Goal: Task Accomplishment & Management: Manage account settings

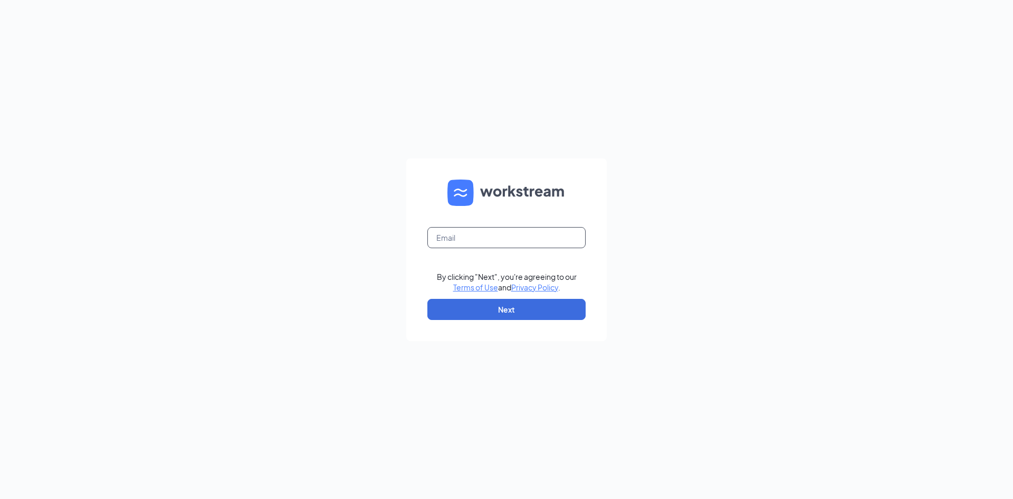
click at [510, 231] on input "text" at bounding box center [506, 237] width 158 height 21
type input "pembrokelakescfa@gmail.com"
click at [570, 313] on button "Next" at bounding box center [506, 309] width 158 height 21
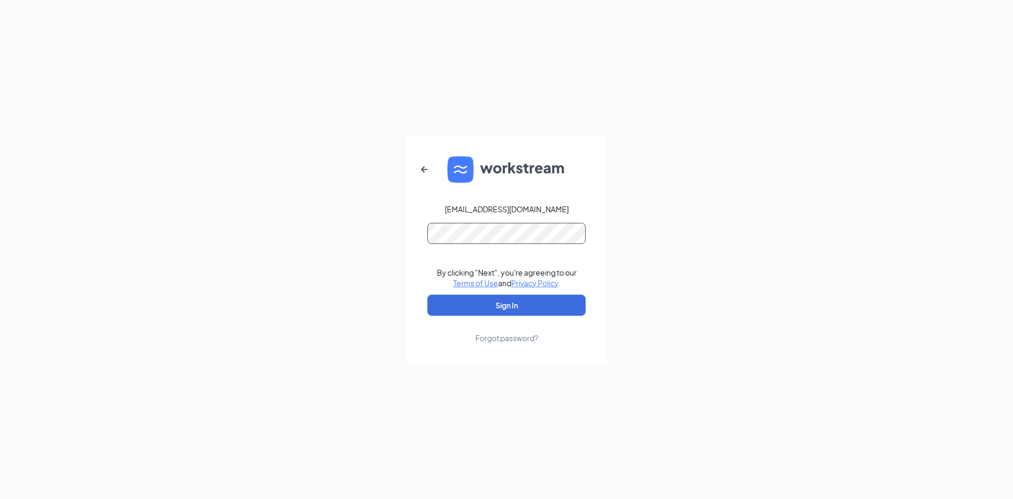
click at [418, 250] on form "pembrokelakescfa@gmail.com By clicking "Next", you're agreeing to our Terms of …" at bounding box center [506, 249] width 200 height 229
click at [427, 294] on button "Sign In" at bounding box center [506, 304] width 158 height 21
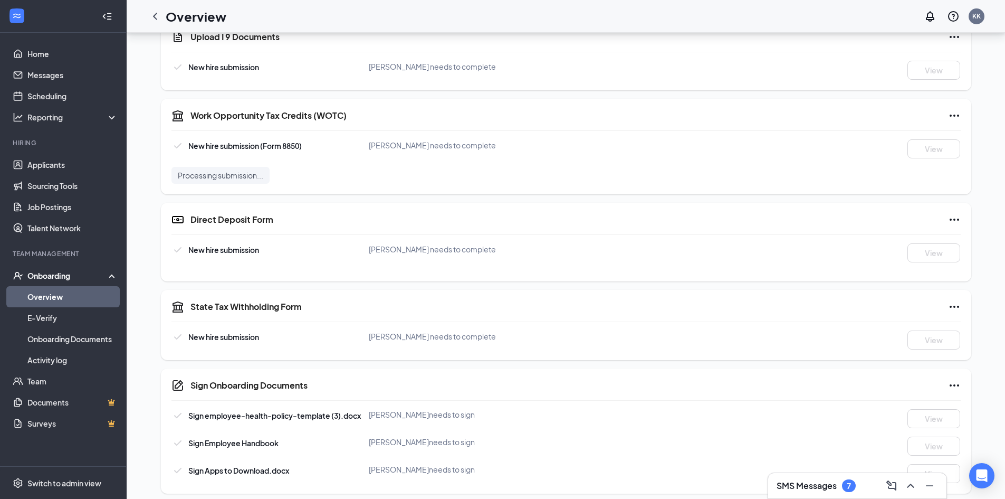
scroll to position [53, 0]
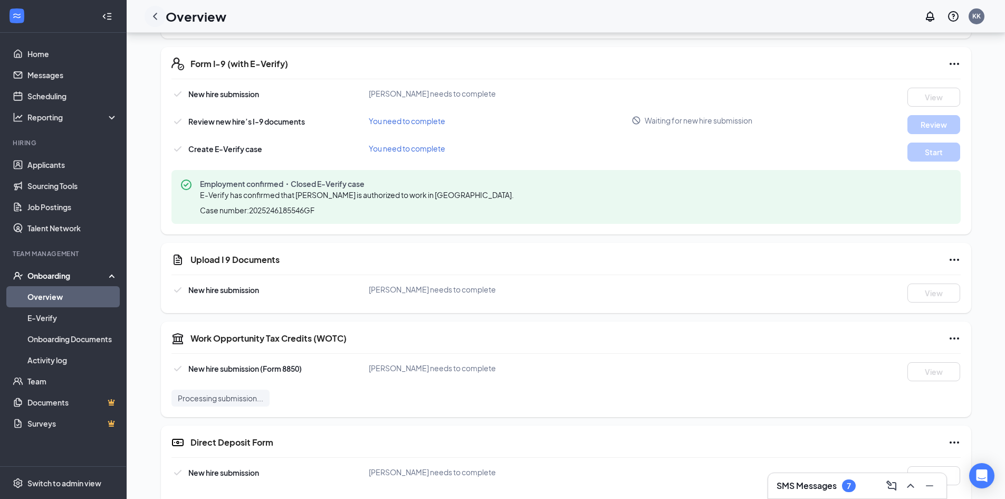
click at [156, 14] on icon "ChevronLeft" at bounding box center [155, 16] width 4 height 7
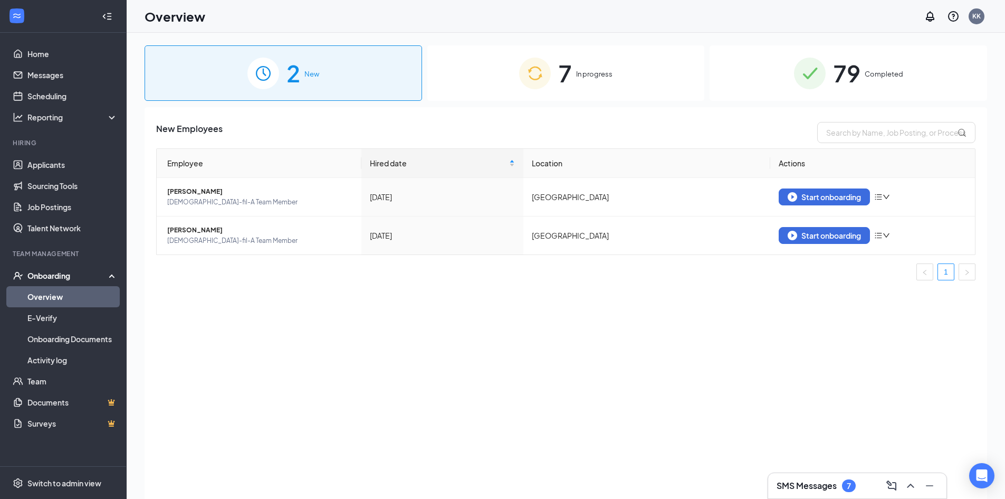
click at [574, 66] on div "7 In progress" at bounding box center [566, 72] width 278 height 55
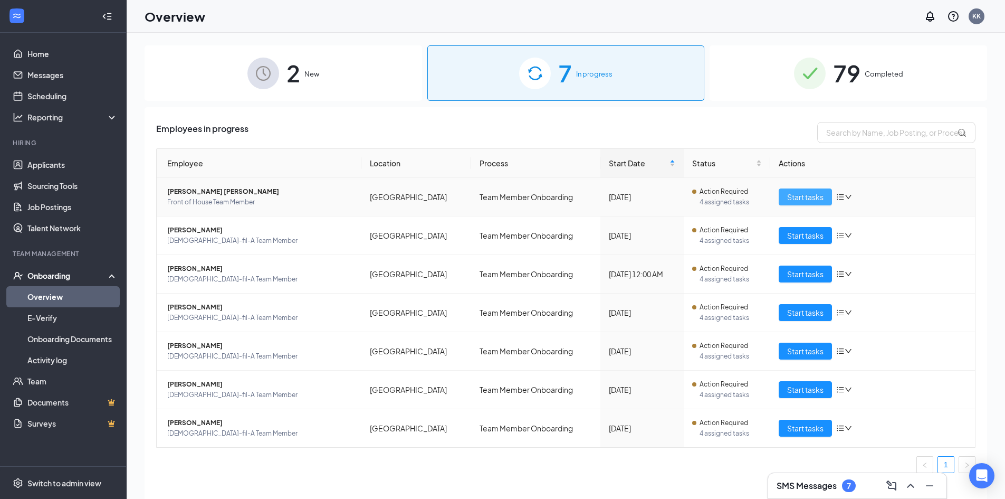
click at [805, 198] on span "Start tasks" at bounding box center [805, 197] width 36 height 12
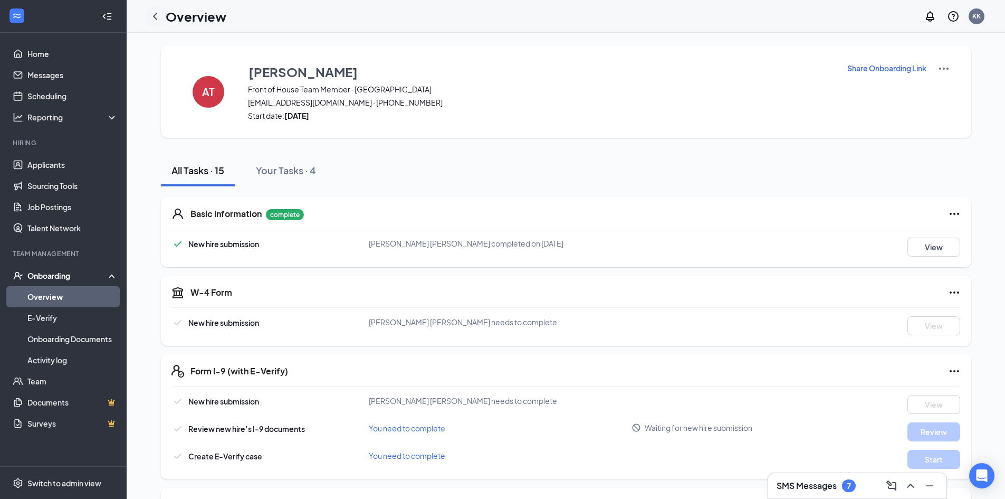
click at [156, 15] on icon "ChevronLeft" at bounding box center [155, 16] width 13 height 13
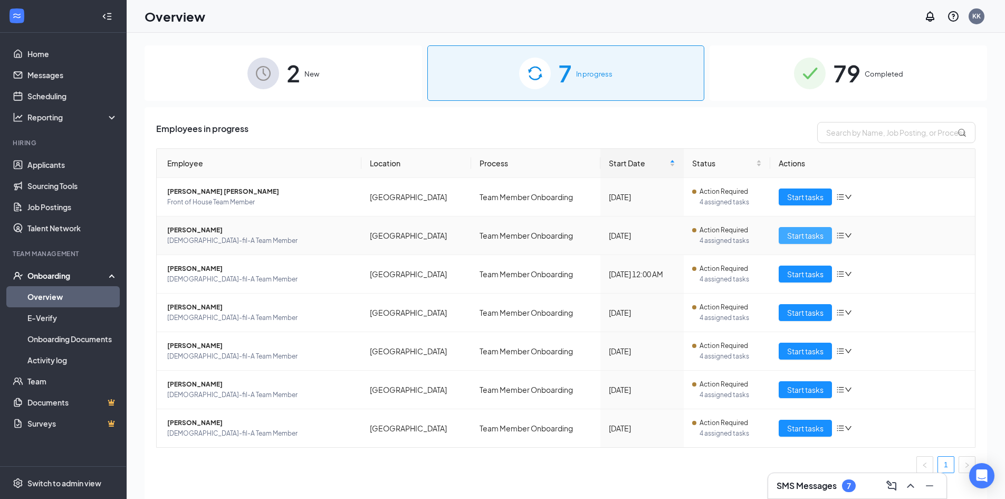
click at [791, 236] on span "Start tasks" at bounding box center [805, 236] width 36 height 12
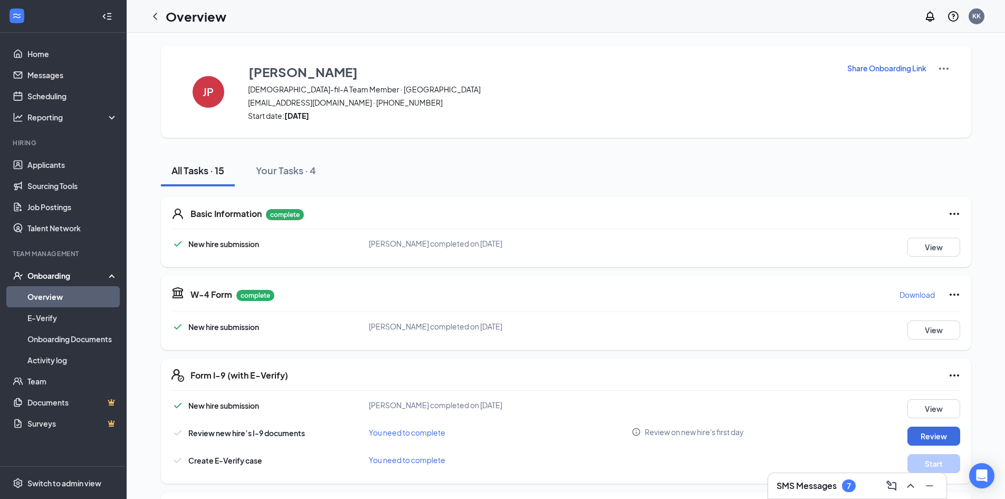
click at [155, 18] on icon "ChevronLeft" at bounding box center [155, 16] width 13 height 13
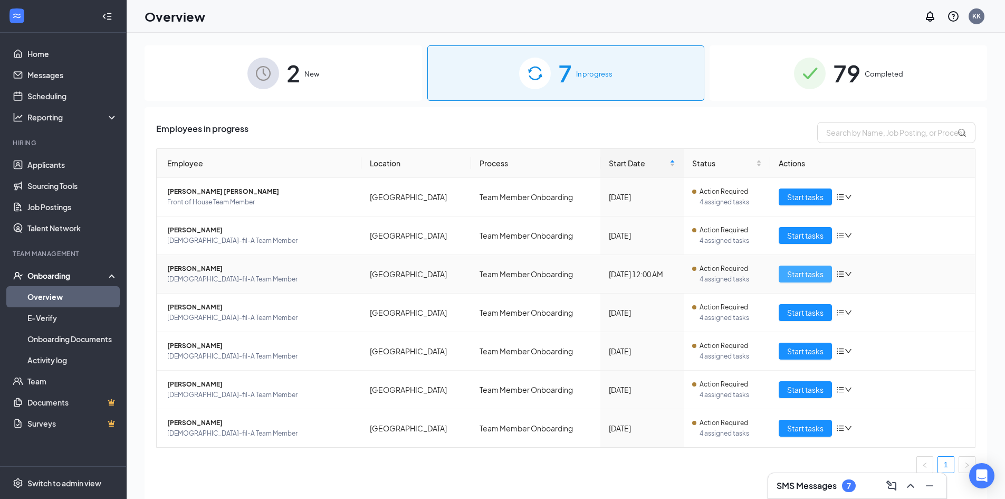
click at [795, 279] on span "Start tasks" at bounding box center [805, 274] width 36 height 12
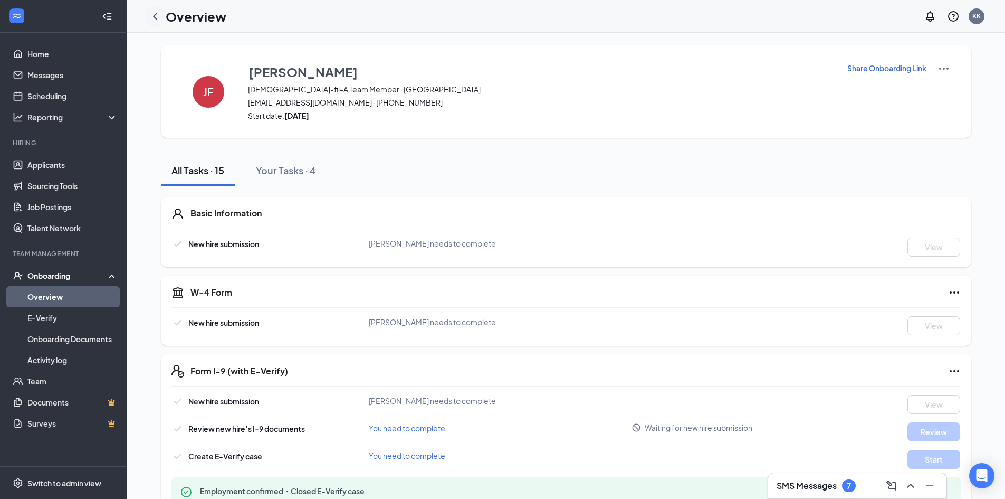
click at [155, 18] on icon "ChevronLeft" at bounding box center [155, 16] width 4 height 7
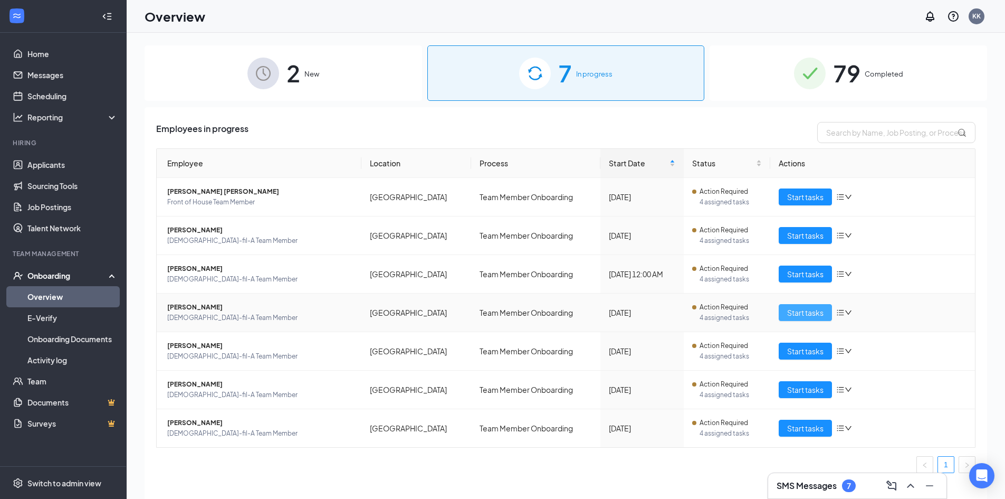
click at [805, 314] on span "Start tasks" at bounding box center [805, 313] width 36 height 12
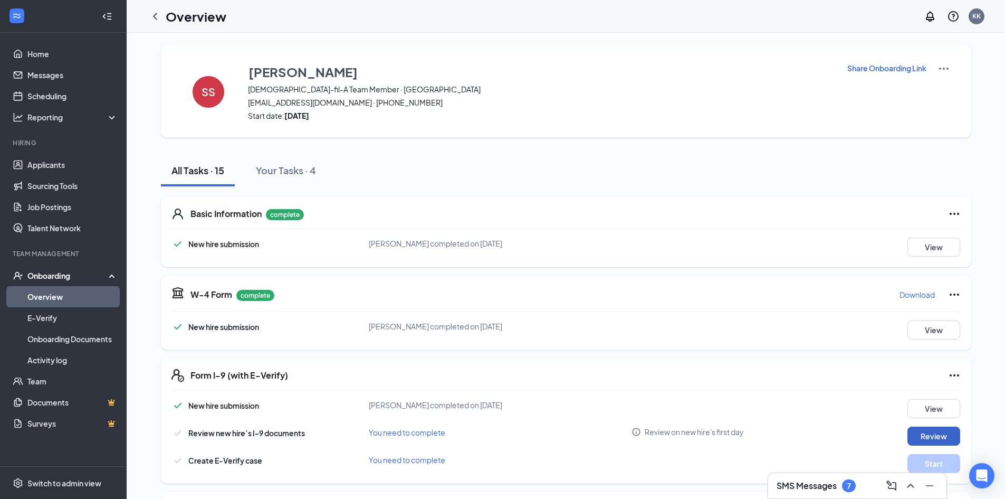
click at [922, 432] on button "Review" at bounding box center [933, 435] width 53 height 19
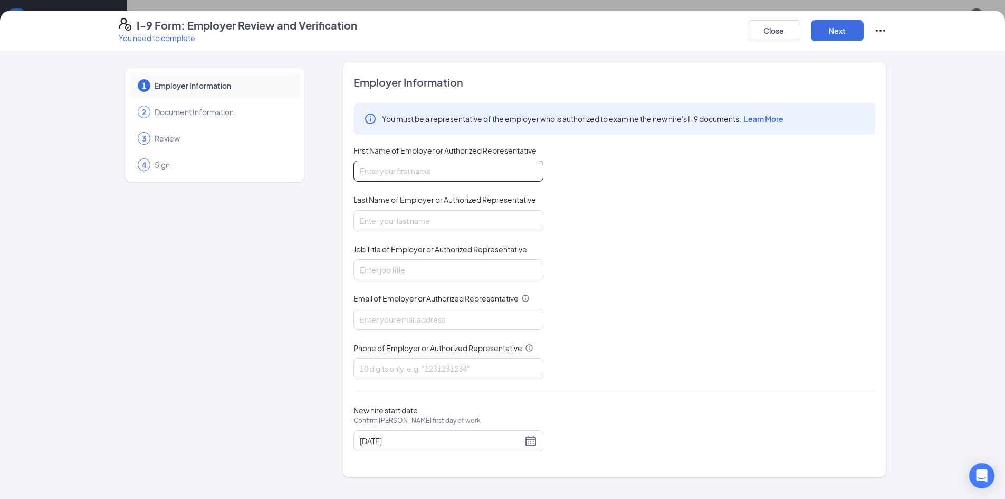
click at [505, 170] on input "First Name of Employer or Authorized Representative" at bounding box center [448, 170] width 190 height 21
type input "Kirsten"
type input "Kretchmer"
type input "HR Director"
type input "kedronvillagecfa@gmail.com"
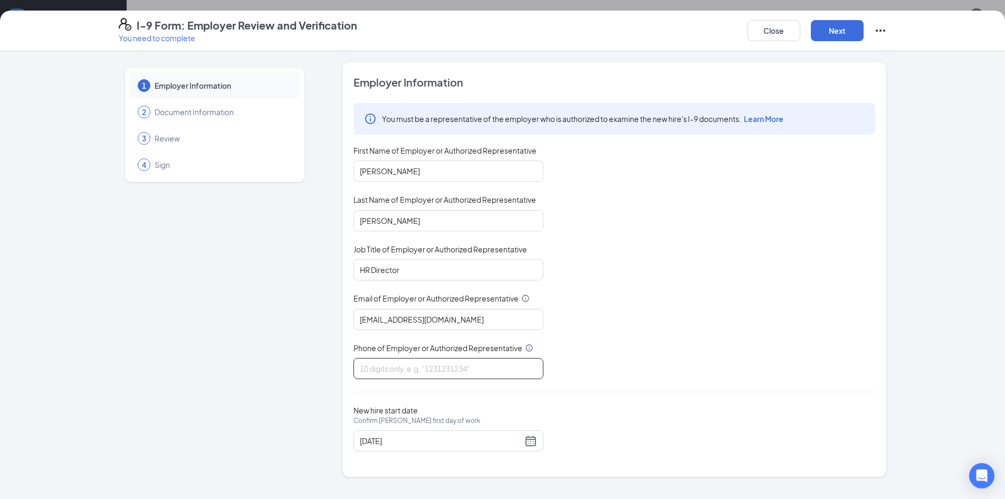
click at [436, 364] on input "Phone of Employer or Authorized Representative" at bounding box center [448, 368] width 190 height 21
type input "9543366469"
click at [852, 30] on button "Next" at bounding box center [837, 30] width 53 height 21
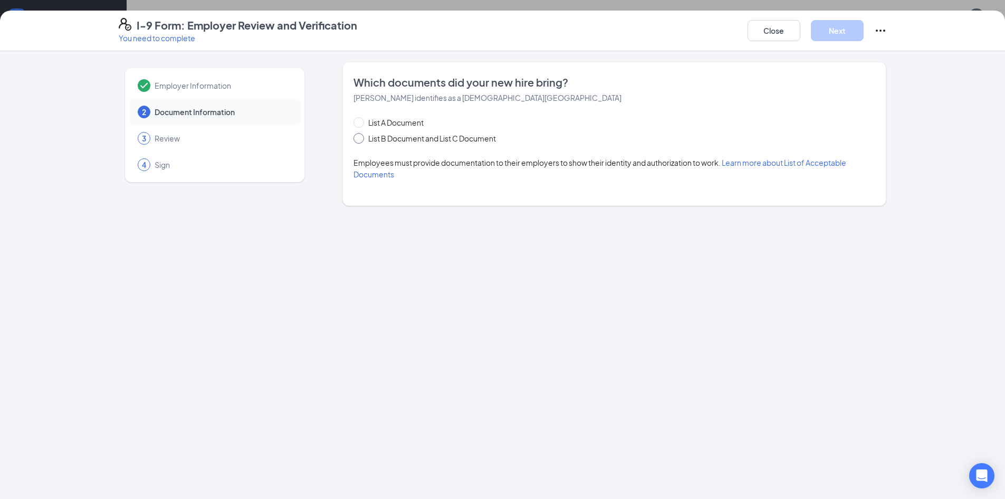
click at [359, 144] on label "List B Document and List C Document" at bounding box center [426, 138] width 147 height 12
click at [359, 140] on input "List B Document and List C Document" at bounding box center [356, 136] width 7 height 7
radio input "true"
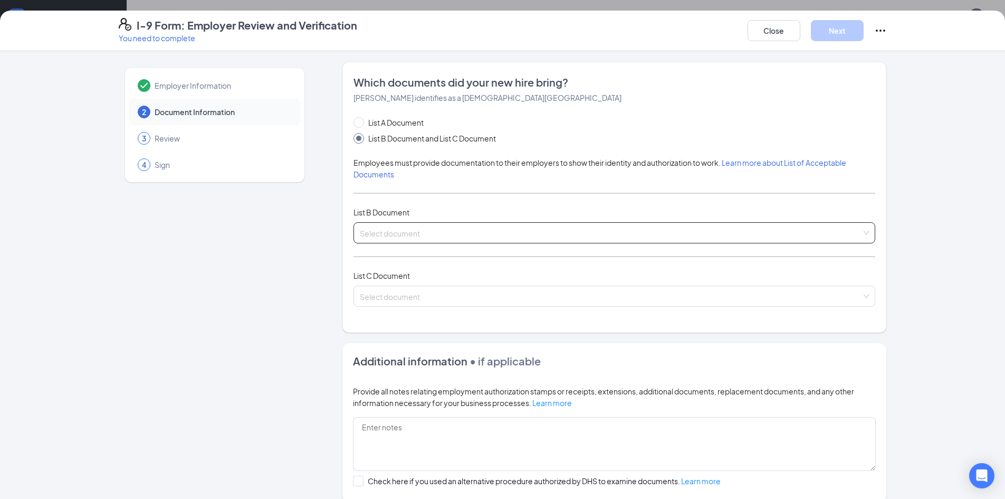
click at [387, 235] on input "search" at bounding box center [611, 231] width 502 height 16
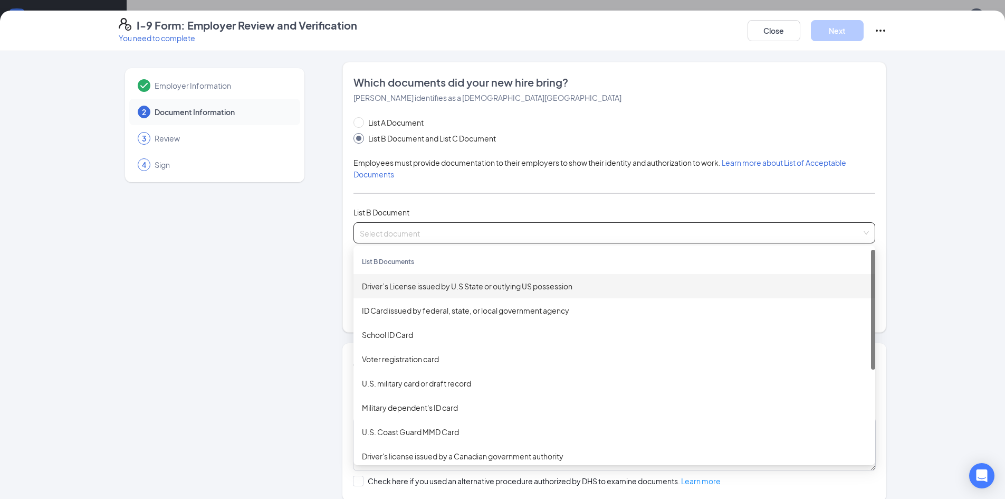
click at [404, 288] on div "Driver’s License issued by U.S State or outlying US possession" at bounding box center [614, 286] width 505 height 12
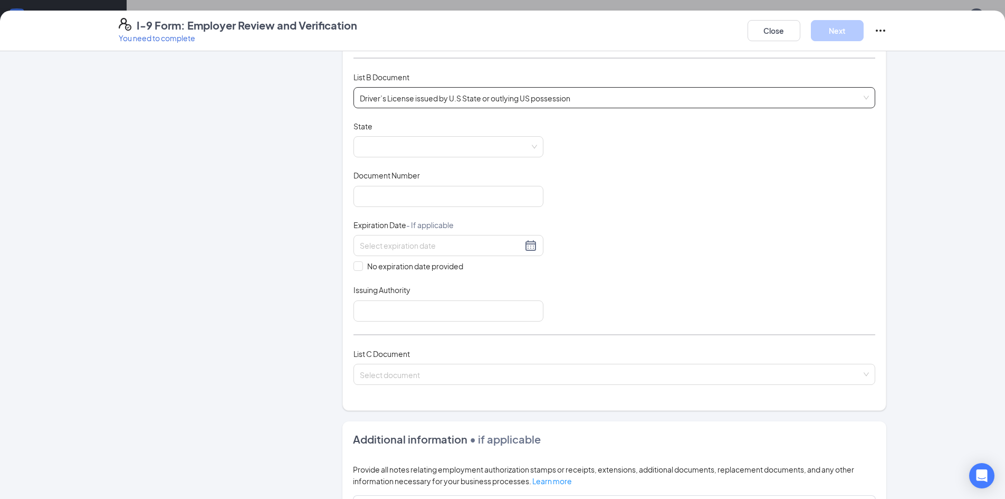
scroll to position [211, 0]
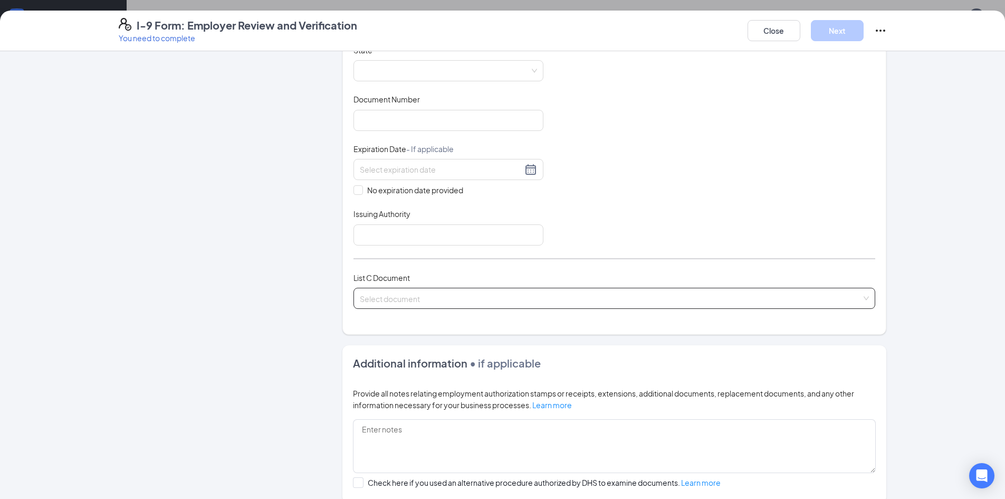
click at [413, 299] on input "search" at bounding box center [611, 296] width 502 height 16
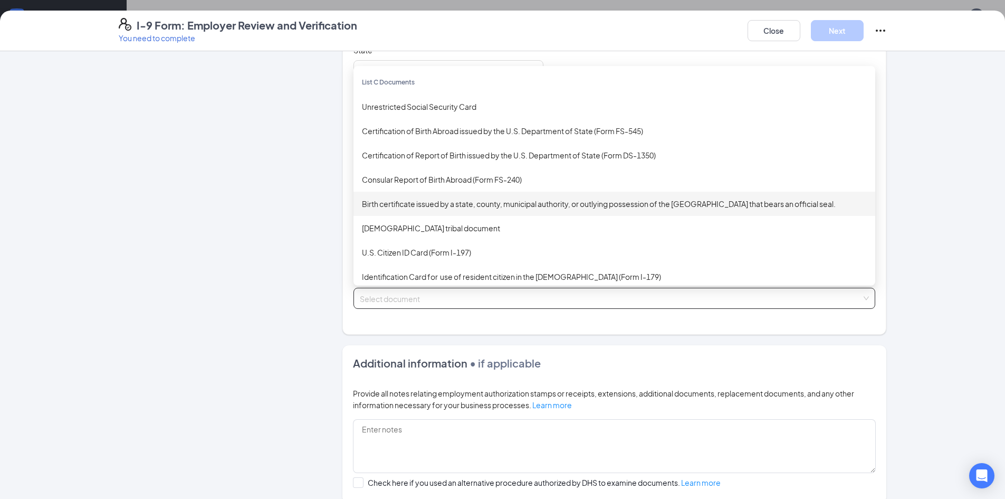
click at [478, 207] on div "Birth certificate issued by a state, county, municipal authority, or outlying p…" at bounding box center [614, 204] width 505 height 12
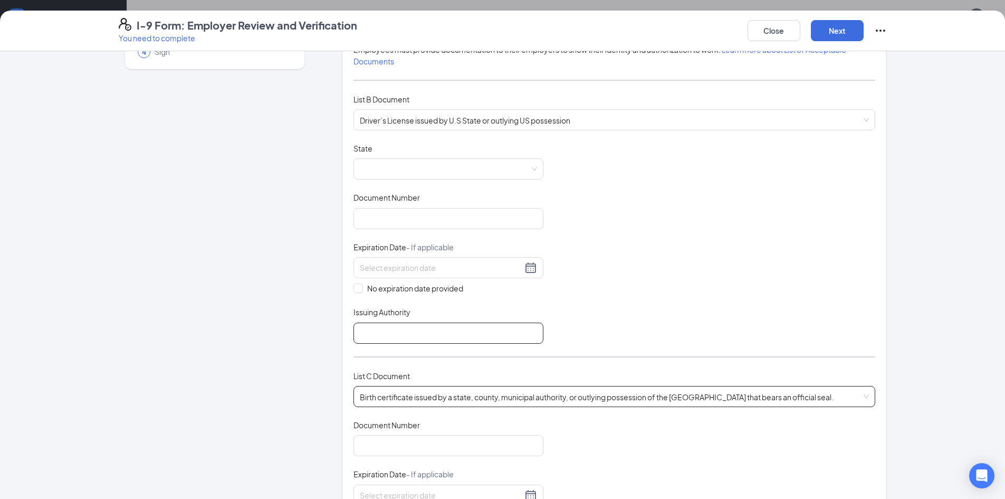
scroll to position [0, 0]
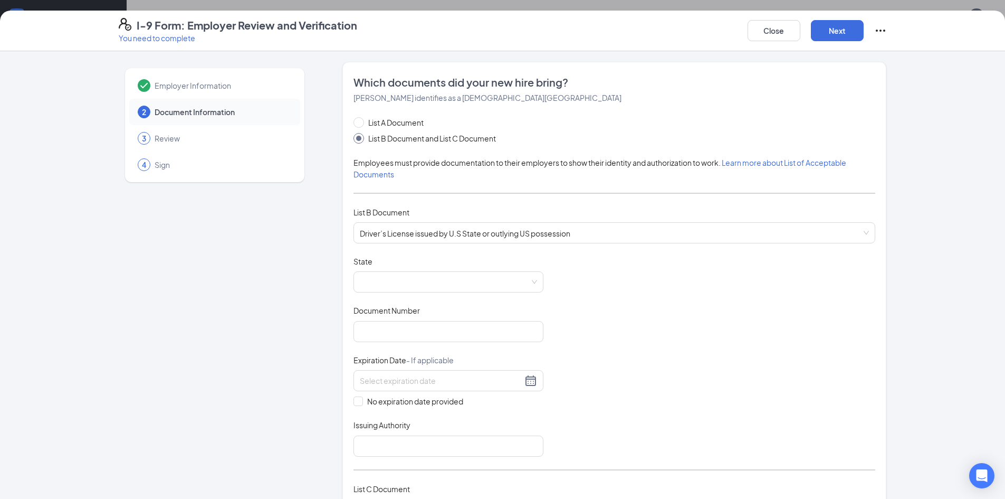
drag, startPoint x: 407, startPoint y: 287, endPoint x: 586, endPoint y: 13, distance: 327.5
click at [405, 285] on span at bounding box center [448, 282] width 177 height 20
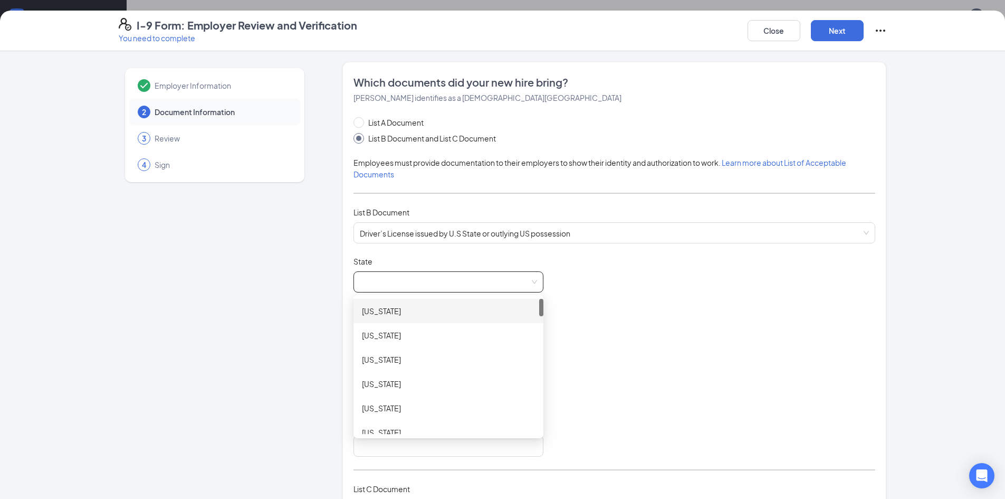
click at [413, 283] on span at bounding box center [448, 282] width 177 height 20
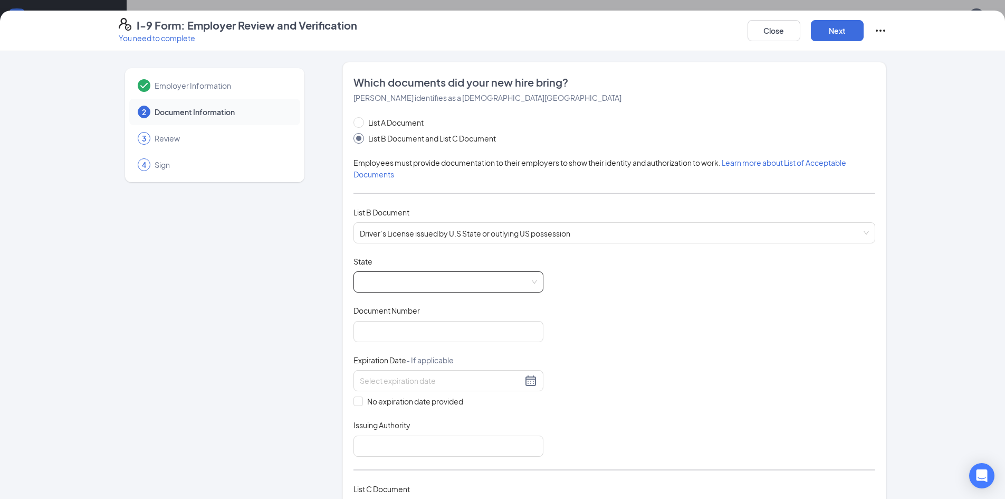
click at [416, 281] on span at bounding box center [448, 282] width 177 height 20
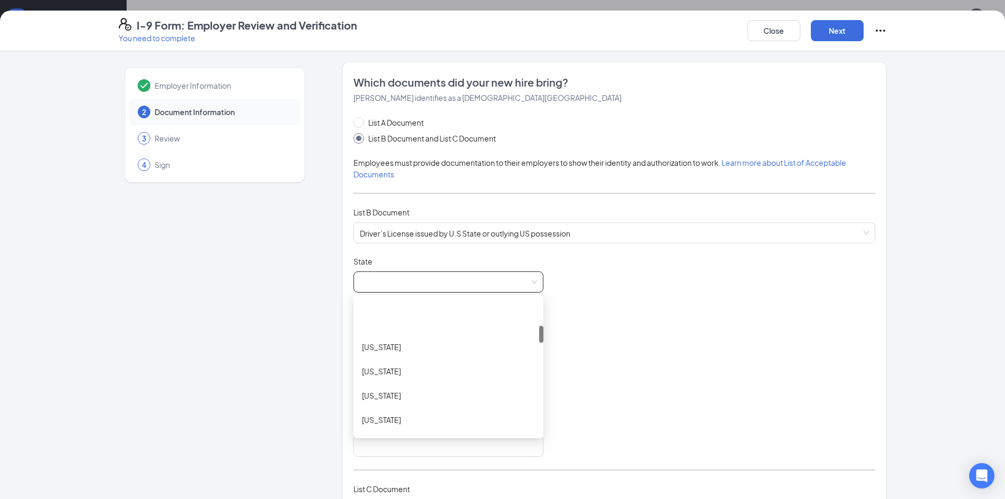
scroll to position [264, 0]
click at [394, 316] on div "Georgia" at bounding box center [448, 314] width 173 height 12
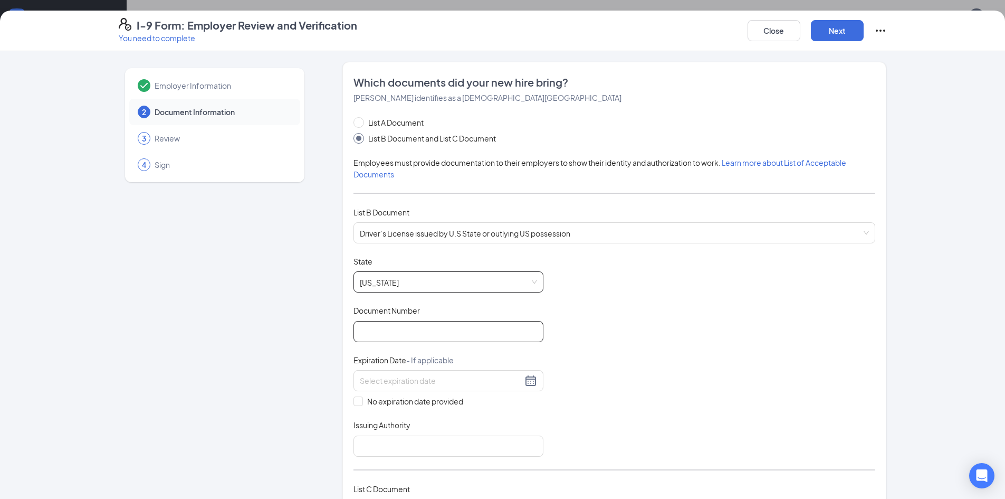
click at [392, 334] on input "Document Number" at bounding box center [448, 331] width 190 height 21
paste input "070420222"
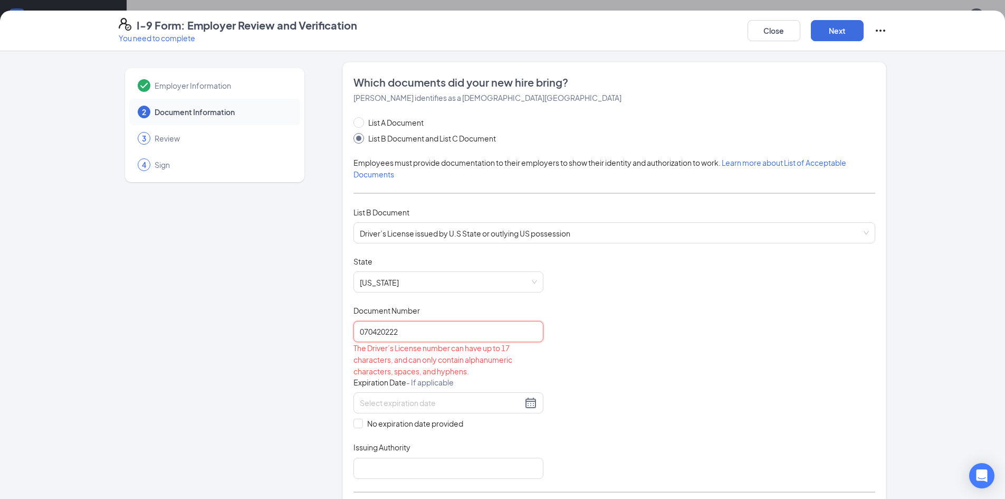
drag, startPoint x: 357, startPoint y: 332, endPoint x: 375, endPoint y: 342, distance: 20.1
click at [358, 332] on input "070420222" at bounding box center [448, 331] width 190 height 21
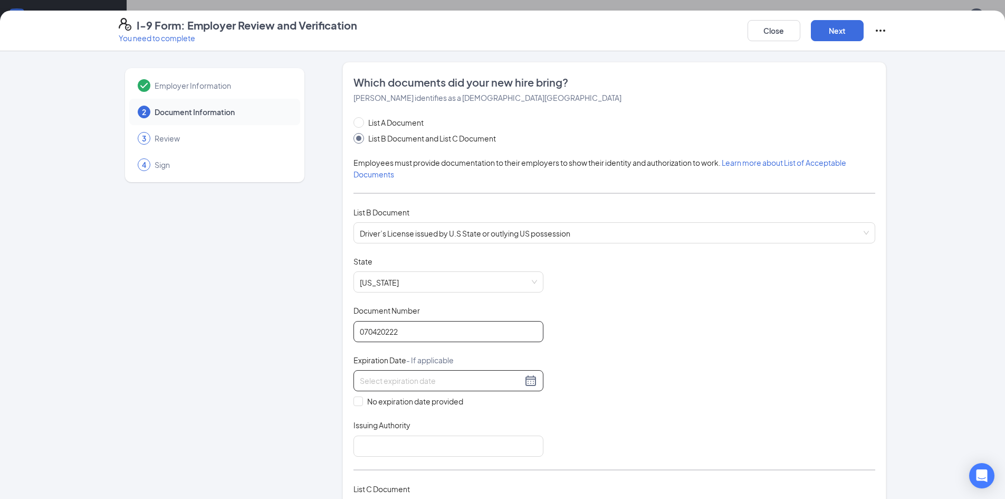
type input "070420222"
click at [384, 379] on input at bounding box center [441, 381] width 163 height 12
click at [367, 461] on div "3" at bounding box center [365, 458] width 13 height 13
type input "03/03/2030"
click at [609, 377] on div "Document Title Driver’s License issued by U.S State or outlying US possession S…" at bounding box center [614, 356] width 522 height 200
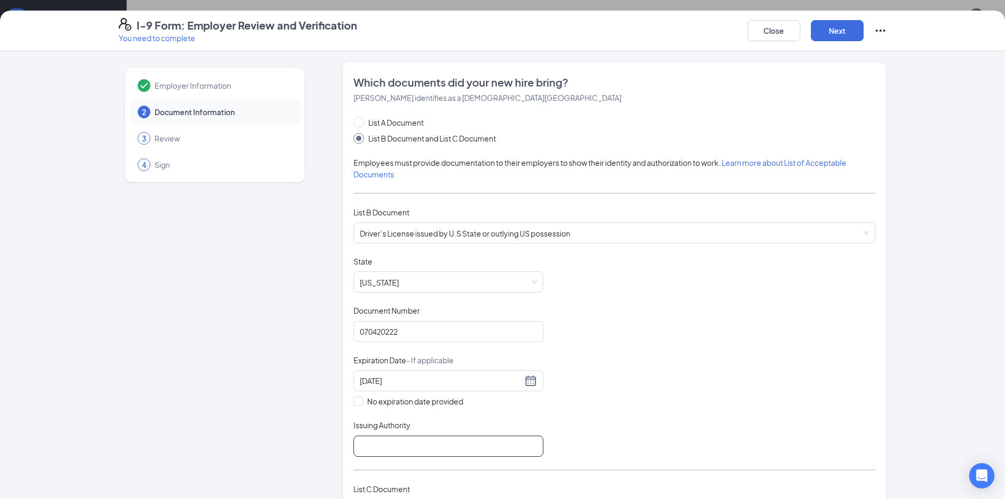
click at [440, 451] on input "Issuing Authority" at bounding box center [448, 445] width 190 height 21
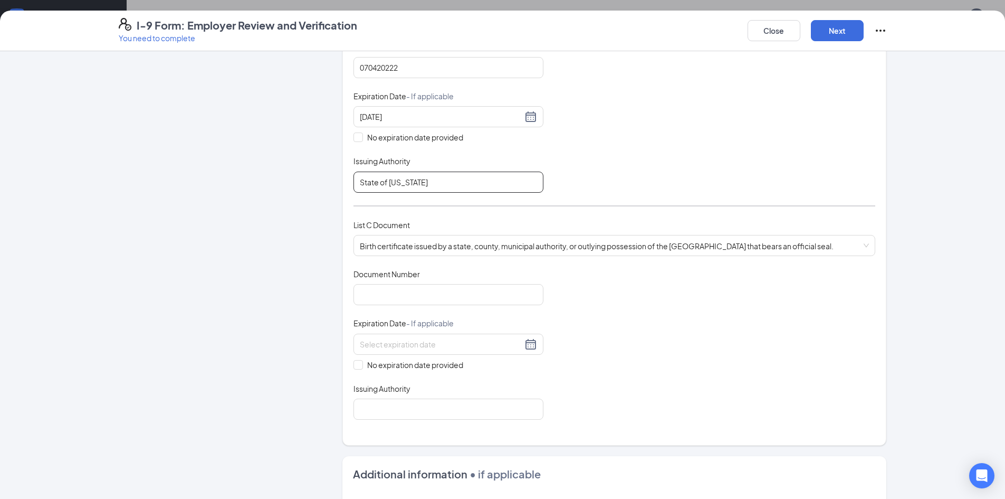
type input "State of Georgia"
click at [400, 298] on input "Document Number" at bounding box center [448, 294] width 190 height 21
click at [368, 294] on input "110050" at bounding box center [448, 294] width 190 height 21
click at [454, 292] on input "110-050" at bounding box center [448, 294] width 190 height 21
type input "110-05023457"
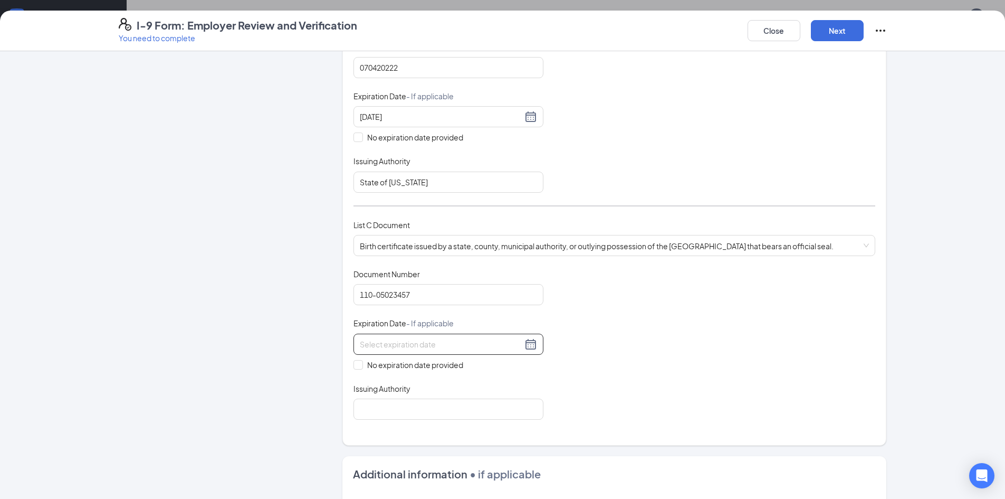
click at [454, 341] on input at bounding box center [441, 344] width 163 height 12
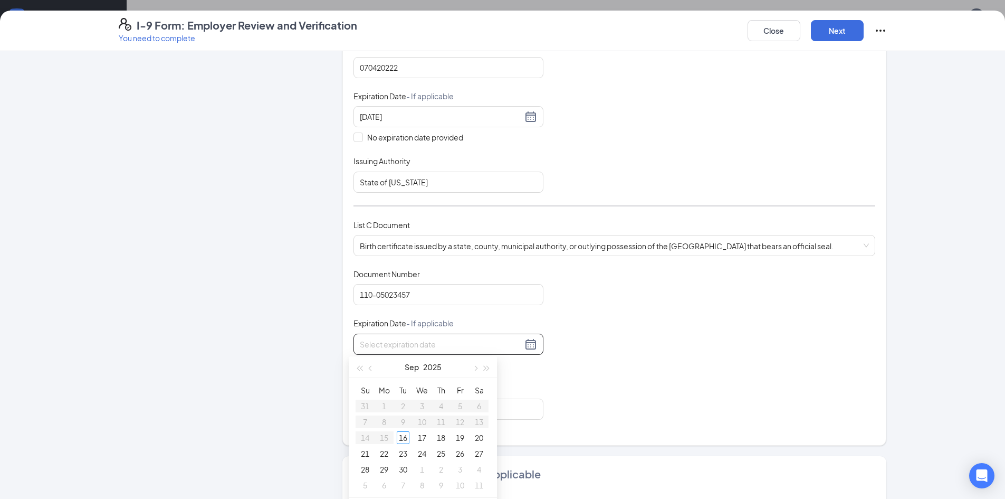
click at [642, 304] on div "Document Title Birth certificate issued by a state, county, municipal authority…" at bounding box center [614, 344] width 522 height 151
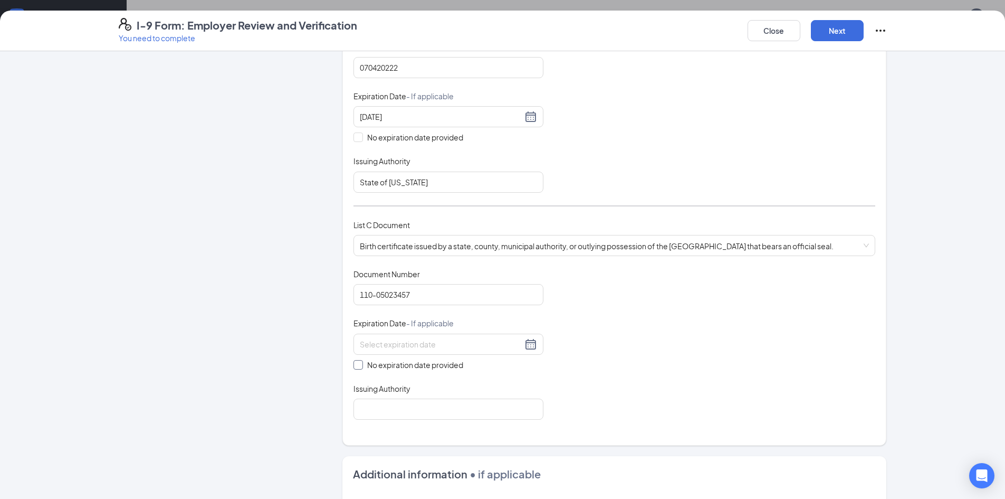
click at [357, 367] on input "No expiration date provided" at bounding box center [356, 363] width 7 height 7
checkbox input "true"
click at [381, 413] on input "Issuing Authority" at bounding box center [448, 410] width 190 height 21
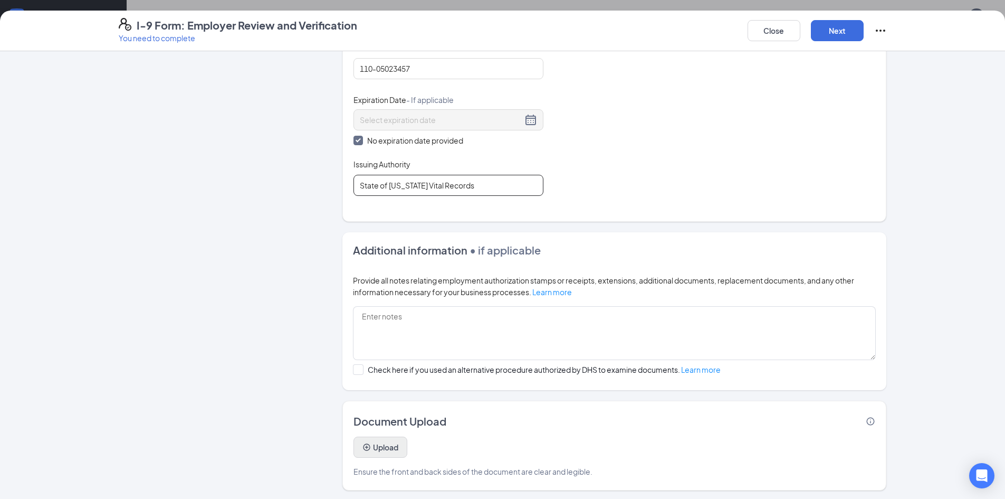
scroll to position [492, 0]
type input "State of Georgia Vital Records"
click at [389, 446] on button "Upload" at bounding box center [380, 444] width 54 height 21
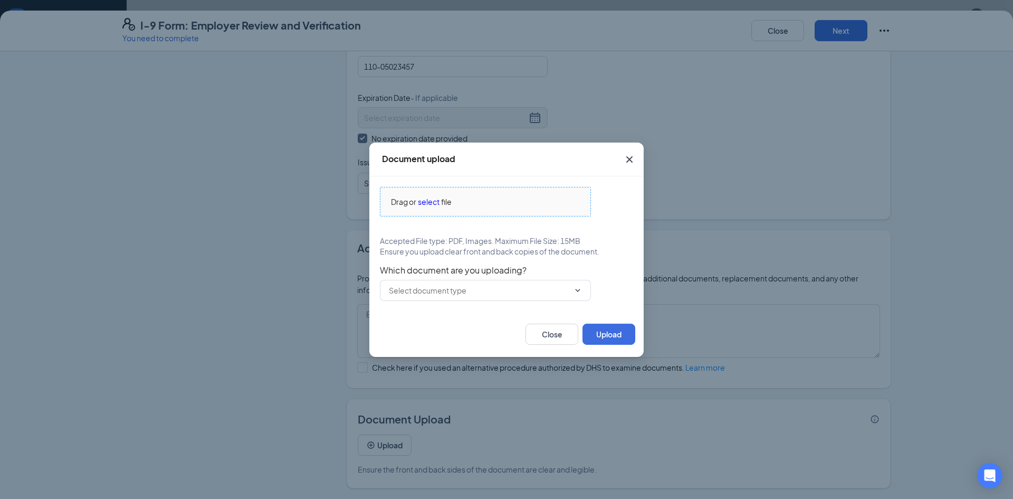
click at [425, 199] on span "select" at bounding box center [429, 202] width 22 height 12
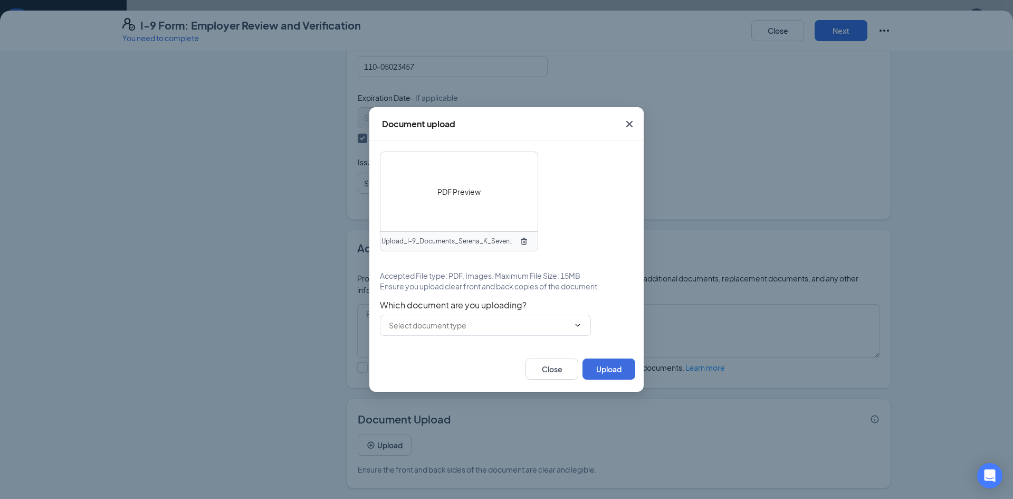
click at [473, 192] on span "PDF Preview" at bounding box center [458, 192] width 43 height 12
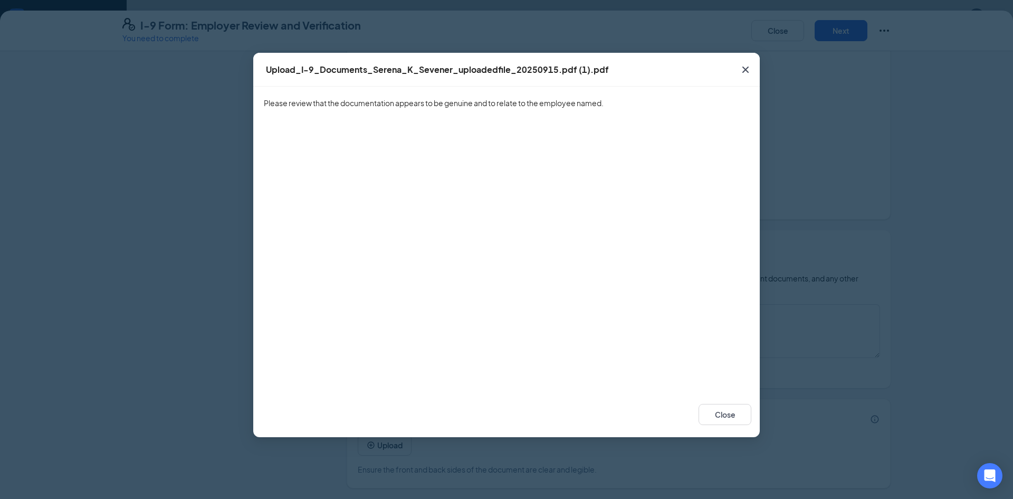
click at [748, 68] on icon "Cross" at bounding box center [745, 69] width 6 height 6
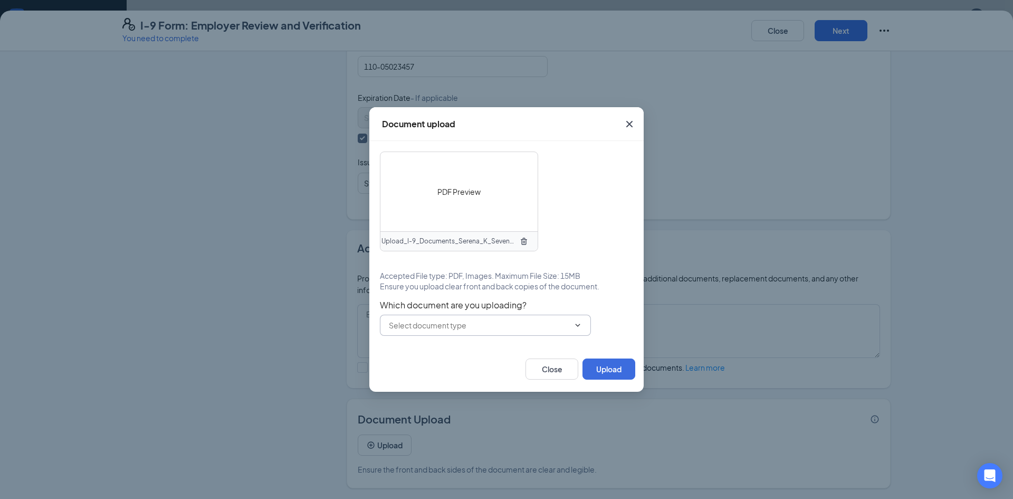
click at [546, 329] on input "text" at bounding box center [479, 325] width 180 height 12
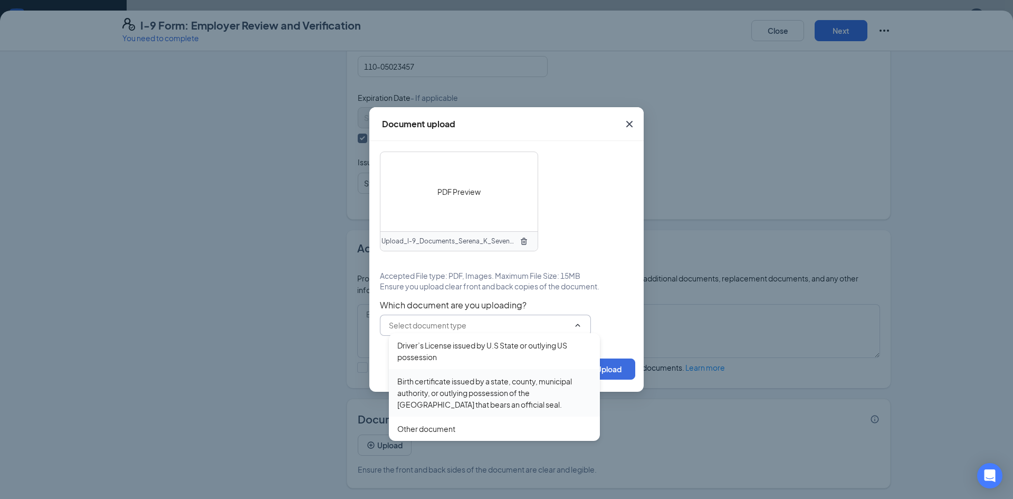
click at [525, 387] on div "Birth certificate issued by a state, county, municipal authority, or outlying p…" at bounding box center [494, 392] width 194 height 35
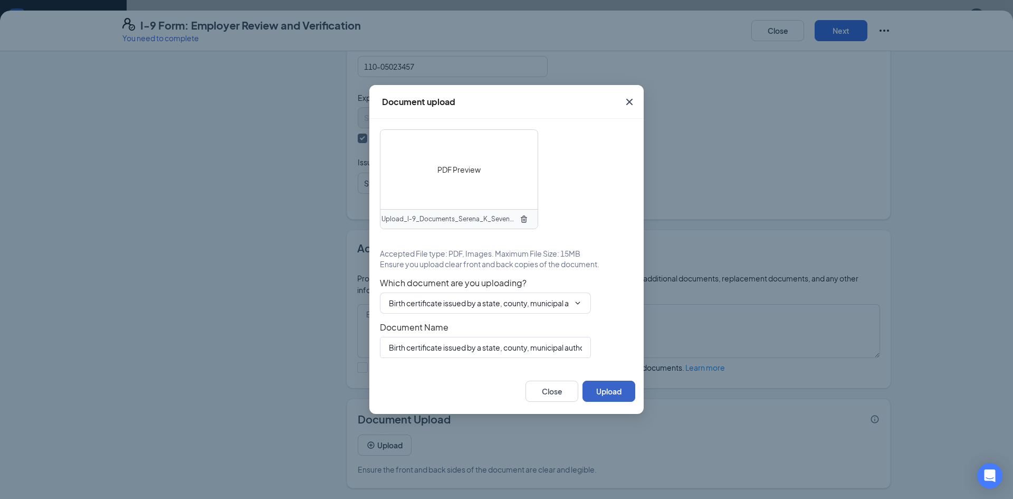
click at [603, 385] on button "Upload" at bounding box center [608, 390] width 53 height 21
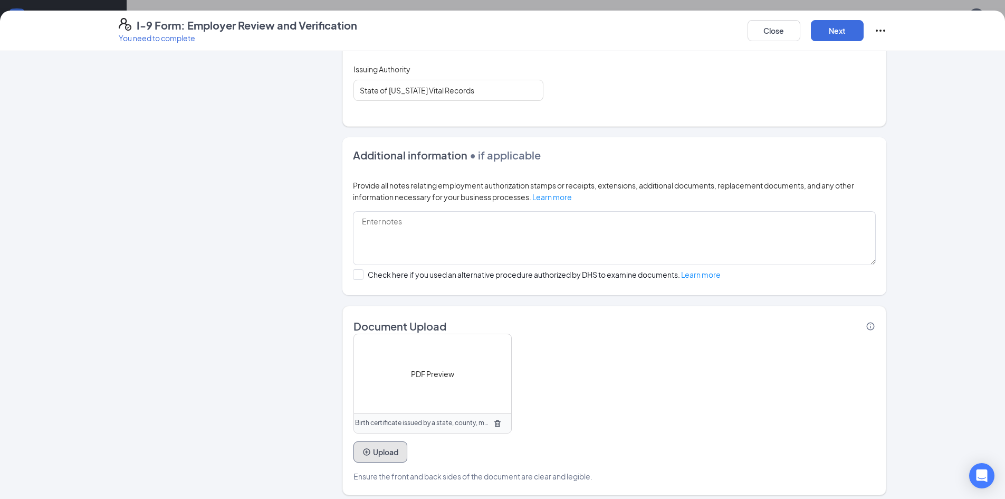
scroll to position [591, 0]
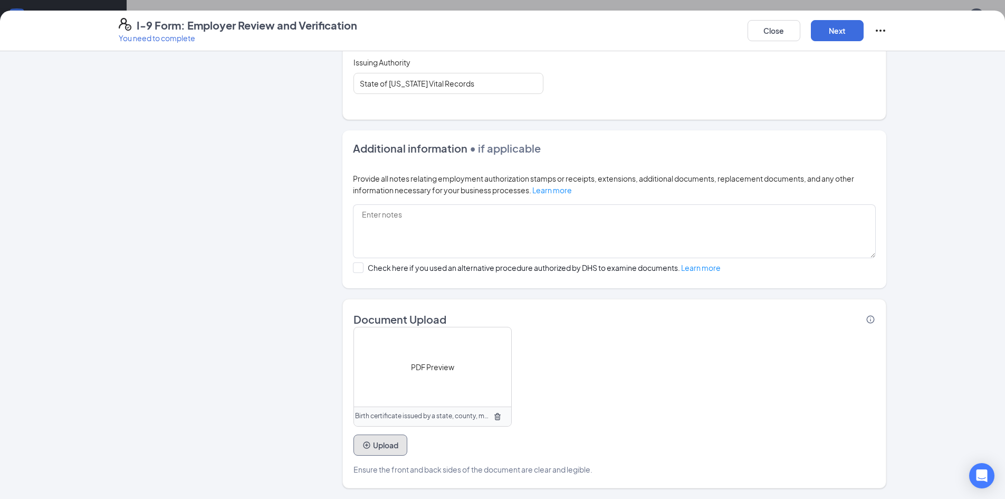
click at [393, 441] on button "Upload" at bounding box center [380, 444] width 54 height 21
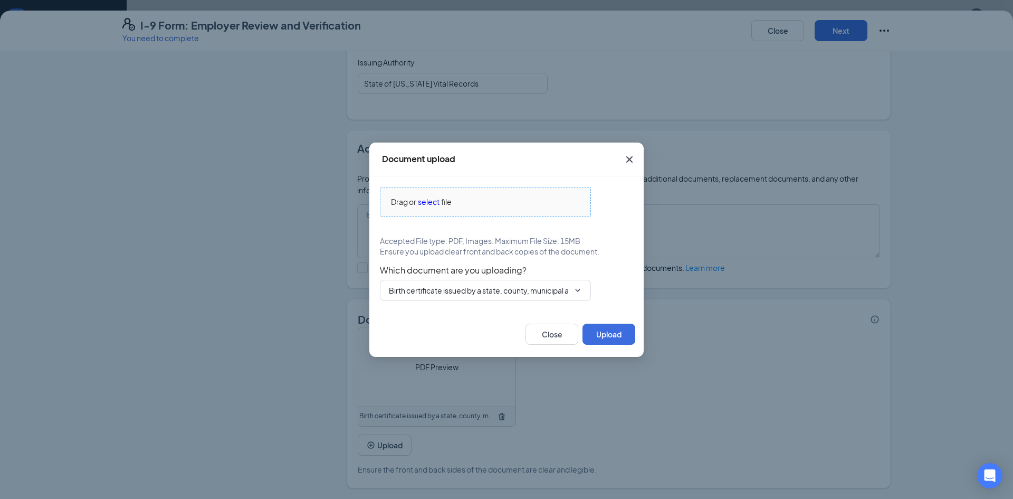
click at [442, 195] on span "Drag or select file" at bounding box center [485, 201] width 210 height 28
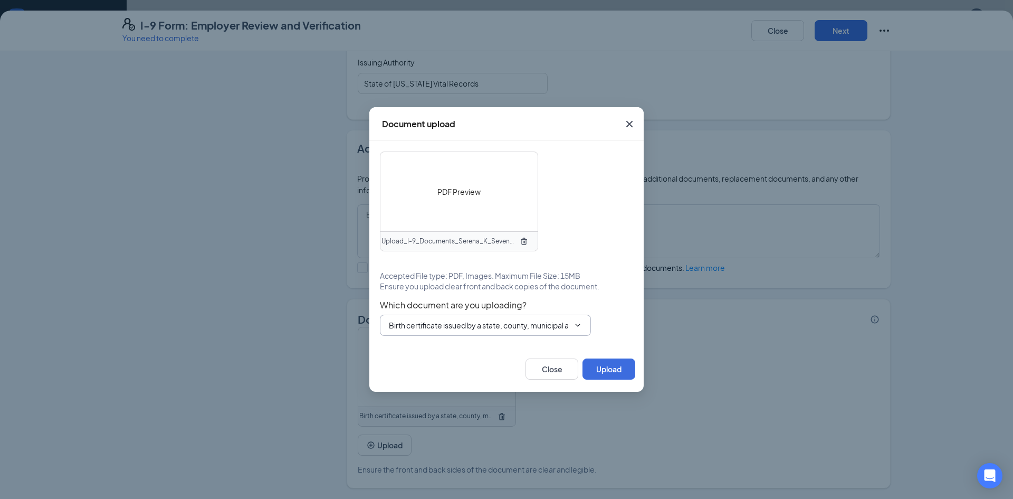
click at [565, 330] on input "Birth certificate issued by a state, county, municipal authority, or outlying p…" at bounding box center [479, 325] width 180 height 12
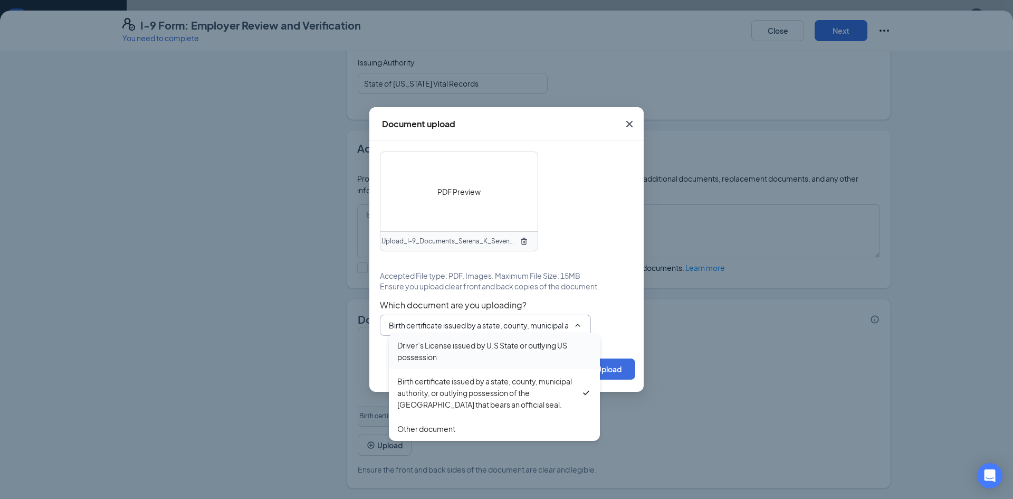
click at [473, 345] on div "Driver’s License issued by U.S State or outlying US possession" at bounding box center [494, 350] width 194 height 23
type input "Driver’s License issued by U.S State or outlying US possession"
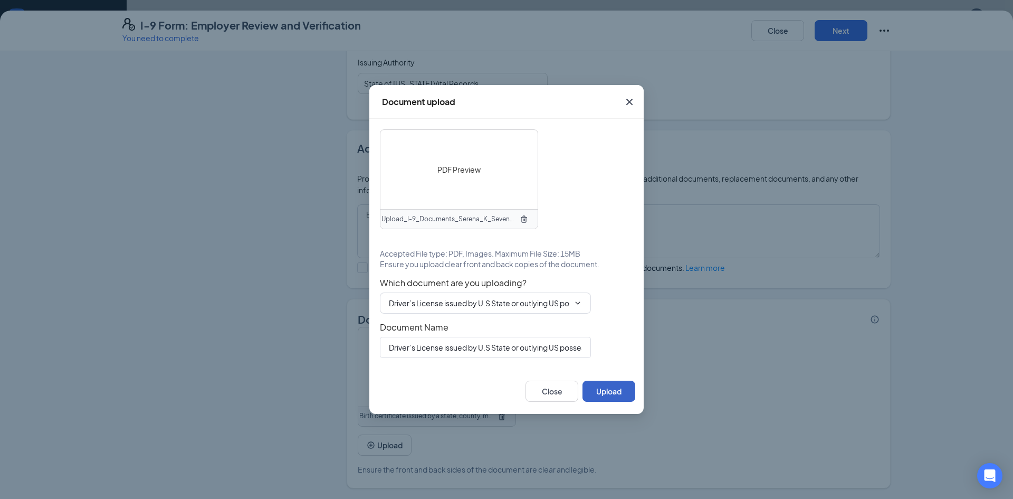
click at [617, 390] on button "Upload" at bounding box center [608, 390] width 53 height 21
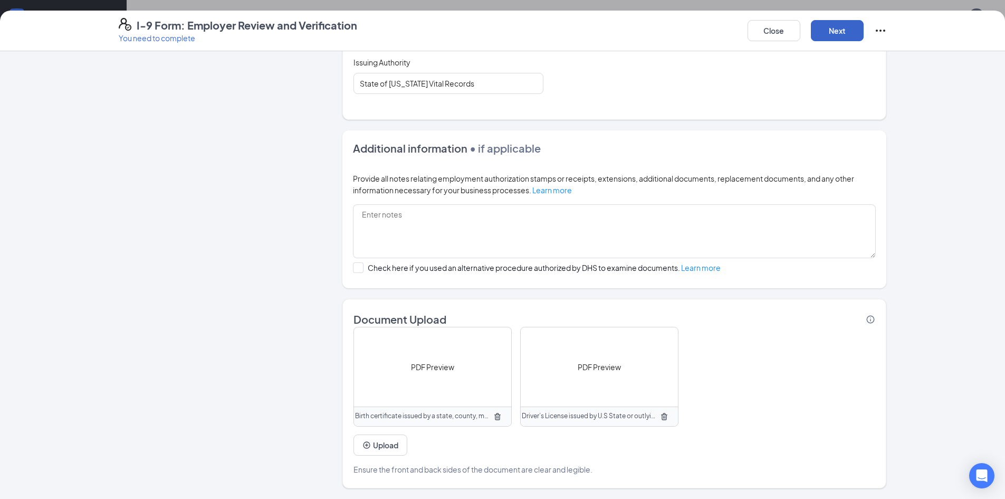
click at [844, 25] on button "Next" at bounding box center [837, 30] width 53 height 21
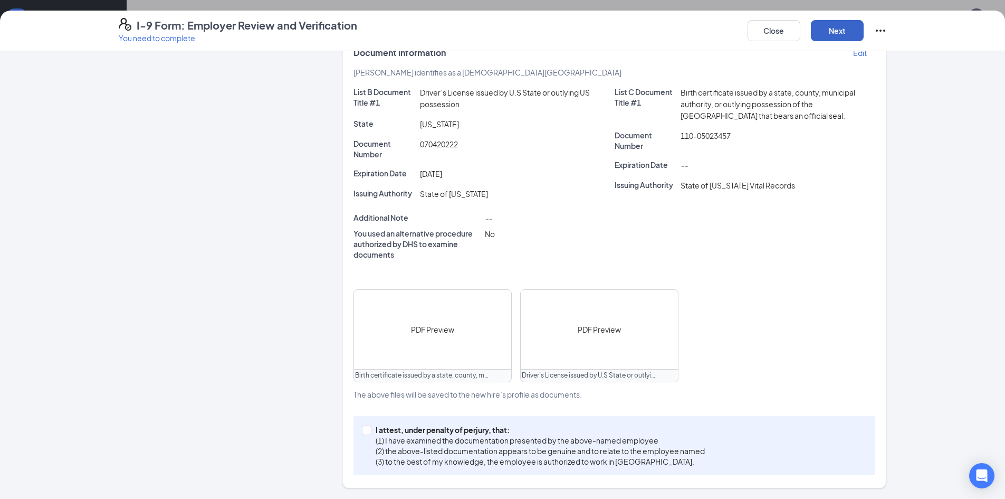
scroll to position [223, 0]
click at [362, 432] on input "I attest, under penalty of perjury, that: (1) I have examined the documentation…" at bounding box center [365, 428] width 7 height 7
checkbox input "true"
click at [840, 35] on button "Next" at bounding box center [837, 30] width 53 height 21
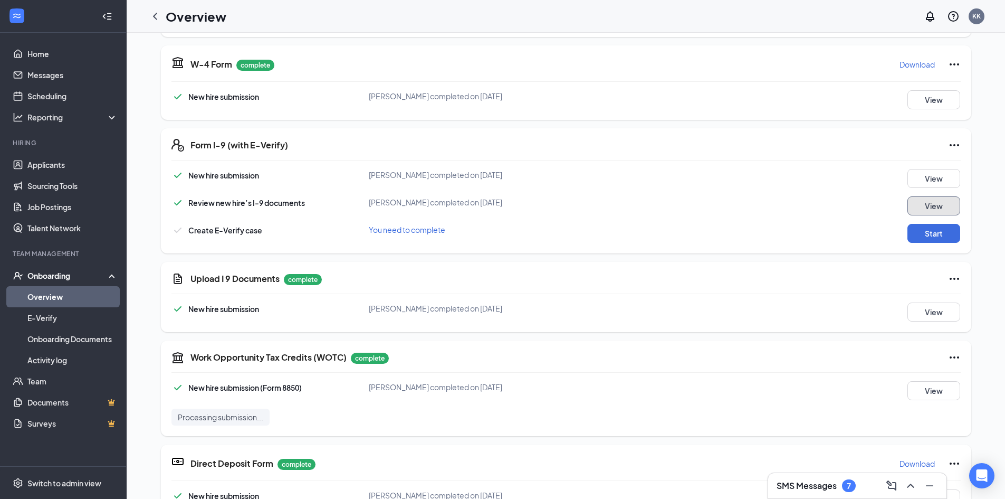
scroll to position [246, 0]
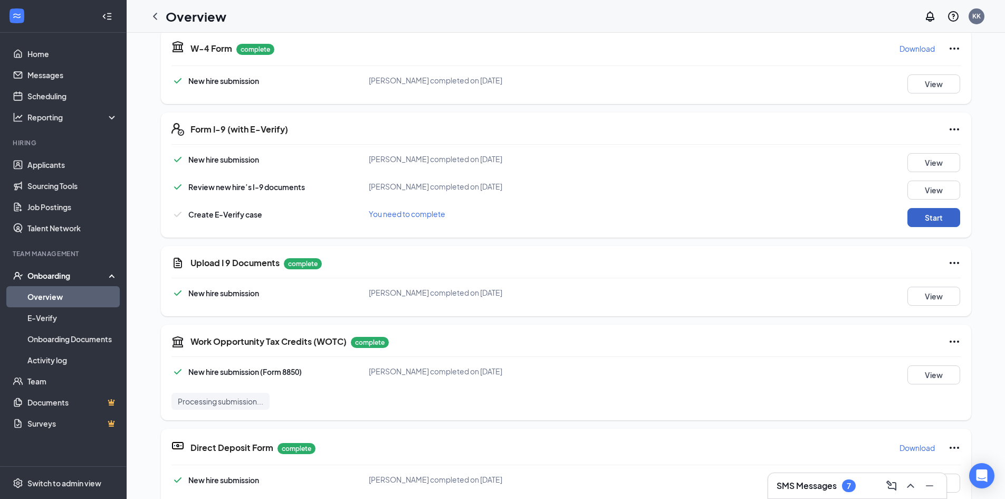
click at [938, 221] on button "Start" at bounding box center [933, 217] width 53 height 19
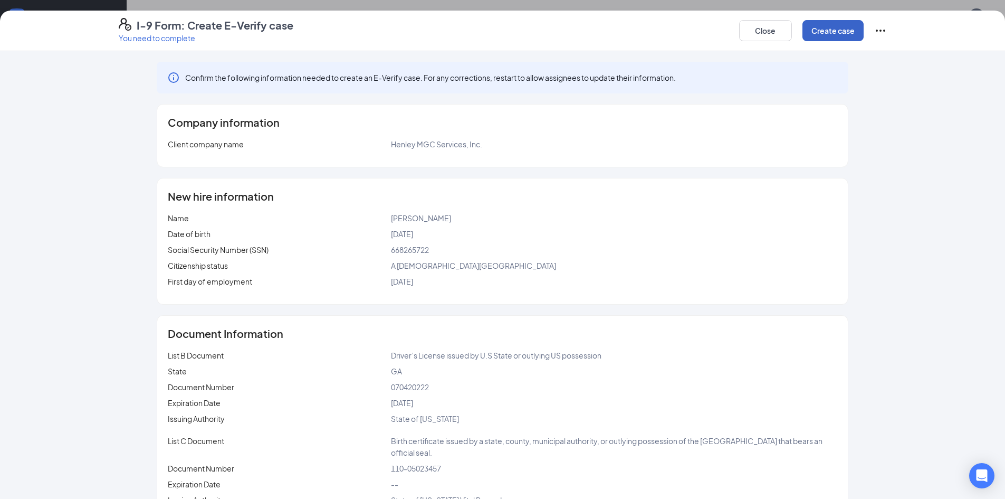
click at [843, 34] on button "Create case" at bounding box center [832, 30] width 61 height 21
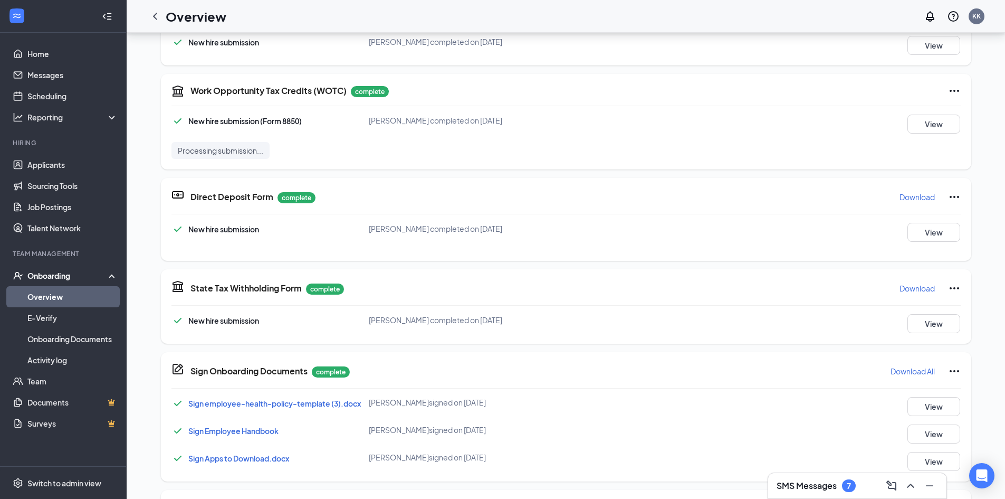
scroll to position [528, 0]
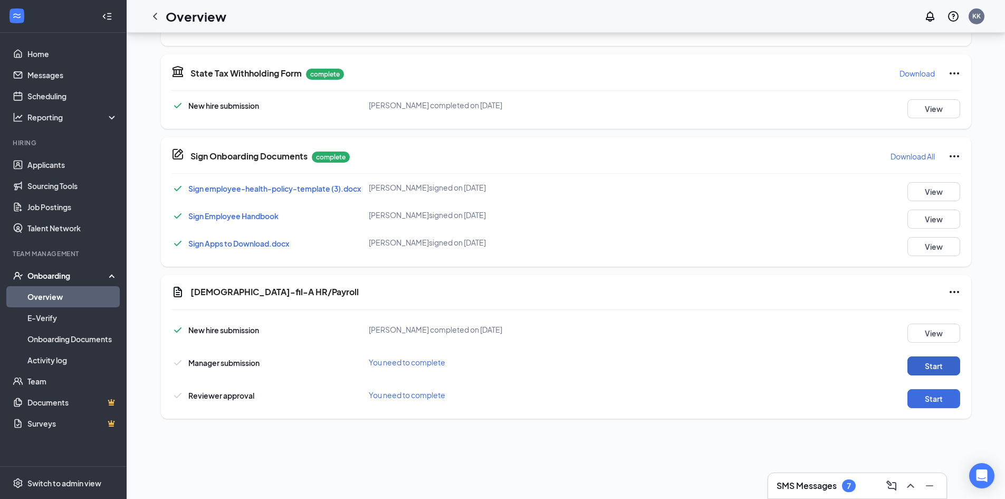
click at [910, 367] on button "Start" at bounding box center [933, 365] width 53 height 19
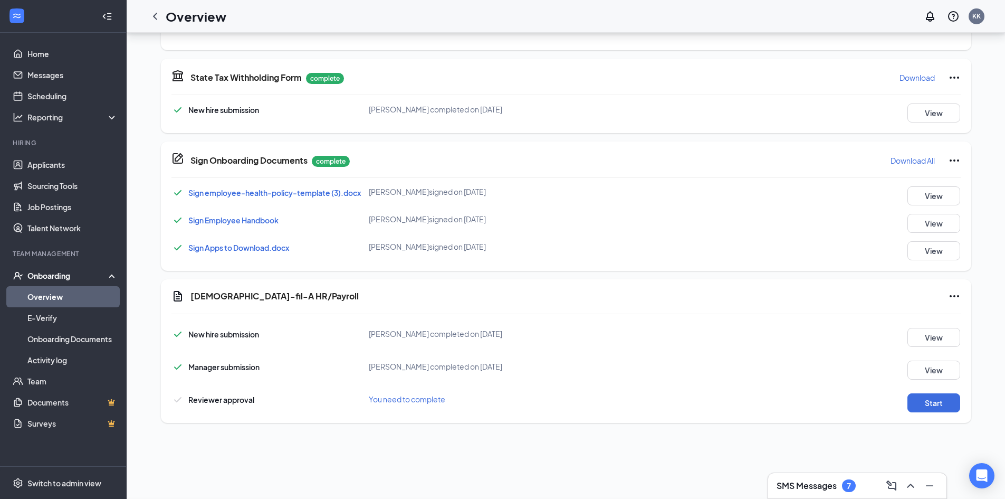
scroll to position [532, 0]
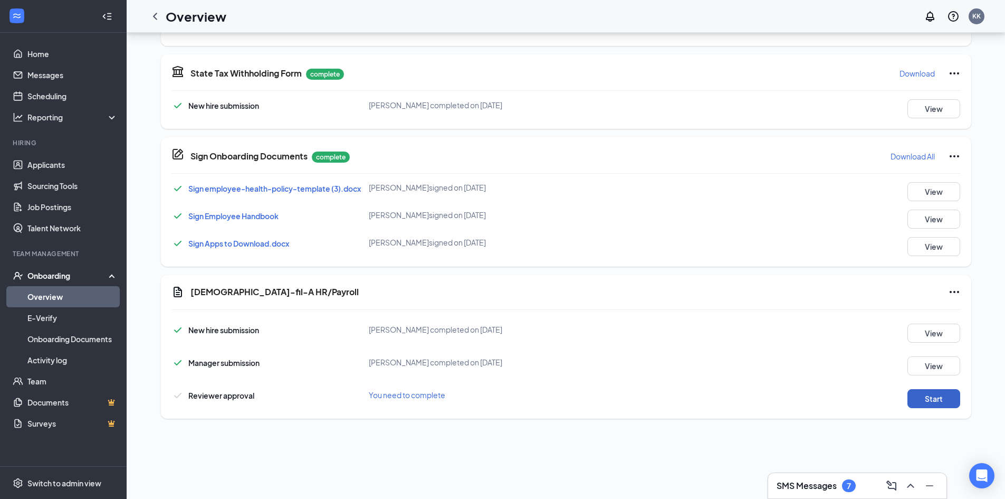
click at [926, 400] on button "Start" at bounding box center [933, 398] width 53 height 19
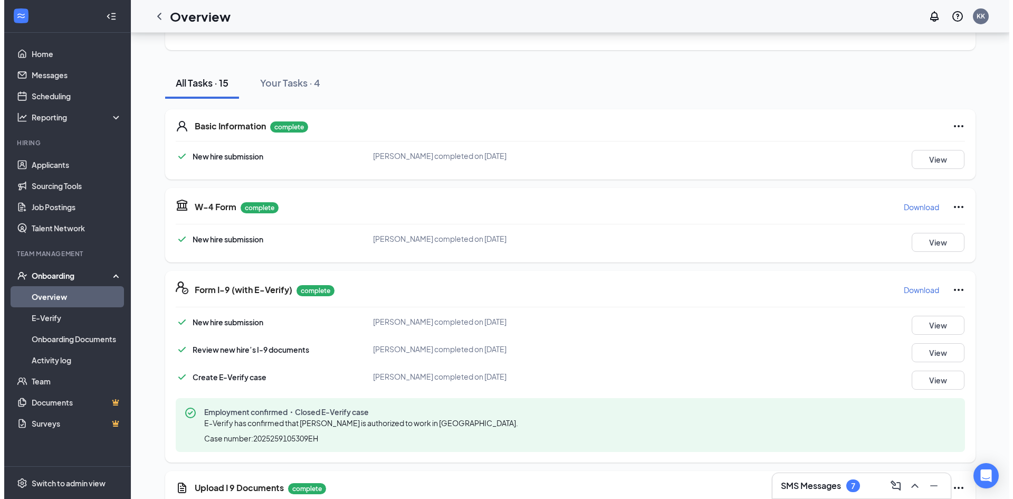
scroll to position [0, 0]
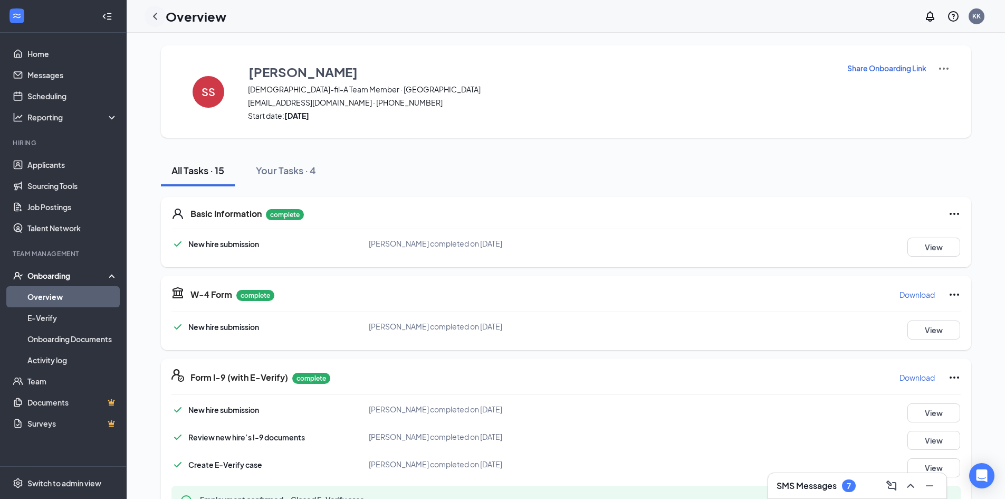
click at [155, 16] on icon "ChevronLeft" at bounding box center [155, 16] width 4 height 7
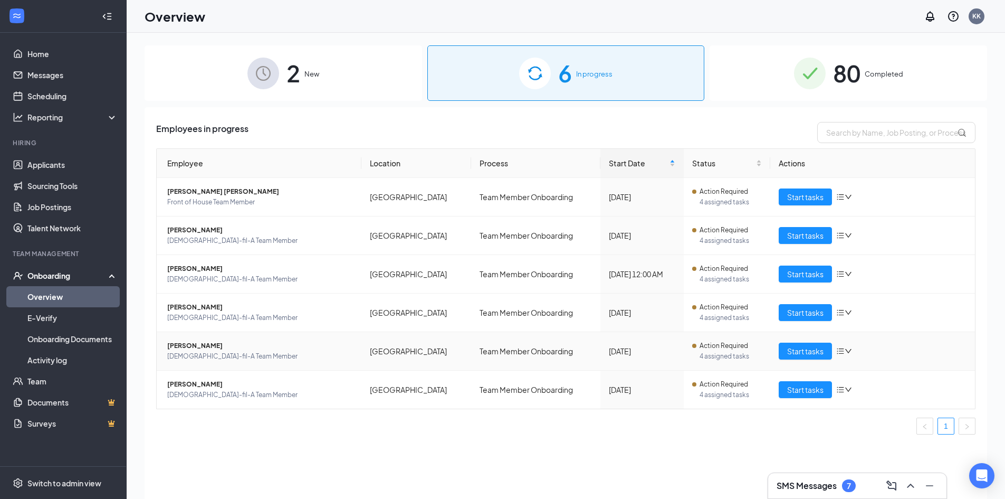
click at [209, 344] on span "[PERSON_NAME]" at bounding box center [260, 345] width 186 height 11
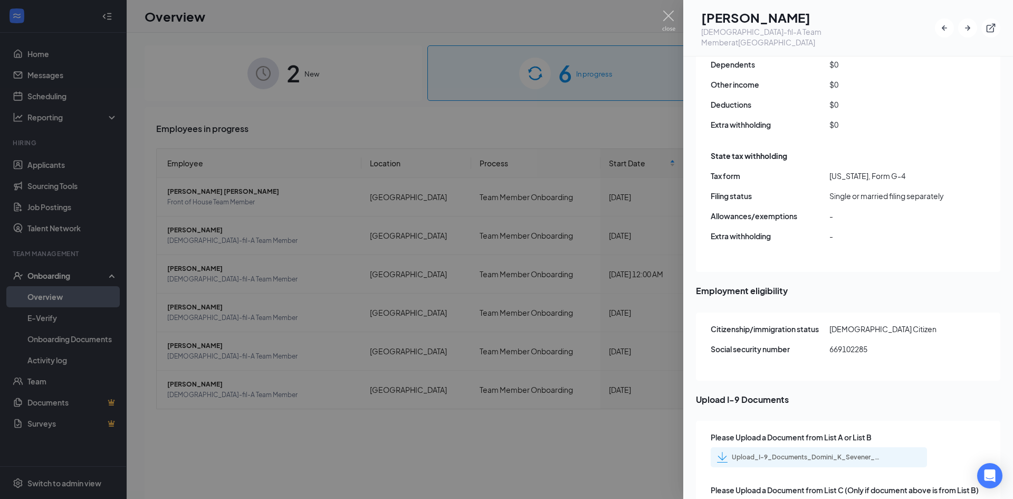
scroll to position [1100, 0]
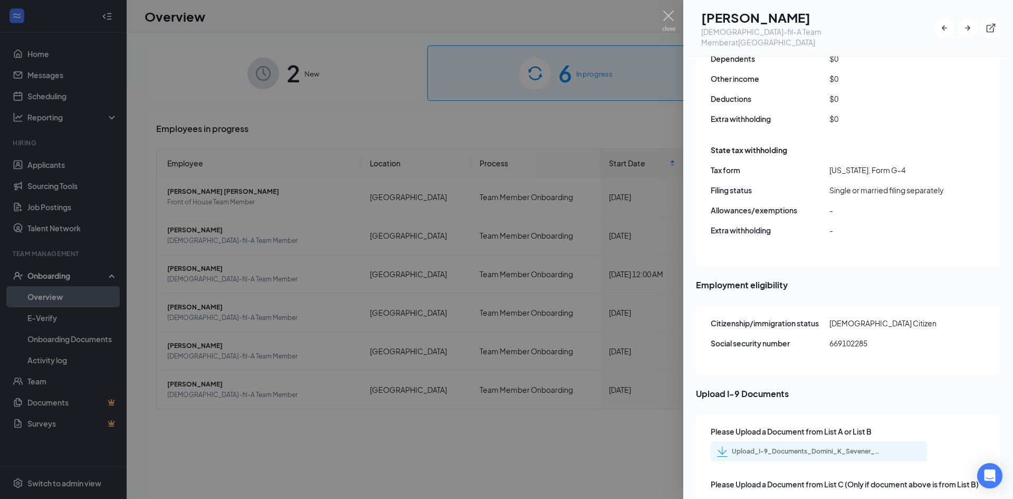
click at [783, 447] on div "Upload_I-9_Documents_Domini_K_Sevener_uploadedfile_20250915.pdf.pdf" at bounding box center [806, 451] width 148 height 8
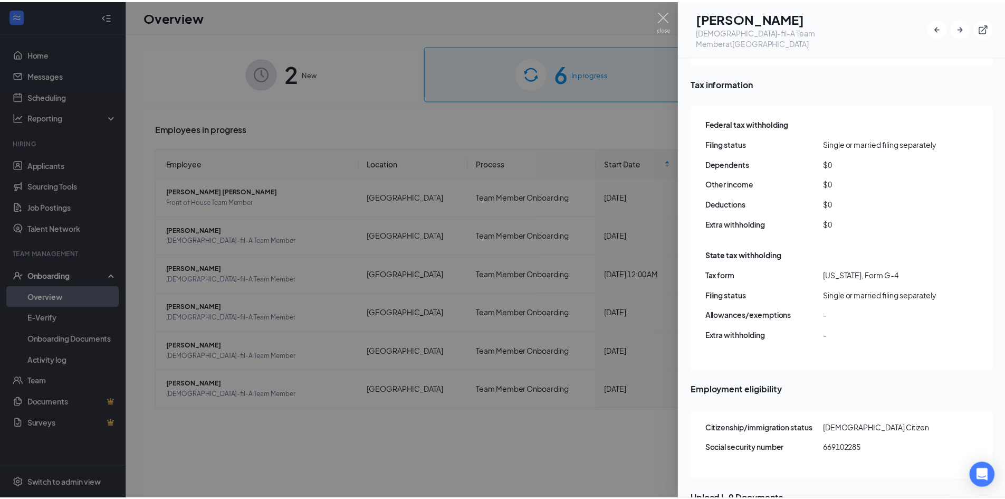
scroll to position [994, 0]
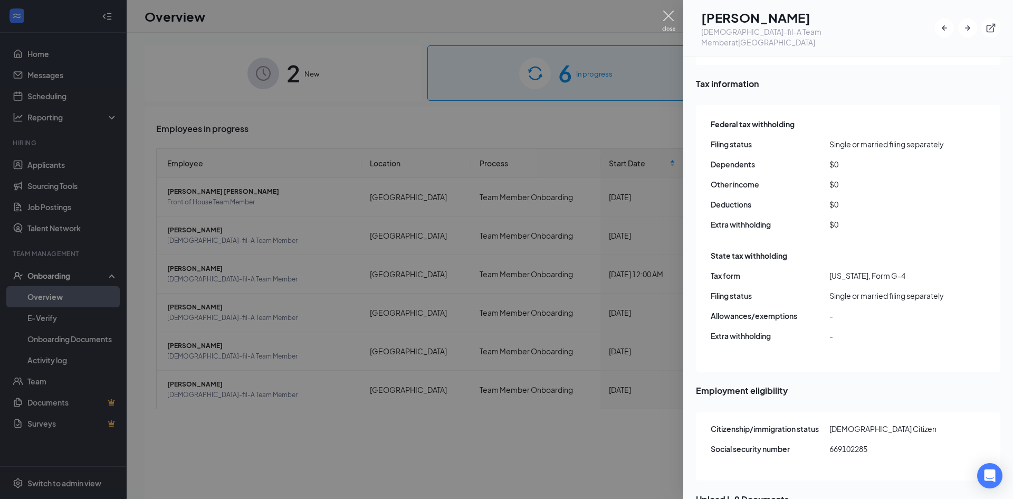
click at [664, 14] on img at bounding box center [668, 21] width 13 height 21
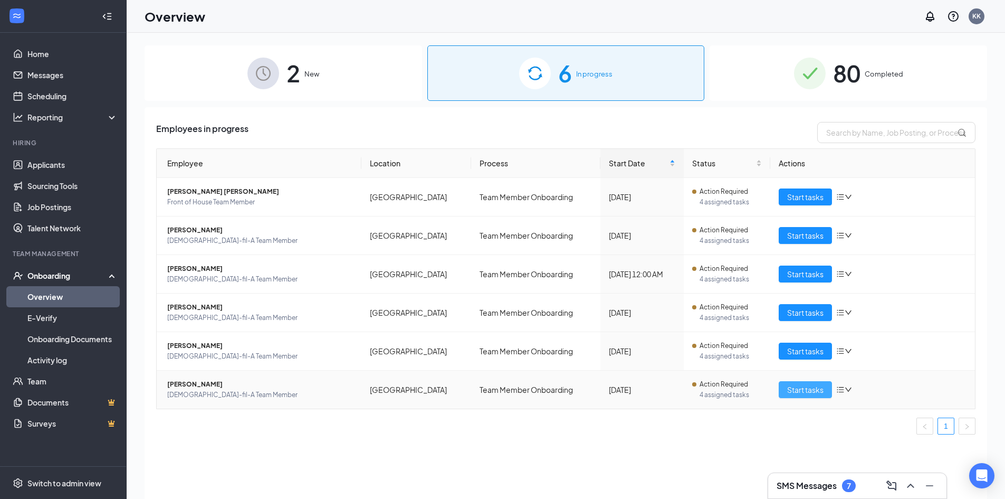
click at [813, 388] on span "Start tasks" at bounding box center [805, 390] width 36 height 12
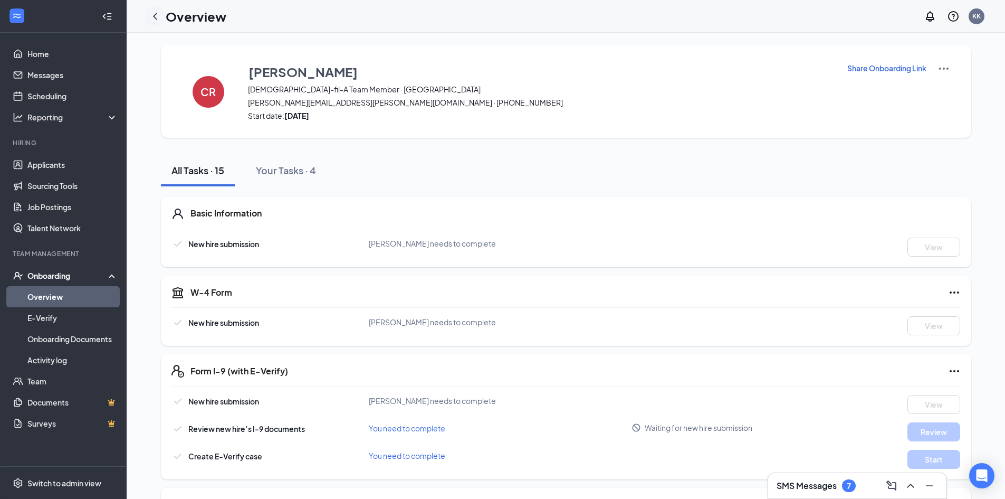
click at [156, 15] on icon "ChevronLeft" at bounding box center [155, 16] width 13 height 13
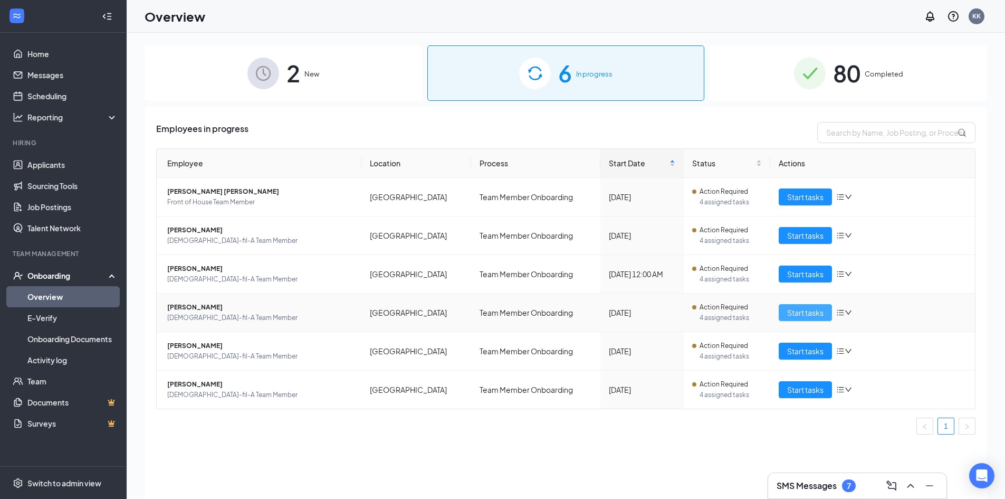
click at [805, 313] on span "Start tasks" at bounding box center [805, 313] width 36 height 12
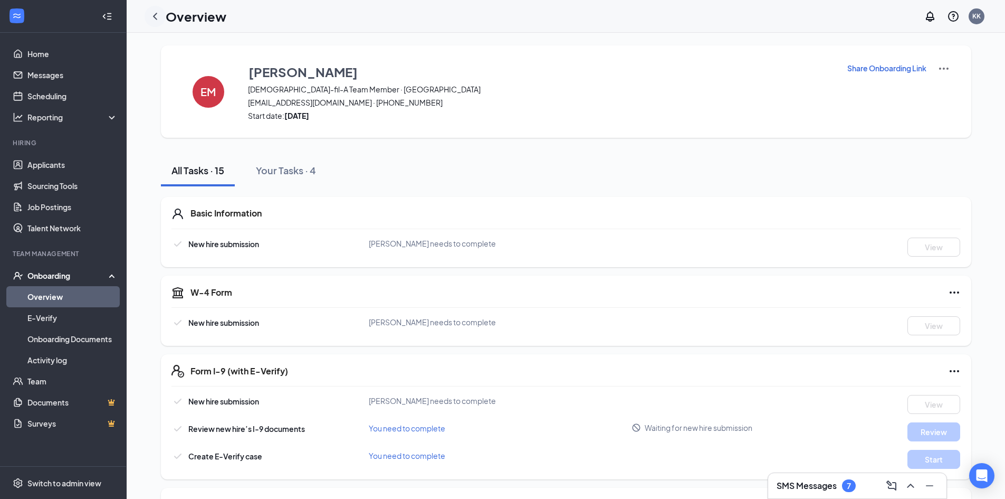
click at [157, 21] on icon "ChevronLeft" at bounding box center [155, 16] width 13 height 13
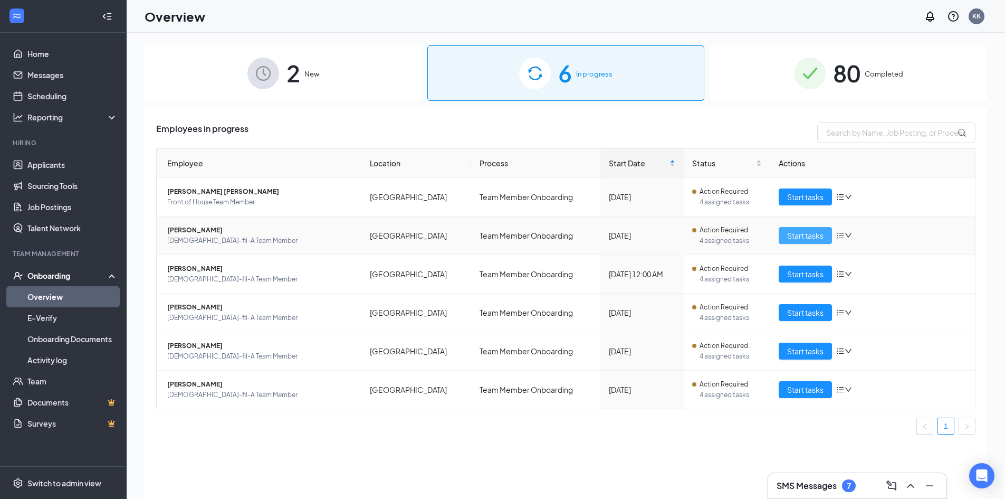
click at [821, 234] on span "Start tasks" at bounding box center [805, 236] width 36 height 12
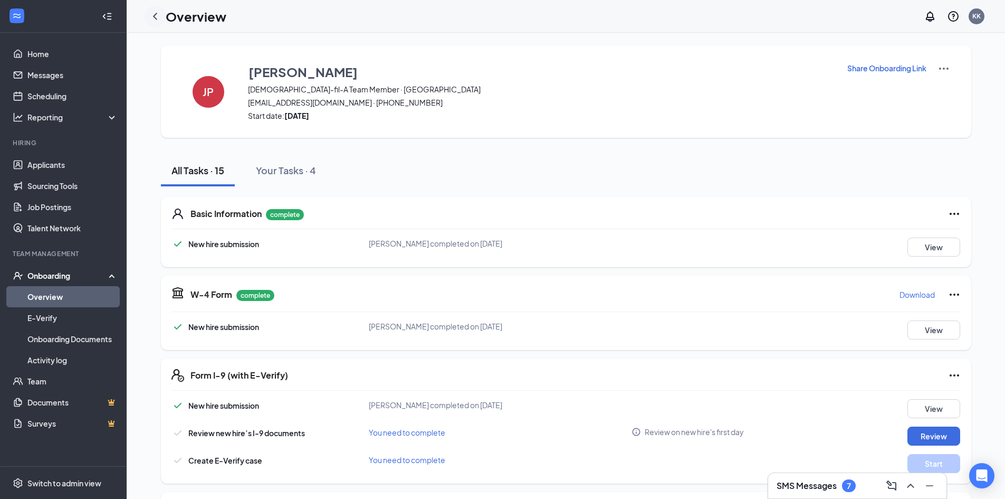
click at [156, 20] on icon "ChevronLeft" at bounding box center [155, 16] width 13 height 13
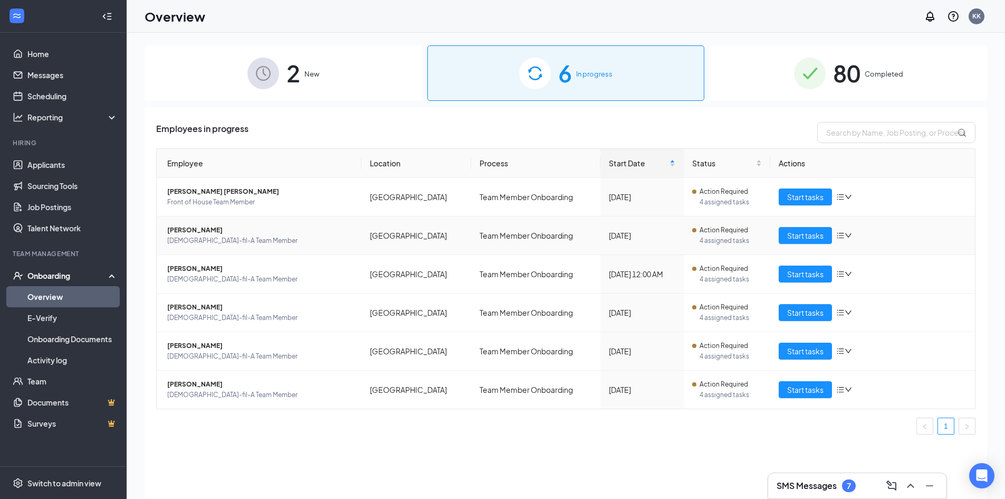
click at [179, 228] on span "[PERSON_NAME]" at bounding box center [260, 230] width 186 height 11
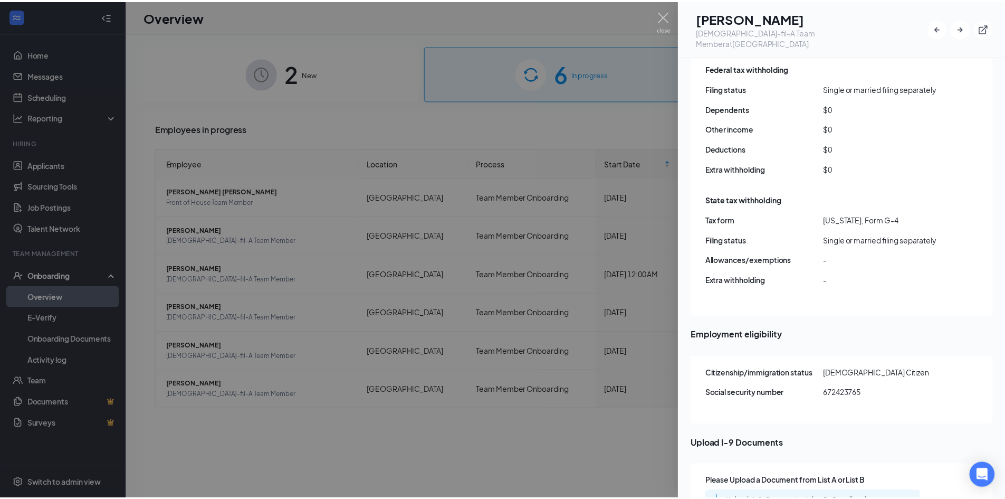
scroll to position [1029, 0]
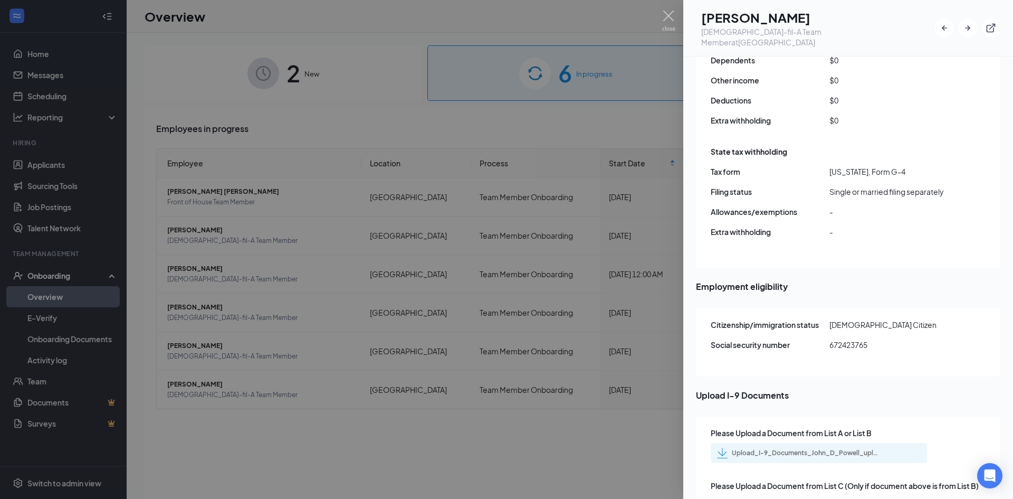
click at [764, 448] on div "Upload_I-9_Documents_John_D_Powell_uploadedfile_20250915.pdf.pdf" at bounding box center [806, 452] width 148 height 8
click at [664, 15] on img at bounding box center [668, 21] width 13 height 21
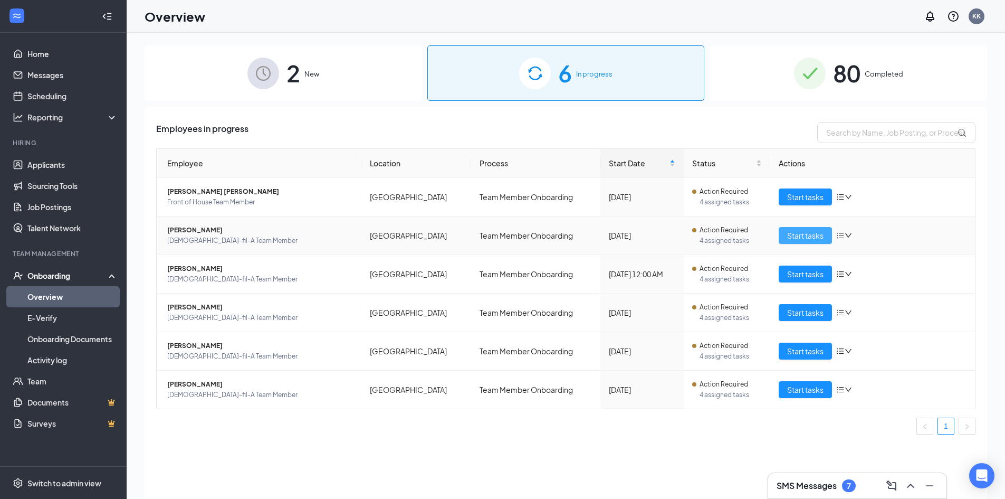
click at [794, 235] on span "Start tasks" at bounding box center [805, 236] width 36 height 12
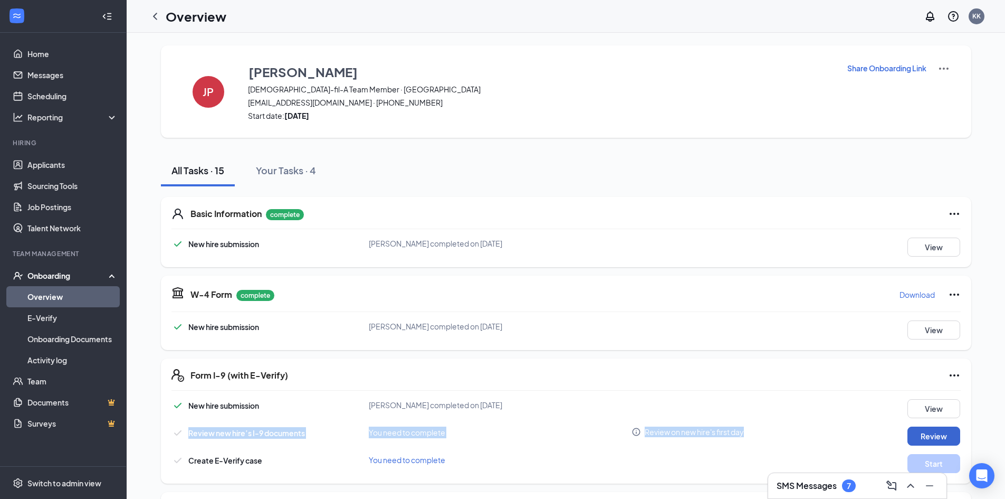
drag, startPoint x: 919, startPoint y: 422, endPoint x: 921, endPoint y: 429, distance: 7.6
click at [919, 425] on div "New hire submission John D Powell completed on Sep 12, 2025 View Review new hir…" at bounding box center [565, 436] width 789 height 74
click at [925, 433] on button "Review" at bounding box center [933, 435] width 53 height 19
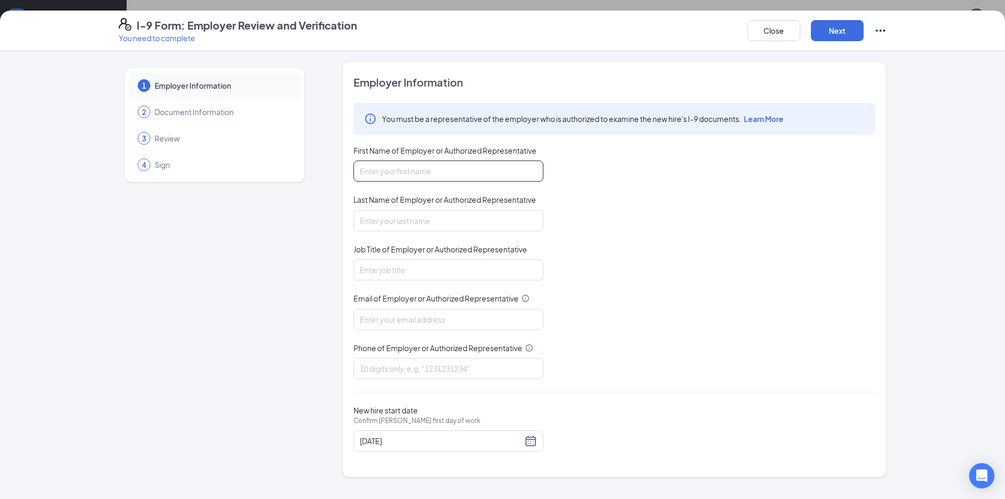
click at [408, 167] on input "First Name of Employer or Authorized Representative" at bounding box center [448, 170] width 190 height 21
type input "k"
type input "Kirsten"
type input "Kretchmer"
type input "HR Director"
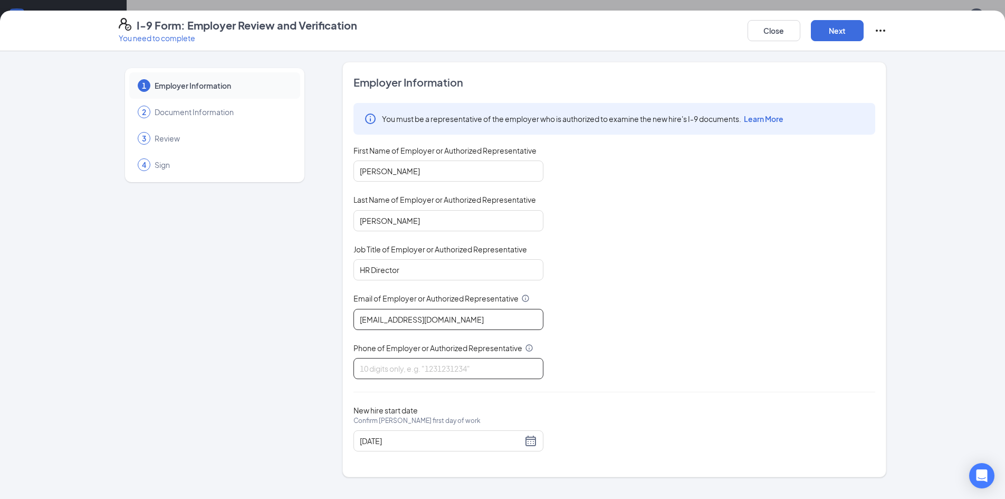
type input "KEDRONVILLAGECFA@GMAIL.COM"
click at [441, 364] on input "Phone of Employer or Authorized Representative" at bounding box center [448, 368] width 190 height 21
type input "9543366469"
click at [849, 28] on button "Next" at bounding box center [837, 30] width 53 height 21
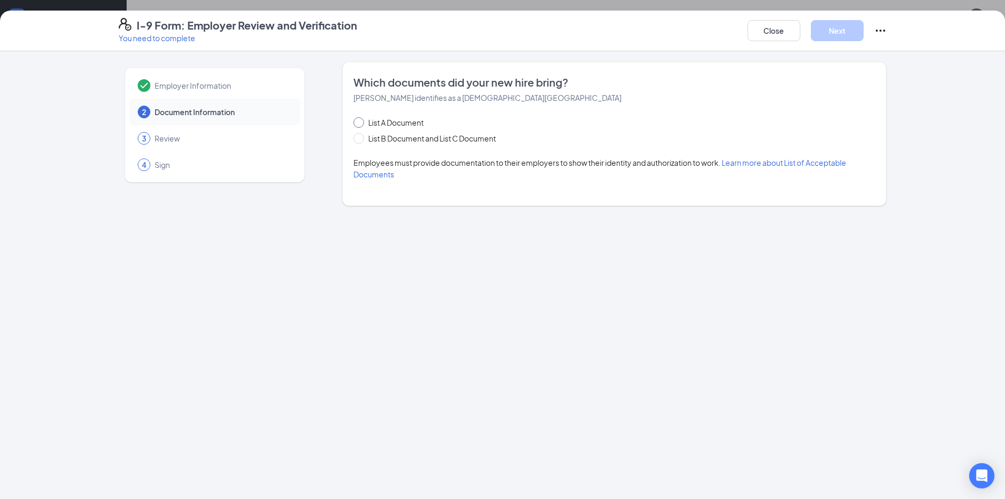
click at [360, 125] on span at bounding box center [358, 122] width 11 height 11
click at [360, 125] on input "List A Document" at bounding box center [356, 120] width 7 height 7
radio input "true"
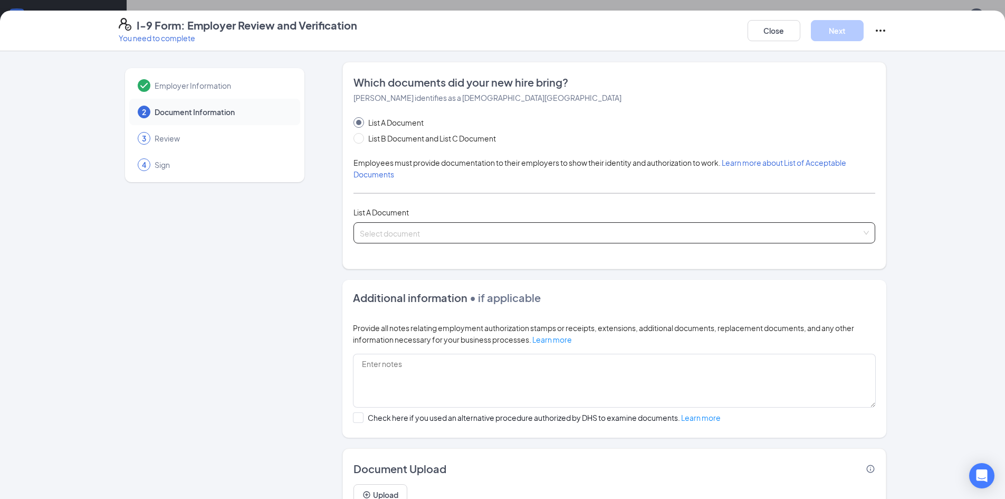
click at [462, 237] on input "search" at bounding box center [611, 231] width 502 height 16
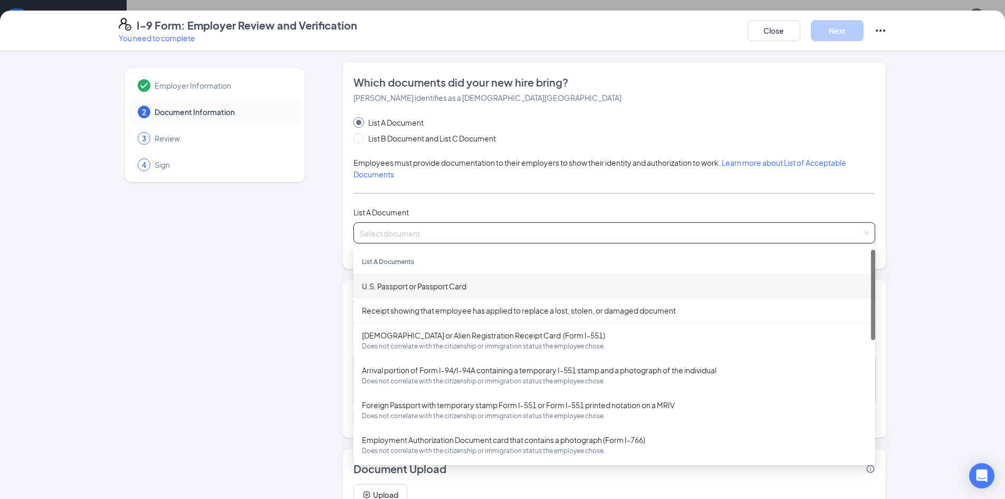
click at [446, 288] on div "U.S. Passport or Passport Card" at bounding box center [614, 286] width 505 height 12
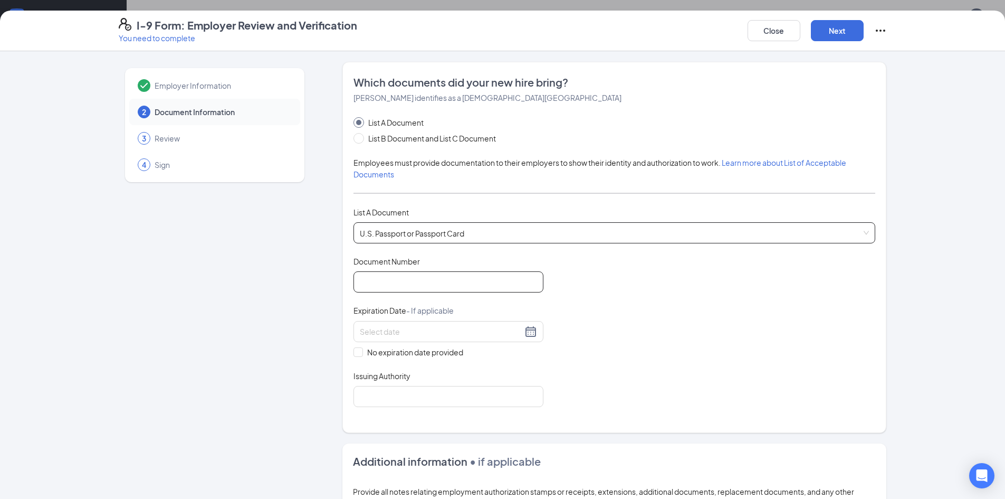
click at [427, 284] on input "Document Number" at bounding box center [448, 281] width 190 height 21
paste input "A30367283"
type input "A30367283"
click at [382, 337] on input at bounding box center [441, 332] width 163 height 12
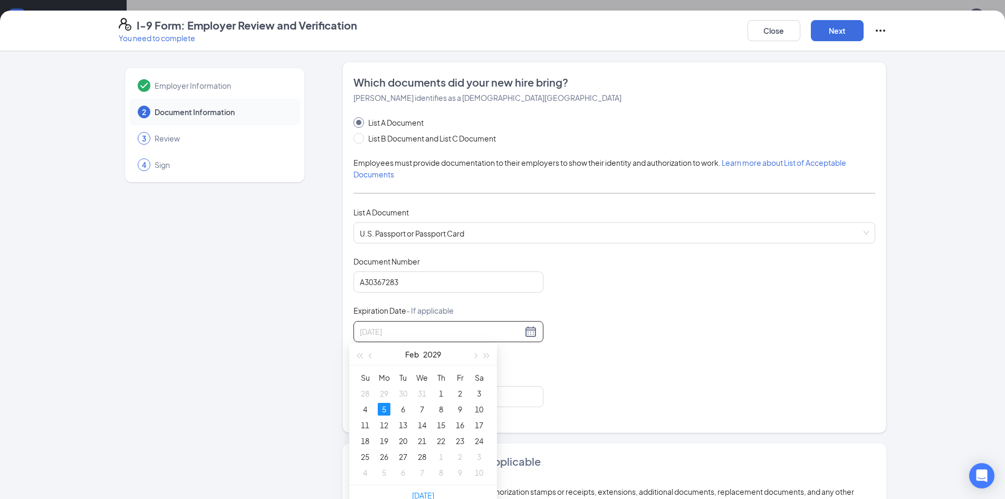
drag, startPoint x: 381, startPoint y: 404, endPoint x: 433, endPoint y: 406, distance: 52.3
click at [382, 405] on div "5" at bounding box center [384, 409] width 13 height 13
type input "02/05/2029"
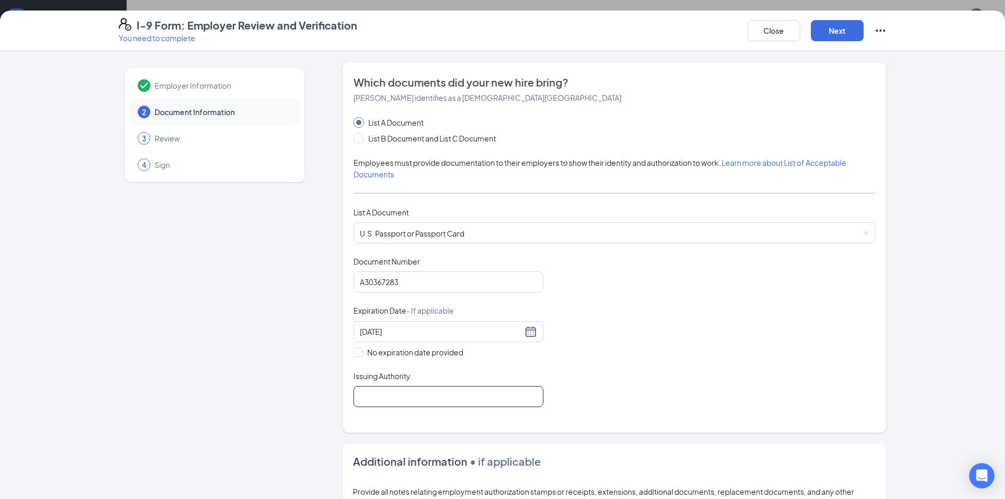
click at [370, 395] on input "Issuing Authority" at bounding box center [448, 396] width 190 height 21
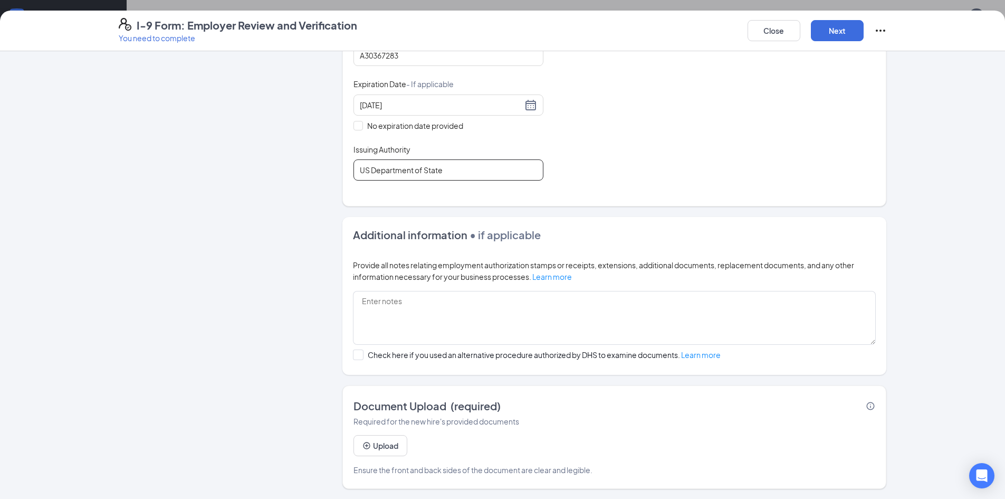
scroll to position [227, 0]
type input "US Department of State"
click at [381, 442] on button "Upload" at bounding box center [380, 444] width 54 height 21
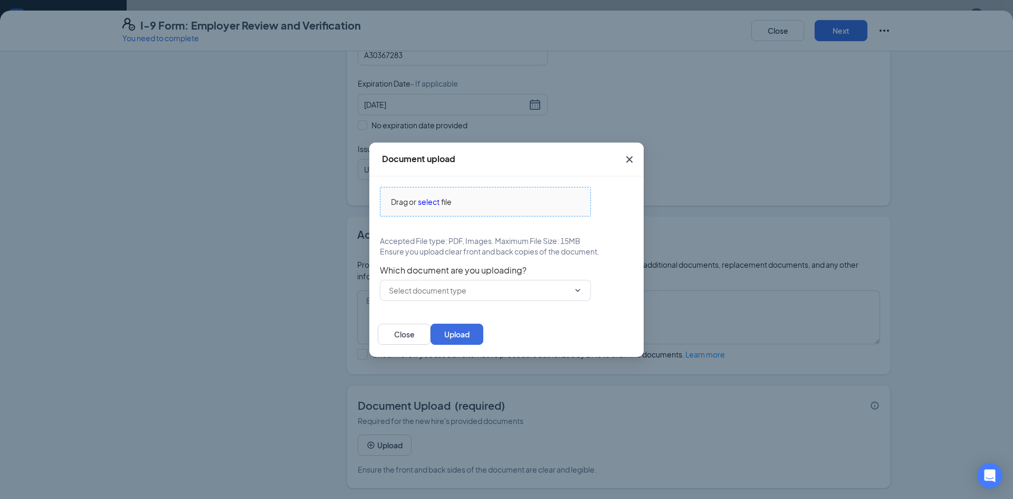
click at [422, 194] on span "Drag or select file" at bounding box center [485, 201] width 210 height 28
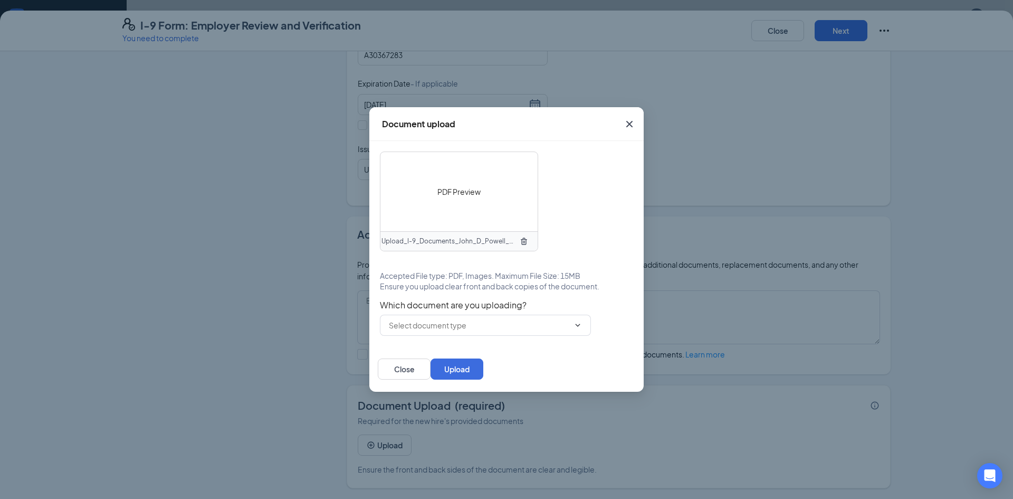
click at [556, 292] on div "PDF Preview Upload_I-9_Documents_John_D_Powell_uploadedfile_20250915.pdf.pdf Ac…" at bounding box center [506, 243] width 253 height 184
click at [529, 332] on span at bounding box center [485, 324] width 211 height 21
click at [463, 328] on input "text" at bounding box center [479, 325] width 180 height 12
click at [460, 334] on div "U.S. Passport or Passport Card" at bounding box center [494, 345] width 211 height 24
type input "U.S. Passport or Passport Card"
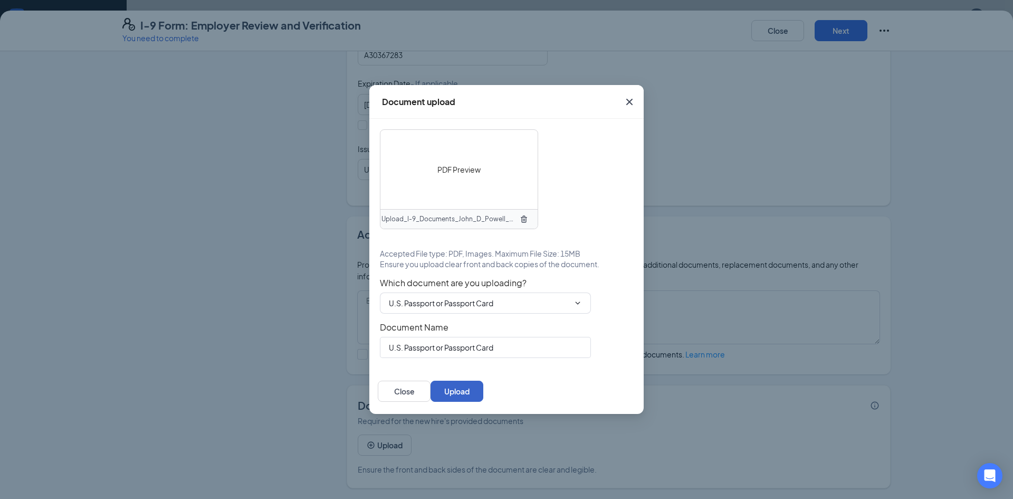
click at [483, 391] on button "Upload" at bounding box center [457, 390] width 53 height 21
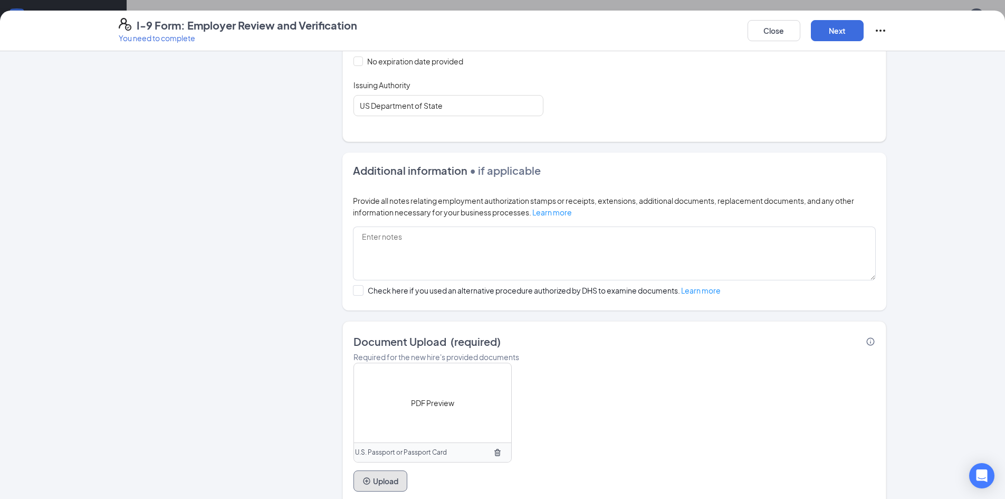
scroll to position [327, 0]
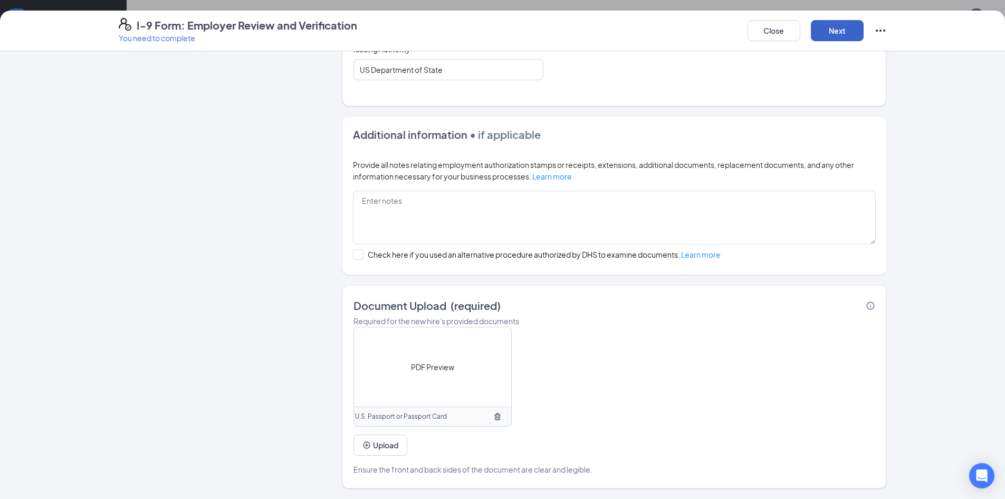
click at [828, 30] on button "Next" at bounding box center [837, 30] width 53 height 21
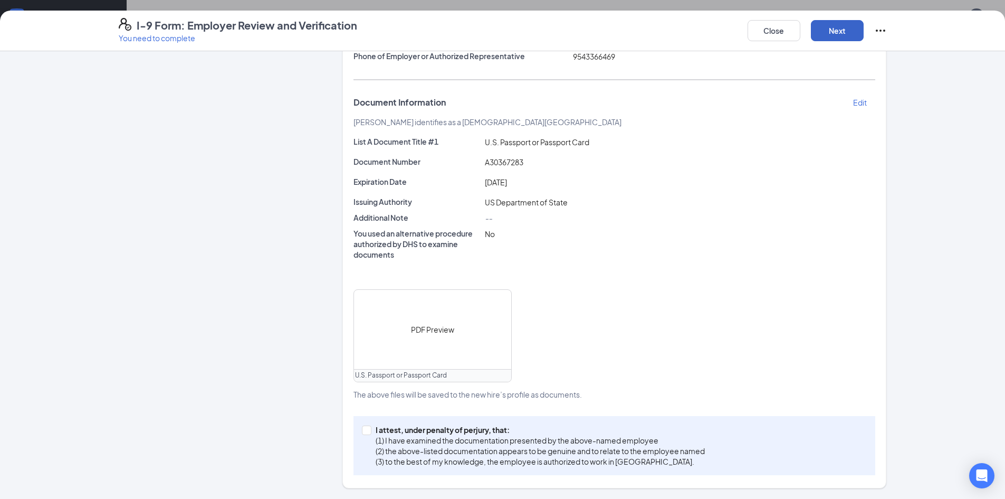
scroll to position [199, 0]
click at [376, 428] on p "I attest, under penalty of perjury, that:" at bounding box center [540, 429] width 329 height 11
click at [369, 428] on input "I attest, under penalty of perjury, that: (1) I have examined the documentation…" at bounding box center [365, 428] width 7 height 7
checkbox input "true"
click at [819, 30] on button "Next" at bounding box center [837, 30] width 53 height 21
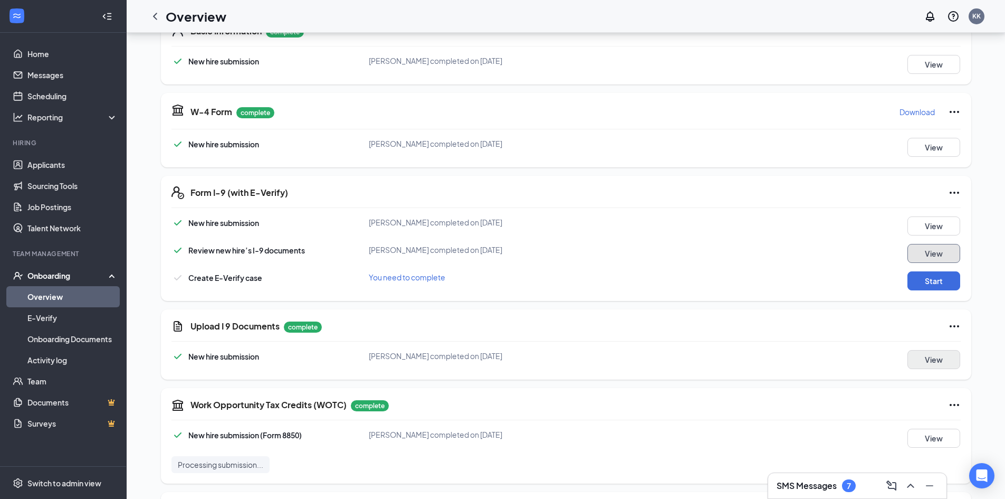
scroll to position [211, 0]
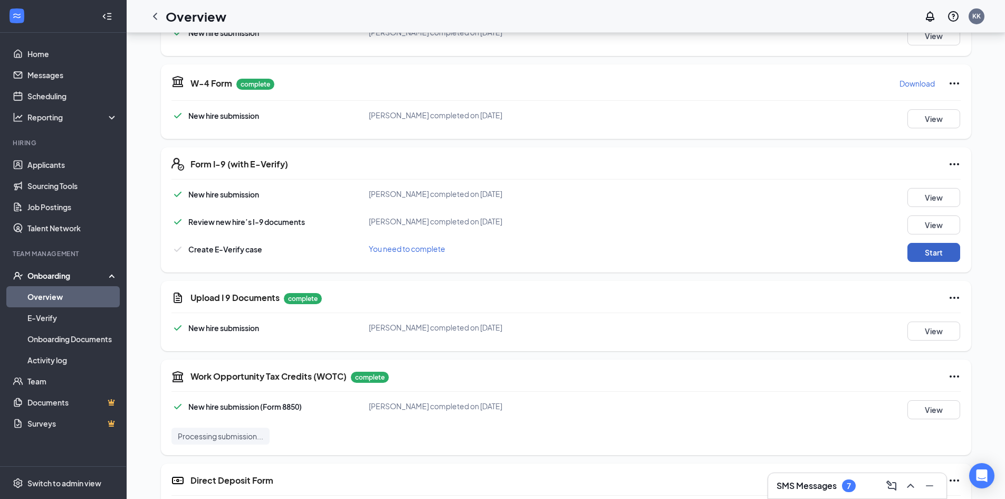
click at [926, 259] on button "Start" at bounding box center [933, 252] width 53 height 19
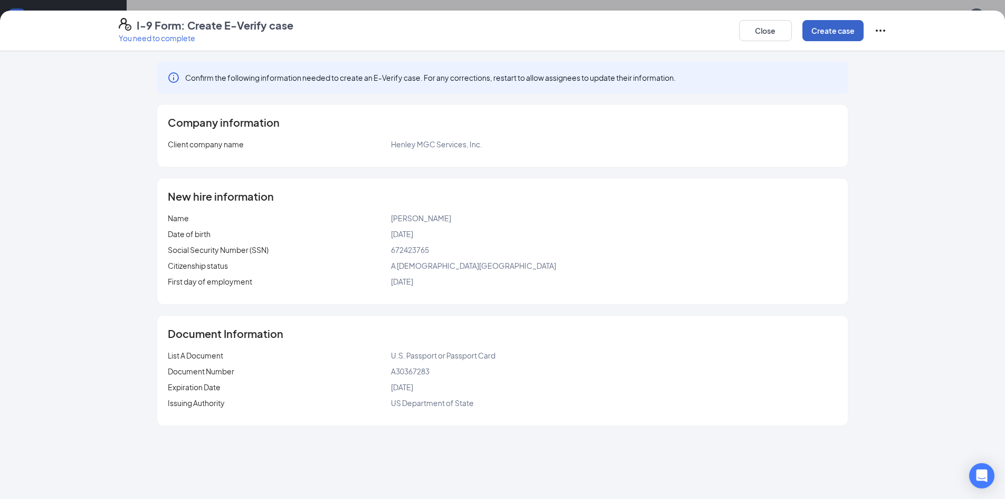
click at [836, 28] on button "Create case" at bounding box center [832, 30] width 61 height 21
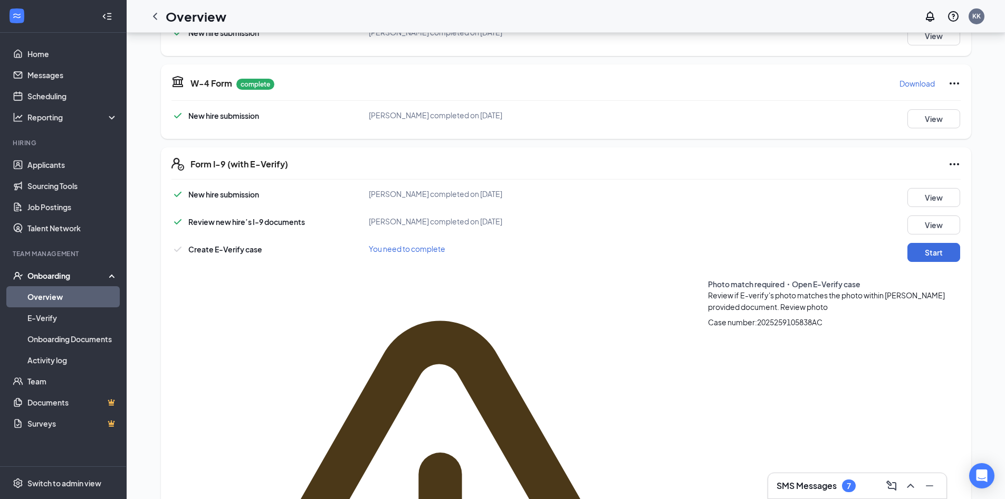
click at [780, 302] on span "Review photo" at bounding box center [803, 306] width 47 height 9
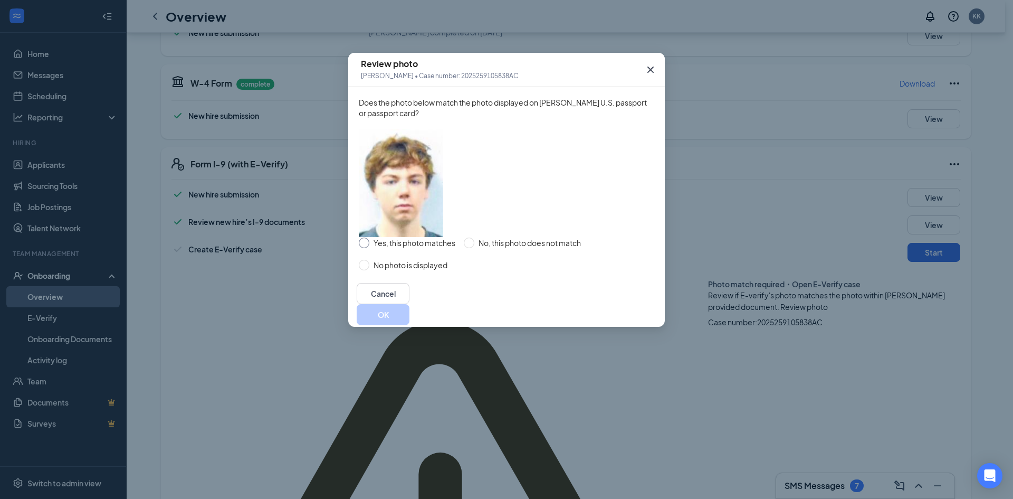
click at [363, 248] on input "Yes, this photo matches" at bounding box center [364, 242] width 11 height 11
radio input "true"
click at [409, 325] on button "OK" at bounding box center [383, 314] width 53 height 21
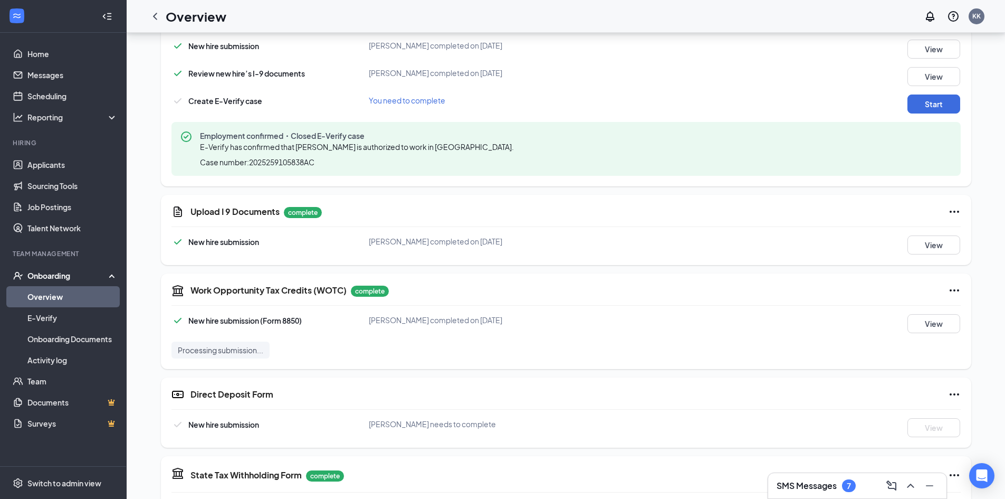
scroll to position [528, 0]
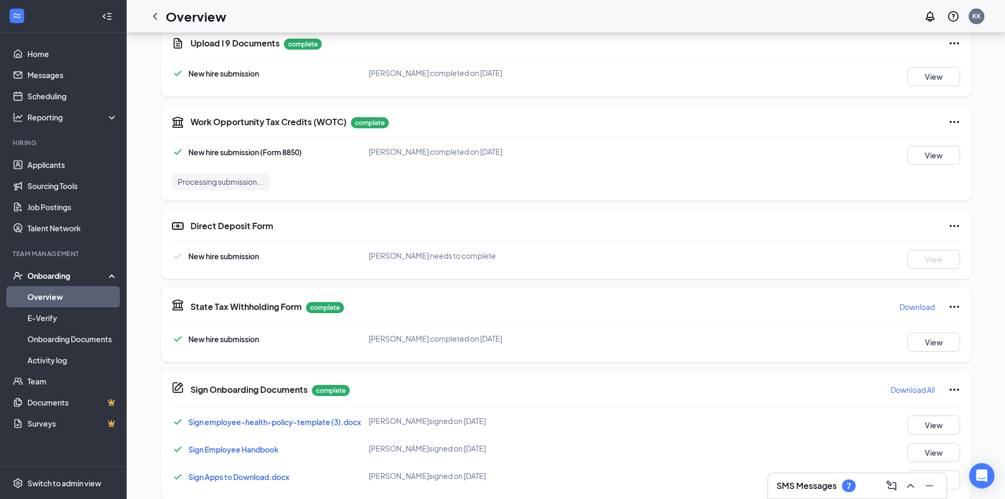
click at [949, 227] on icon "Ellipses" at bounding box center [954, 225] width 13 height 13
click at [886, 251] on span "Mark as complete" at bounding box center [915, 247] width 62 height 11
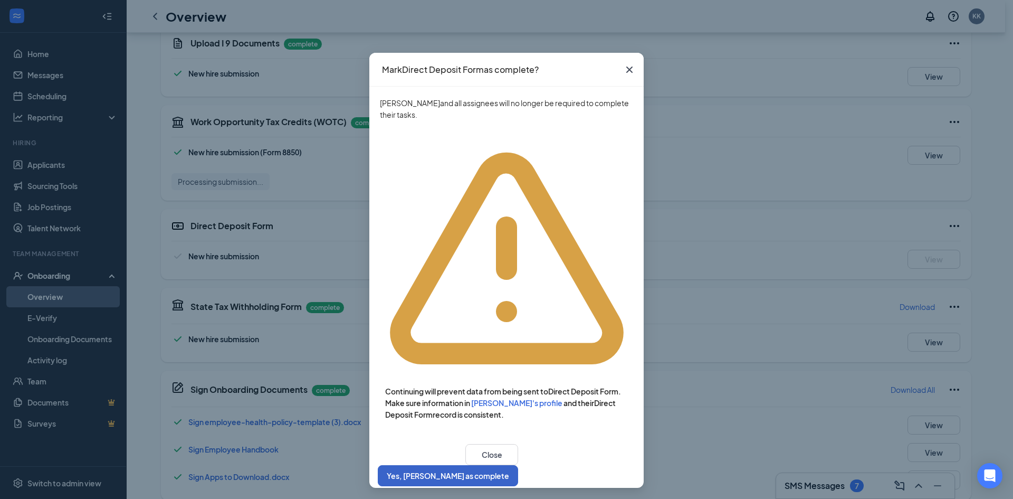
click at [518, 465] on button "Yes, mark as complete" at bounding box center [448, 475] width 140 height 21
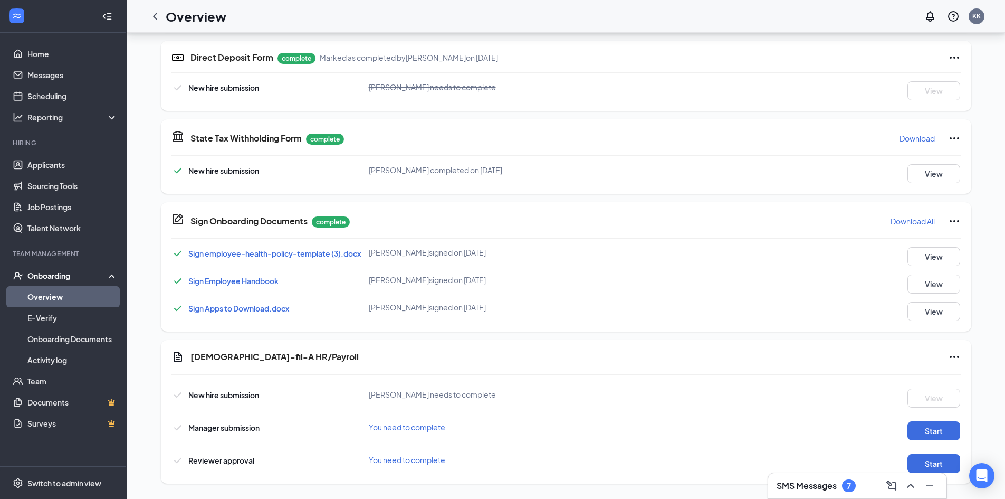
scroll to position [702, 0]
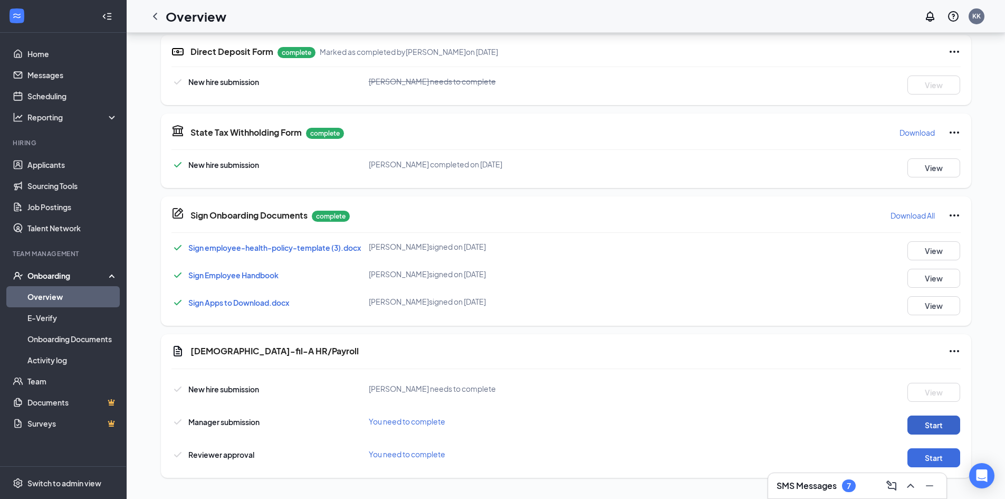
click at [936, 423] on button "Start" at bounding box center [933, 424] width 53 height 19
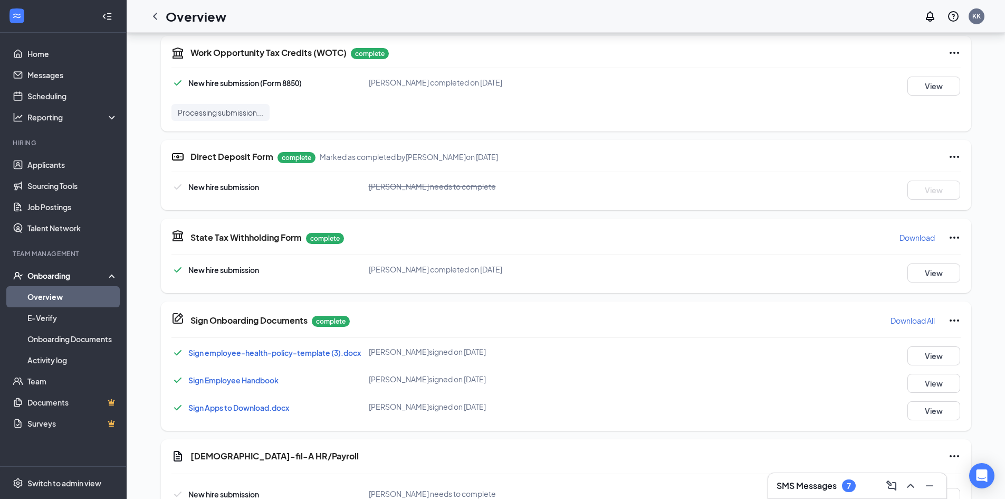
scroll to position [706, 0]
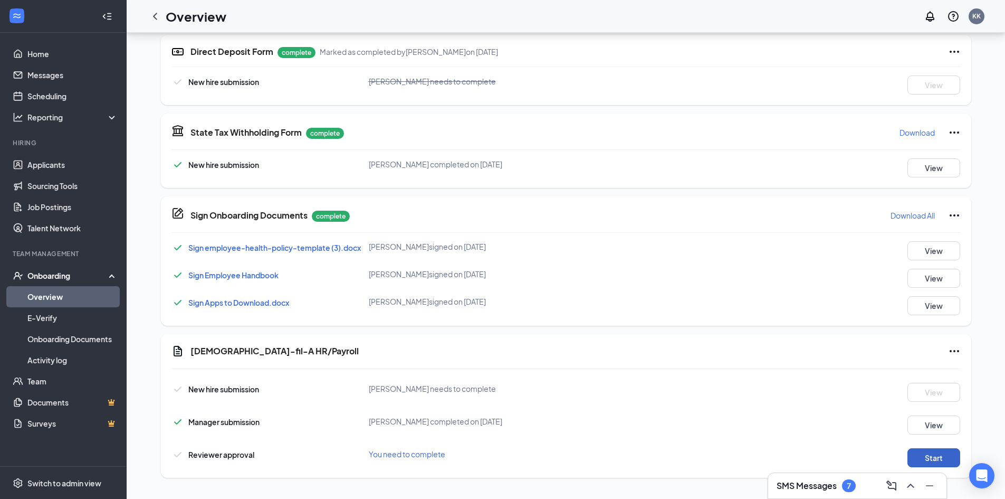
click at [936, 455] on button "Start" at bounding box center [933, 457] width 53 height 19
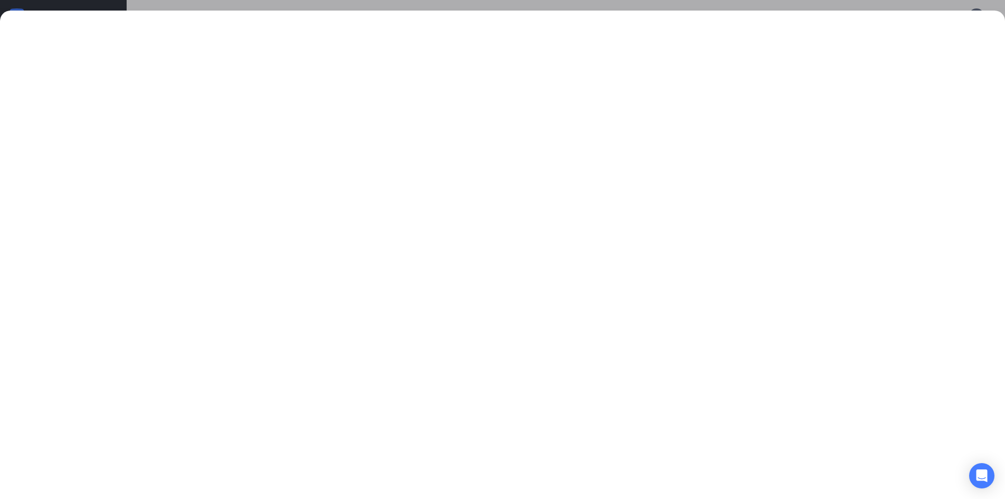
click at [652, 6] on div at bounding box center [502, 249] width 1005 height 499
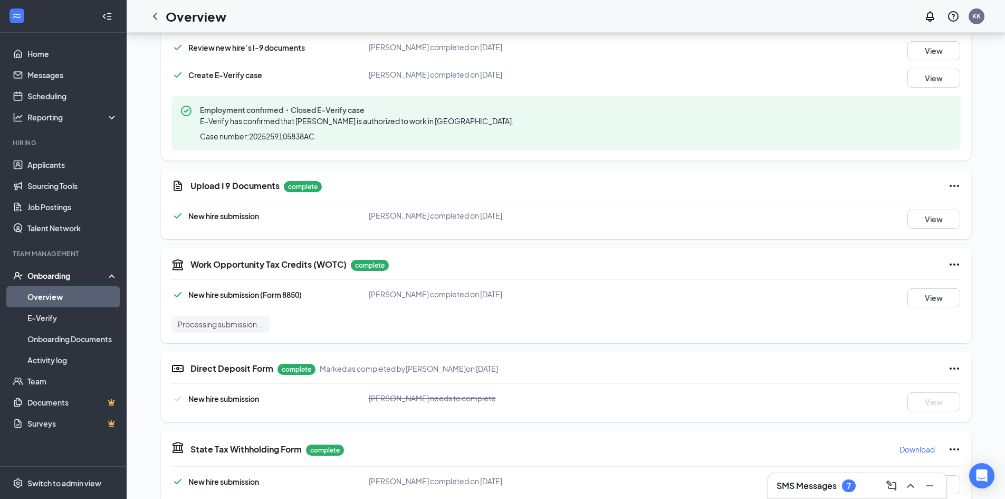
scroll to position [20, 0]
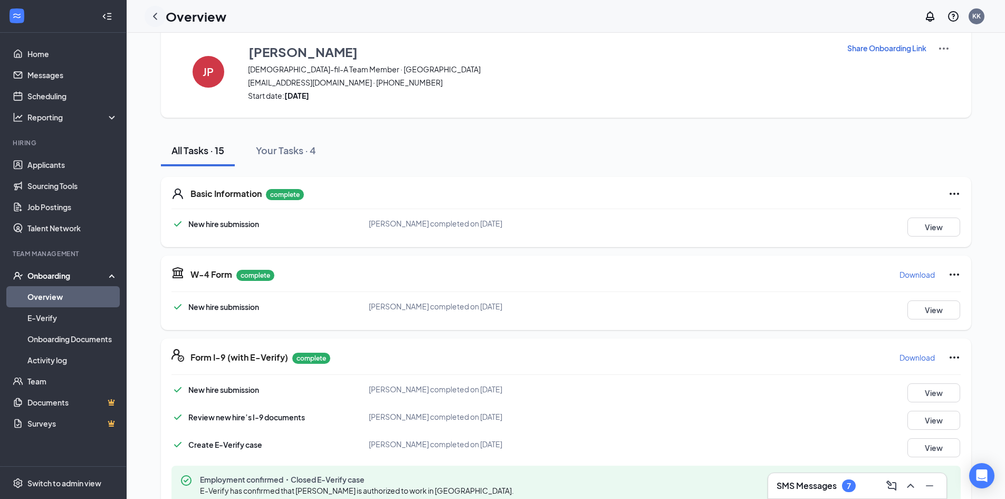
click at [156, 18] on icon "ChevronLeft" at bounding box center [155, 16] width 4 height 7
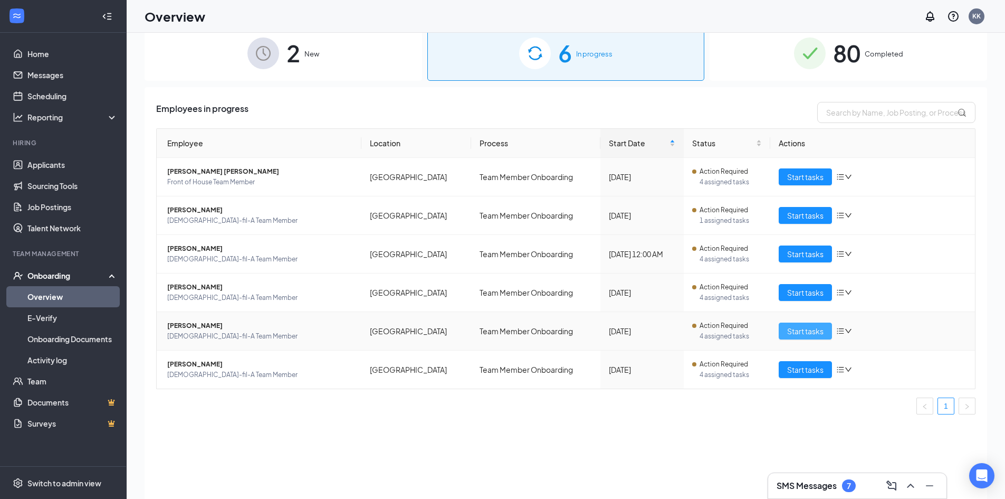
click at [807, 338] on button "Start tasks" at bounding box center [805, 330] width 53 height 17
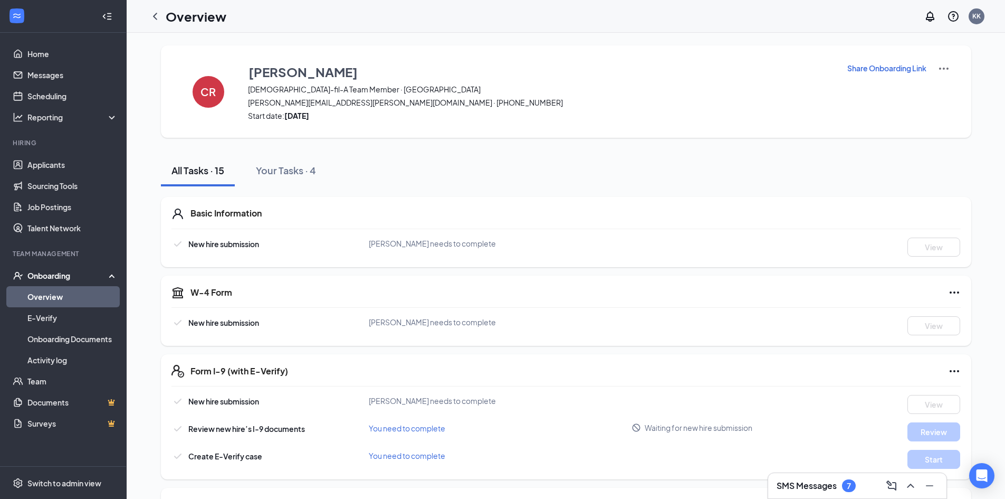
click at [891, 66] on p "Share Onboarding Link" at bounding box center [886, 68] width 79 height 11
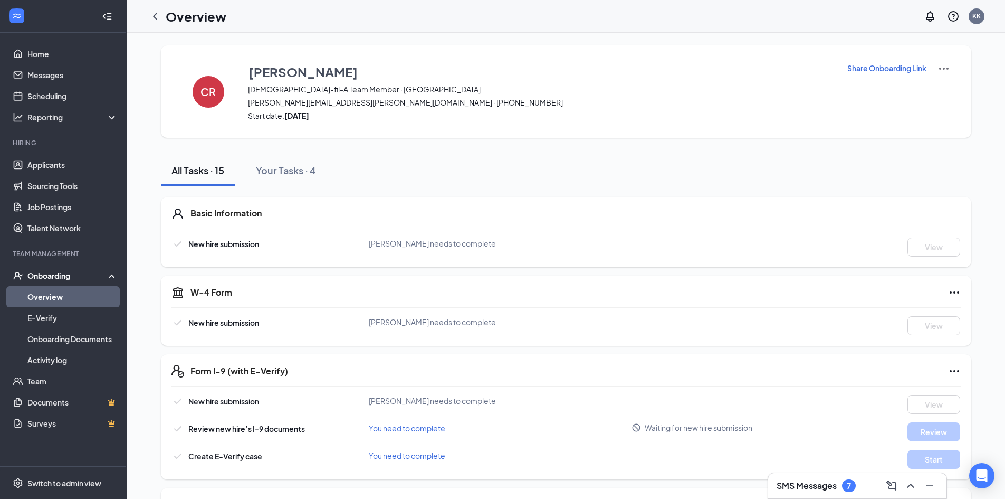
drag, startPoint x: 154, startPoint y: 18, endPoint x: 159, endPoint y: 21, distance: 6.2
click at [154, 18] on icon "ChevronLeft" at bounding box center [155, 16] width 13 height 13
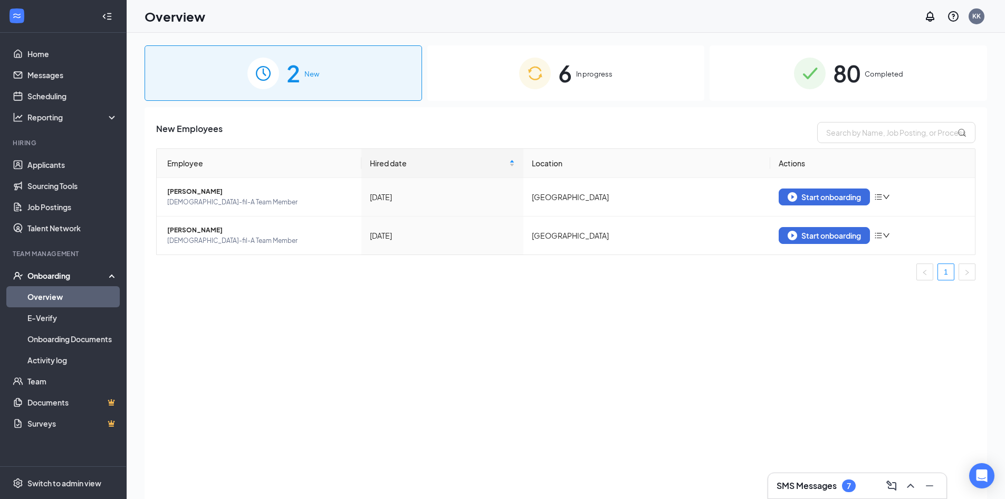
click at [537, 81] on img at bounding box center [535, 74] width 32 height 32
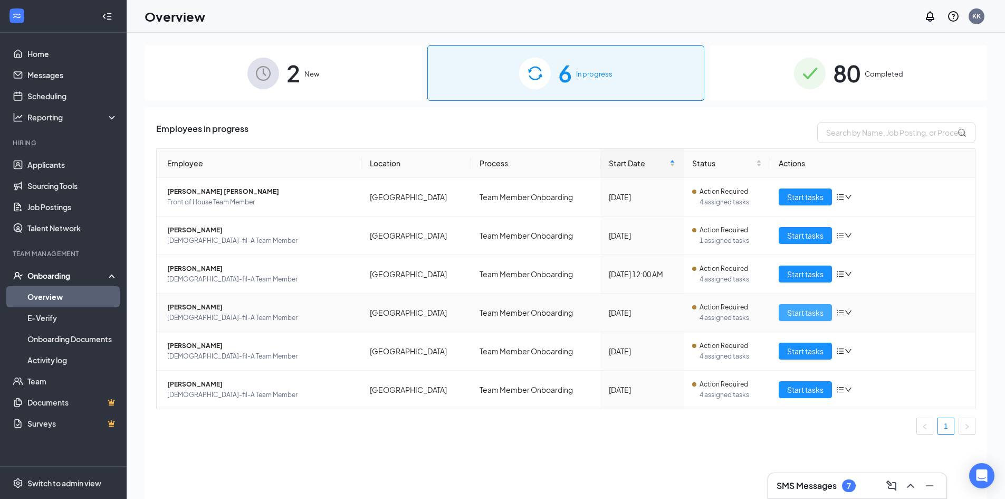
click at [808, 320] on button "Start tasks" at bounding box center [805, 312] width 53 height 17
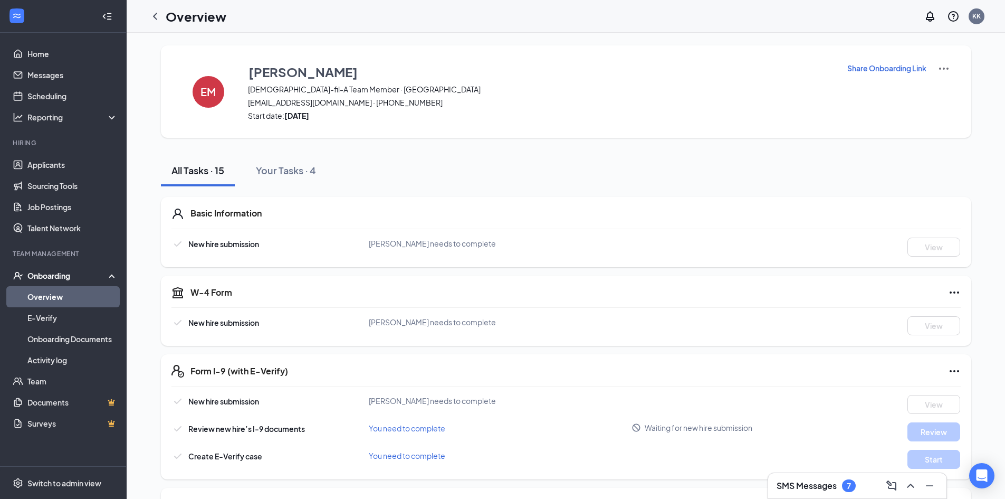
click at [882, 64] on p "Share Onboarding Link" at bounding box center [886, 68] width 79 height 11
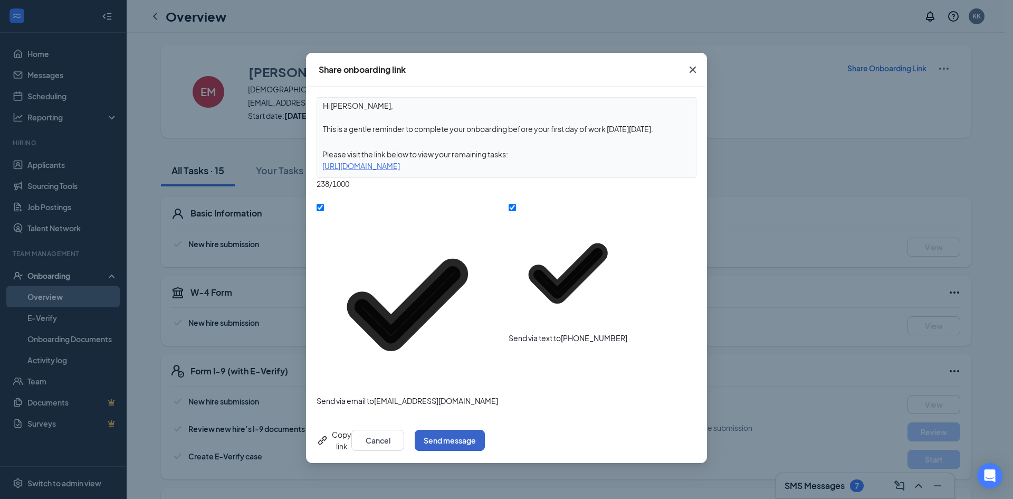
click at [485, 429] on button "Send message" at bounding box center [450, 439] width 70 height 21
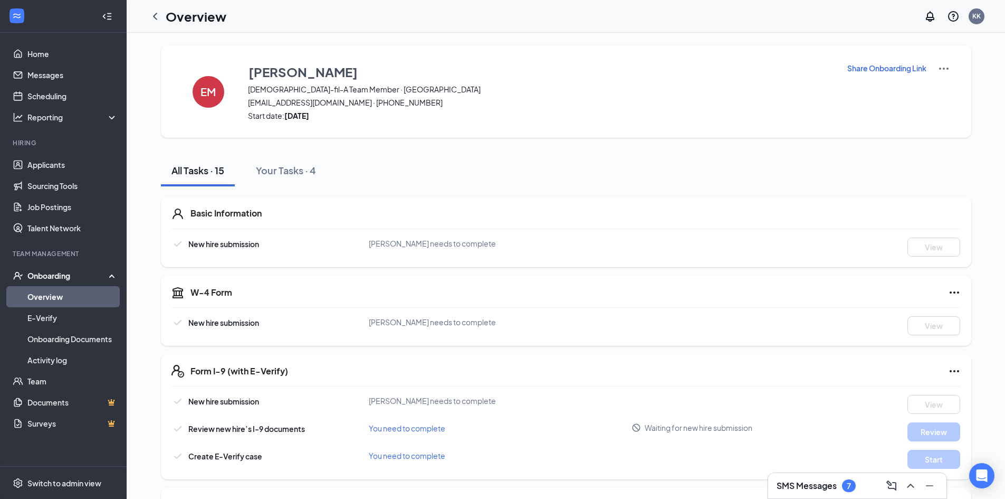
click at [157, 20] on icon "ChevronLeft" at bounding box center [155, 16] width 13 height 13
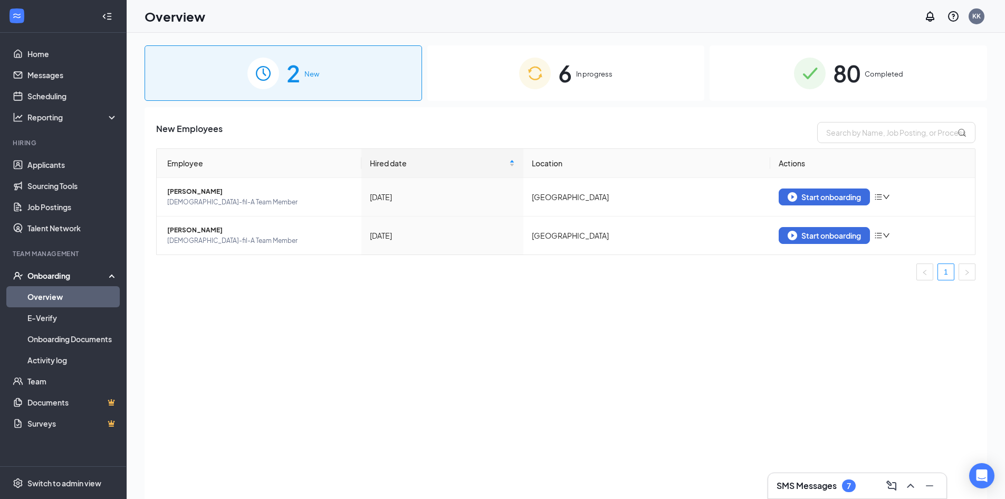
click at [509, 70] on div "6 In progress" at bounding box center [566, 72] width 278 height 55
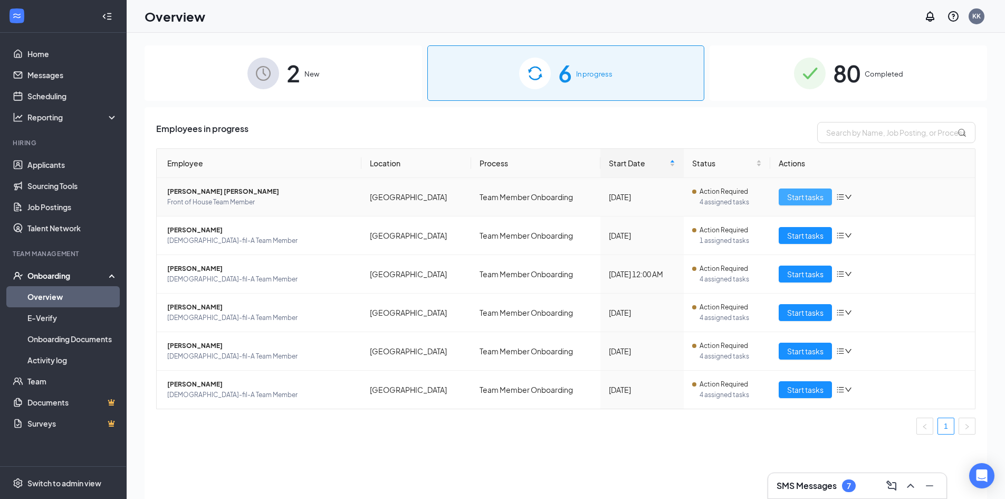
click at [811, 198] on span "Start tasks" at bounding box center [805, 197] width 36 height 12
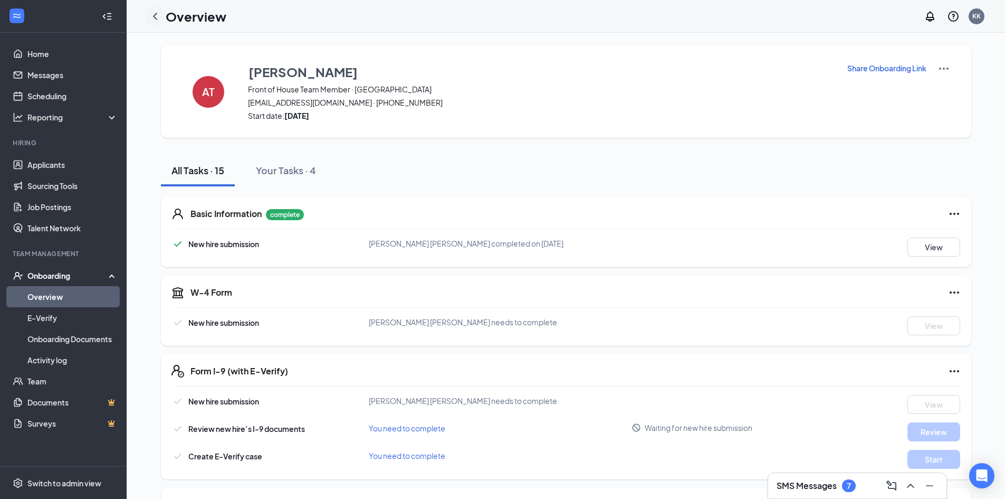
click at [155, 18] on icon "ChevronLeft" at bounding box center [155, 16] width 13 height 13
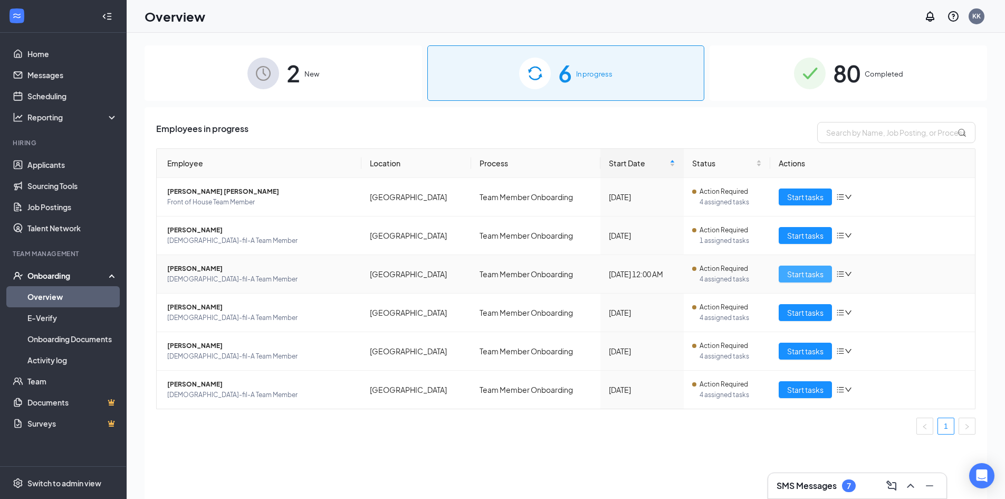
click at [798, 275] on span "Start tasks" at bounding box center [805, 274] width 36 height 12
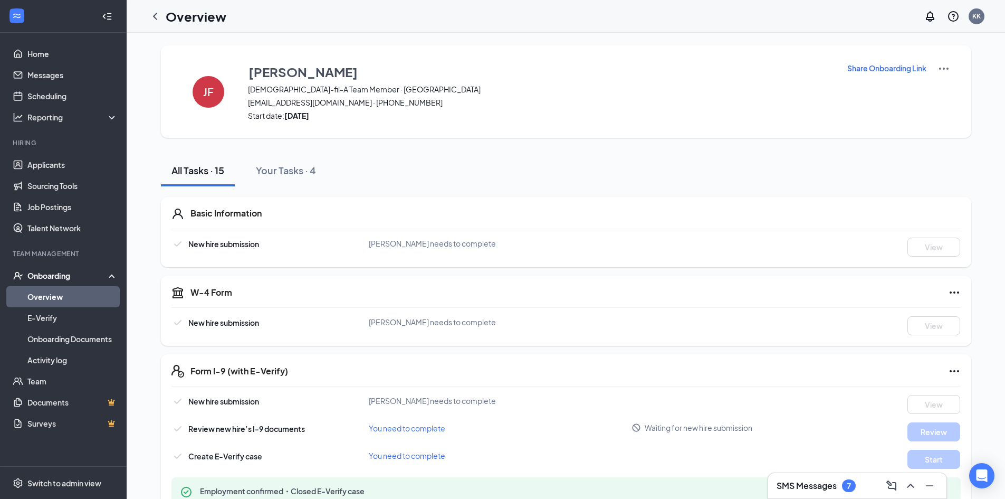
click at [950, 295] on icon "Ellipses" at bounding box center [954, 292] width 13 height 13
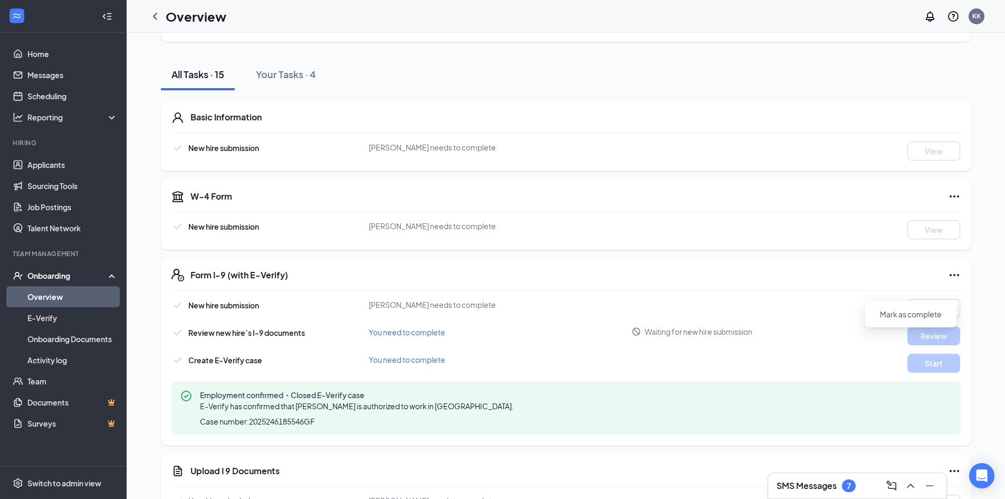
scroll to position [106, 0]
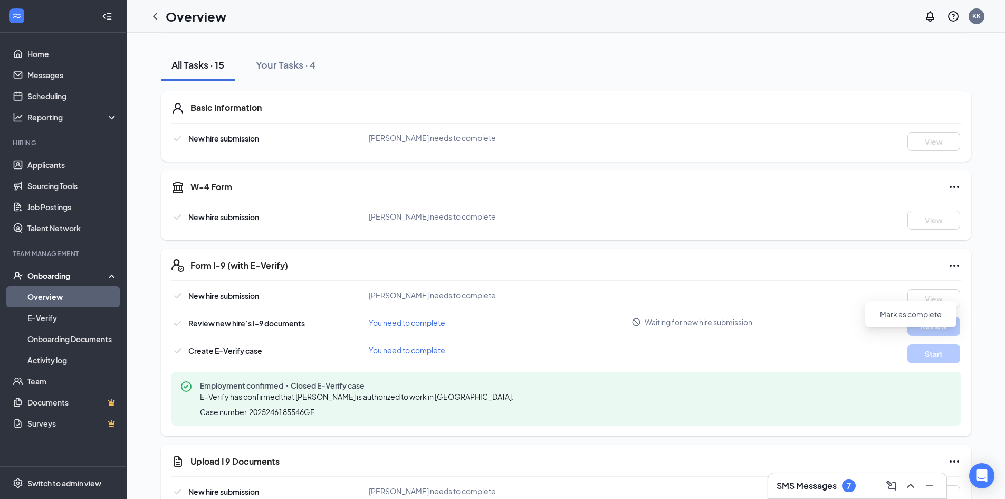
click at [948, 265] on icon "Ellipses" at bounding box center [954, 265] width 13 height 13
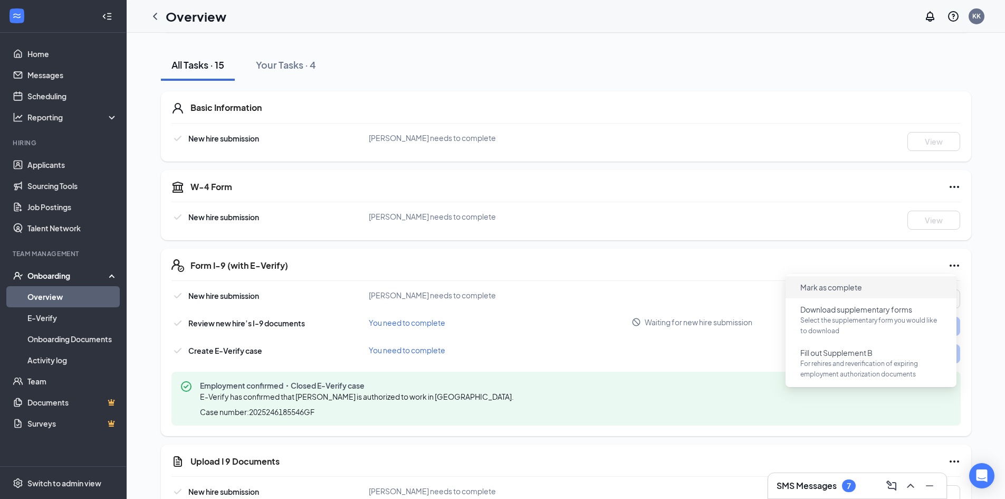
click at [849, 289] on span "Mark as complete" at bounding box center [831, 287] width 62 height 11
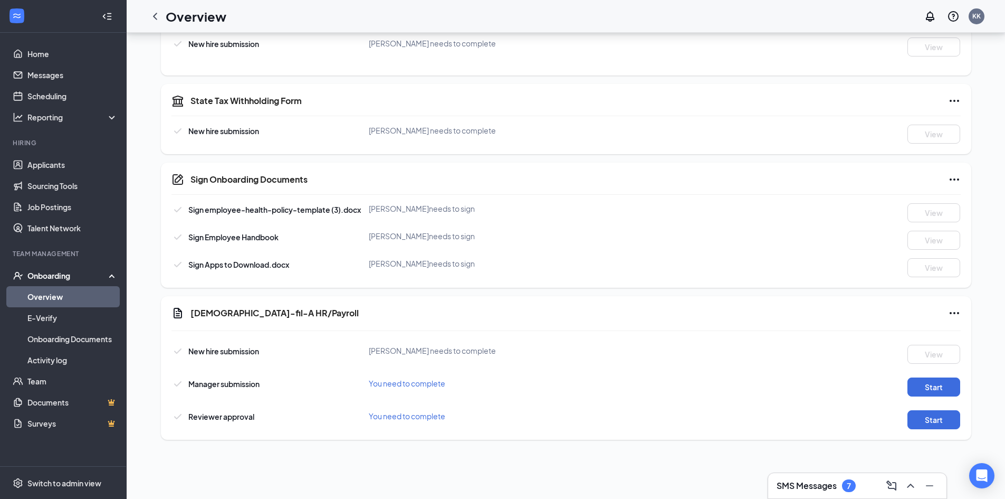
scroll to position [528, 0]
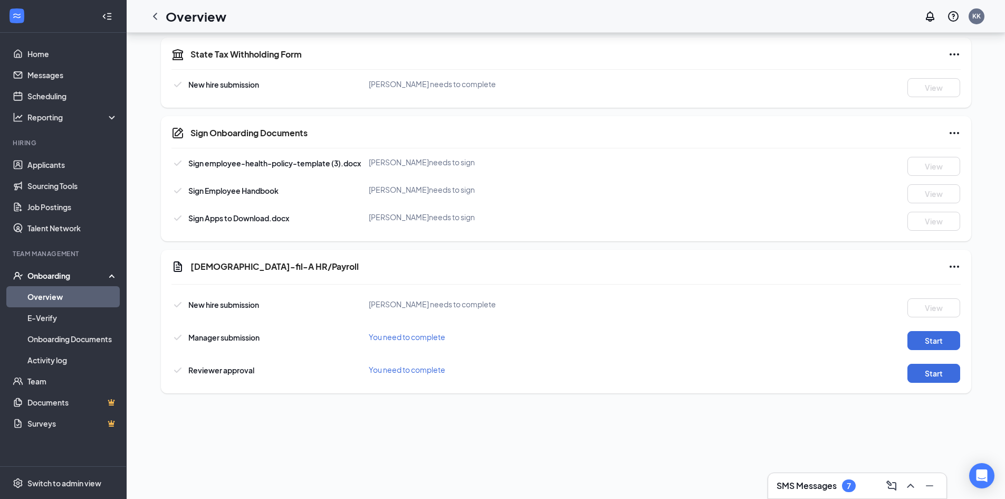
click at [952, 266] on icon "Ellipses" at bounding box center [954, 266] width 13 height 13
click at [933, 286] on span "Mark as complete" at bounding box center [911, 288] width 62 height 11
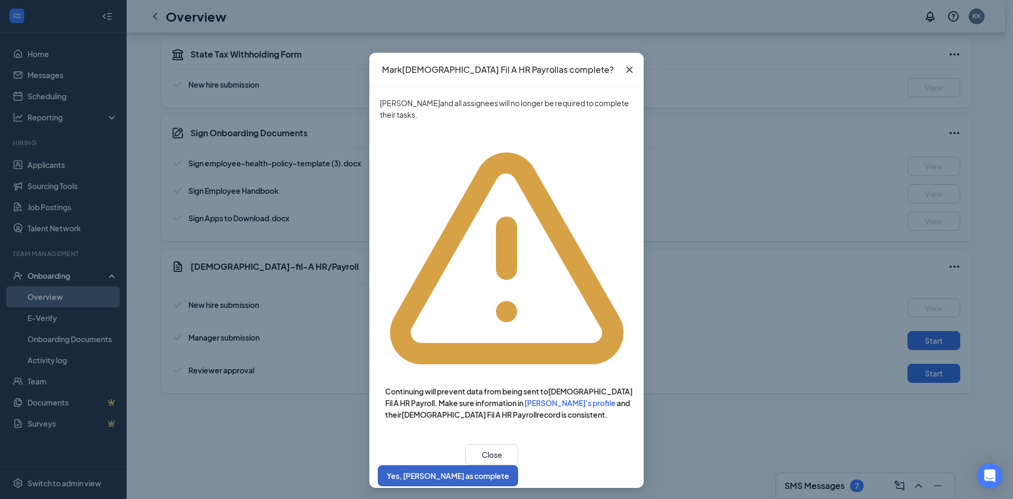
click at [518, 465] on button "Yes, mark as complete" at bounding box center [448, 475] width 140 height 21
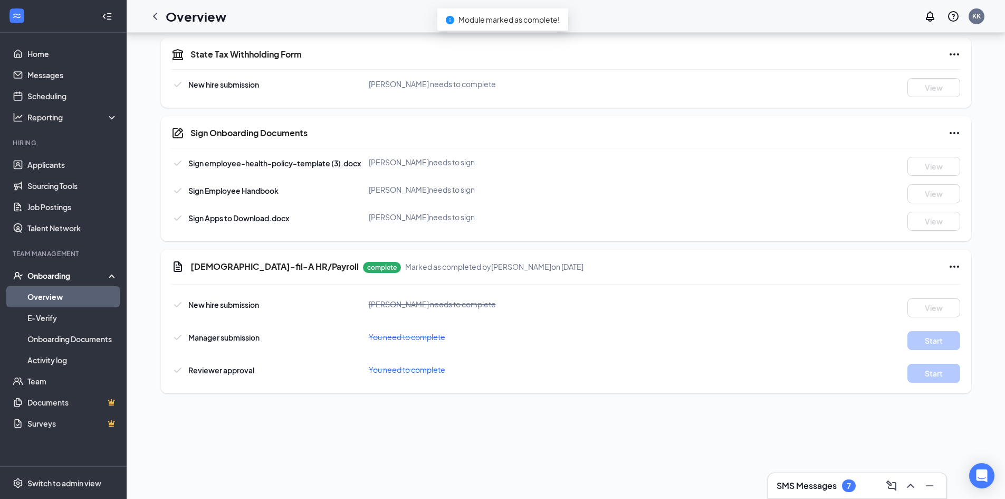
click at [950, 133] on icon "Ellipses" at bounding box center [954, 133] width 9 height 2
click at [886, 159] on span "Mark as complete" at bounding box center [911, 154] width 62 height 11
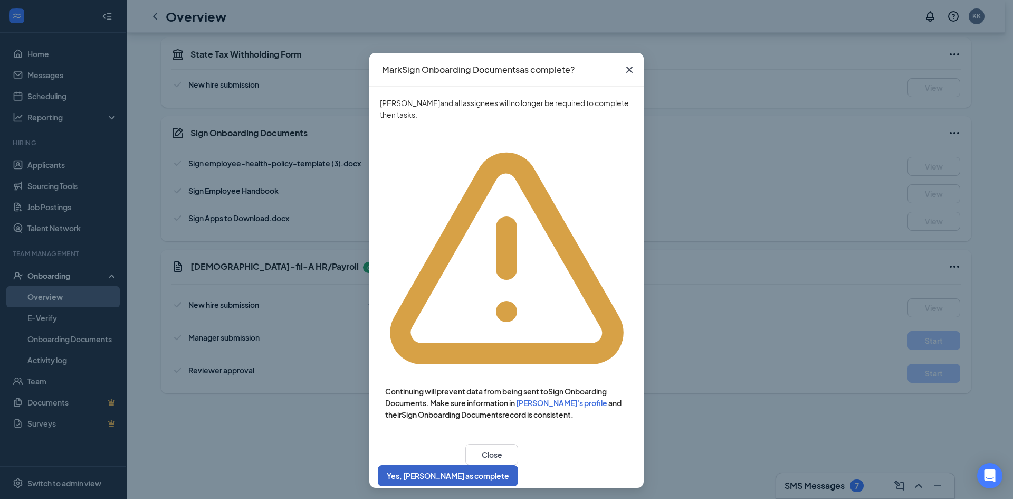
click at [518, 465] on button "Yes, mark as complete" at bounding box center [448, 475] width 140 height 21
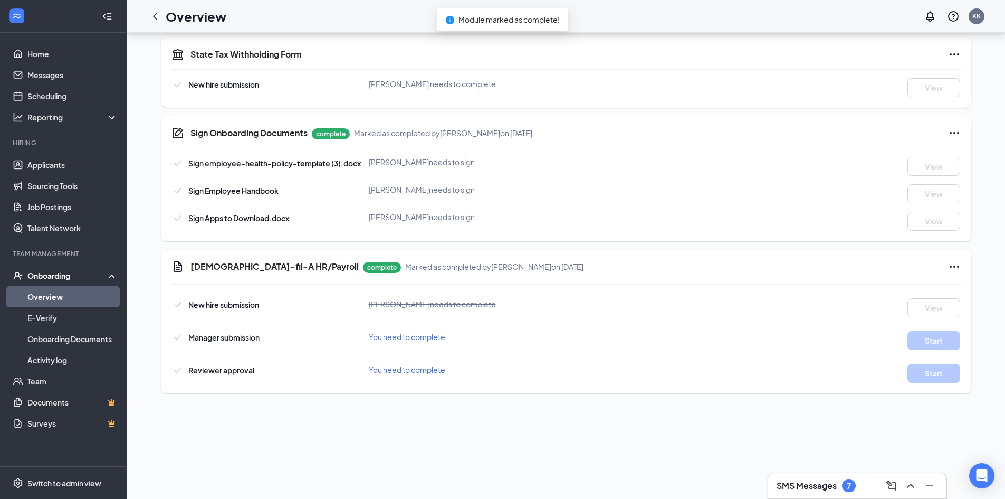
scroll to position [0, 0]
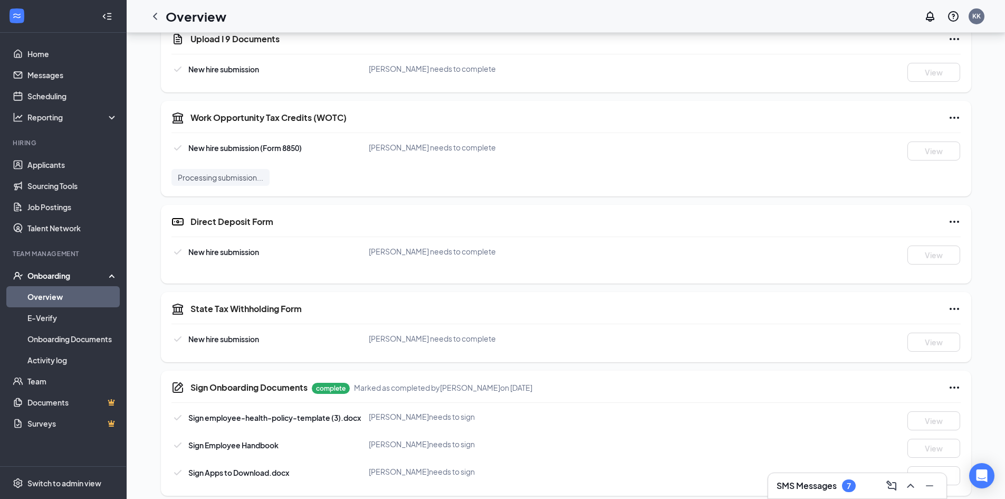
click at [950, 308] on icon "Ellipses" at bounding box center [954, 309] width 9 height 2
click at [886, 326] on span "Mark as complete" at bounding box center [911, 330] width 62 height 11
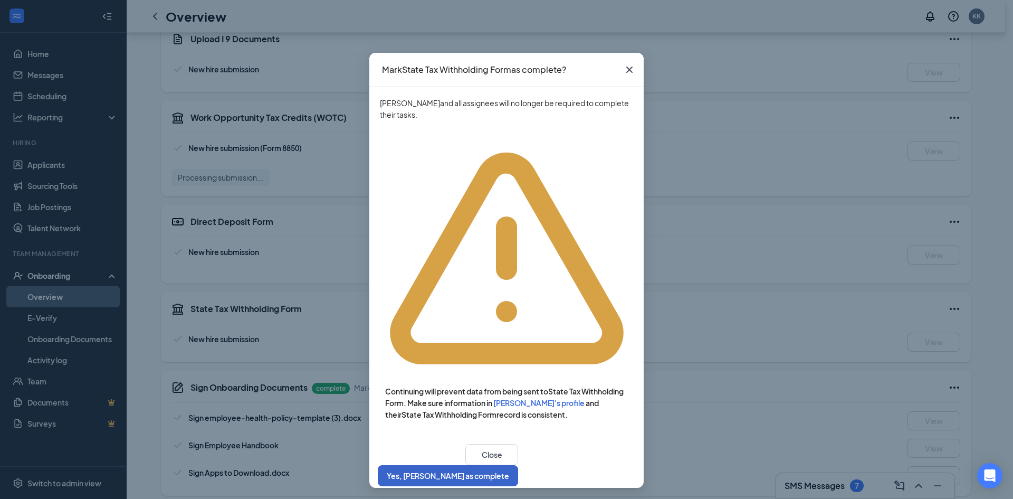
click at [518, 465] on button "Yes, mark as complete" at bounding box center [448, 475] width 140 height 21
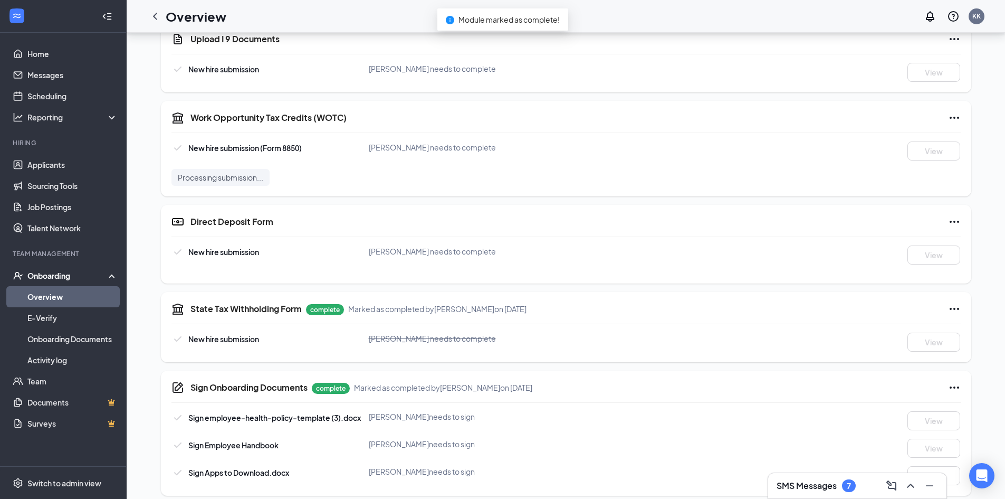
click at [948, 221] on icon "Ellipses" at bounding box center [954, 221] width 13 height 13
click at [897, 238] on span "Mark as complete" at bounding box center [911, 243] width 62 height 11
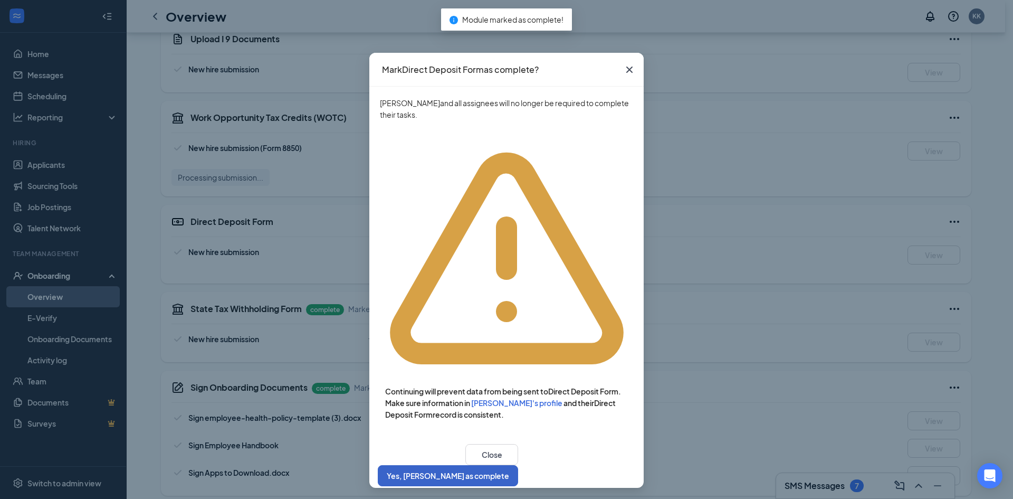
click at [518, 465] on button "Yes, mark as complete" at bounding box center [448, 475] width 140 height 21
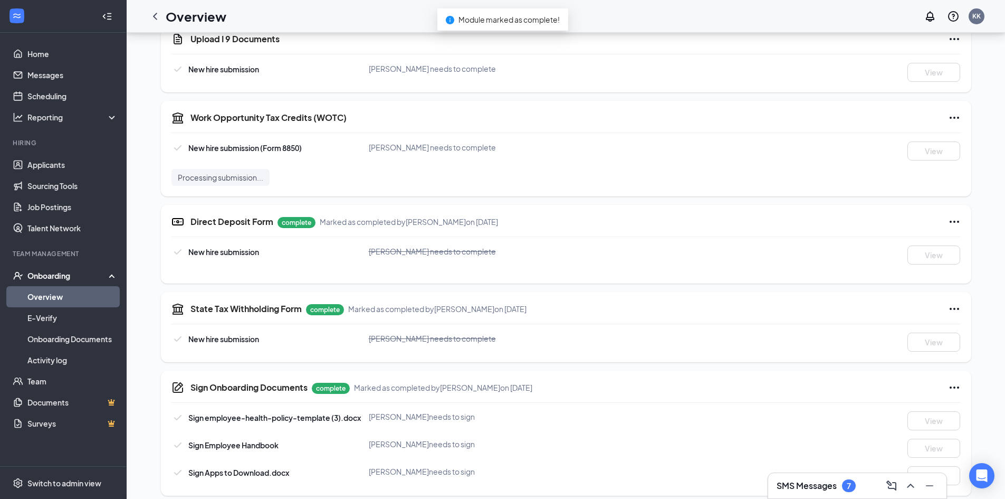
click at [948, 114] on icon "Ellipses" at bounding box center [954, 117] width 13 height 13
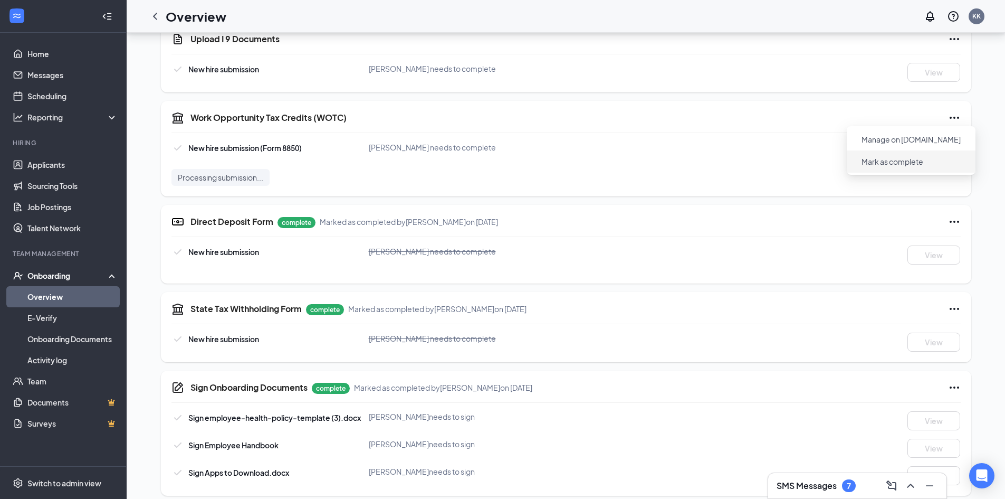
click at [904, 160] on span "Mark as complete" at bounding box center [893, 161] width 62 height 11
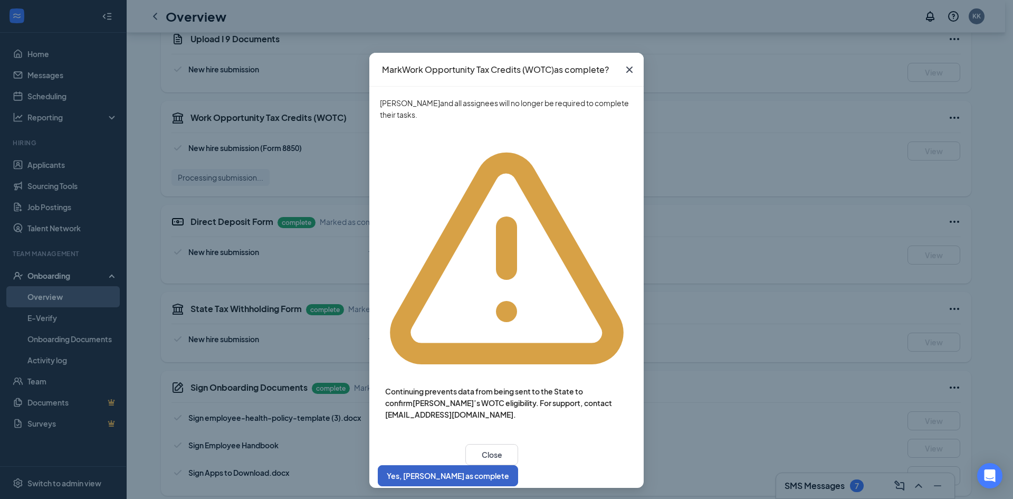
click at [518, 465] on button "Yes, mark as complete" at bounding box center [448, 475] width 140 height 21
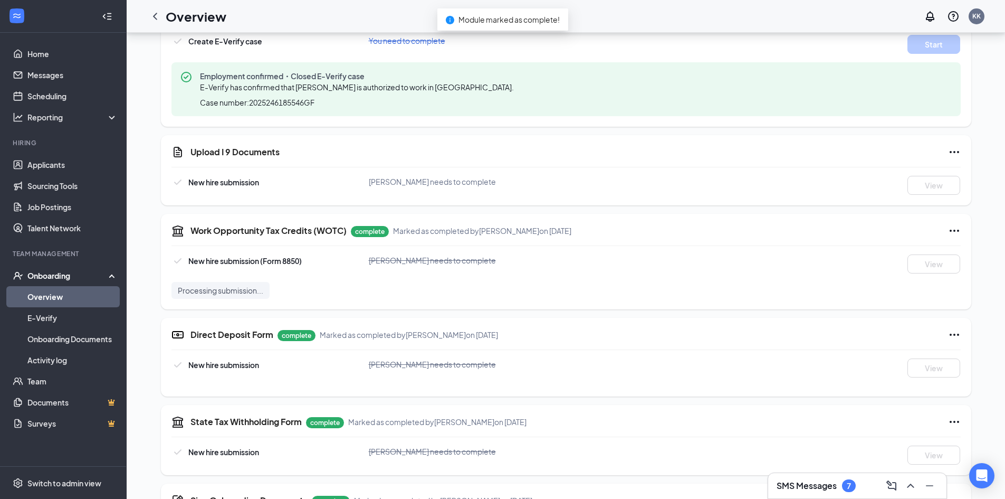
scroll to position [211, 0]
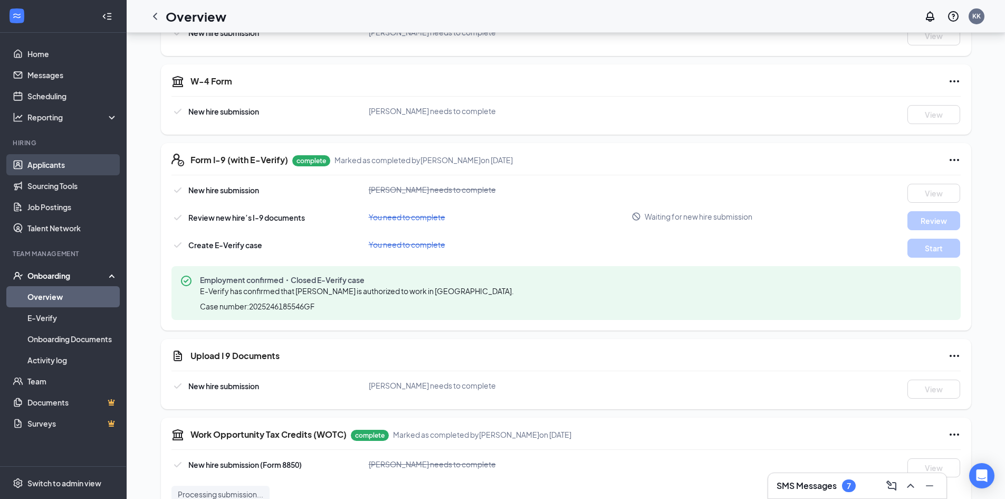
click at [36, 164] on link "Applicants" at bounding box center [72, 164] width 90 height 21
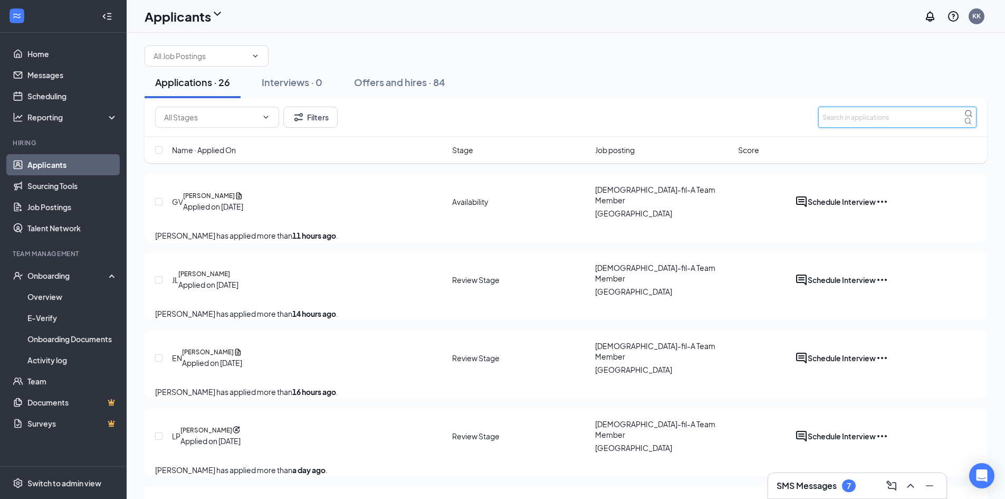
click at [854, 128] on input "text" at bounding box center [897, 117] width 158 height 21
click at [411, 98] on button "Offers and hires · 84" at bounding box center [399, 82] width 112 height 32
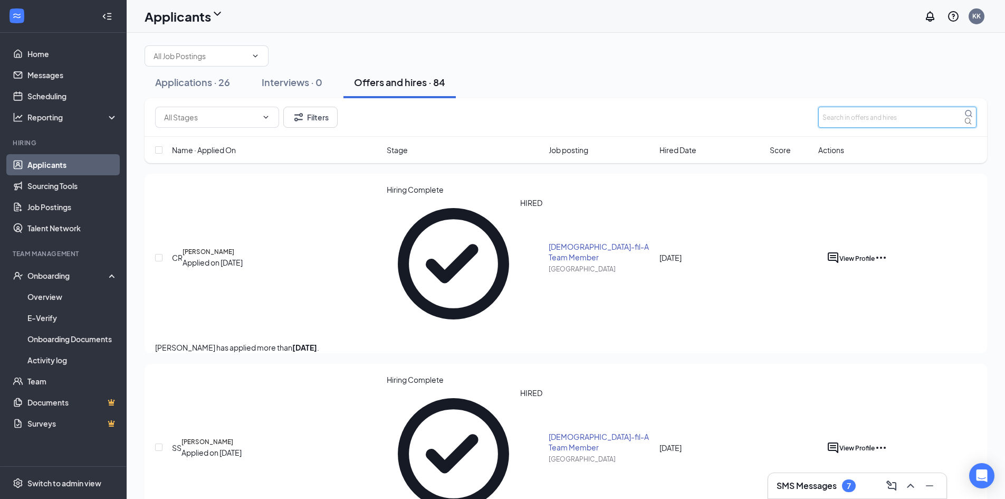
click at [866, 128] on input "text" at bounding box center [897, 117] width 158 height 21
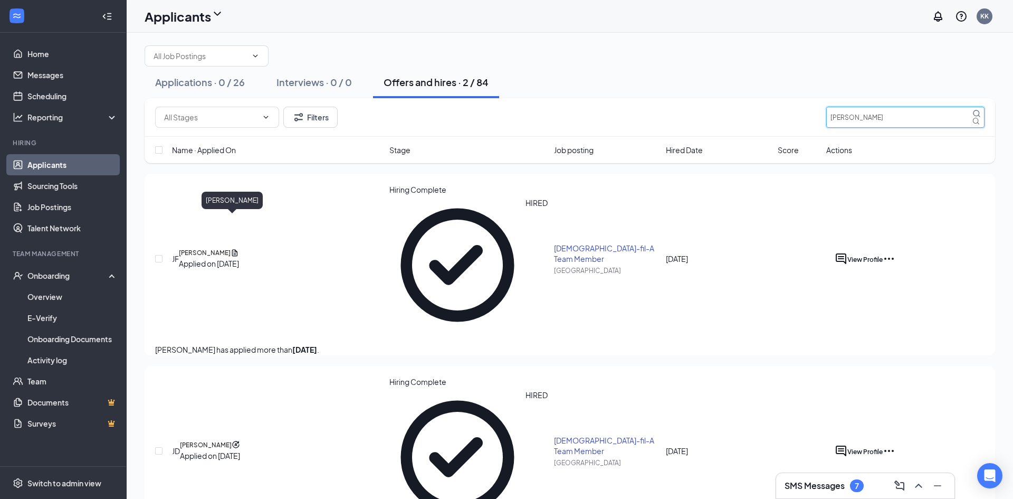
type input "jacob"
click at [231, 248] on h5 "Jacob Fowlkes" at bounding box center [205, 252] width 52 height 9
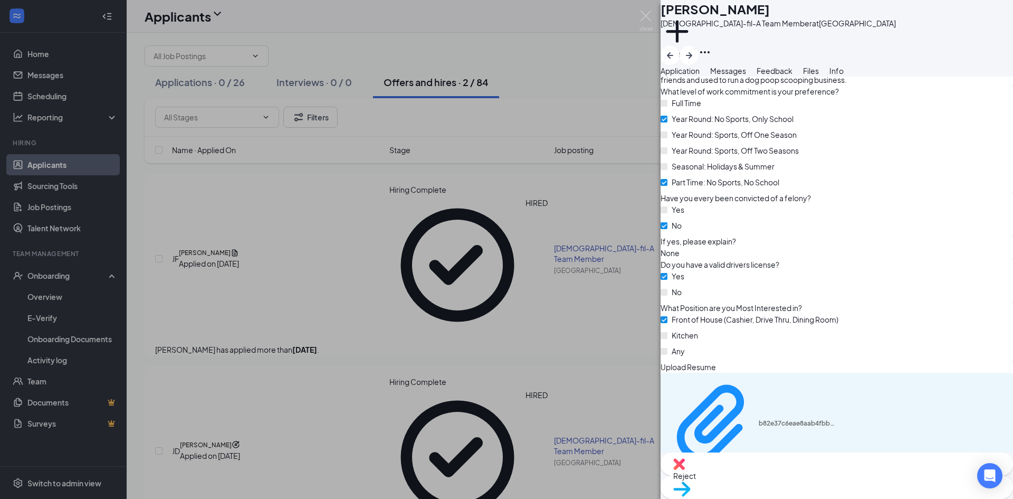
scroll to position [958, 0]
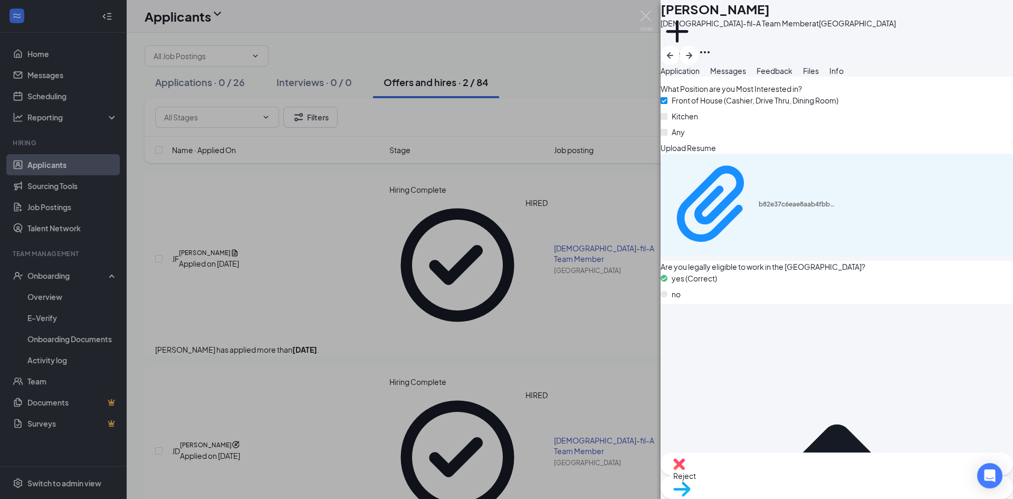
click at [310, 235] on div "JF Jacob Fowlkes Chick-fil-A Team Member at Kedron Village Add a tag Applicatio…" at bounding box center [506, 249] width 1013 height 499
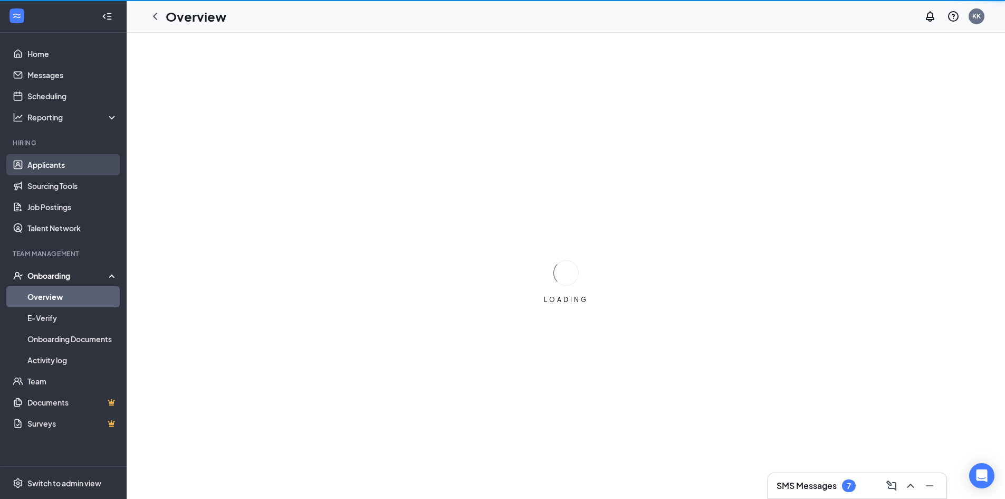
click at [59, 157] on link "Applicants" at bounding box center [72, 164] width 90 height 21
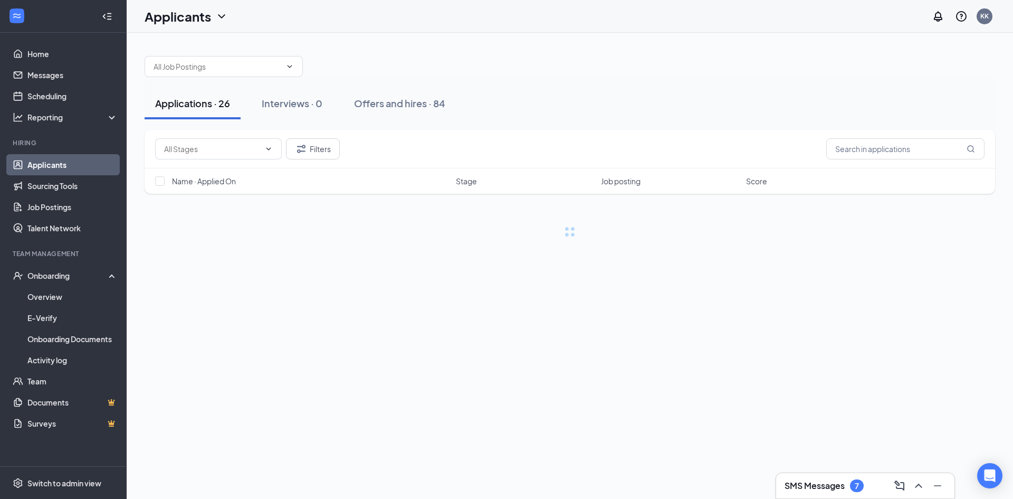
click at [53, 165] on link "Applicants" at bounding box center [72, 164] width 90 height 21
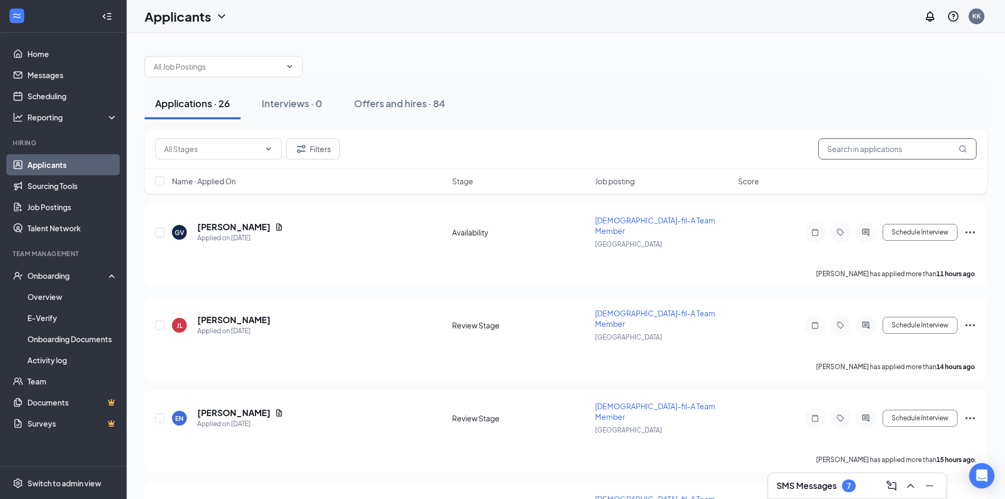
click at [848, 148] on input "text" at bounding box center [897, 148] width 158 height 21
click at [414, 98] on div "Offers and hires · 84" at bounding box center [399, 103] width 91 height 13
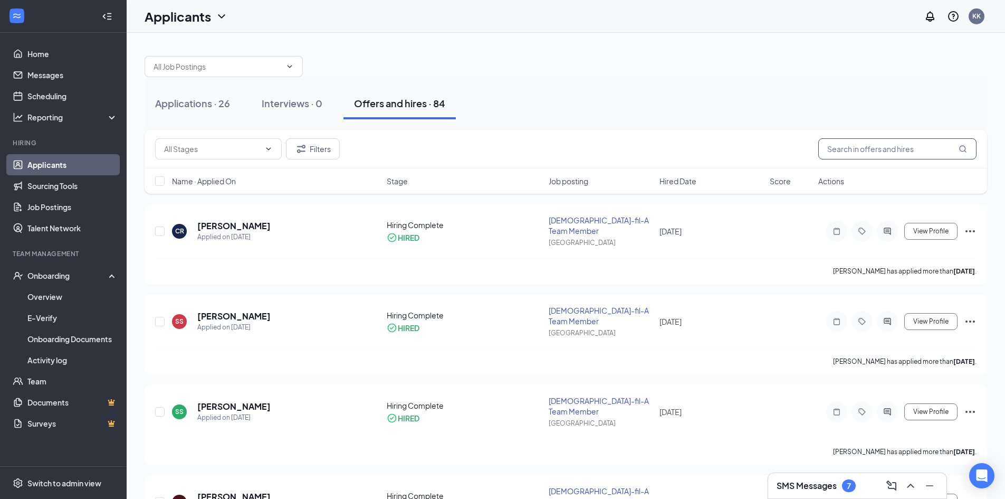
click at [907, 155] on input "text" at bounding box center [897, 148] width 158 height 21
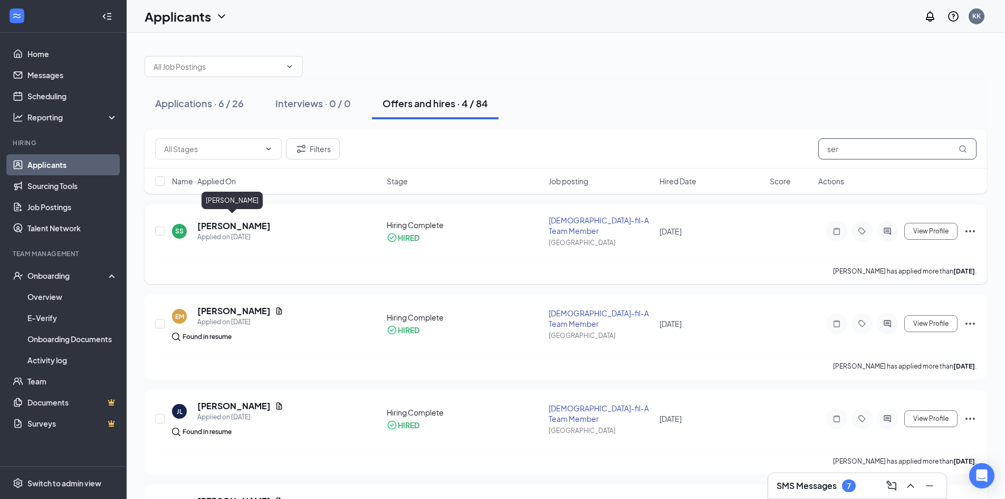
type input "ser"
click at [238, 222] on h5 "[PERSON_NAME]" at bounding box center [233, 226] width 73 height 12
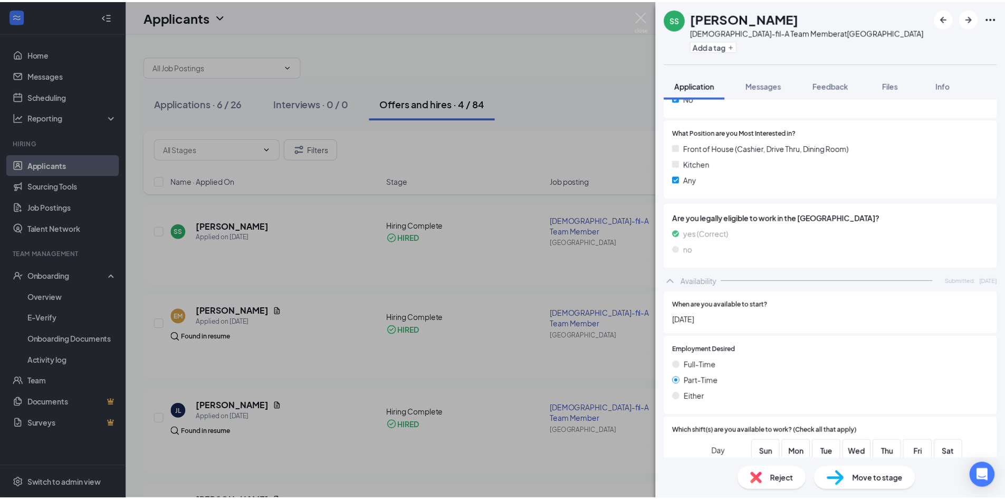
scroll to position [912, 0]
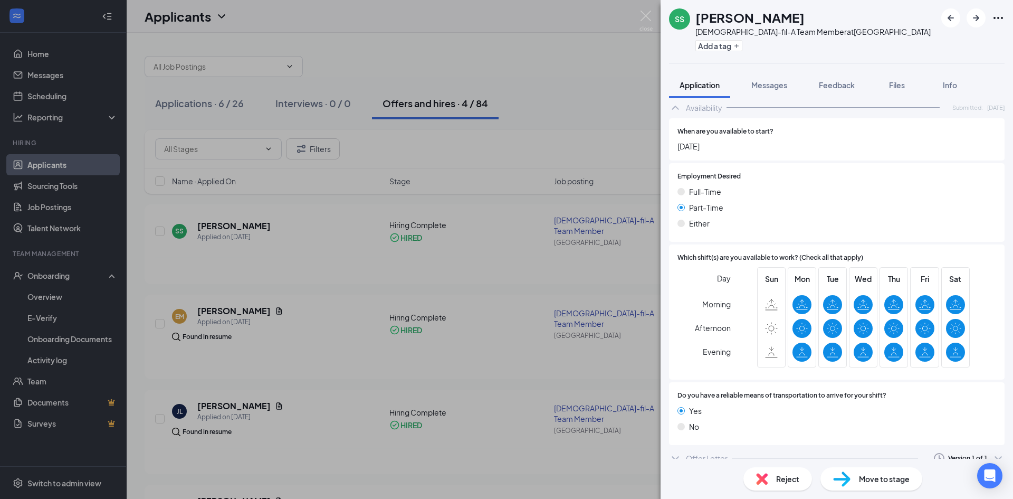
click at [486, 164] on div "SS Serena Sevener Chick-fil-A Team Member at Kedron Village Add a tag Applicati…" at bounding box center [506, 249] width 1013 height 499
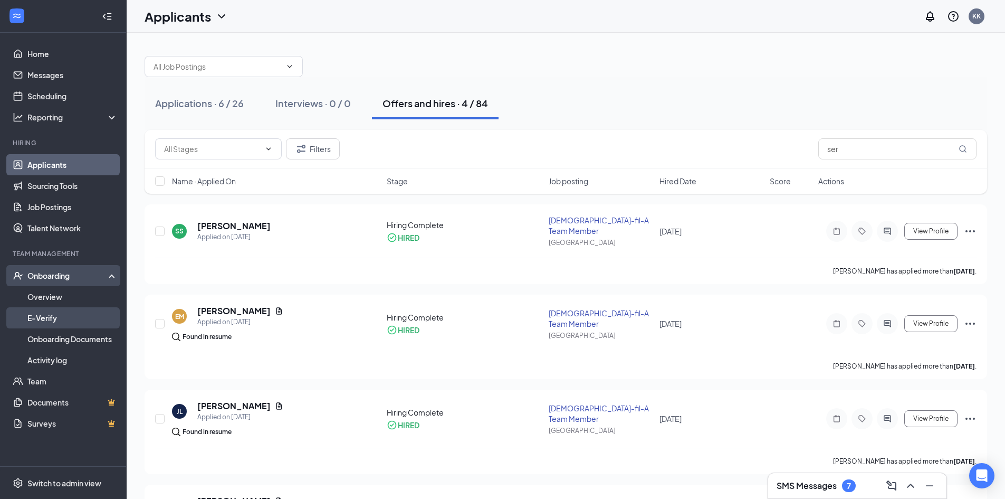
click at [56, 314] on link "E-Verify" at bounding box center [72, 317] width 90 height 21
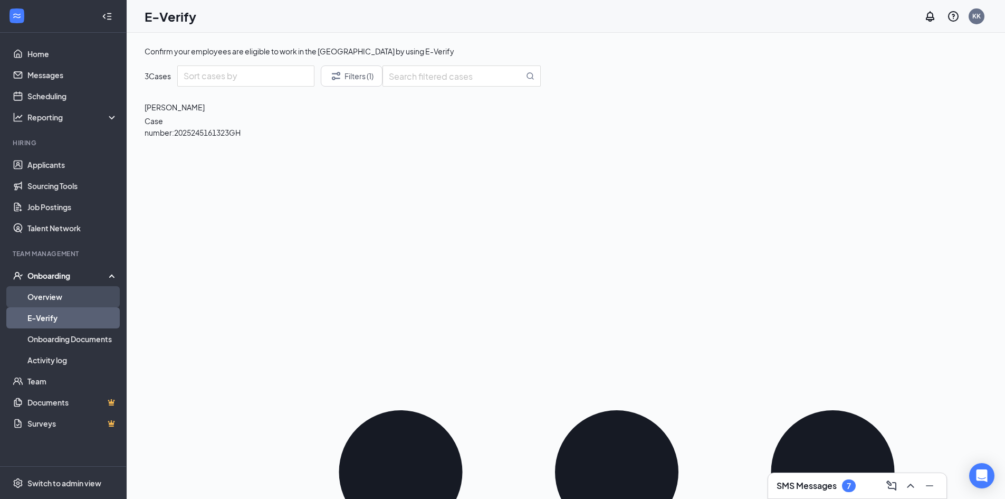
click at [65, 298] on link "Overview" at bounding box center [72, 296] width 90 height 21
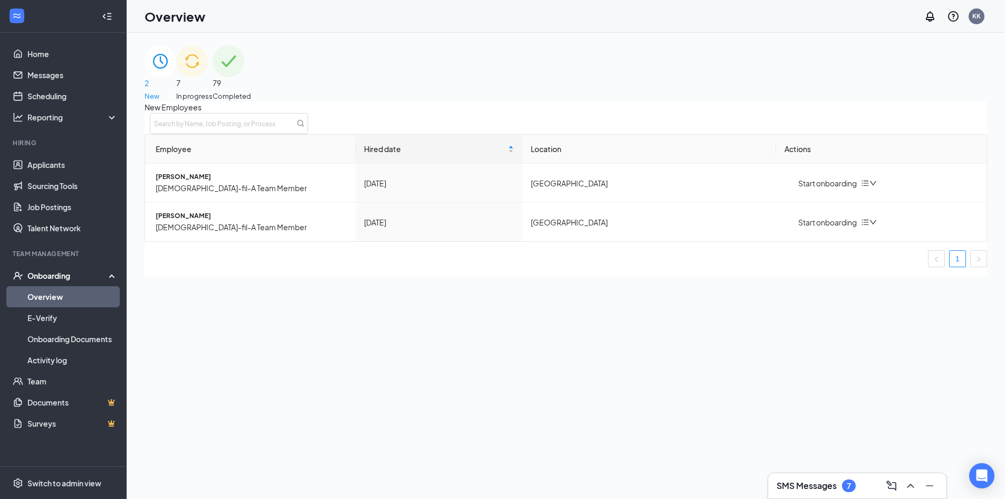
click at [213, 66] on div "7 In progress" at bounding box center [194, 73] width 36 height 56
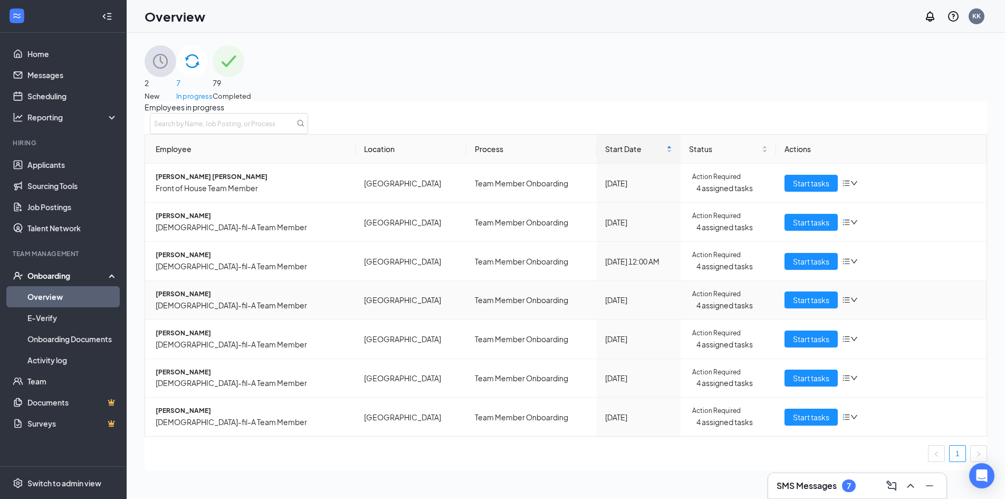
click at [205, 299] on span "Serena K Sevener" at bounding box center [252, 294] width 192 height 10
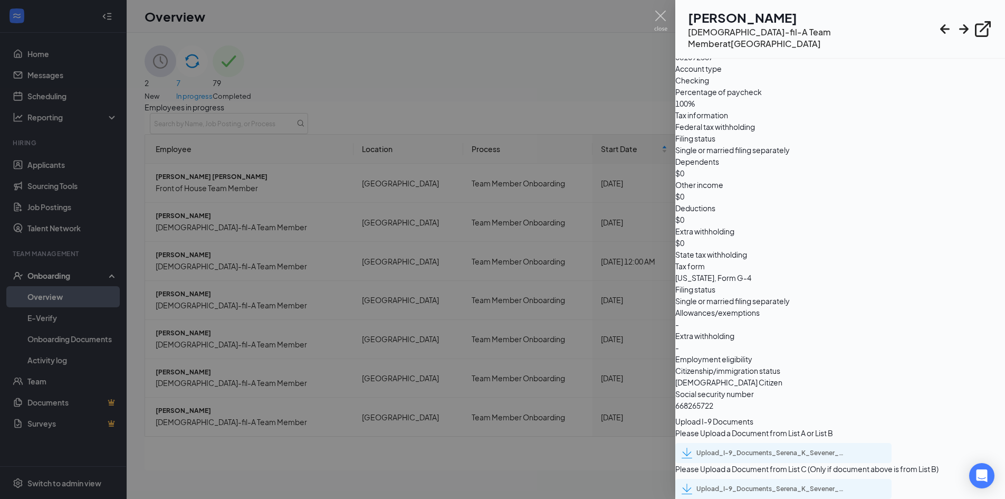
scroll to position [1120, 0]
click at [769, 448] on div "Upload_I-9_Documents_Serena_K_Sevener_uploadedfile_20250915.pdf.pdf" at bounding box center [770, 452] width 148 height 8
click at [785, 484] on div "Upload_I-9_Documents_Serena_K_Sevener_uploadedfile_20250915.pdf.pdf" at bounding box center [770, 488] width 148 height 8
click at [667, 13] on img at bounding box center [660, 21] width 13 height 21
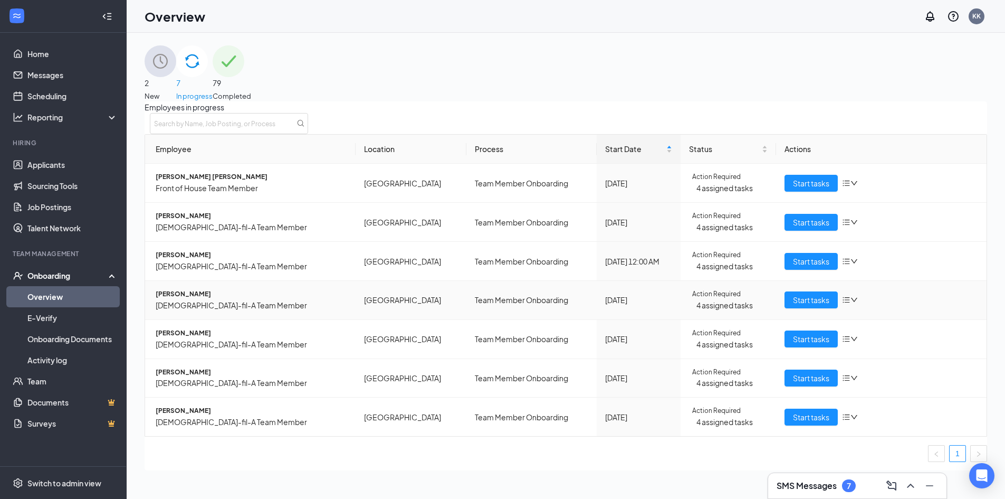
click at [188, 299] on span "Serena K Sevener" at bounding box center [252, 294] width 192 height 10
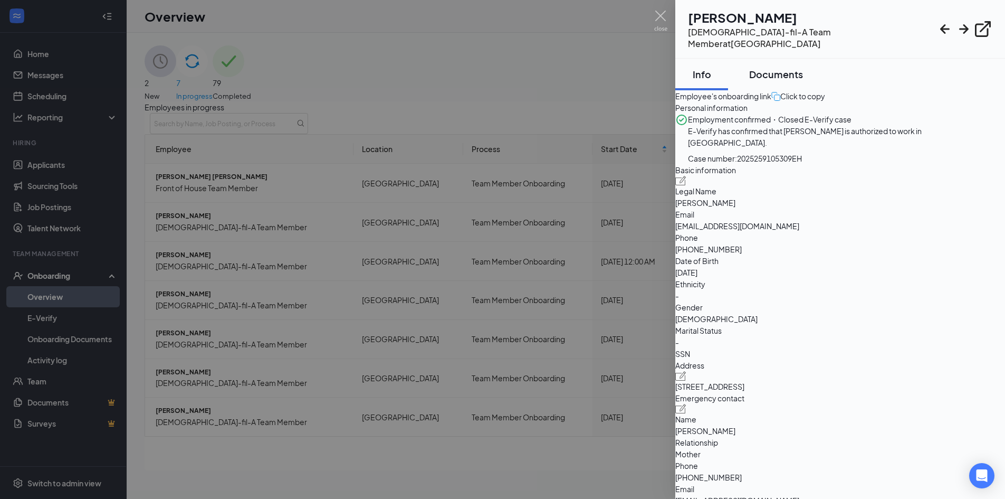
click at [792, 68] on div "Documents" at bounding box center [776, 74] width 54 height 13
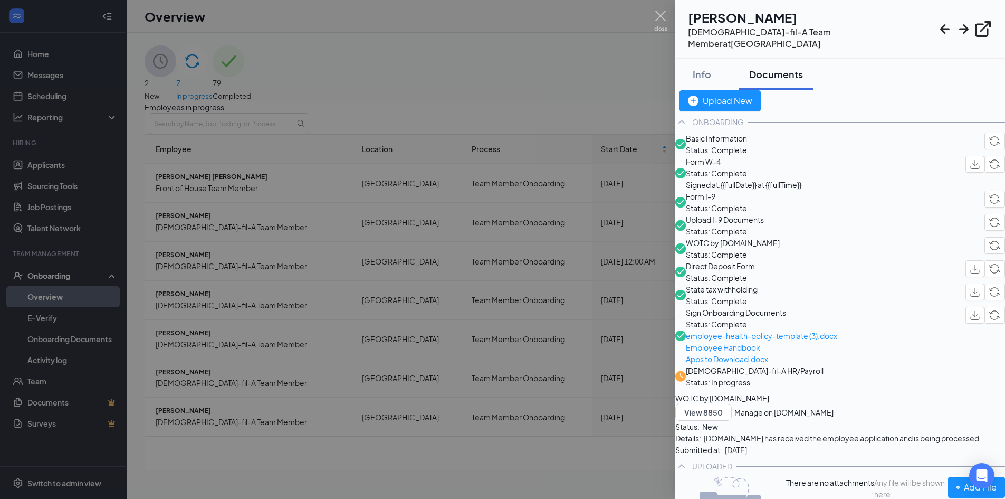
click at [738, 144] on span "Basic Information" at bounding box center [716, 138] width 61 height 12
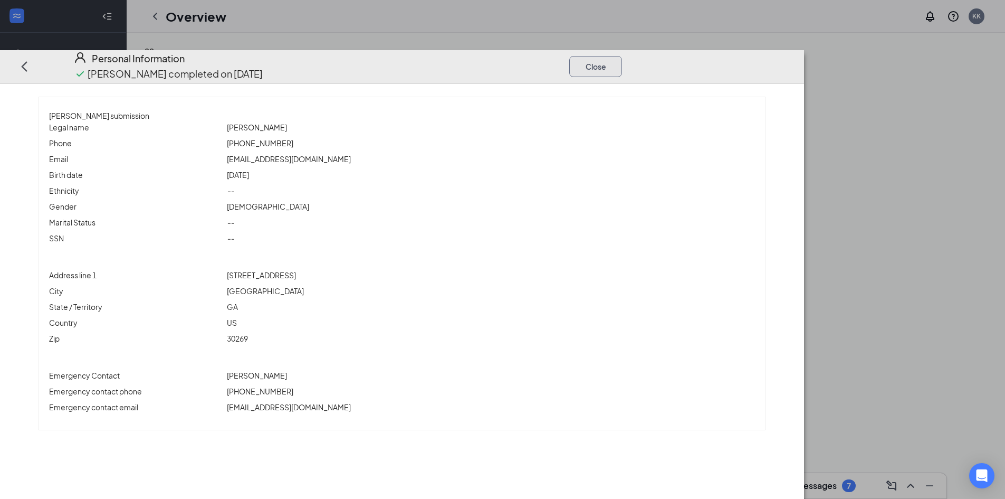
click at [622, 55] on button "Close" at bounding box center [595, 65] width 53 height 21
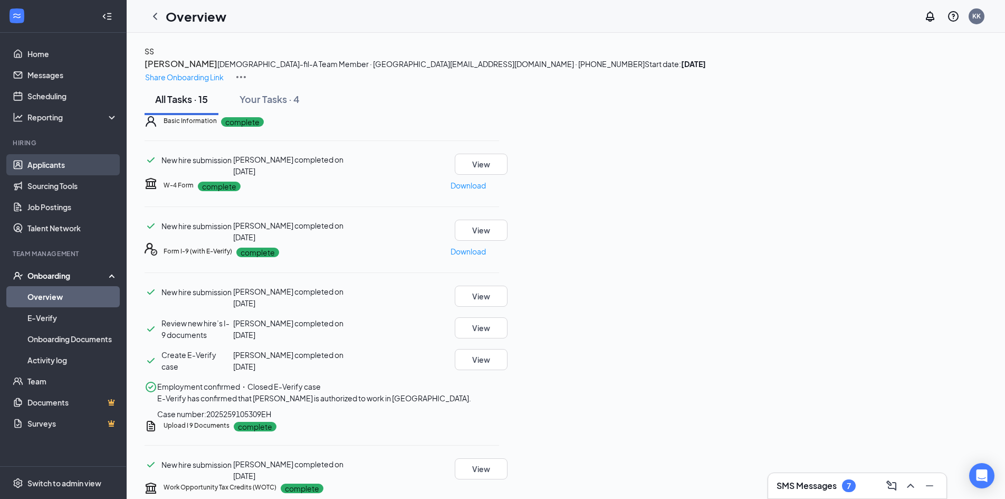
click at [39, 157] on link "Applicants" at bounding box center [72, 164] width 90 height 21
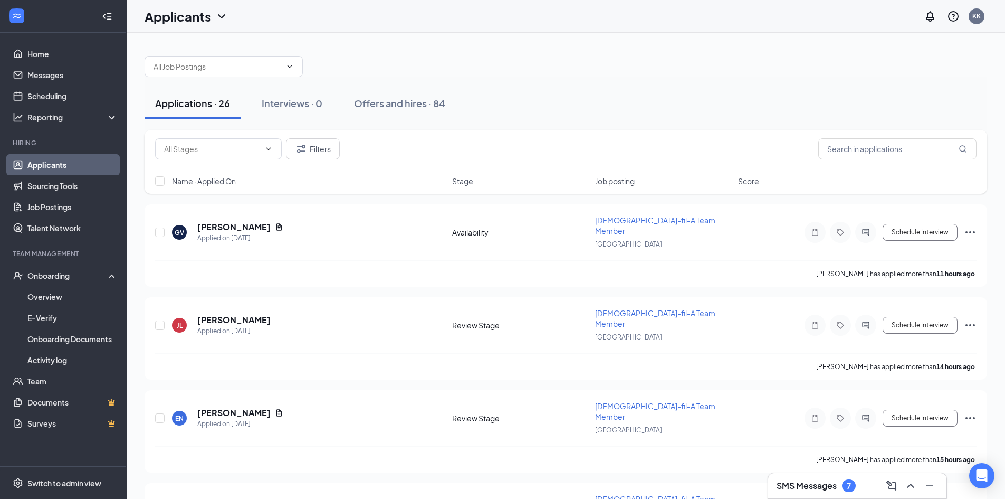
click at [352, 99] on button "Offers and hires · 84" at bounding box center [399, 104] width 112 height 32
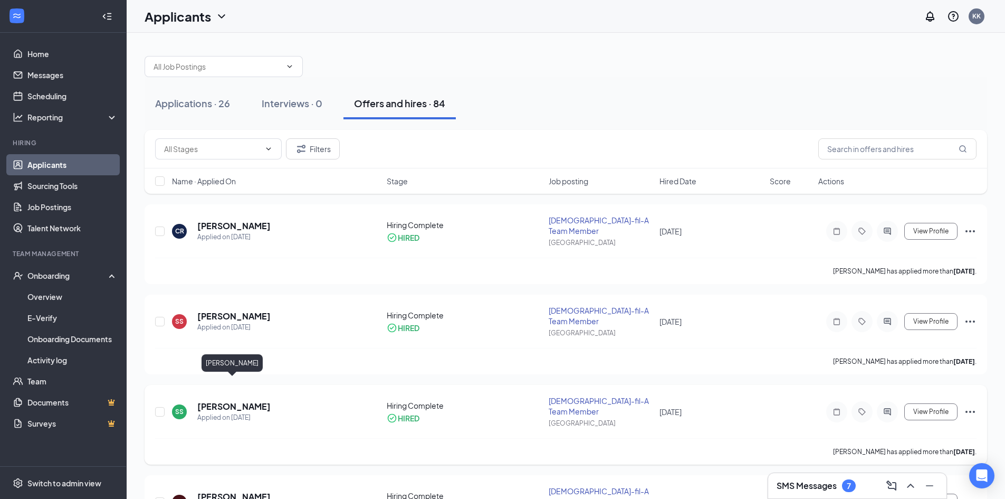
click at [225, 400] on h5 "[PERSON_NAME]" at bounding box center [233, 406] width 73 height 12
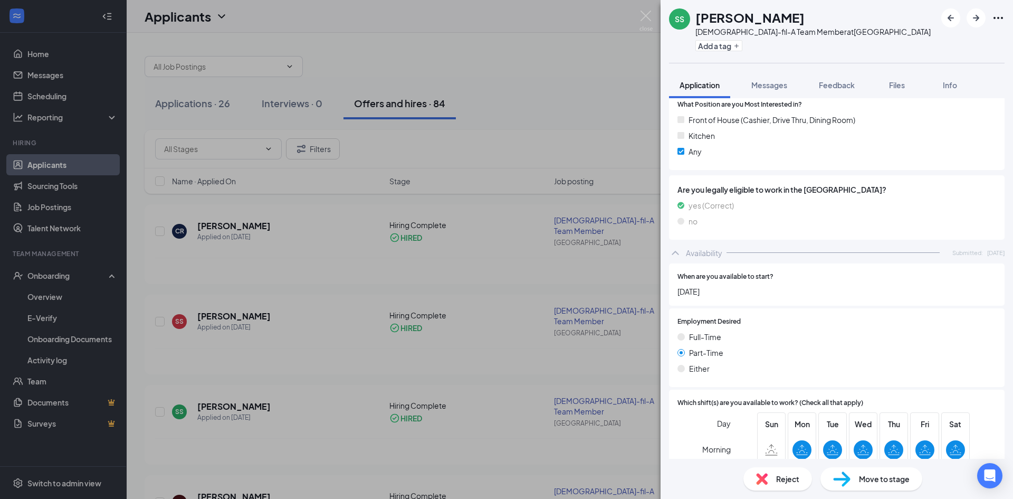
scroll to position [912, 0]
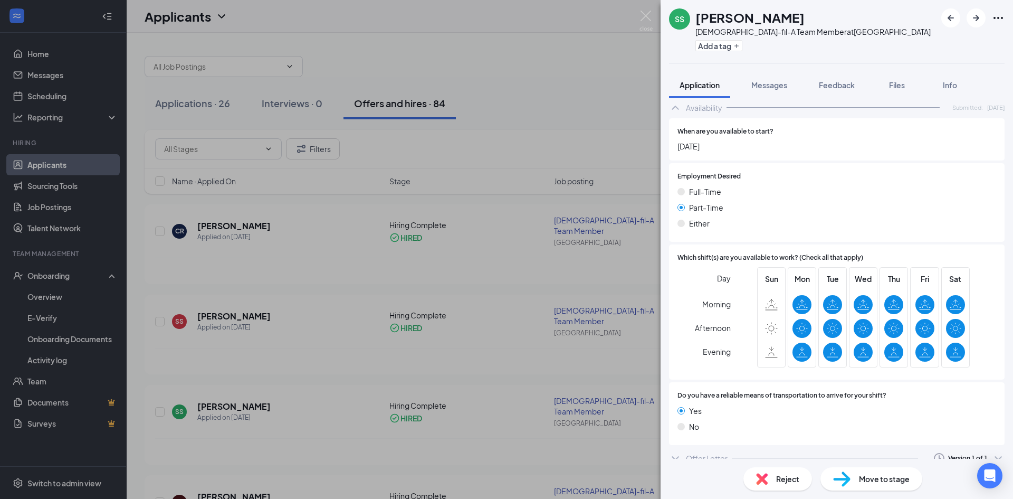
click at [678, 456] on icon "ChevronDown" at bounding box center [675, 458] width 7 height 4
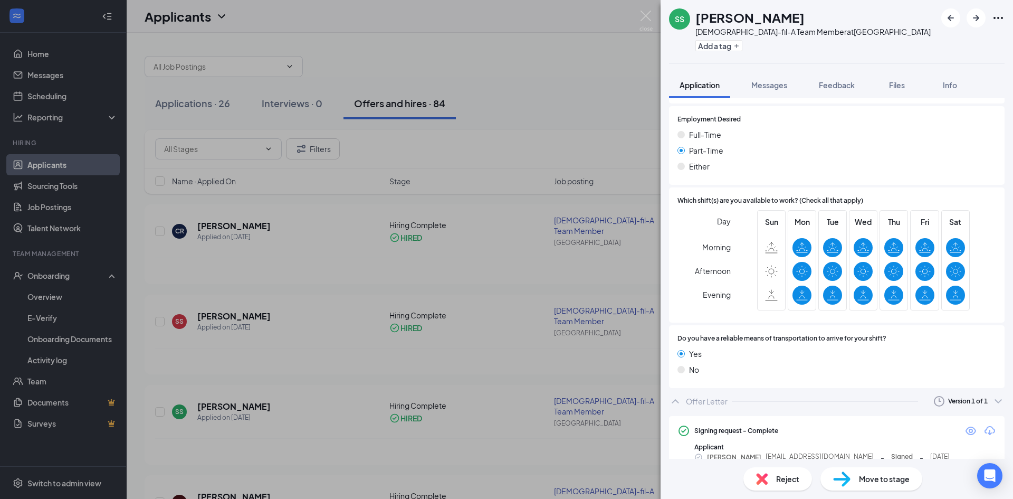
scroll to position [973, 0]
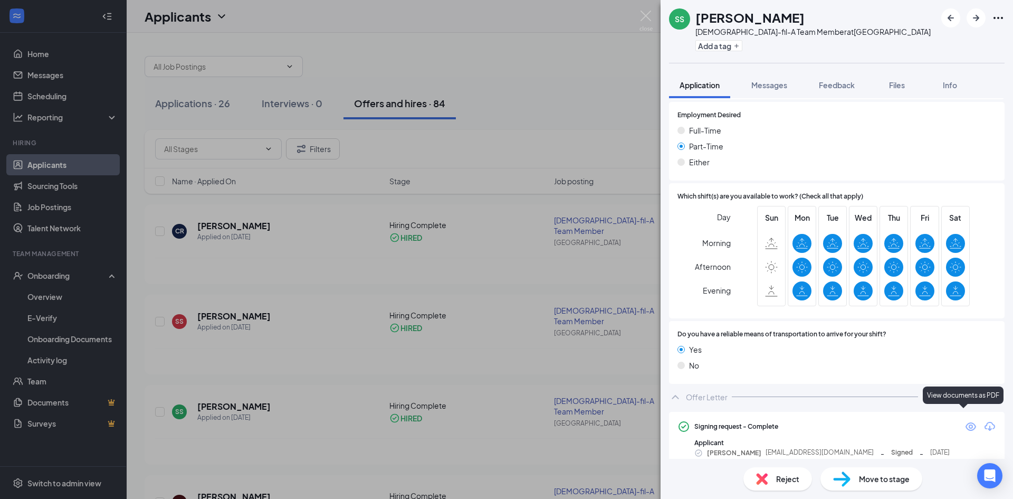
click at [966, 422] on icon "Eye" at bounding box center [971, 426] width 11 height 8
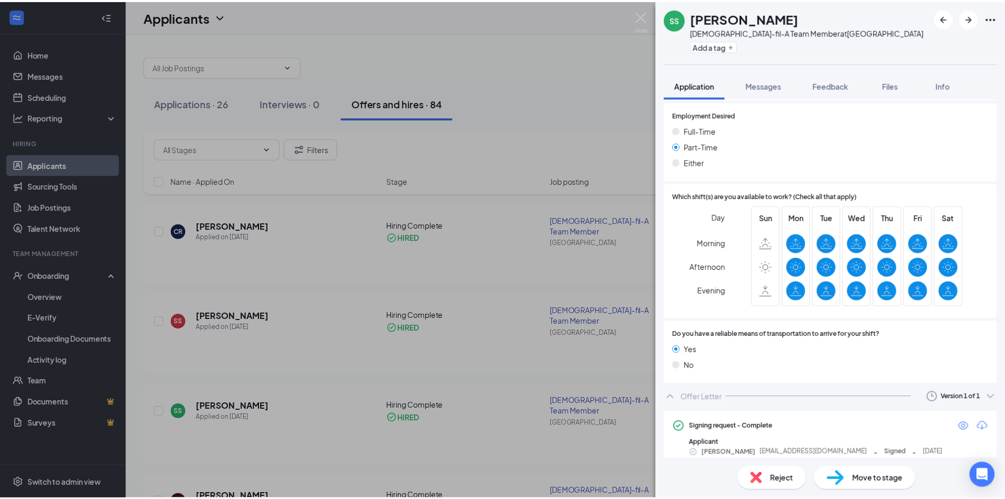
scroll to position [971, 0]
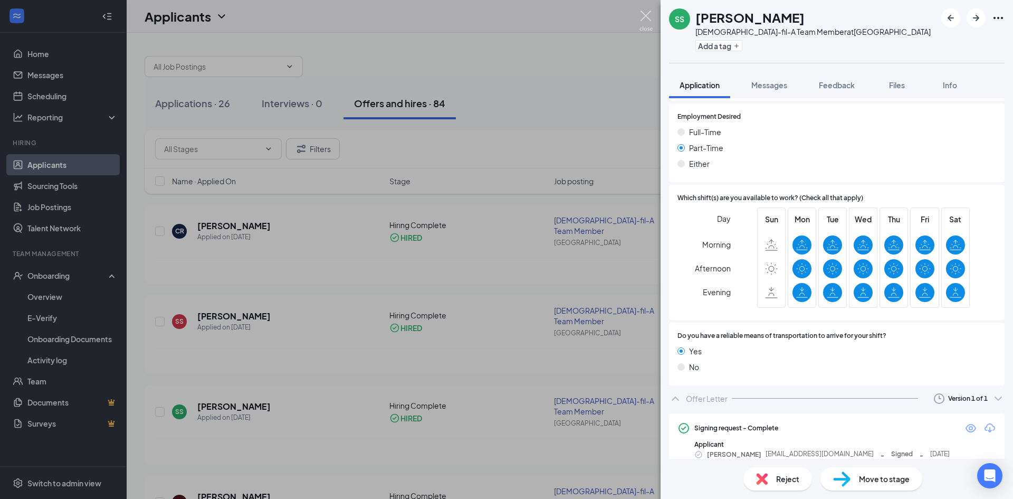
click at [644, 13] on img at bounding box center [645, 21] width 13 height 21
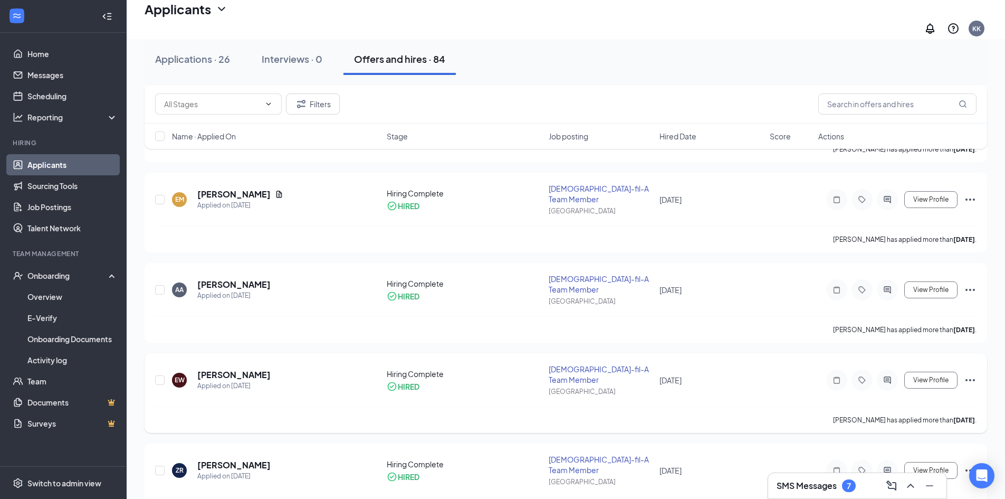
scroll to position [580, 0]
click at [853, 109] on input "text" at bounding box center [897, 103] width 158 height 21
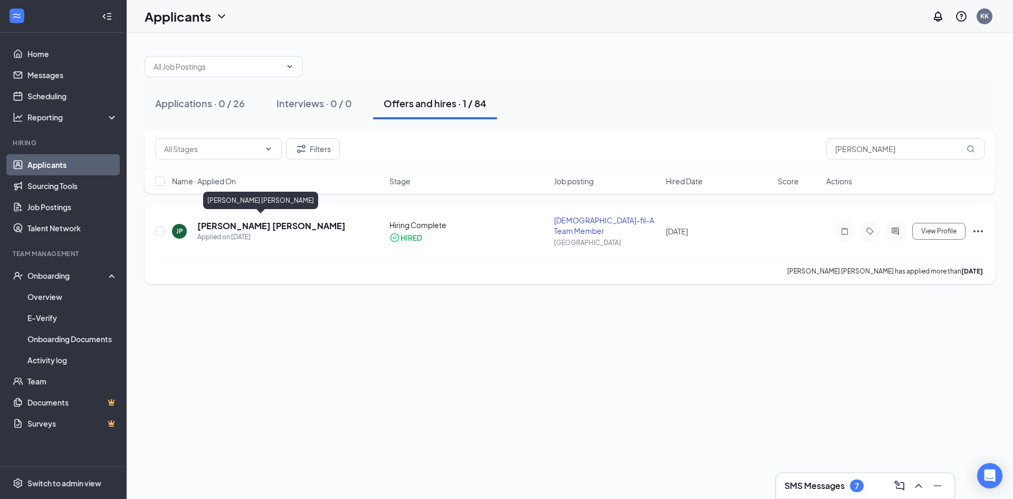
click at [251, 220] on h5 "[PERSON_NAME] [PERSON_NAME]" at bounding box center [271, 226] width 148 height 12
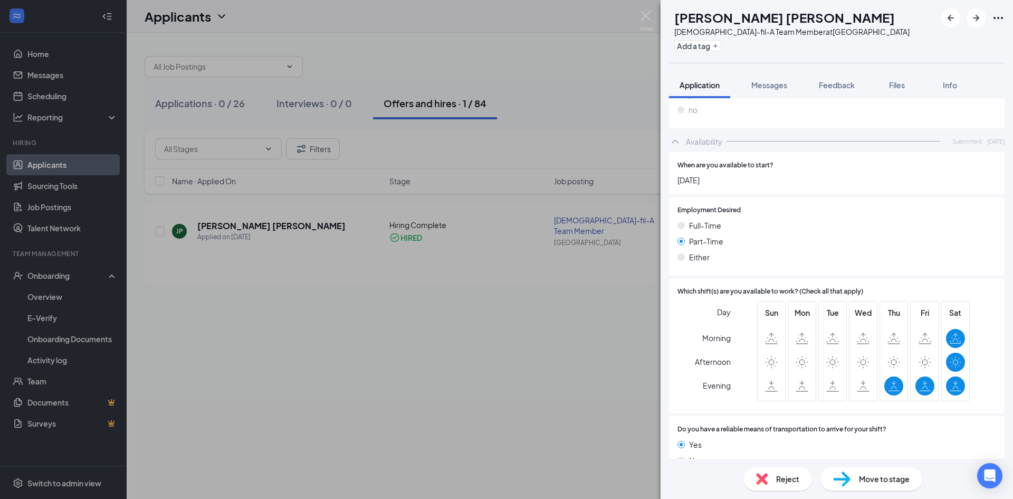
scroll to position [912, 0]
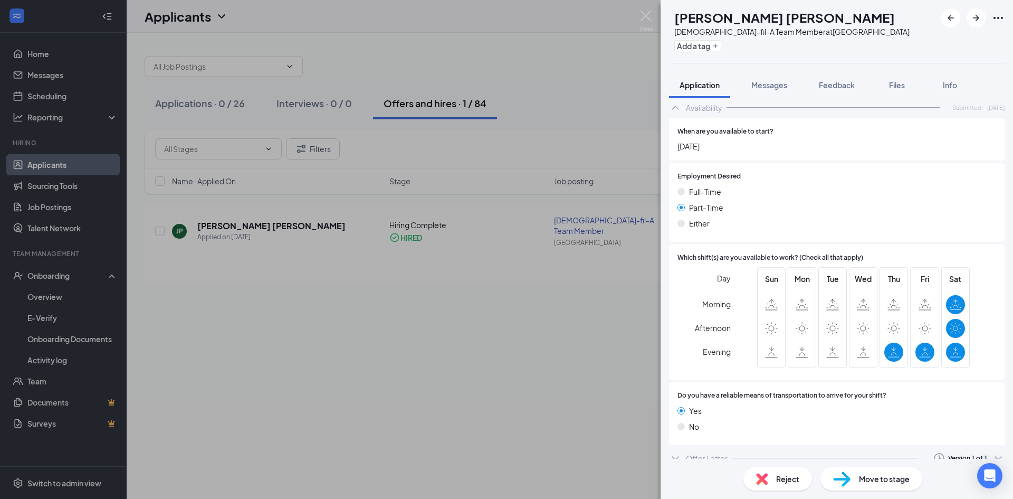
click at [680, 452] on icon "ChevronDown" at bounding box center [675, 458] width 13 height 13
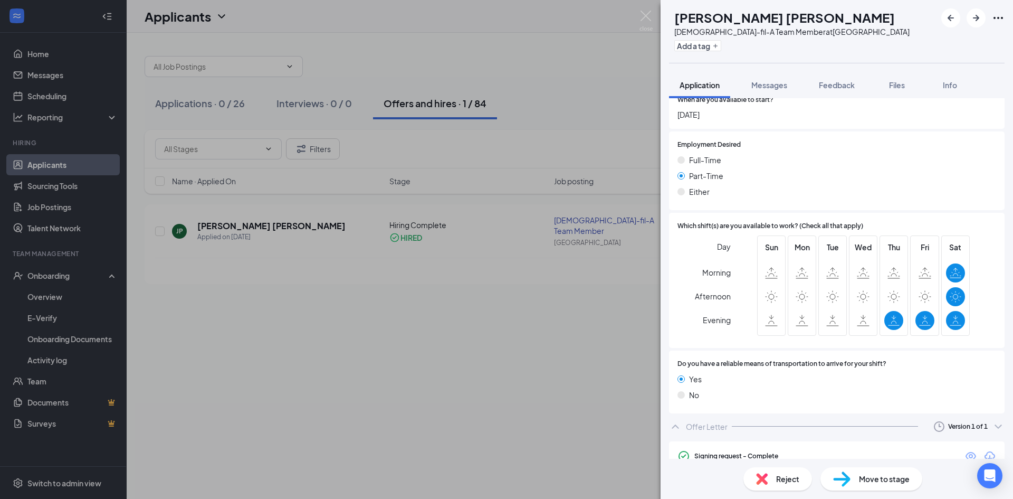
scroll to position [976, 0]
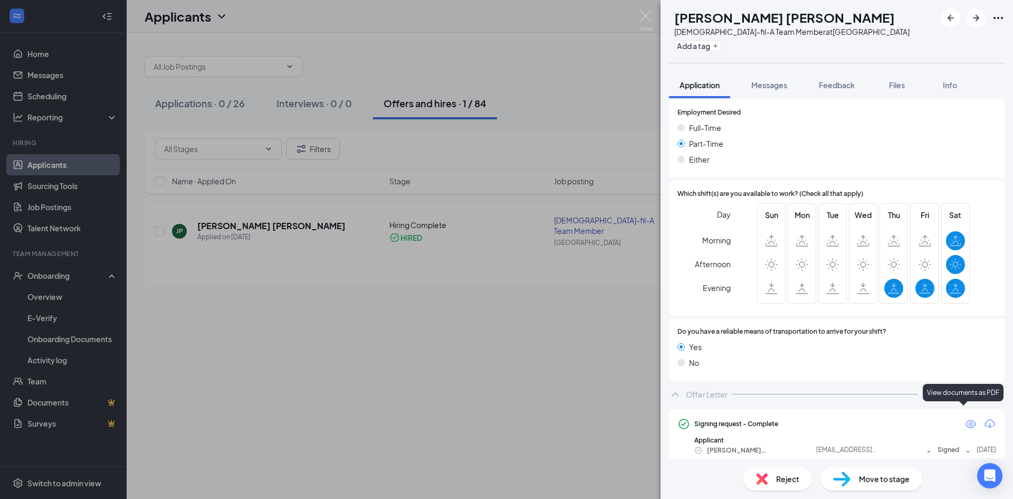
click at [966, 419] on icon "Eye" at bounding box center [971, 423] width 11 height 8
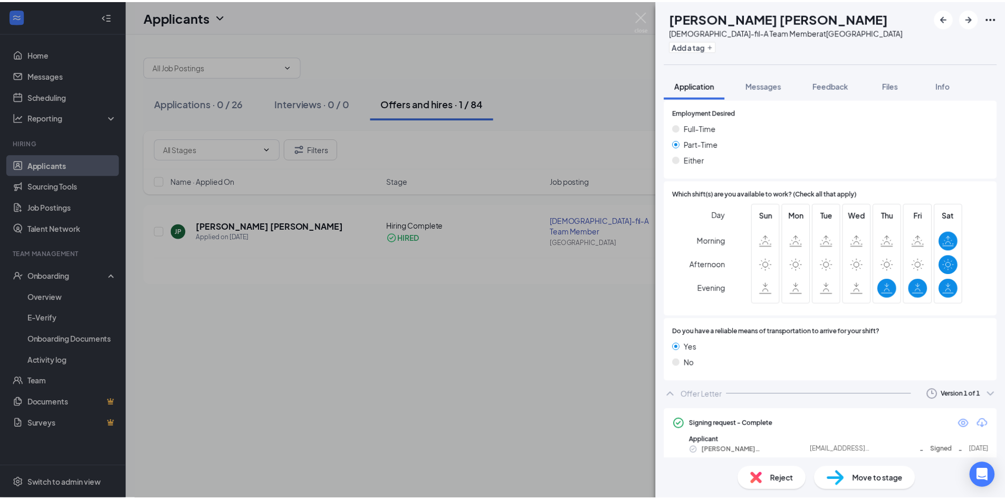
scroll to position [971, 0]
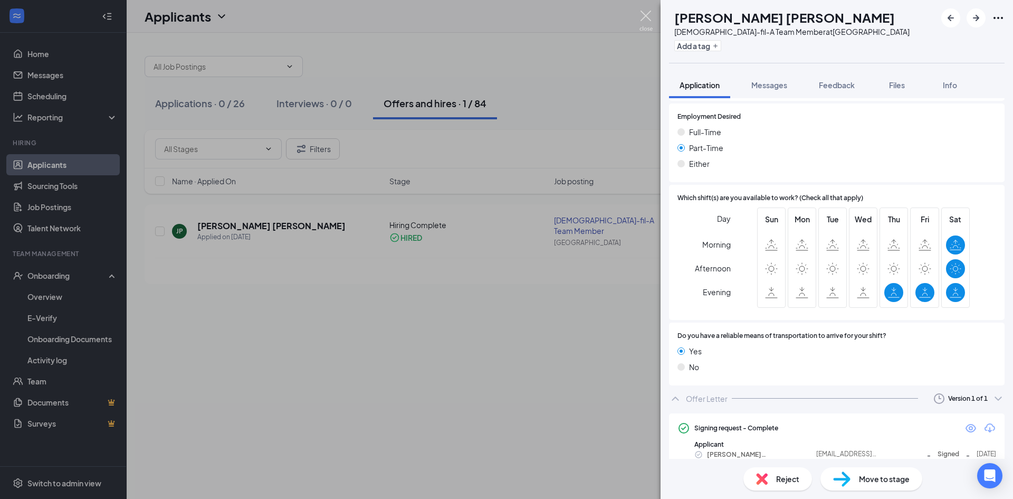
click at [646, 16] on img at bounding box center [645, 21] width 13 height 21
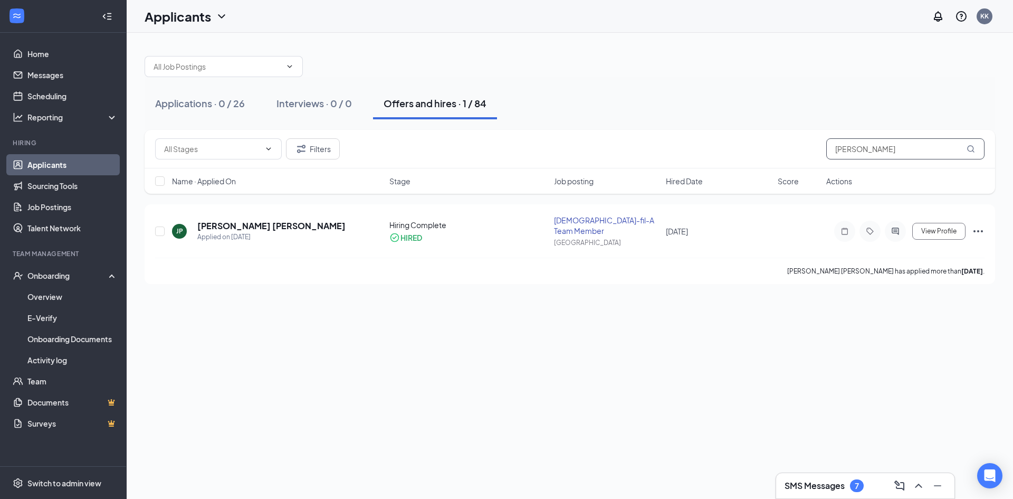
click at [875, 152] on input "john" at bounding box center [905, 148] width 158 height 21
type input "j"
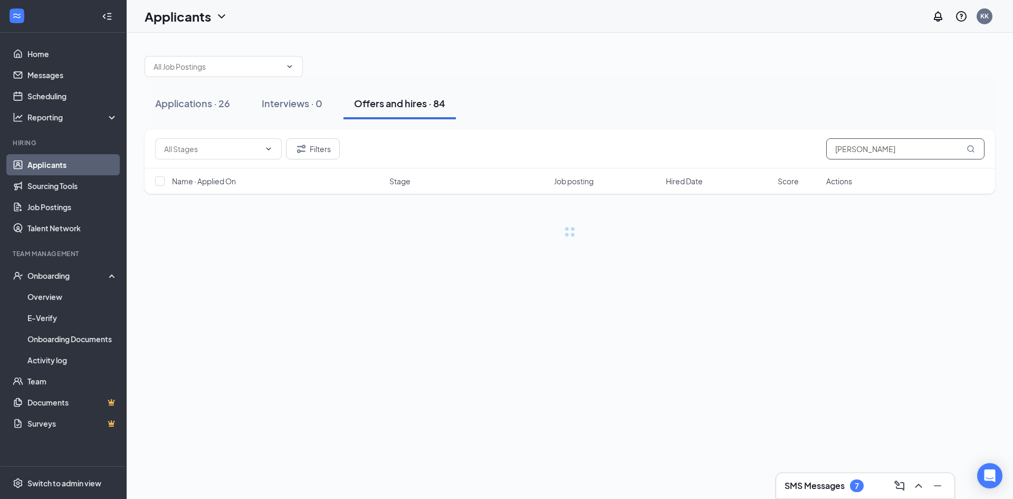
type input "jacob"
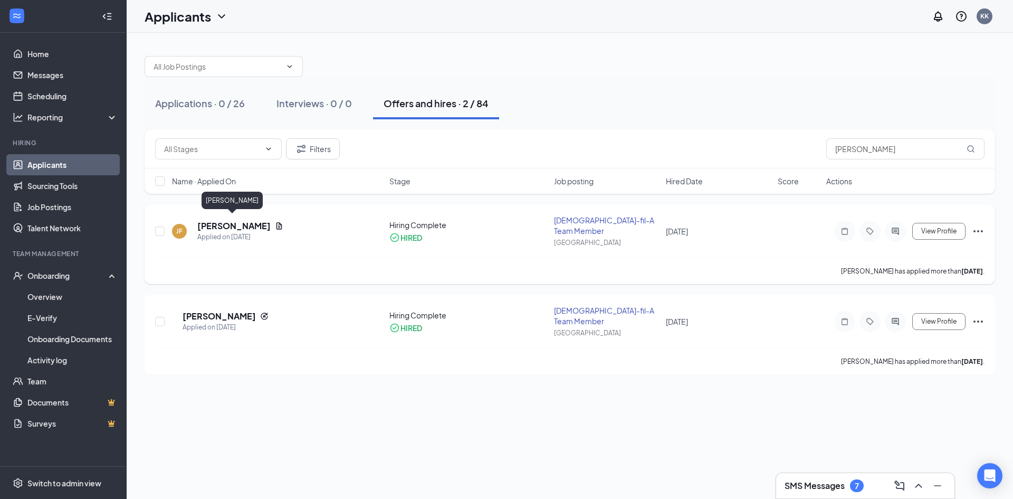
click at [226, 222] on h5 "Jacob Fowlkes" at bounding box center [233, 226] width 73 height 12
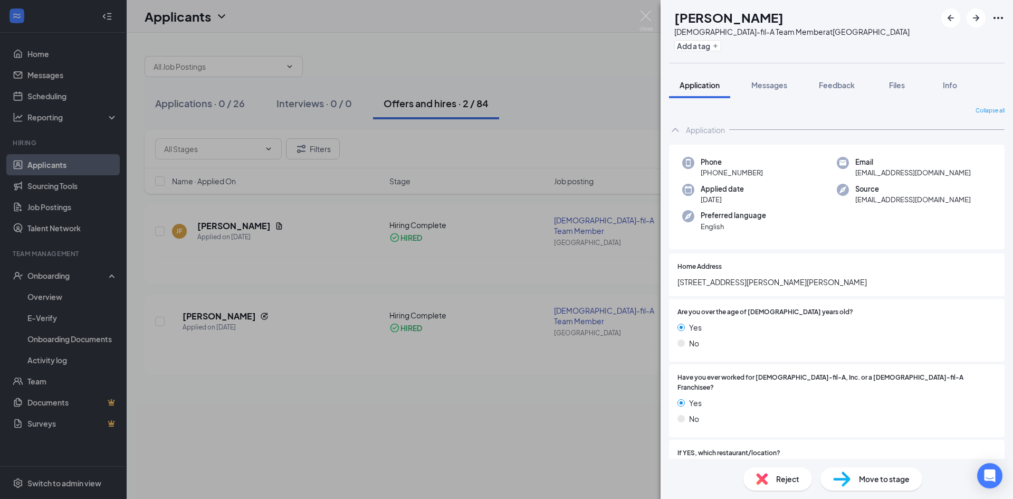
click at [462, 274] on div "JF Jacob Fowlkes Chick-fil-A Team Member at Kedron Village Add a tag Applicatio…" at bounding box center [506, 249] width 1013 height 499
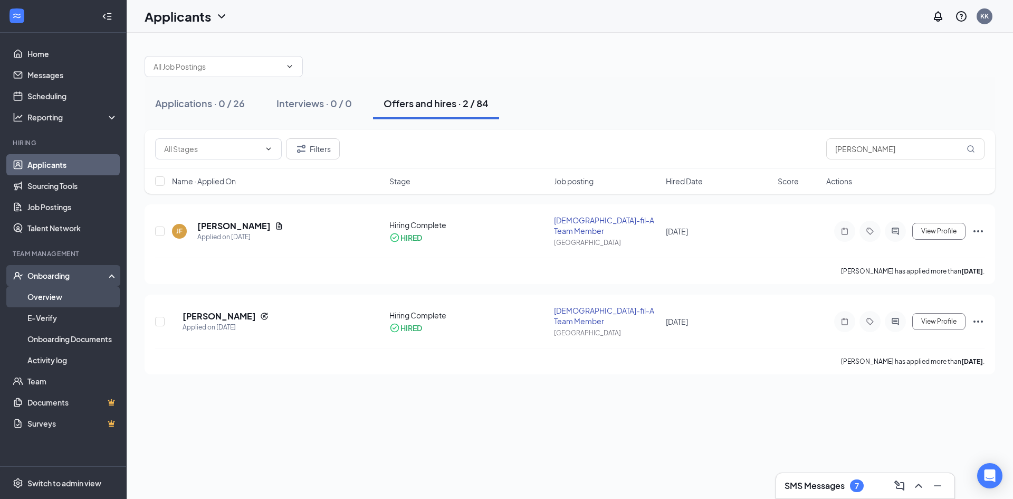
click at [38, 297] on link "Overview" at bounding box center [72, 296] width 90 height 21
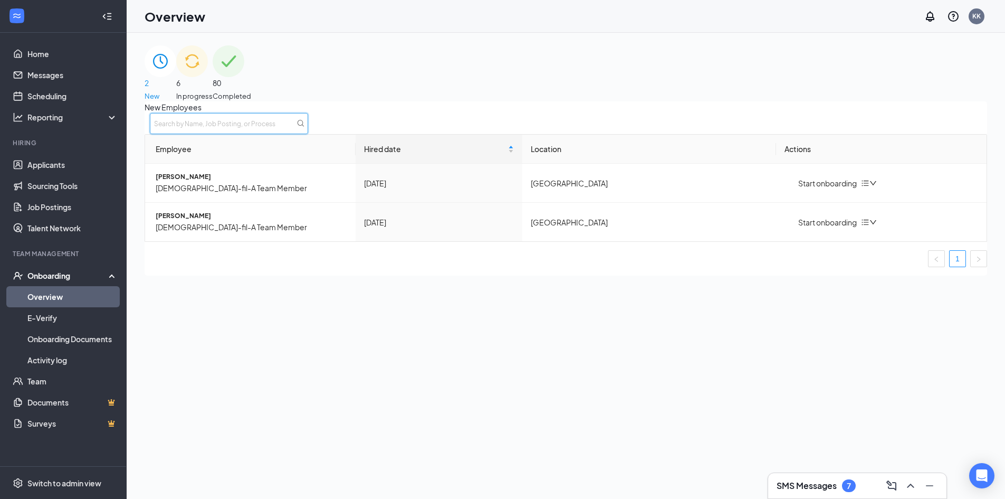
click at [308, 134] on input "text" at bounding box center [229, 123] width 158 height 21
click at [213, 80] on div "6 In progress" at bounding box center [194, 73] width 36 height 56
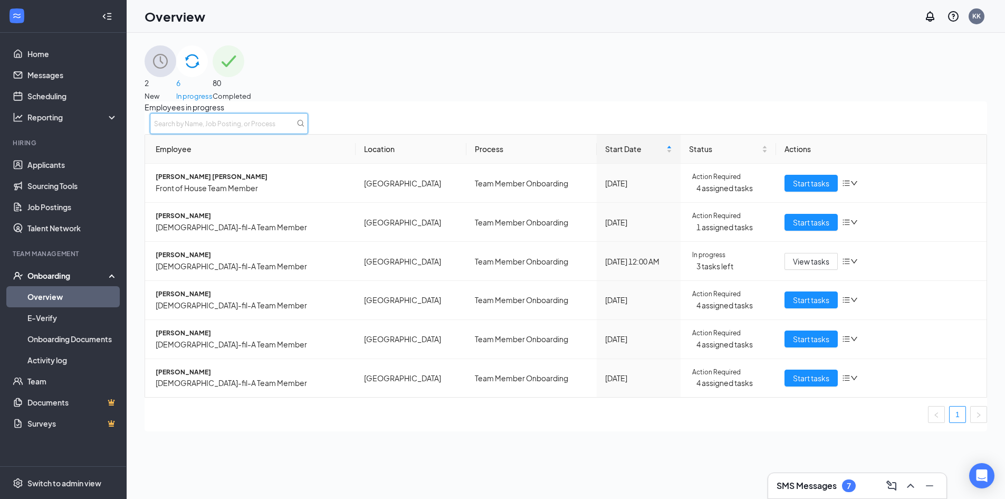
click at [308, 133] on input "text" at bounding box center [229, 123] width 158 height 21
type input "jacob"
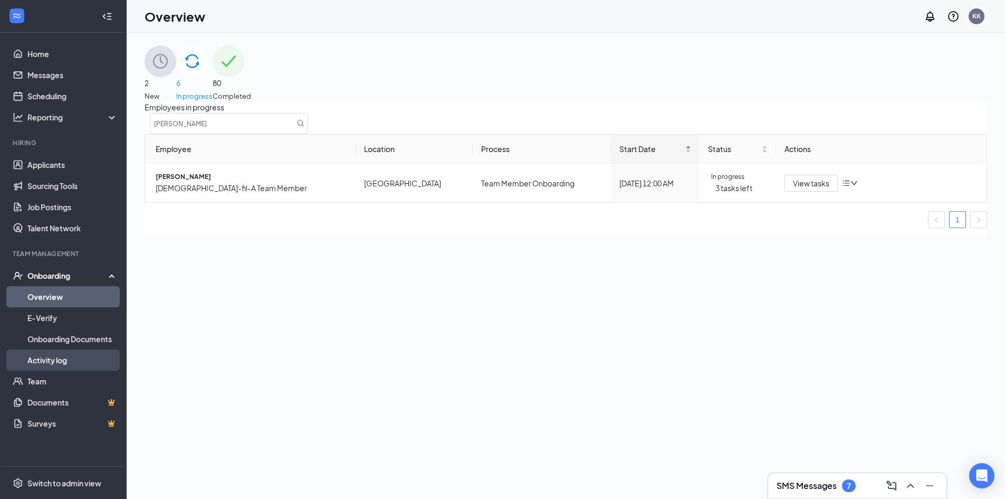
click at [58, 359] on link "Activity log" at bounding box center [72, 359] width 90 height 21
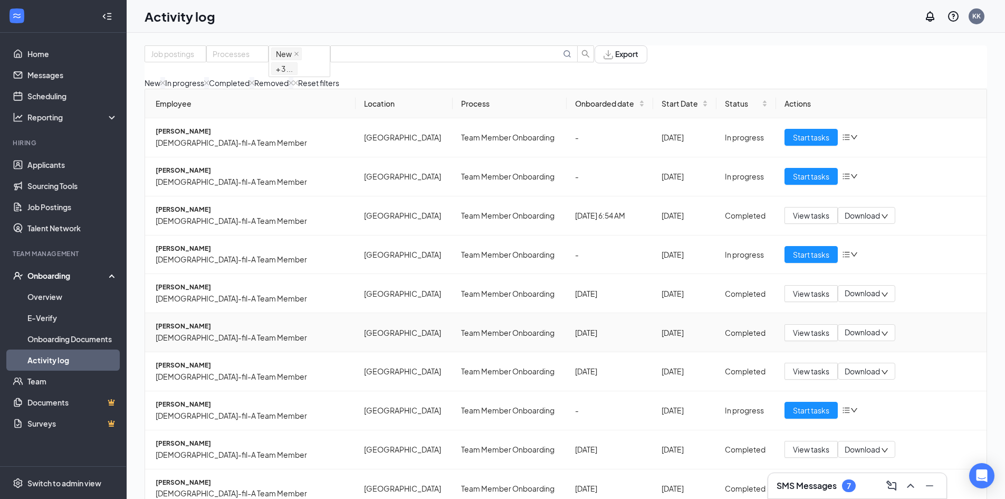
scroll to position [44, 0]
click at [187, 399] on span "[PERSON_NAME]" at bounding box center [252, 404] width 192 height 10
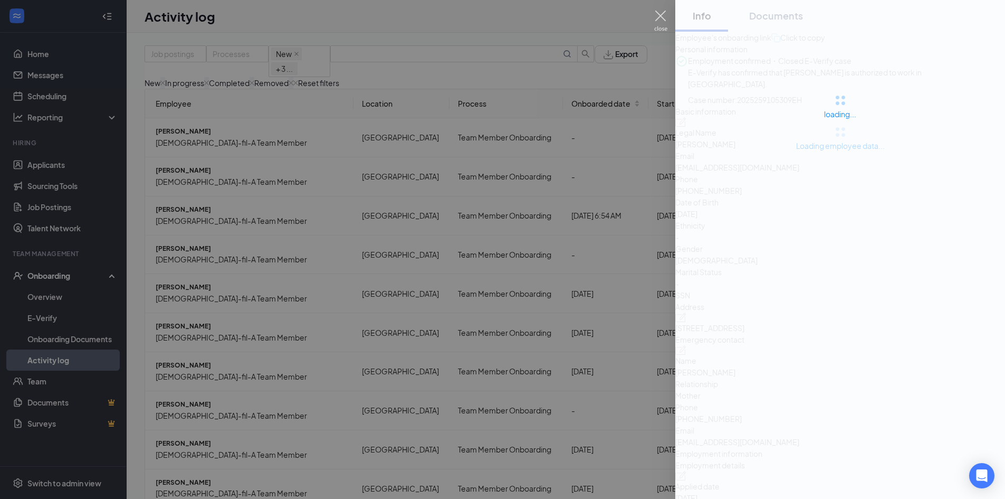
click at [662, 18] on img at bounding box center [660, 21] width 13 height 21
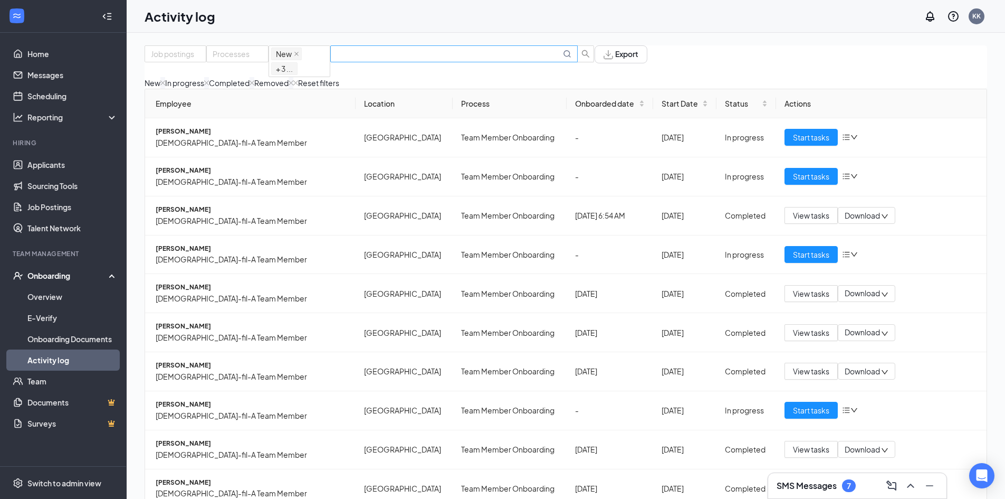
click at [553, 60] on input "text" at bounding box center [449, 54] width 224 height 12
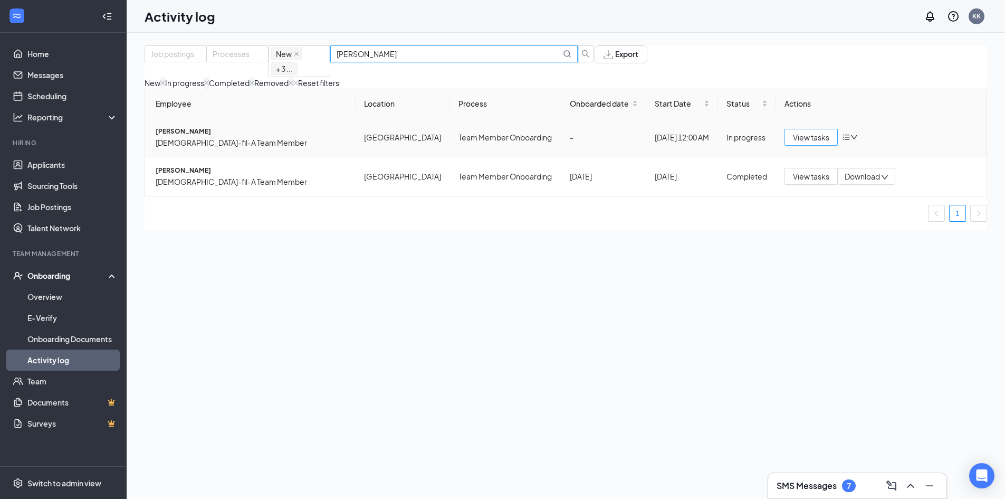
type input "jacob"
click at [806, 143] on span "View tasks" at bounding box center [811, 137] width 36 height 12
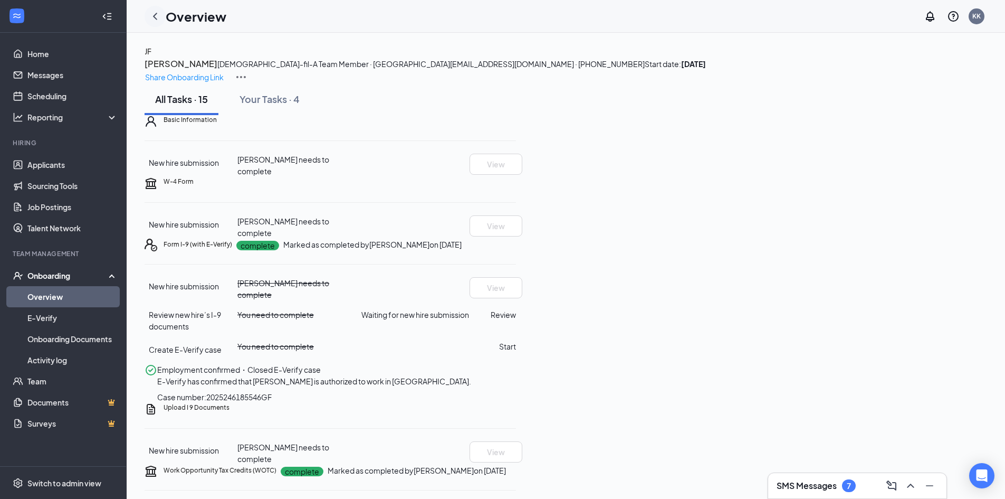
click at [154, 18] on icon "ChevronLeft" at bounding box center [155, 16] width 13 height 13
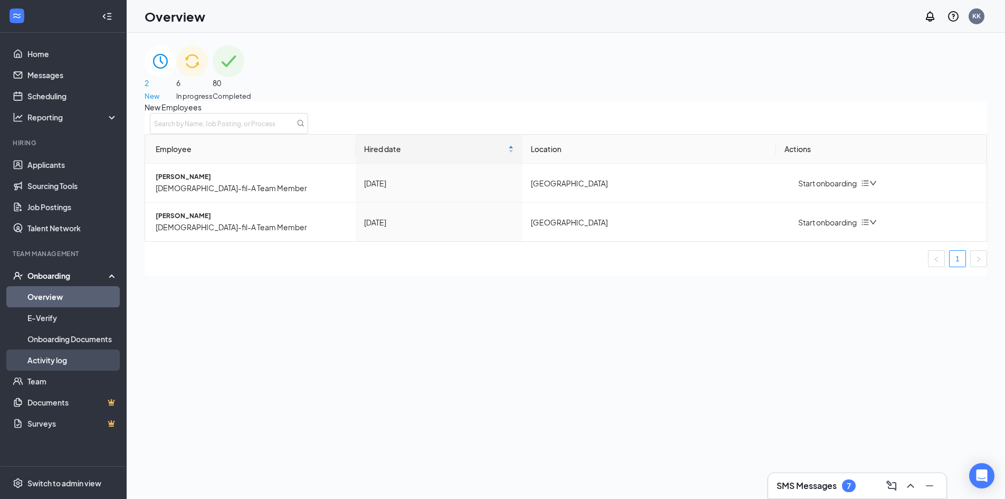
click at [61, 360] on link "Activity log" at bounding box center [72, 359] width 90 height 21
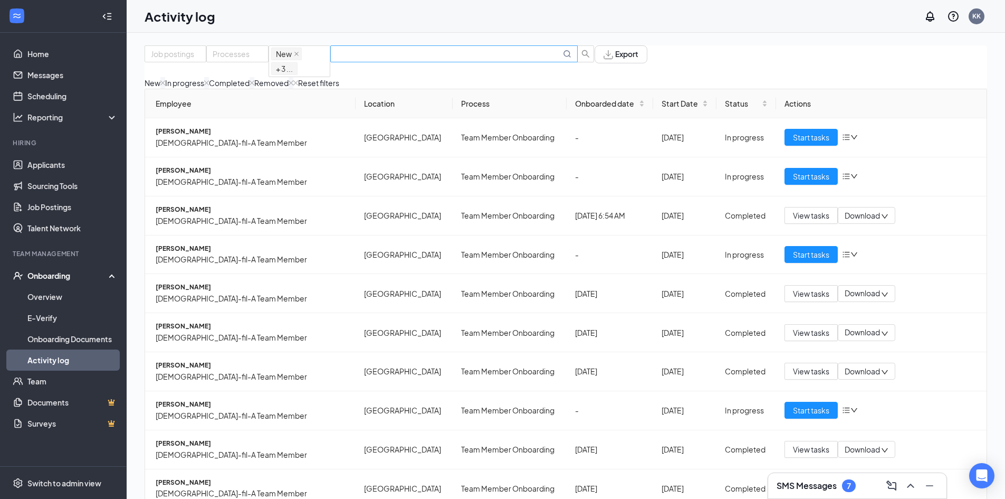
click at [509, 60] on input "text" at bounding box center [449, 54] width 224 height 12
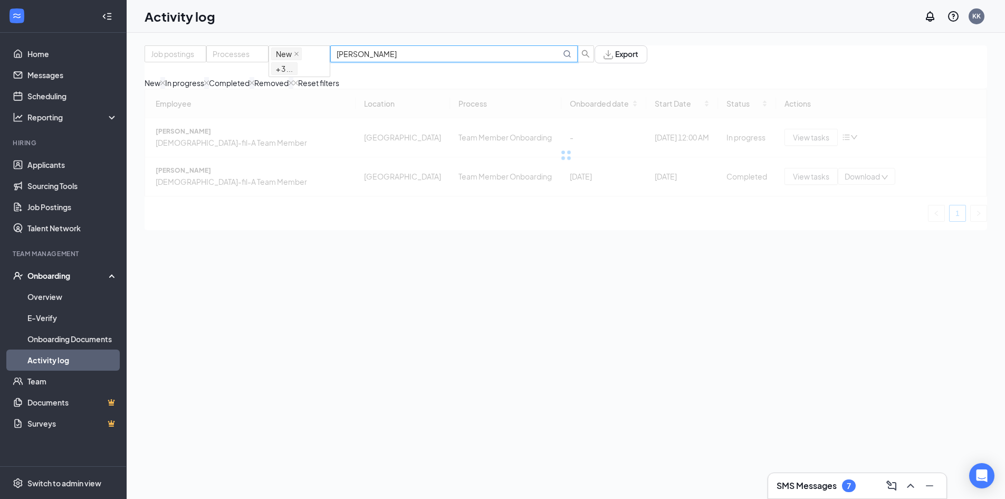
type input "jacob"
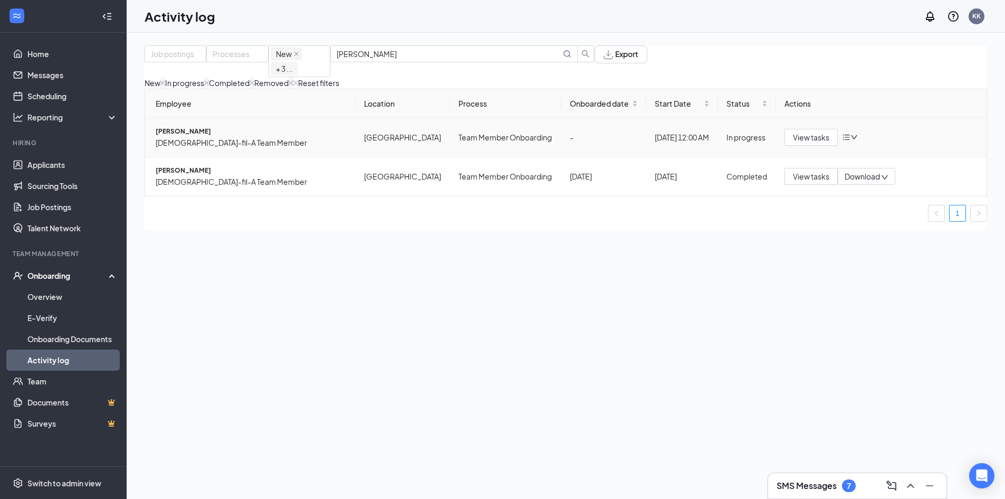
click at [195, 137] on span "[PERSON_NAME]" at bounding box center [252, 132] width 192 height 10
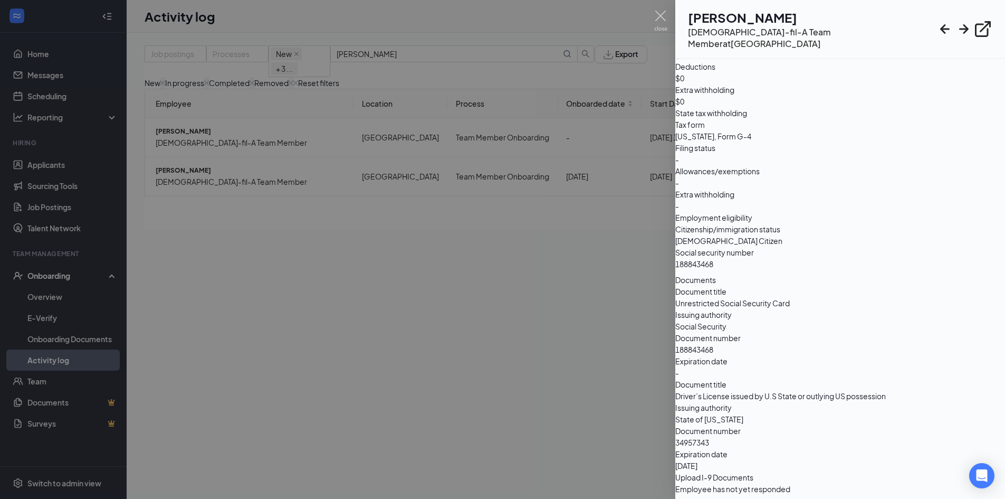
scroll to position [47, 0]
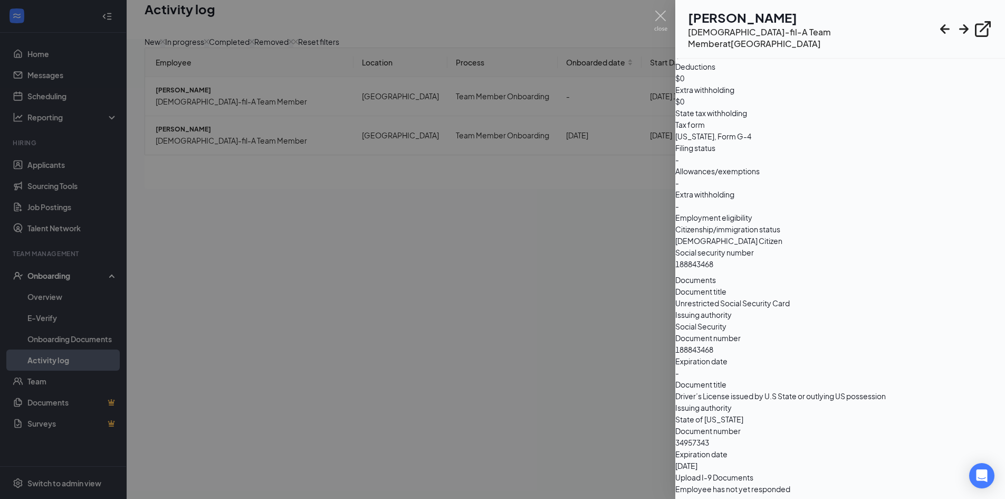
click at [609, 419] on div at bounding box center [502, 249] width 1005 height 499
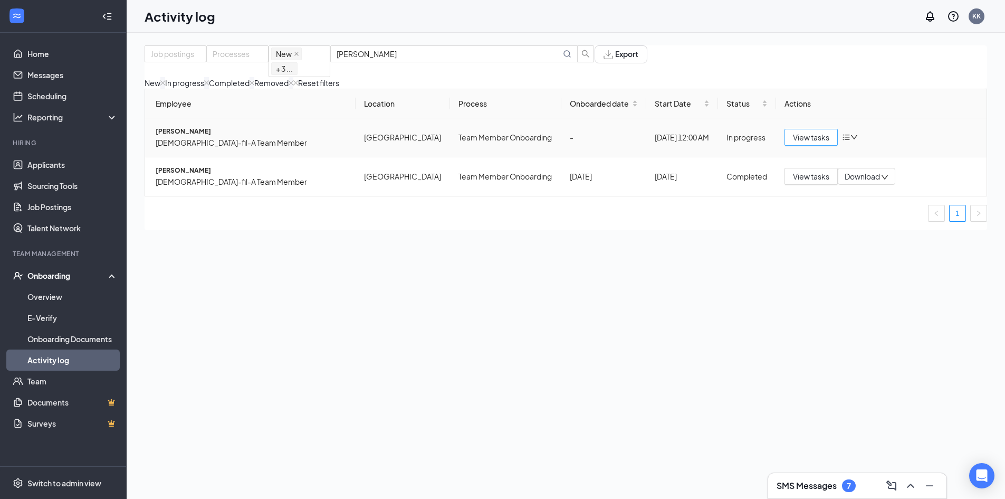
click at [804, 143] on span "View tasks" at bounding box center [811, 137] width 36 height 12
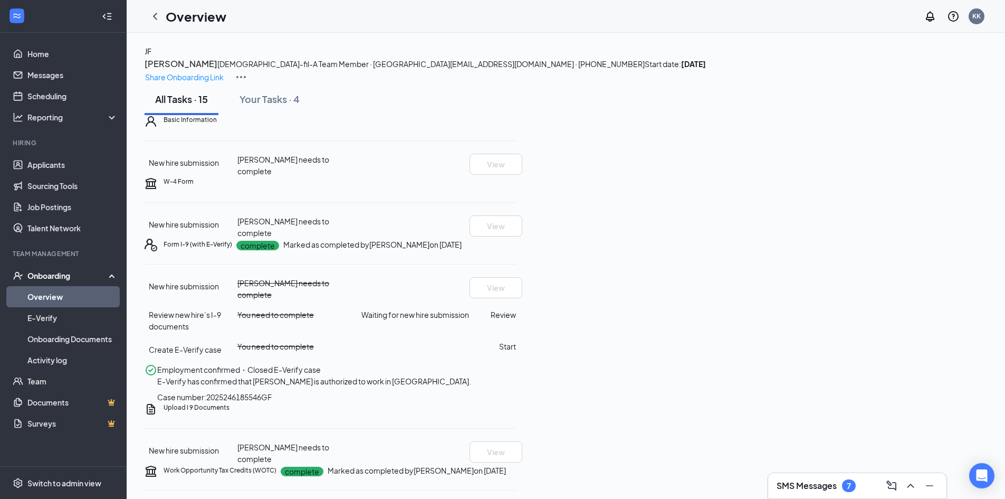
click at [516, 244] on icon "Ellipses" at bounding box center [516, 244] width 0 height 0
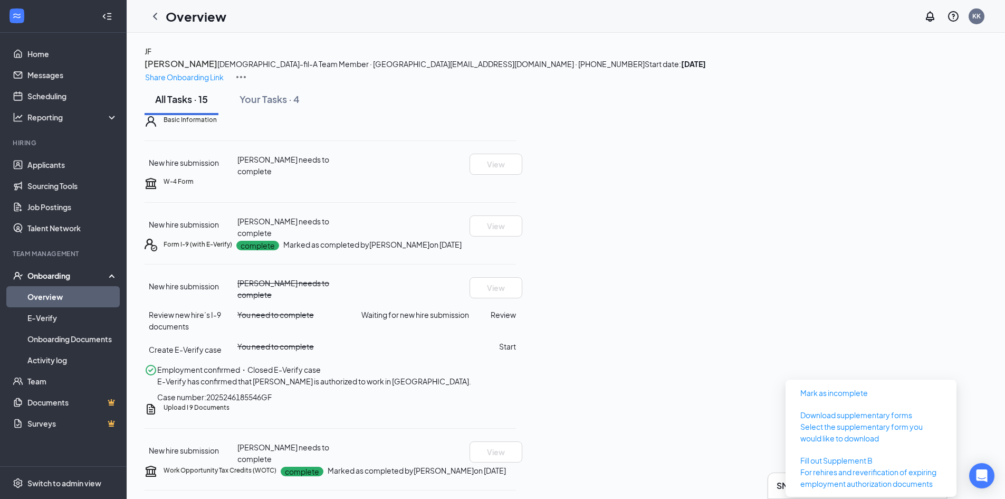
click at [516, 250] on div "Form I-9 (with E-Verify) complete Marked as completed by Kirsten Kretchmer on S…" at bounding box center [340, 244] width 352 height 12
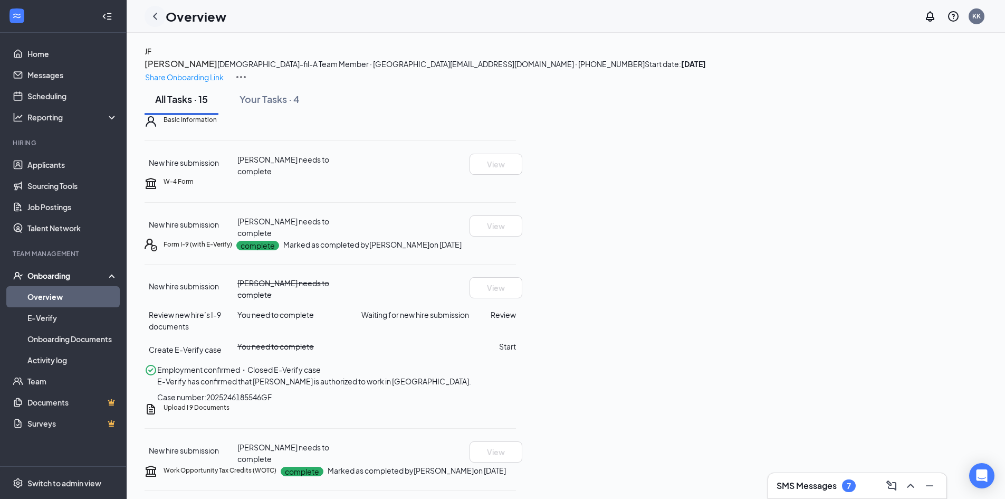
click at [157, 18] on icon "ChevronLeft" at bounding box center [155, 16] width 13 height 13
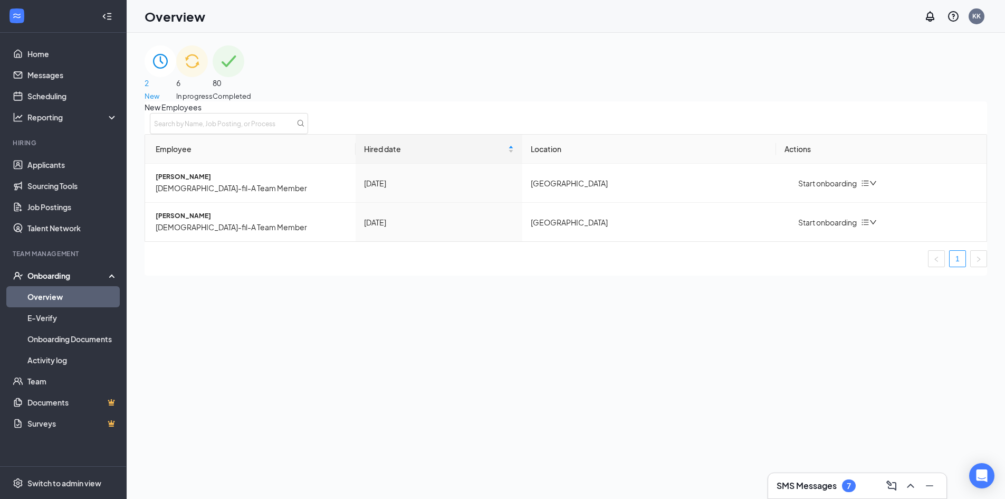
click at [244, 77] on img at bounding box center [229, 61] width 32 height 32
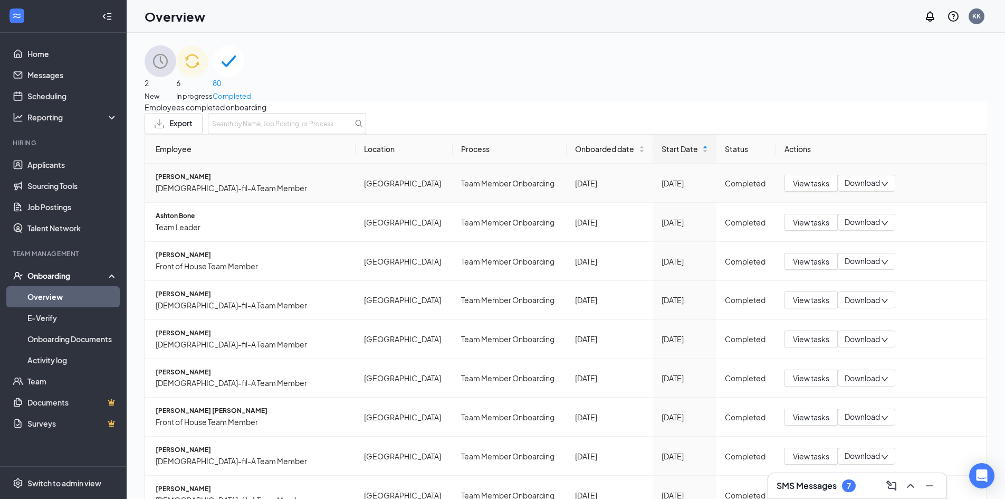
click at [180, 182] on span "[PERSON_NAME]" at bounding box center [252, 177] width 192 height 10
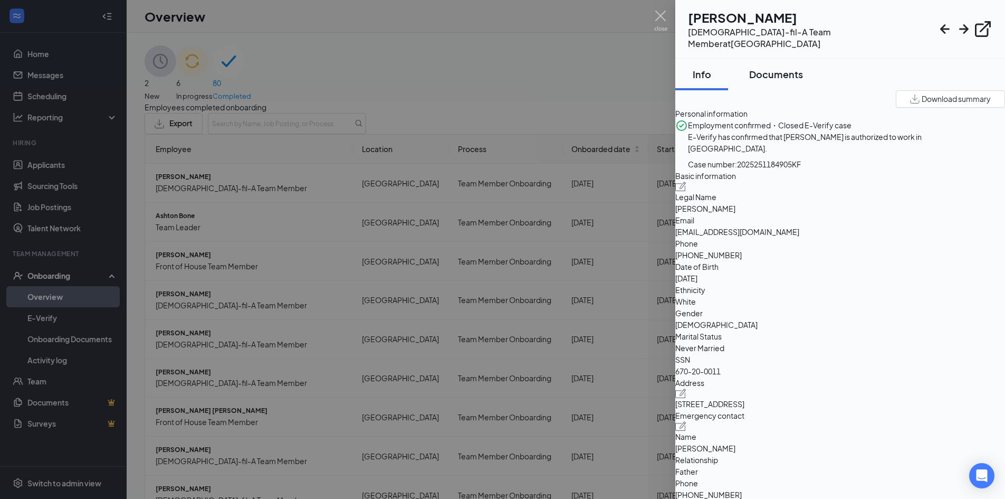
click at [785, 68] on div "Documents" at bounding box center [776, 74] width 54 height 13
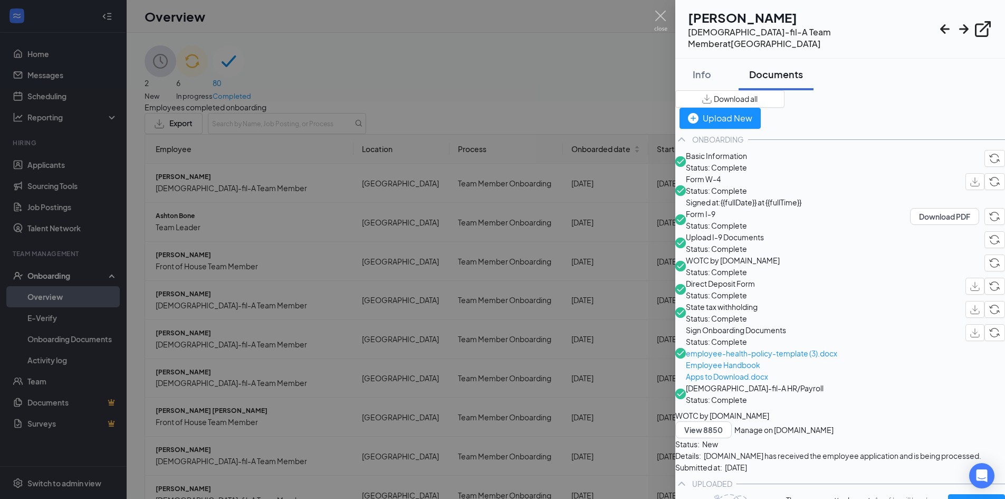
click at [433, 104] on div at bounding box center [502, 249] width 1005 height 499
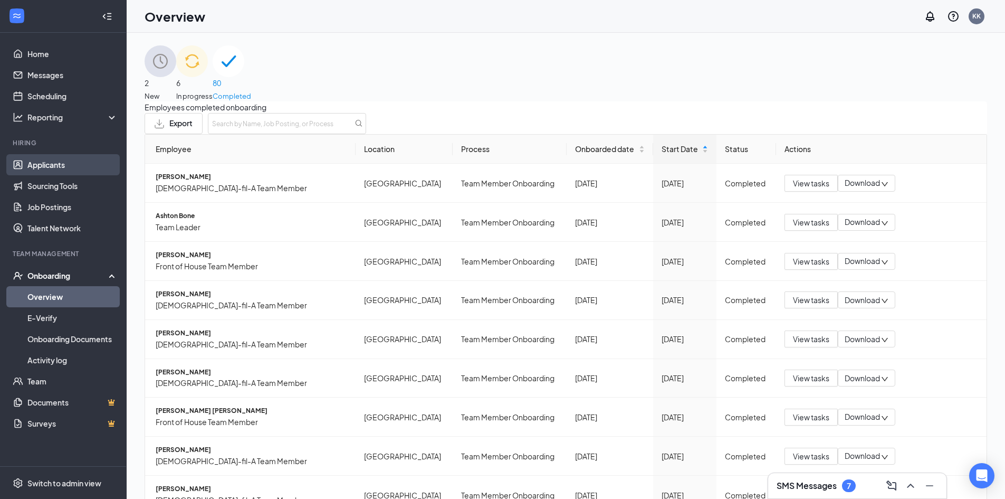
click at [48, 164] on link "Applicants" at bounding box center [72, 164] width 90 height 21
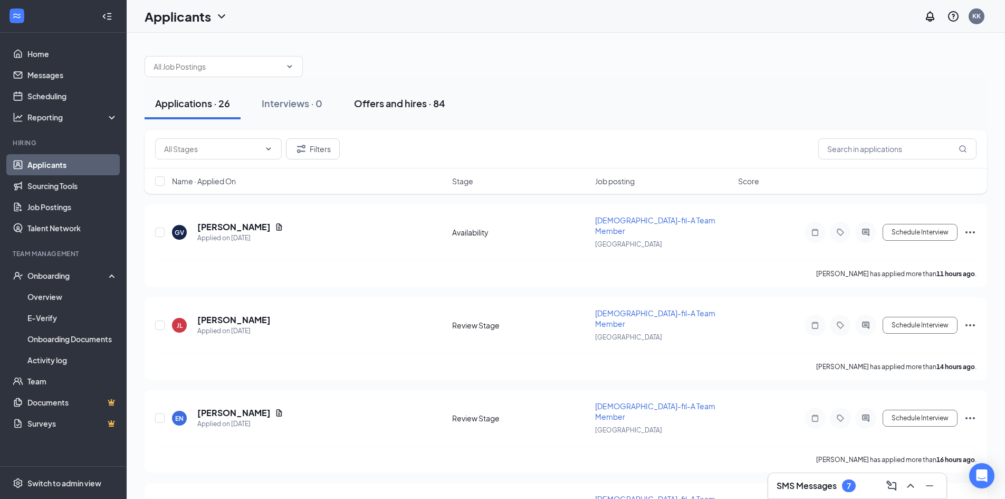
click at [383, 102] on div "Offers and hires · 84" at bounding box center [399, 103] width 91 height 13
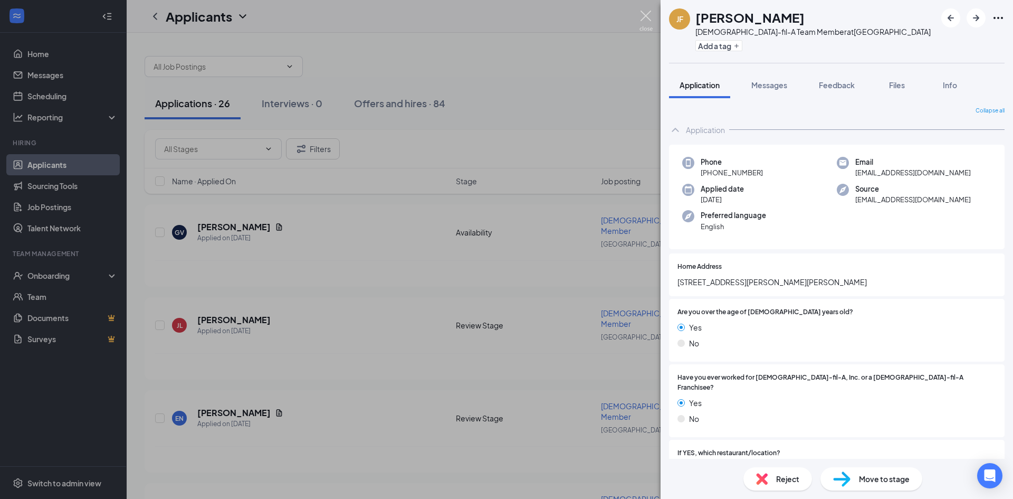
click at [645, 16] on img at bounding box center [645, 21] width 13 height 21
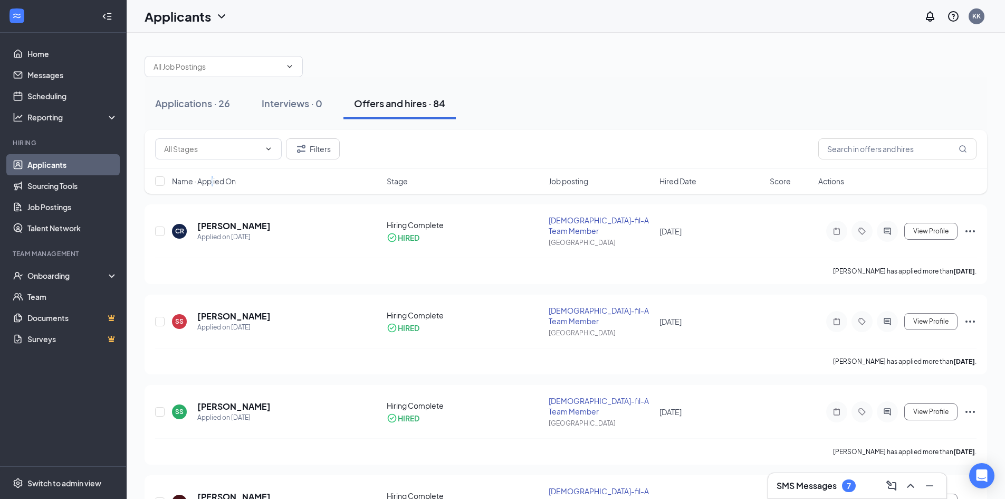
click at [213, 183] on span "Name · Applied On" at bounding box center [204, 181] width 64 height 11
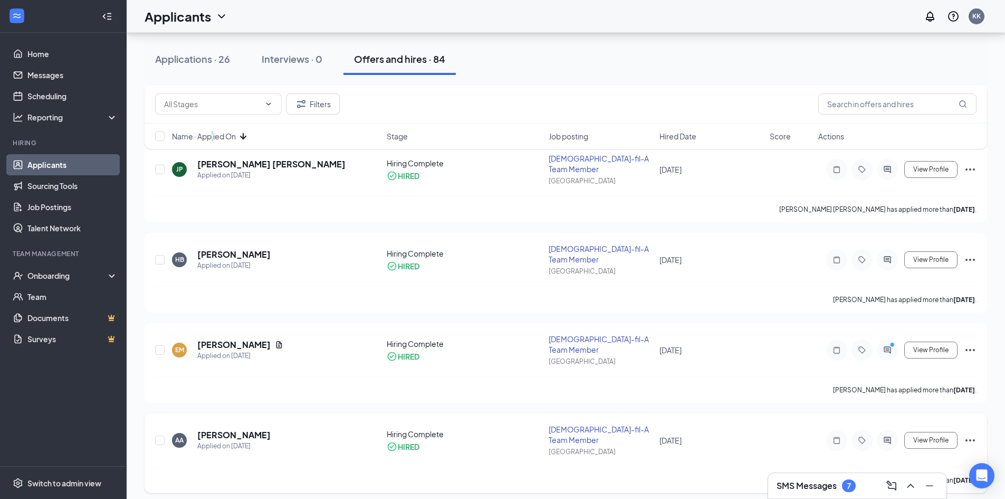
scroll to position [422, 0]
click at [867, 98] on input "text" at bounding box center [897, 103] width 158 height 21
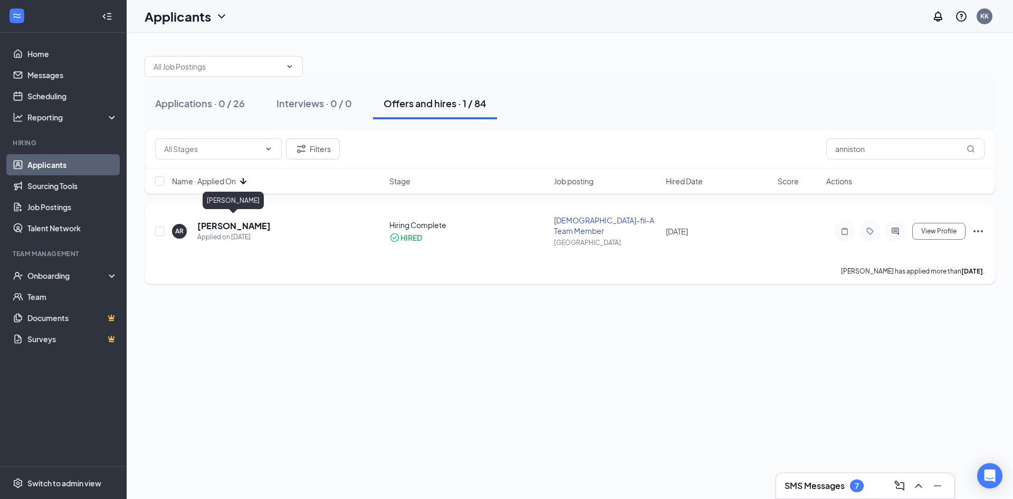
click at [231, 223] on h5 "[PERSON_NAME]" at bounding box center [233, 226] width 73 height 12
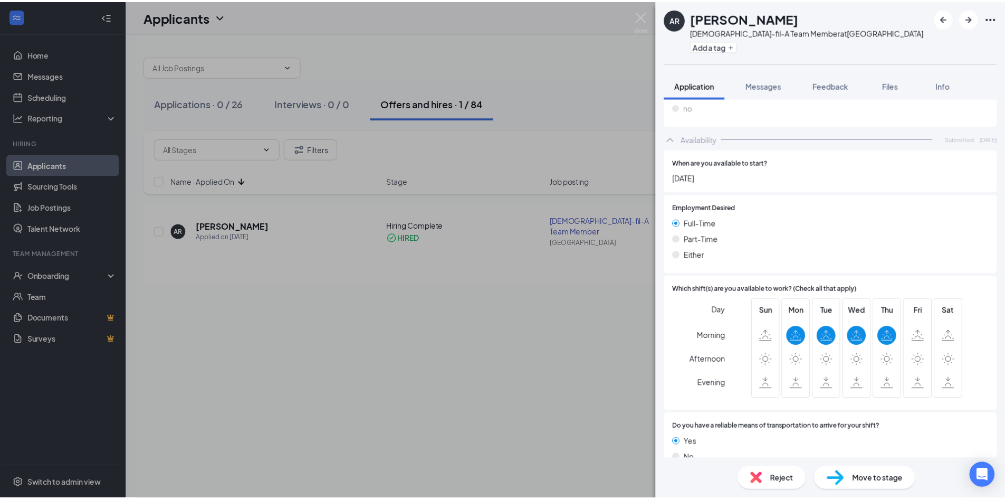
scroll to position [888, 0]
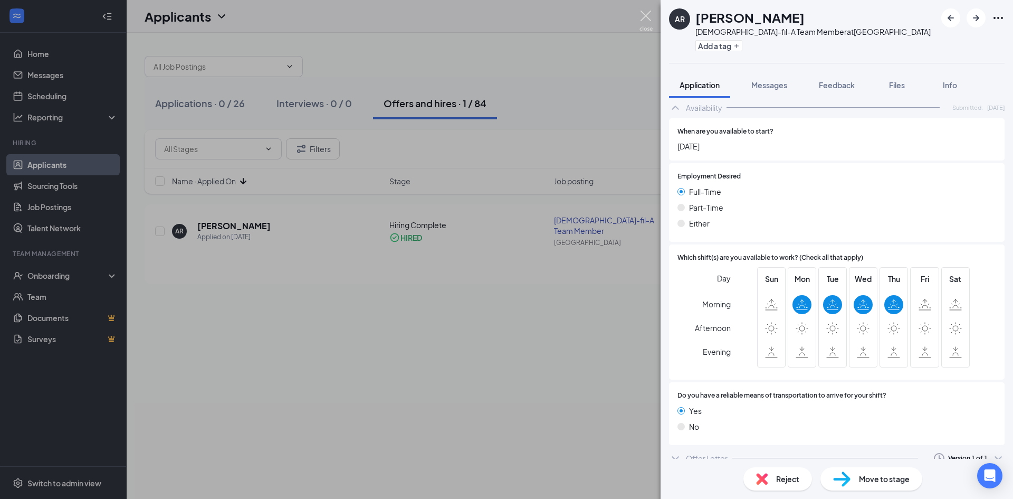
click at [648, 17] on img at bounding box center [645, 21] width 13 height 21
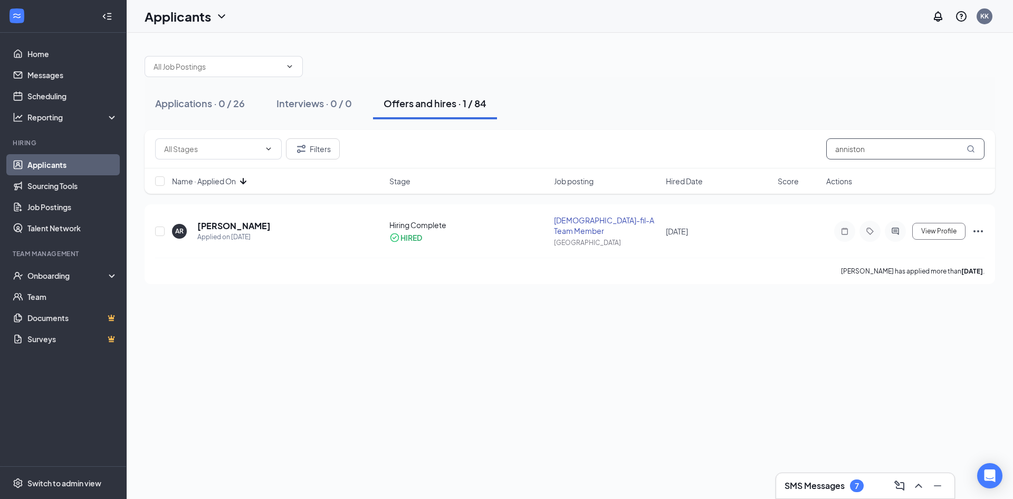
drag, startPoint x: 887, startPoint y: 152, endPoint x: 790, endPoint y: 156, distance: 97.7
click at [812, 158] on div "Filters anniston" at bounding box center [569, 148] width 829 height 21
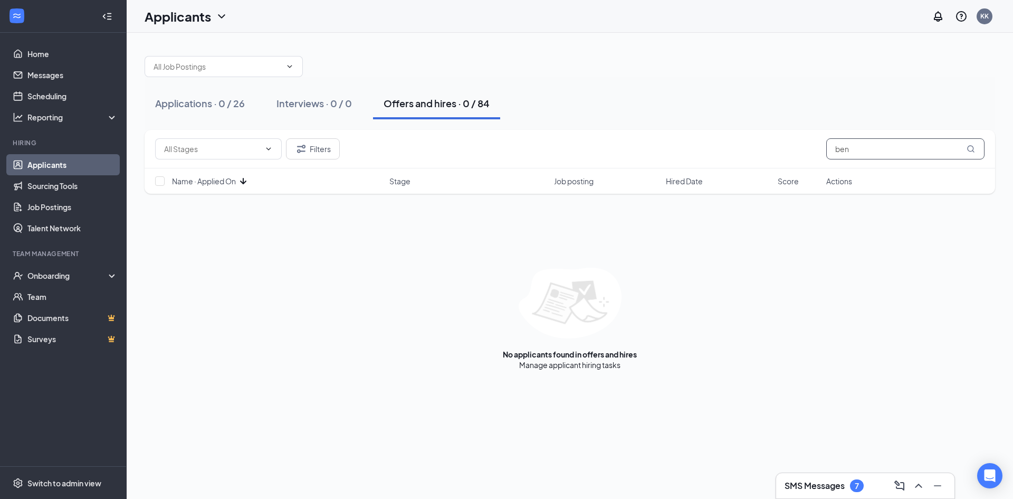
click at [867, 150] on input "ben" at bounding box center [905, 148] width 158 height 21
type input "benjamin"
click at [46, 278] on div "Onboarding" at bounding box center [67, 275] width 81 height 11
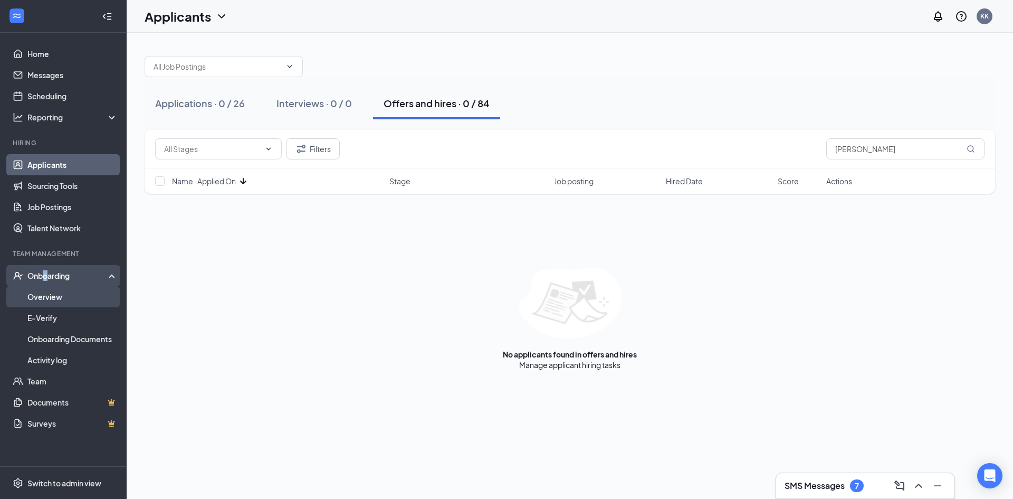
click at [45, 301] on link "Overview" at bounding box center [72, 296] width 90 height 21
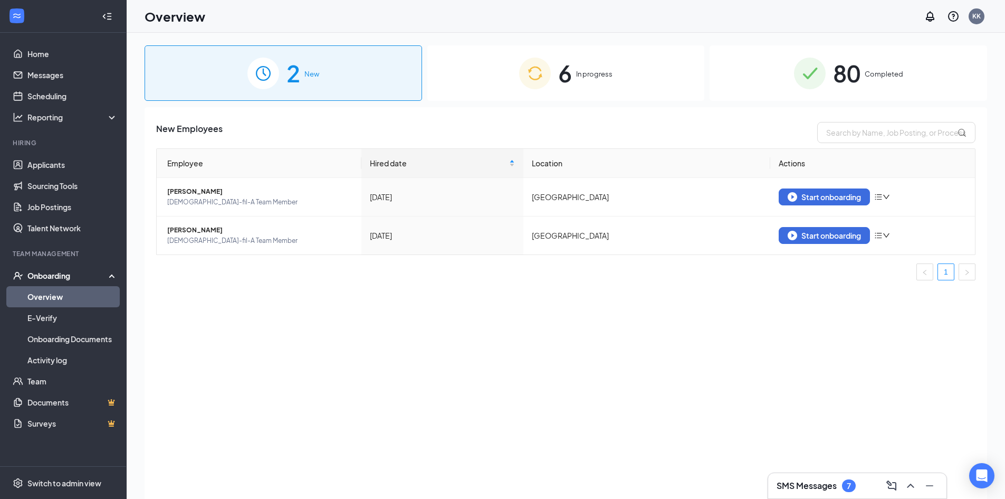
click at [828, 75] on div "80 Completed" at bounding box center [849, 72] width 278 height 55
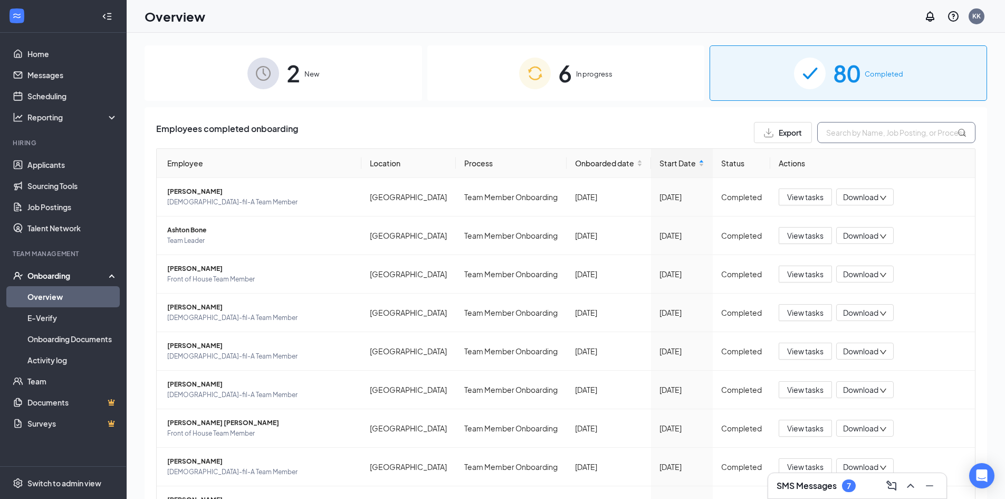
click at [821, 132] on input "text" at bounding box center [896, 132] width 158 height 21
type input "benjamin"
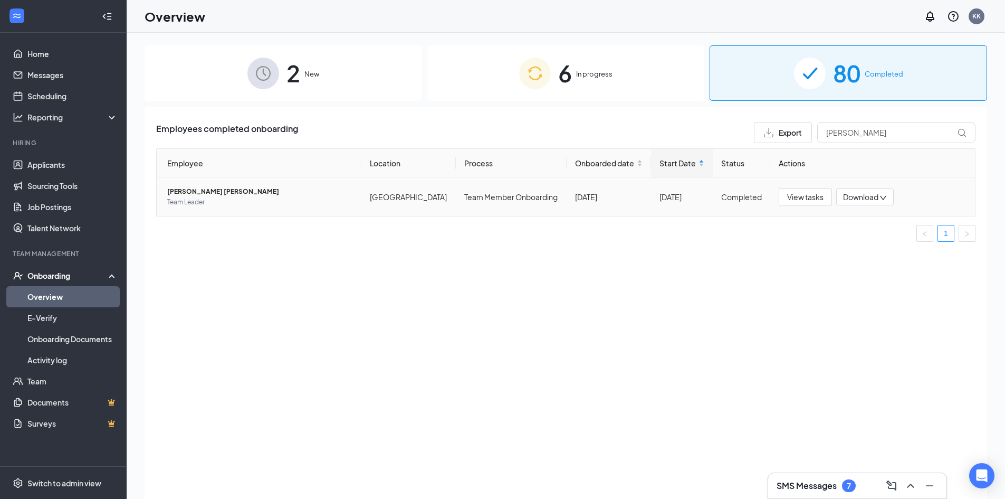
click at [226, 190] on span "Benjamin NW Berryman" at bounding box center [260, 191] width 186 height 11
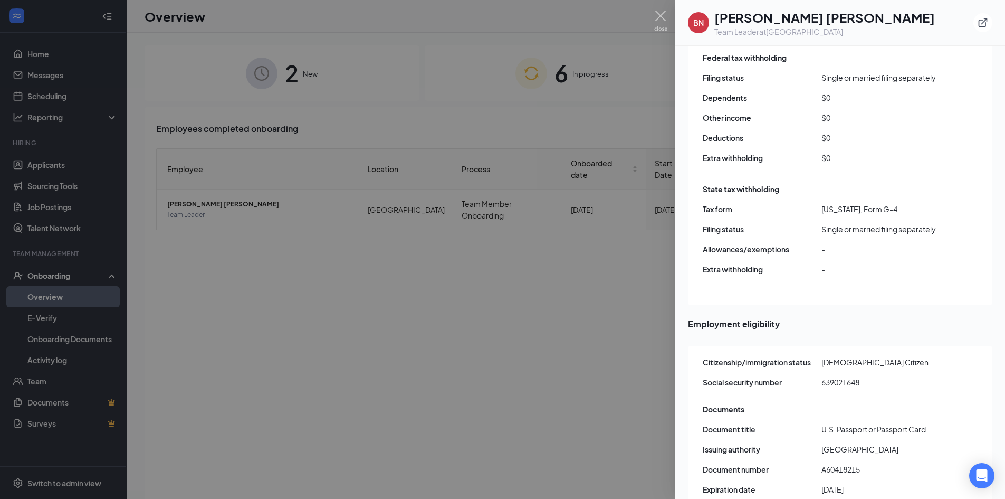
scroll to position [47, 0]
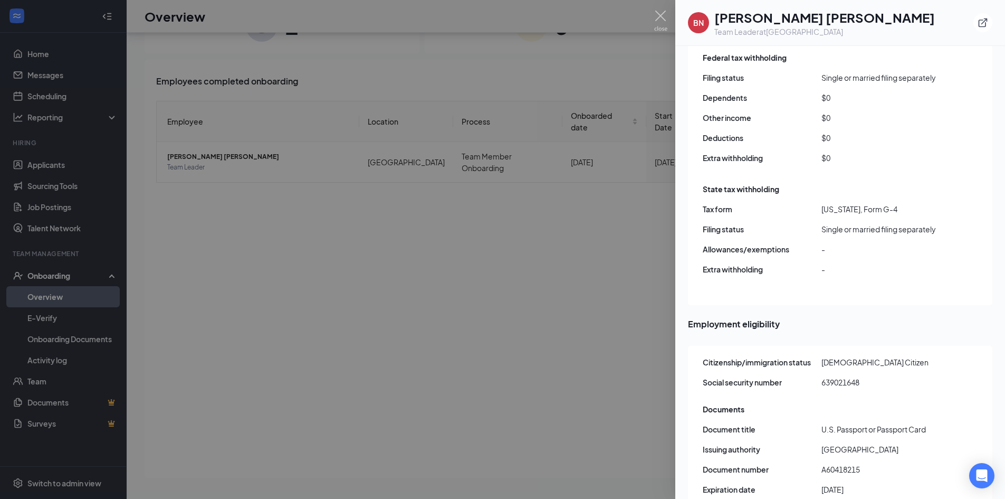
click at [73, 202] on div at bounding box center [502, 249] width 1005 height 499
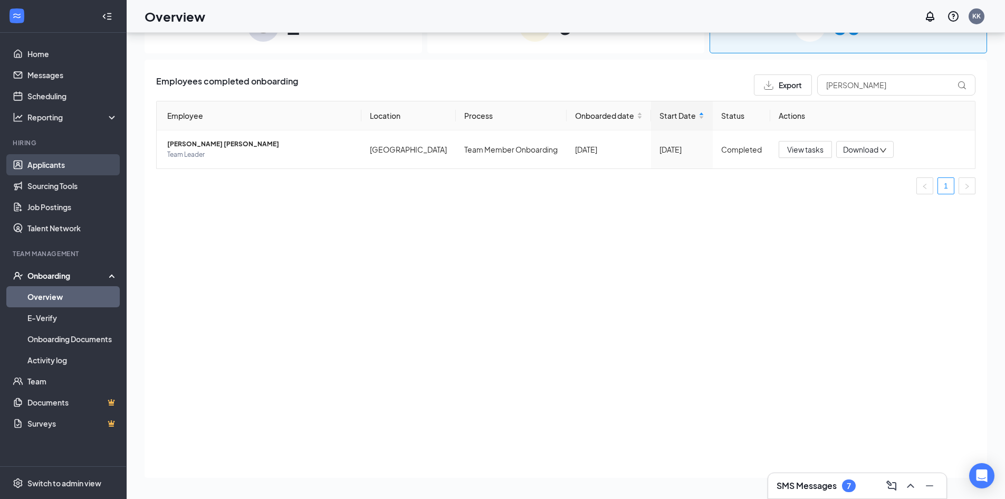
click at [55, 171] on link "Applicants" at bounding box center [72, 164] width 90 height 21
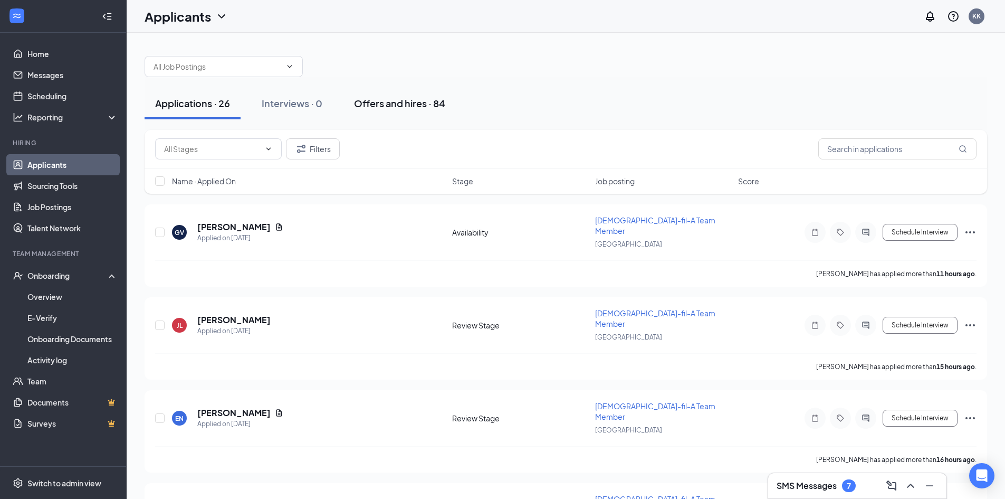
click at [407, 105] on div "Offers and hires · 84" at bounding box center [399, 103] width 91 height 13
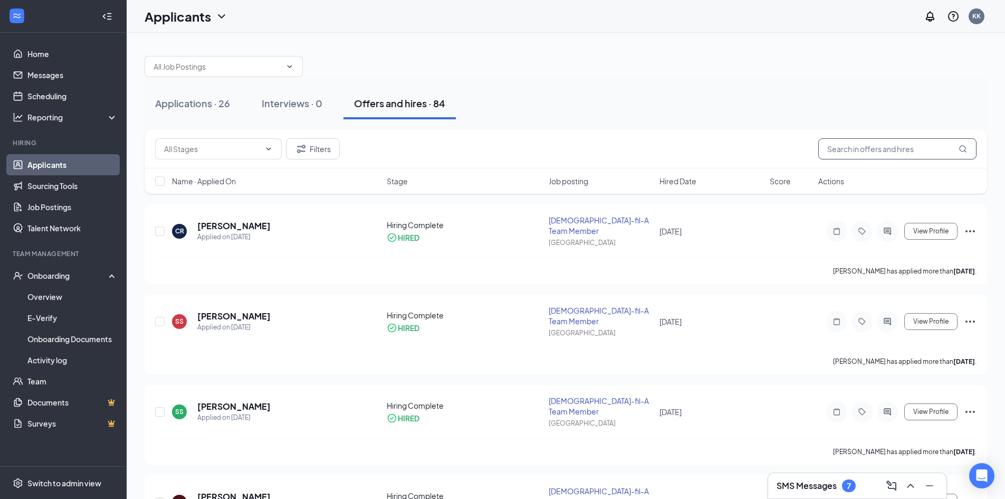
click at [854, 148] on input "text" at bounding box center [897, 148] width 158 height 21
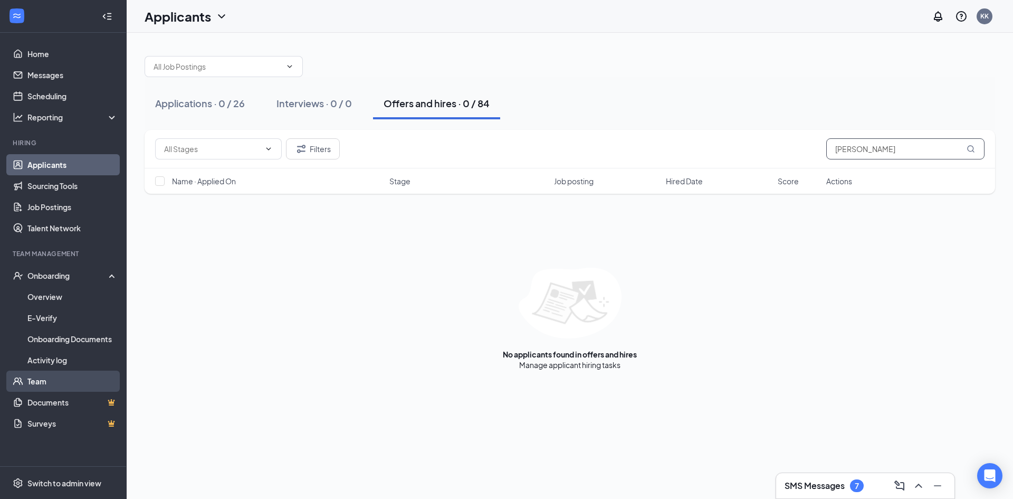
type input "benjamin"
click at [39, 382] on link "Team" at bounding box center [72, 380] width 90 height 21
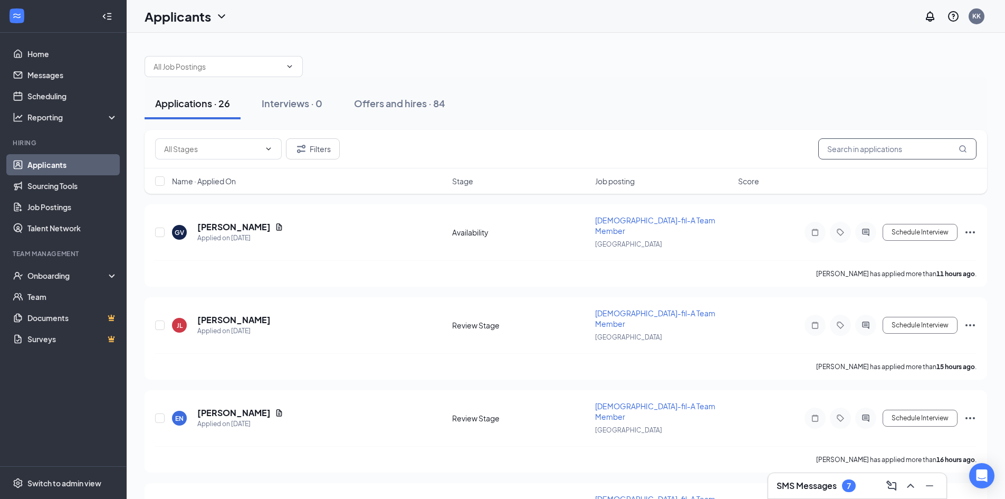
click at [843, 151] on input "text" at bounding box center [897, 148] width 158 height 21
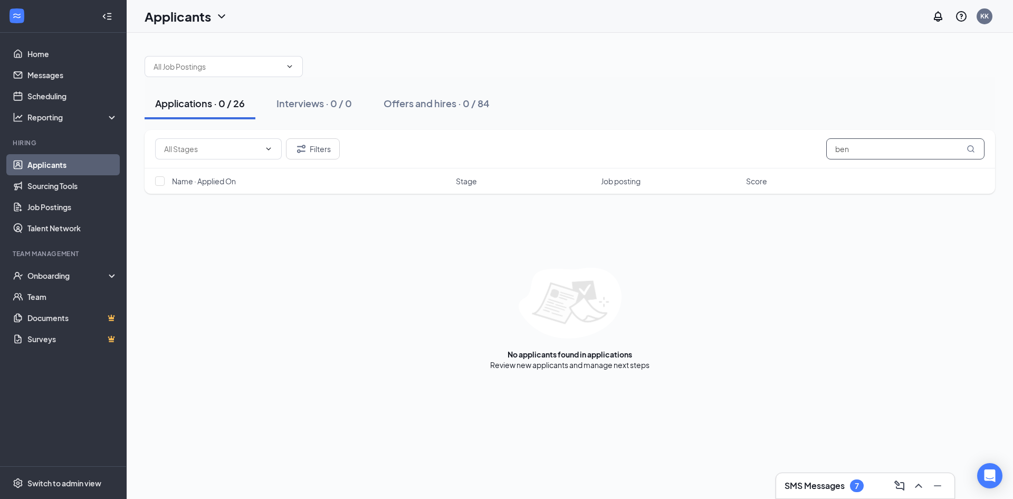
type input "ben"
click at [424, 113] on button "Offers and hires · 0 / 84" at bounding box center [436, 104] width 127 height 32
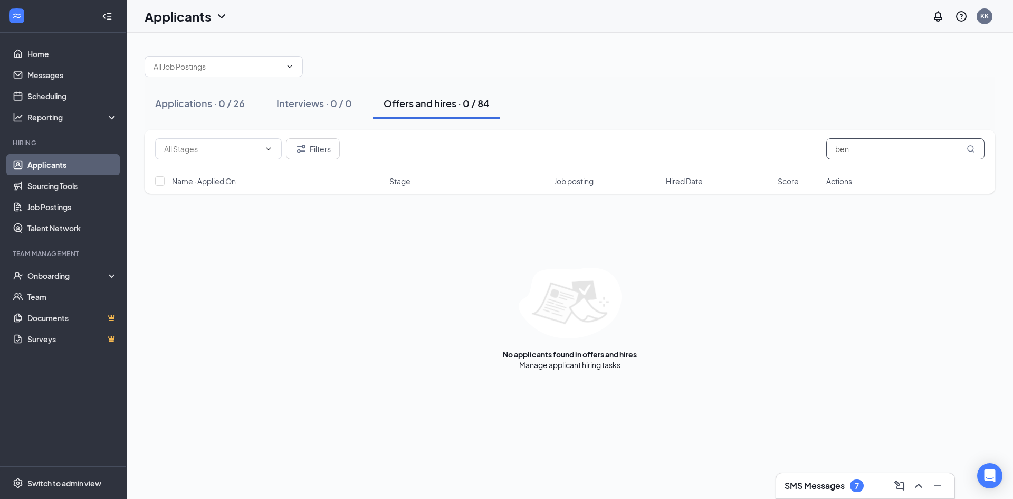
drag, startPoint x: 874, startPoint y: 148, endPoint x: 842, endPoint y: 151, distance: 32.3
click at [842, 151] on input "ben" at bounding box center [905, 148] width 158 height 21
type input "b"
type input "[PERSON_NAME]"
click at [103, 280] on div "Onboarding" at bounding box center [67, 275] width 81 height 11
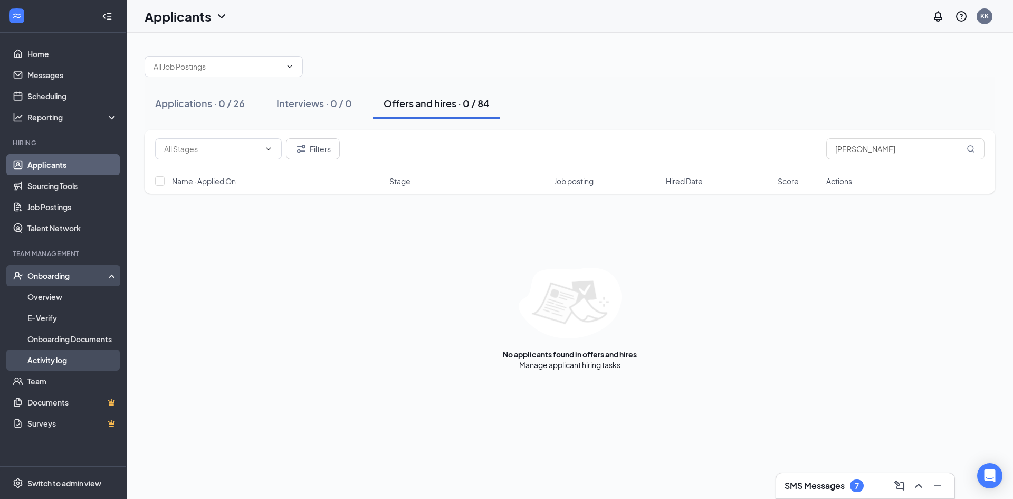
click at [54, 357] on link "Activity log" at bounding box center [72, 359] width 90 height 21
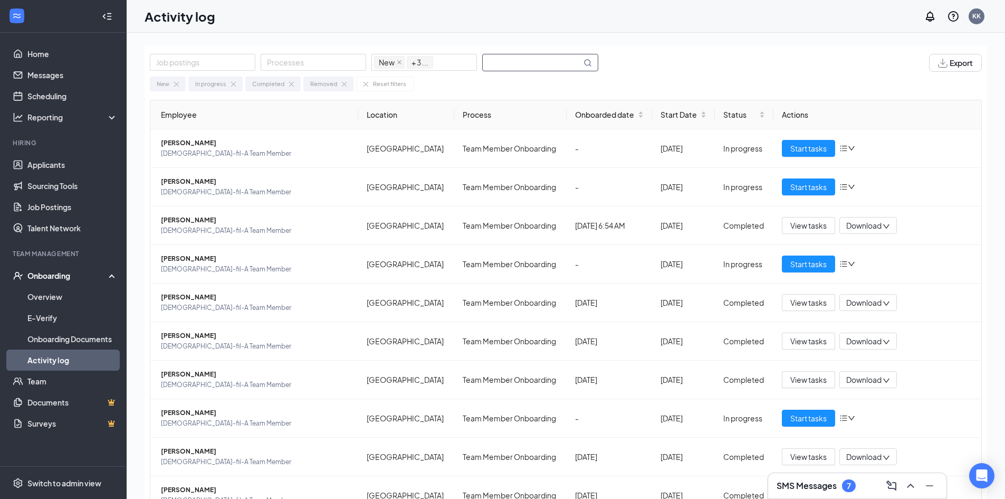
click at [516, 68] on input "text" at bounding box center [532, 62] width 99 height 16
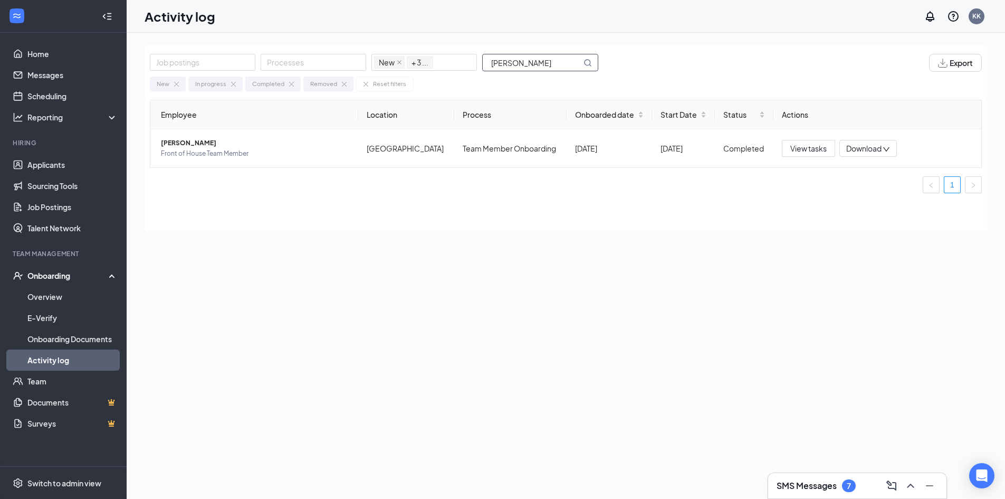
type input "harris"
click at [183, 141] on span "[PERSON_NAME]" at bounding box center [255, 143] width 189 height 11
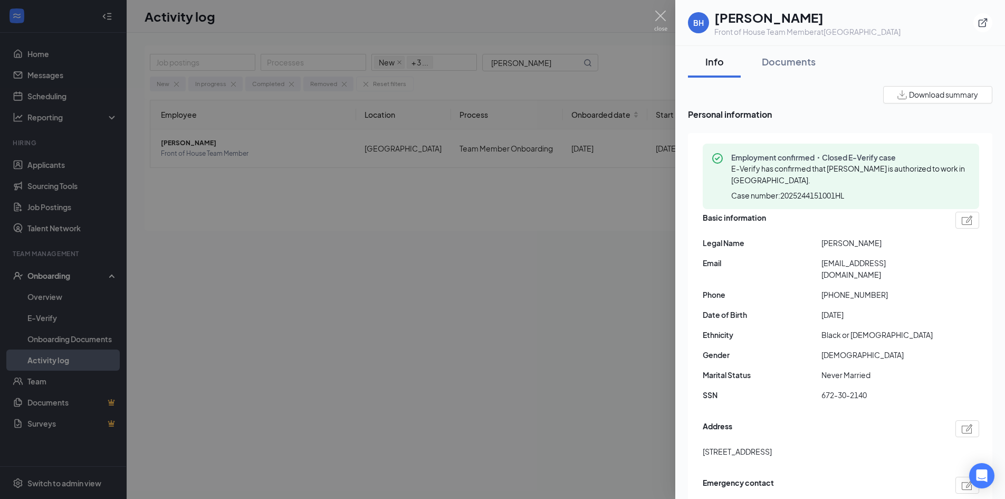
click at [55, 162] on div at bounding box center [502, 249] width 1005 height 499
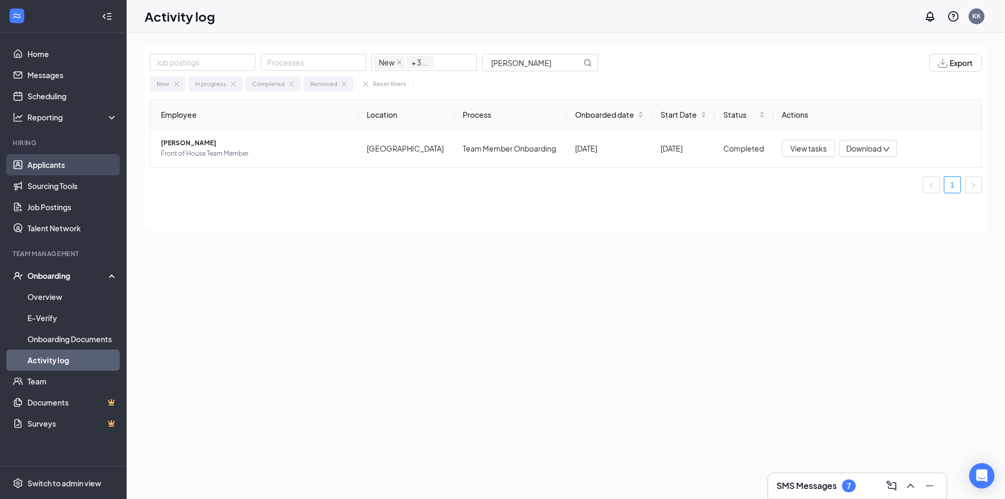
click at [68, 167] on link "Applicants" at bounding box center [72, 164] width 90 height 21
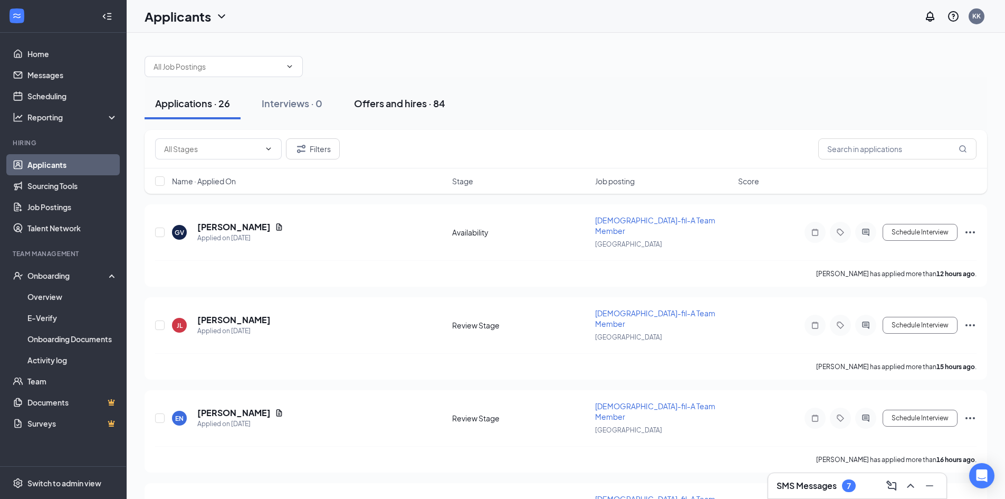
click at [384, 102] on div "Offers and hires · 84" at bounding box center [399, 103] width 91 height 13
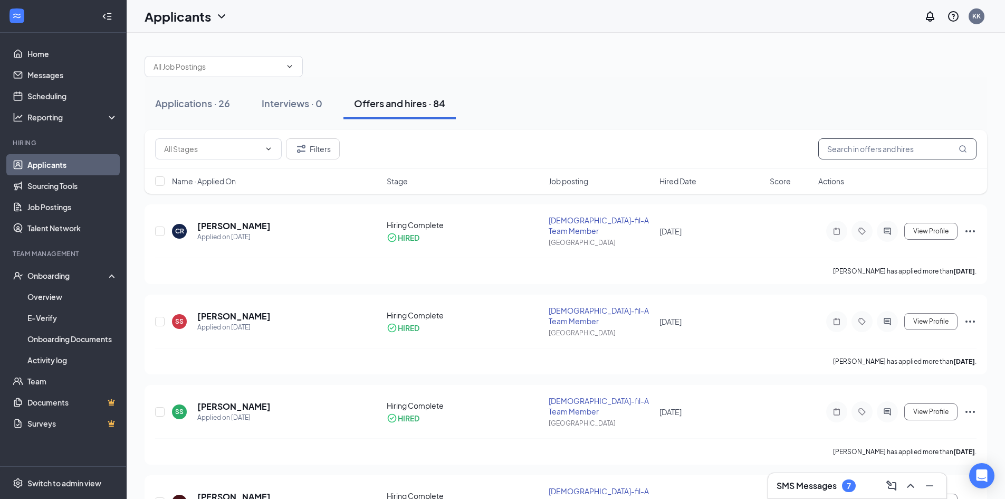
click at [880, 150] on input "text" at bounding box center [897, 148] width 158 height 21
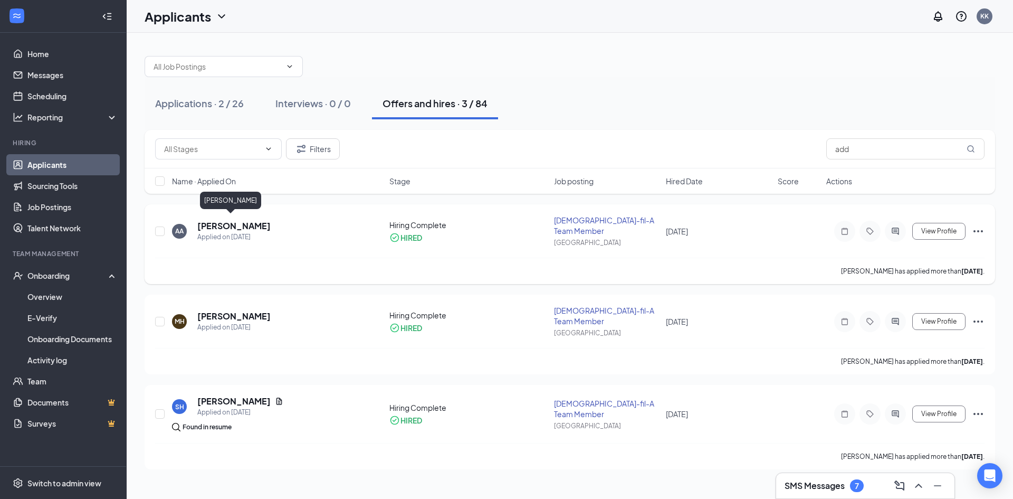
click at [207, 221] on h5 "[PERSON_NAME]" at bounding box center [233, 226] width 73 height 12
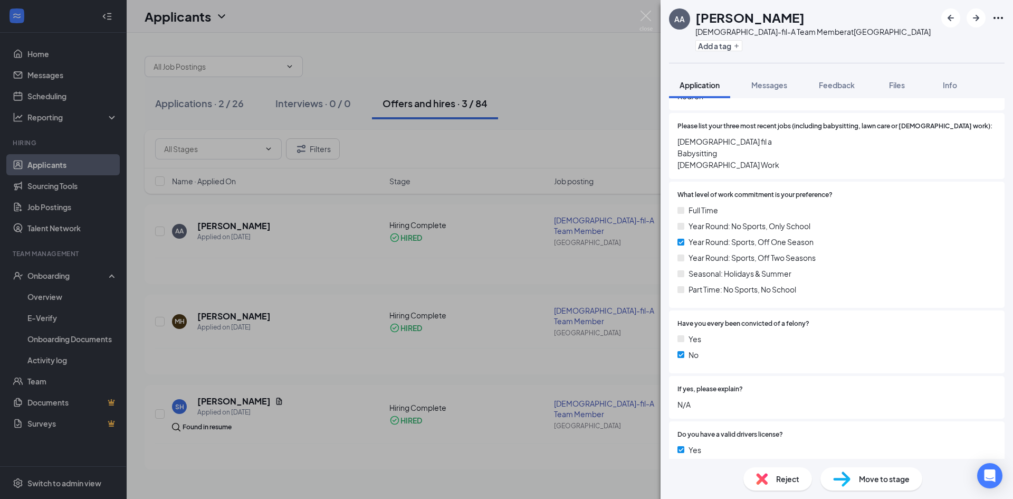
scroll to position [582, 0]
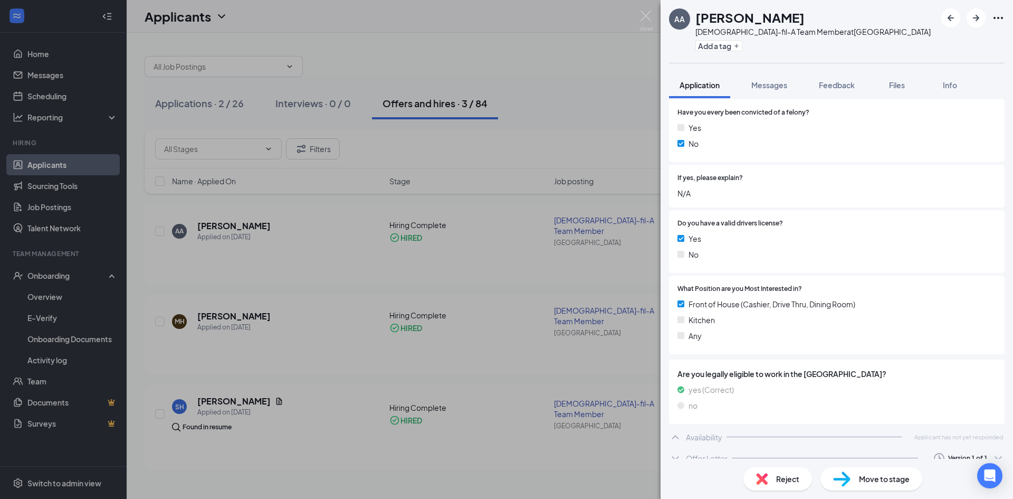
click at [676, 435] on icon "ChevronUp" at bounding box center [675, 437] width 7 height 4
click at [675, 435] on icon "ChevronDown" at bounding box center [675, 437] width 7 height 4
click at [917, 399] on div "no" at bounding box center [836, 405] width 319 height 12
click at [914, 432] on span "Applicant has not yet responded." at bounding box center [959, 436] width 90 height 9
click at [676, 456] on icon "ChevronDown" at bounding box center [675, 458] width 7 height 4
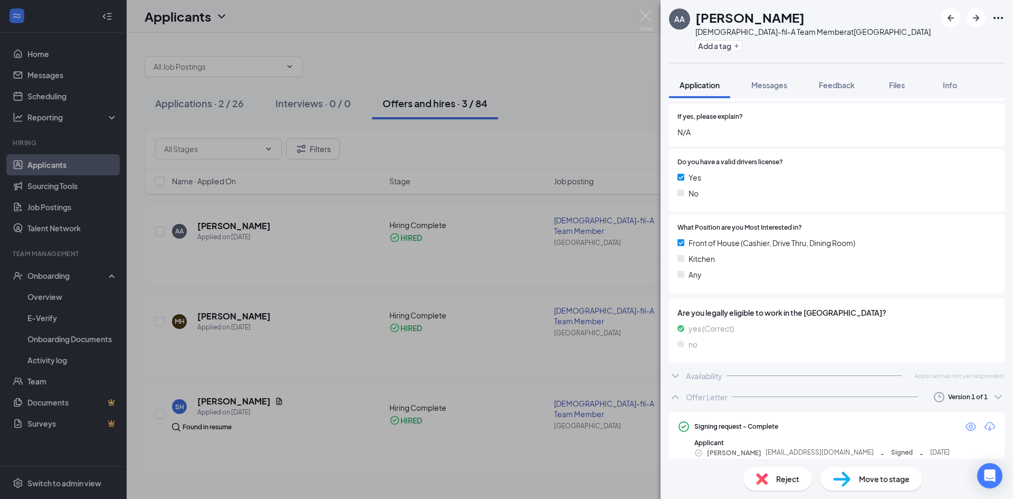
scroll to position [645, 0]
click at [673, 372] on icon "ChevronDown" at bounding box center [675, 374] width 7 height 4
click at [643, 14] on img at bounding box center [645, 21] width 13 height 21
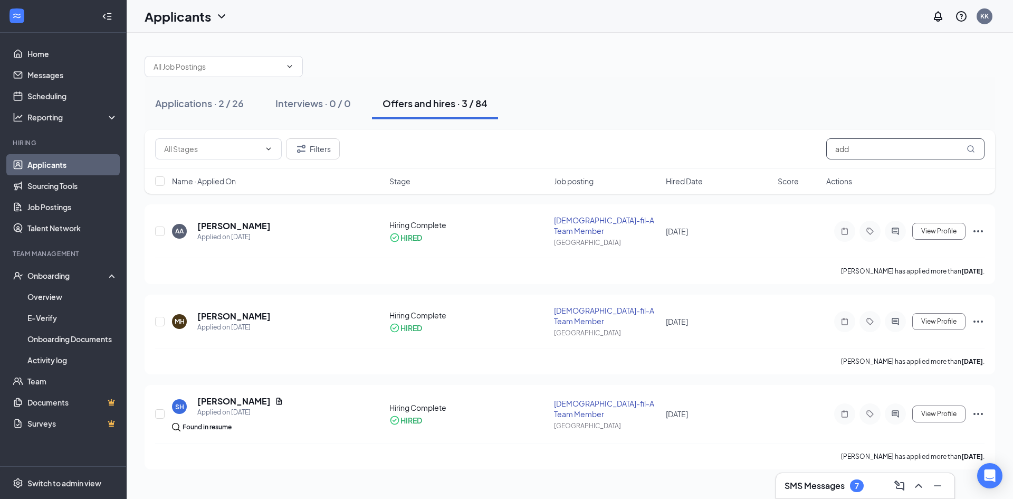
drag, startPoint x: 856, startPoint y: 154, endPoint x: 820, endPoint y: 145, distance: 37.0
click at [823, 145] on div "Filters add" at bounding box center [569, 148] width 829 height 21
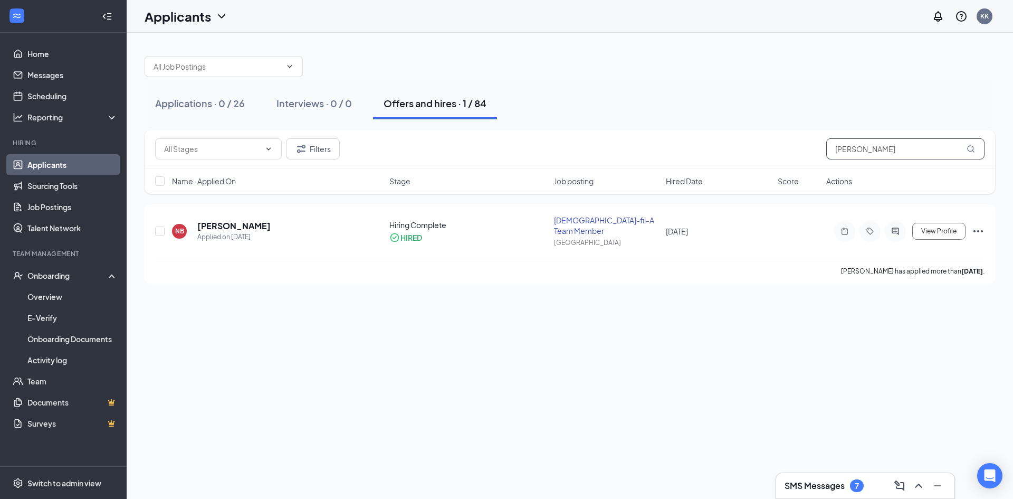
drag, startPoint x: 873, startPoint y: 147, endPoint x: 692, endPoint y: 170, distance: 183.0
click at [802, 155] on div "Filters berry" at bounding box center [569, 148] width 829 height 21
type input "bodie"
click at [243, 220] on h5 "[PERSON_NAME]" at bounding box center [233, 226] width 73 height 12
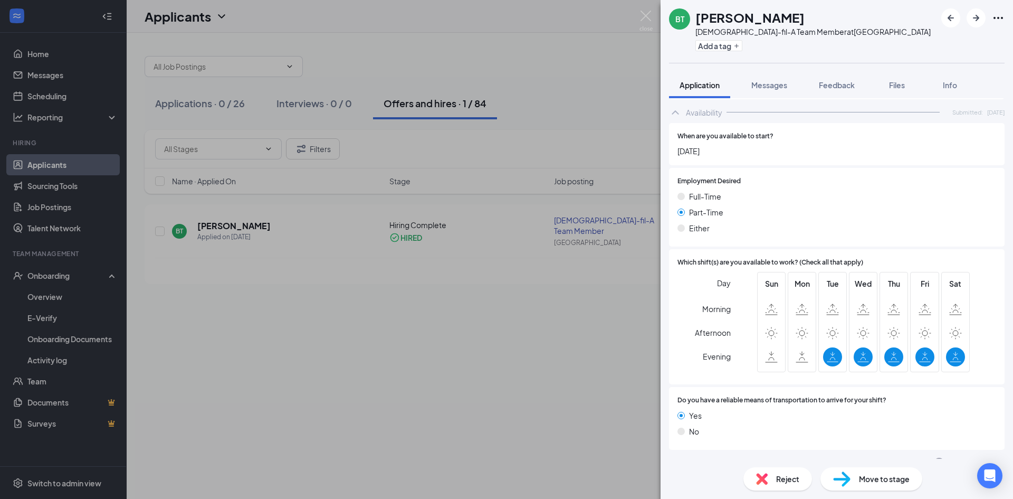
scroll to position [912, 0]
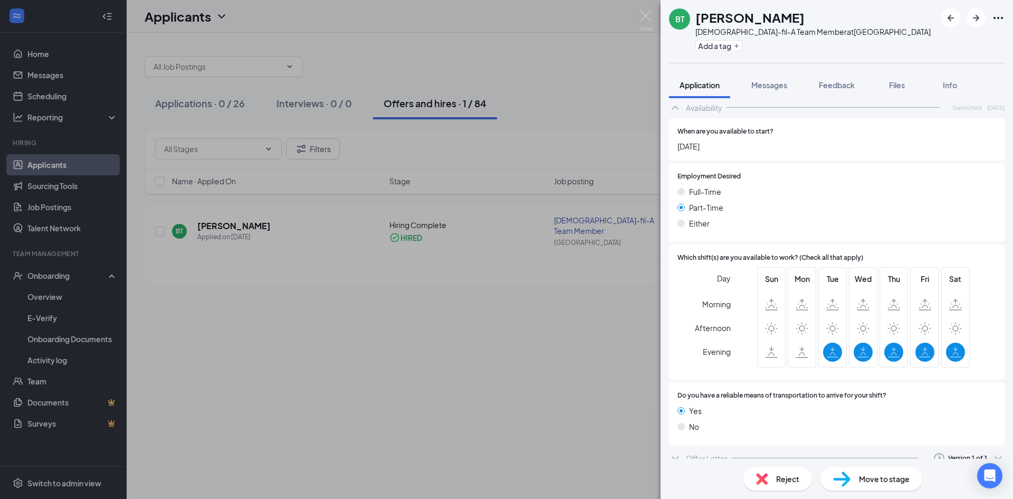
click at [827, 346] on icon at bounding box center [833, 352] width 12 height 12
click at [35, 290] on div "BT Bodie Thomas Chick-fil-A Team Member at Kedron Village Add a tag Application…" at bounding box center [506, 249] width 1013 height 499
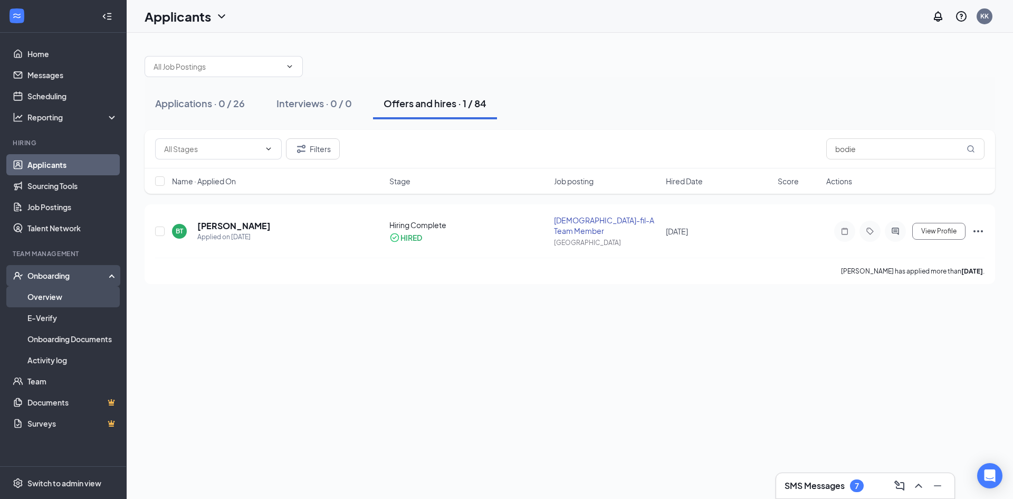
click at [40, 297] on link "Overview" at bounding box center [72, 296] width 90 height 21
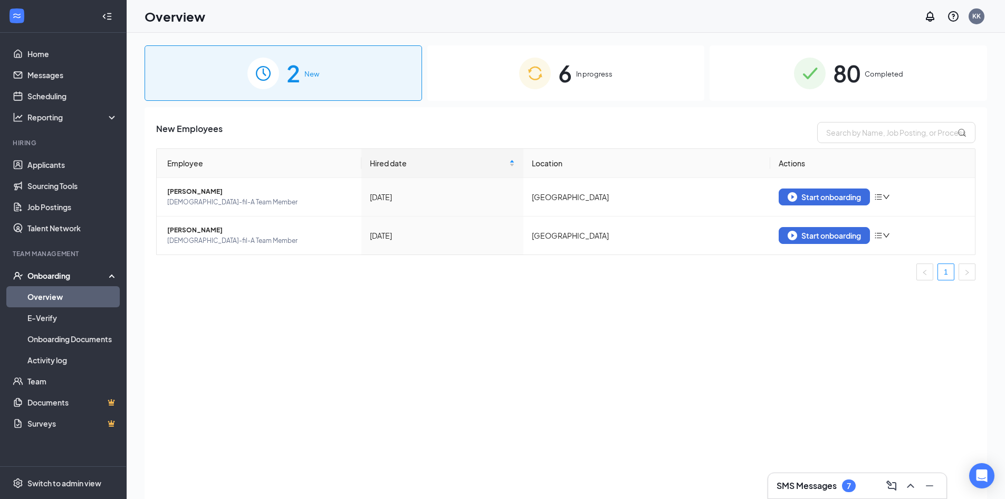
click at [853, 85] on span "80" at bounding box center [846, 73] width 27 height 36
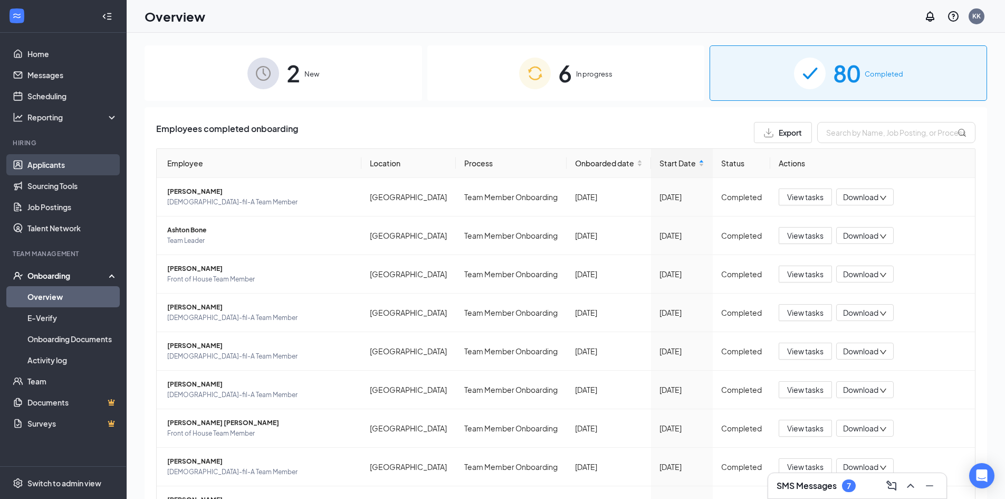
click at [58, 169] on link "Applicants" at bounding box center [72, 164] width 90 height 21
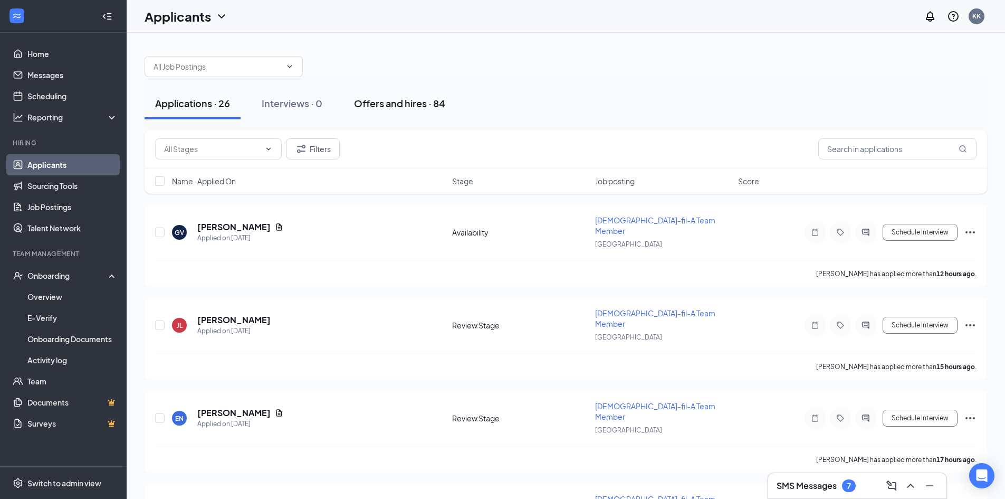
click at [416, 101] on div "Offers and hires · 84" at bounding box center [399, 103] width 91 height 13
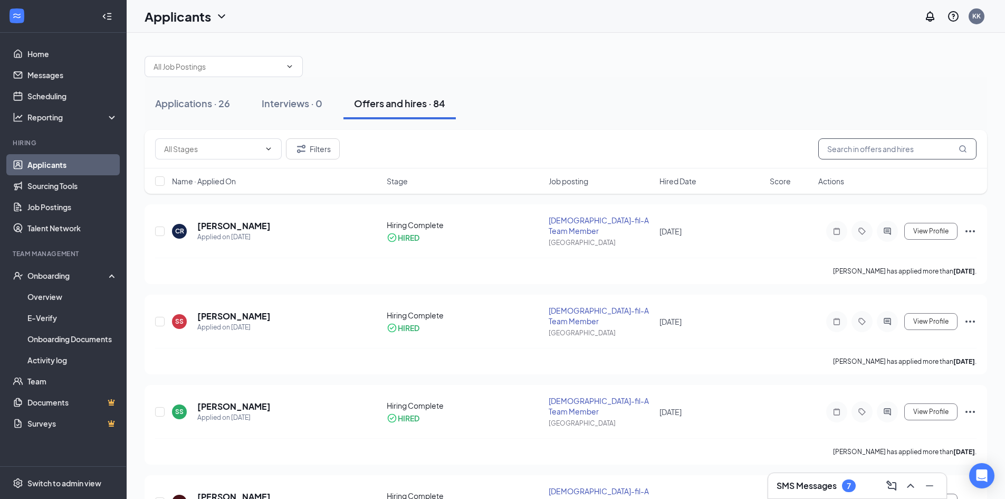
click at [853, 150] on input "text" at bounding box center [897, 148] width 158 height 21
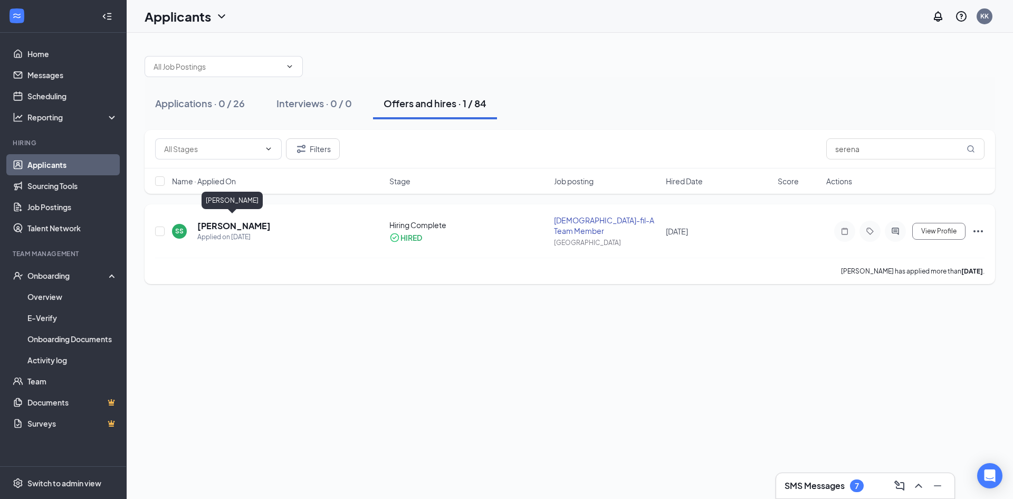
click at [237, 222] on h5 "[PERSON_NAME]" at bounding box center [233, 226] width 73 height 12
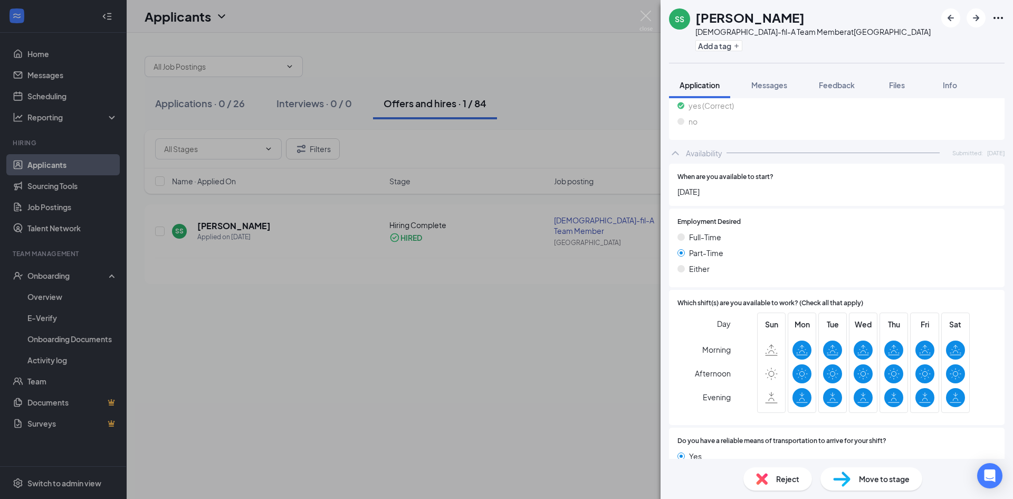
scroll to position [897, 0]
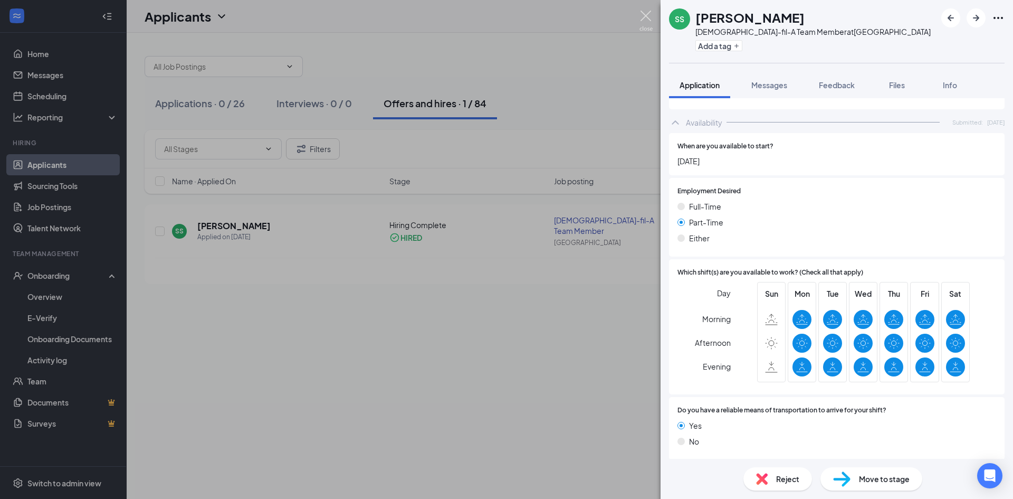
click at [649, 18] on img at bounding box center [645, 21] width 13 height 21
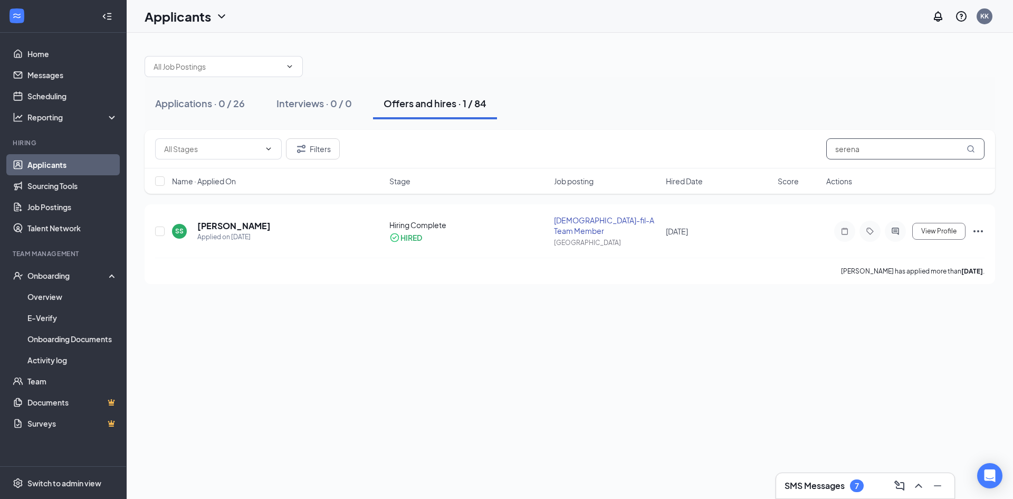
drag, startPoint x: 876, startPoint y: 148, endPoint x: 682, endPoint y: 160, distance: 194.5
click at [771, 157] on div "Filters serena" at bounding box center [569, 148] width 829 height 21
click at [224, 220] on h5 "[PERSON_NAME]" at bounding box center [233, 226] width 73 height 12
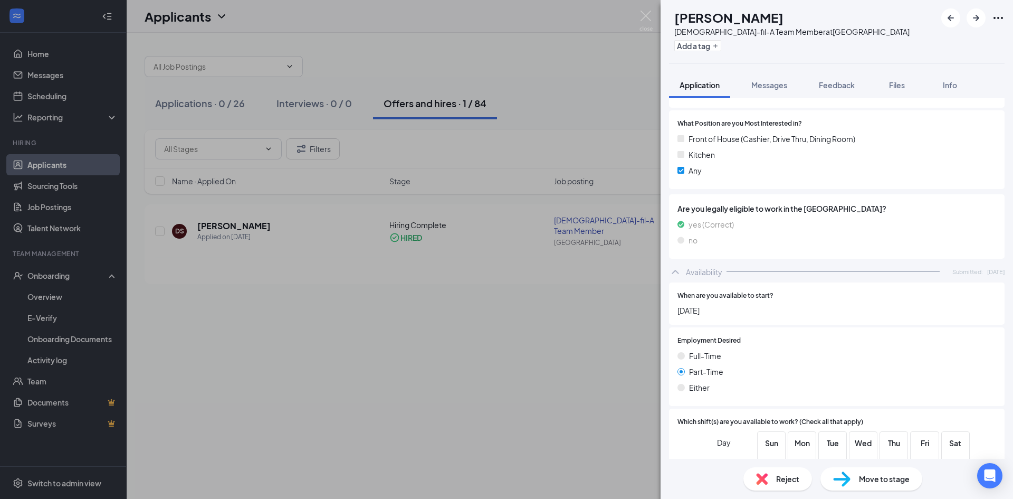
scroll to position [897, 0]
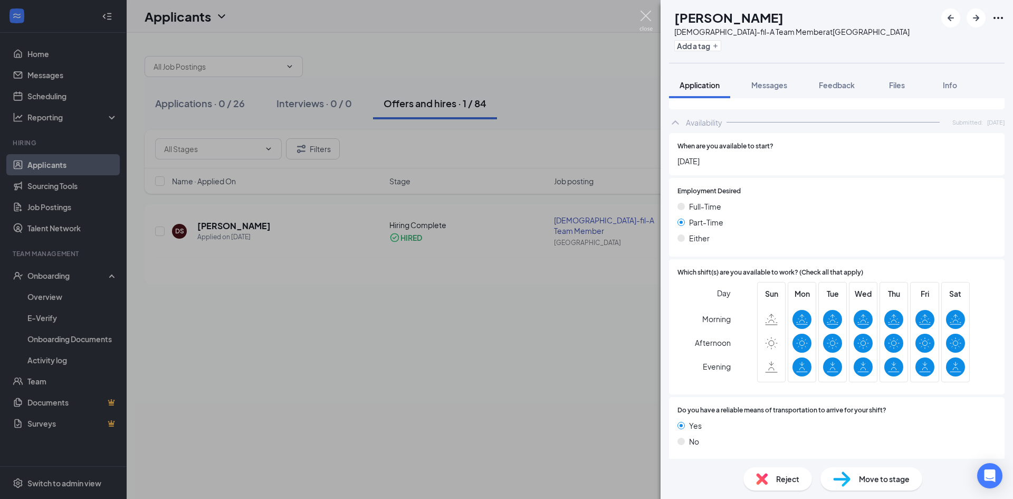
click at [644, 14] on img at bounding box center [645, 21] width 13 height 21
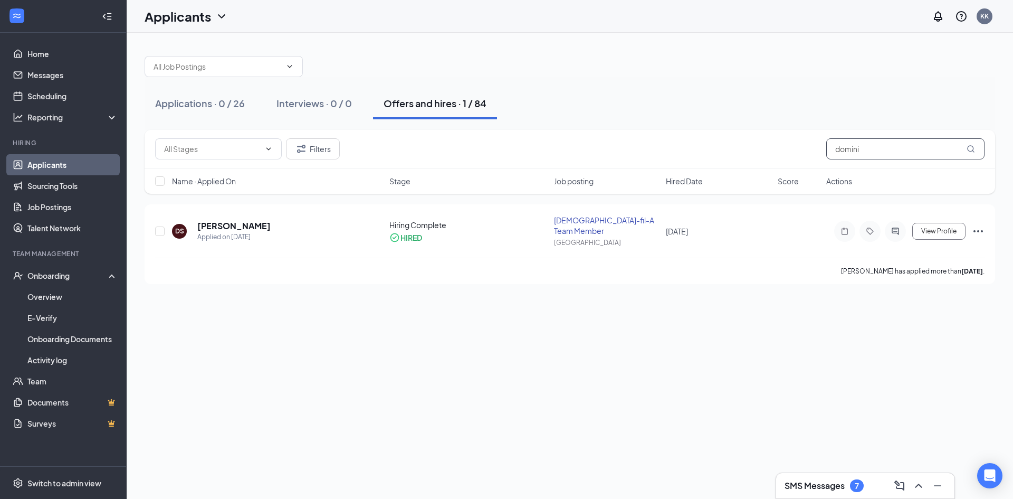
drag, startPoint x: 882, startPoint y: 151, endPoint x: 785, endPoint y: 155, distance: 97.1
click at [790, 154] on div "Filters domini" at bounding box center [569, 148] width 829 height 21
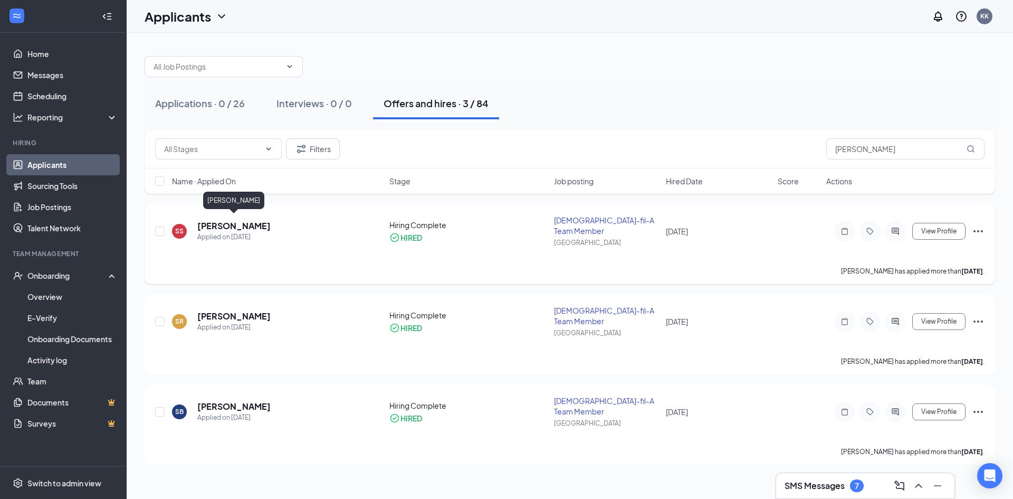
click at [228, 222] on h5 "[PERSON_NAME]" at bounding box center [233, 226] width 73 height 12
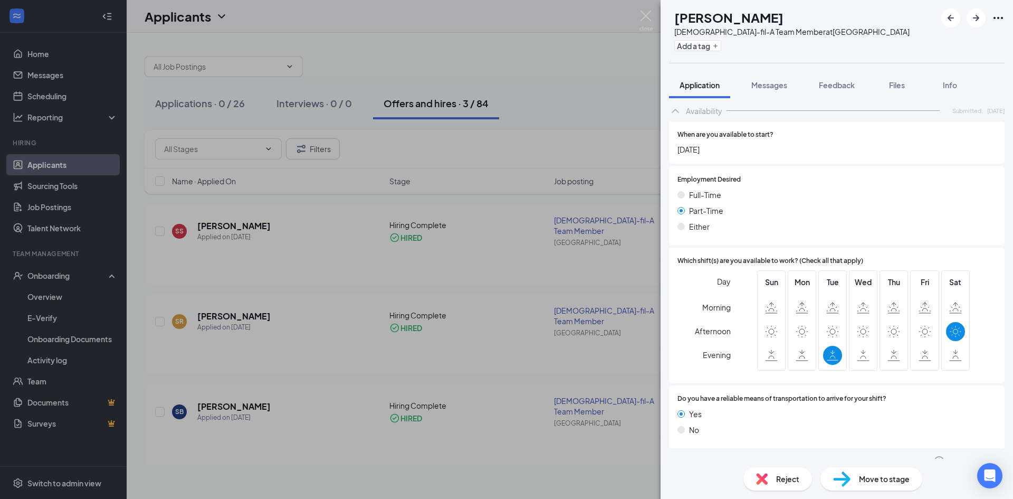
scroll to position [900, 0]
click at [649, 12] on img at bounding box center [645, 21] width 13 height 21
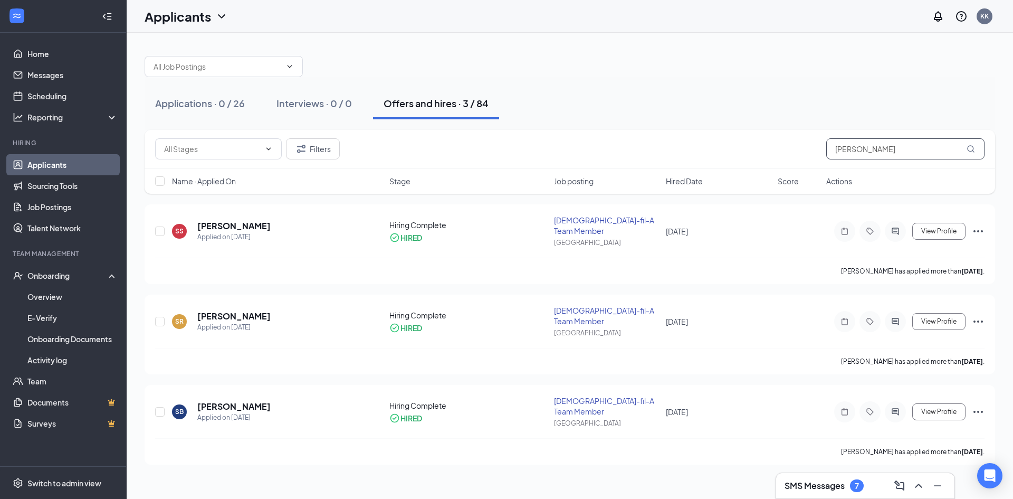
drag, startPoint x: 867, startPoint y: 148, endPoint x: 795, endPoint y: 158, distance: 73.5
click at [795, 158] on div "Filters sam" at bounding box center [569, 148] width 829 height 21
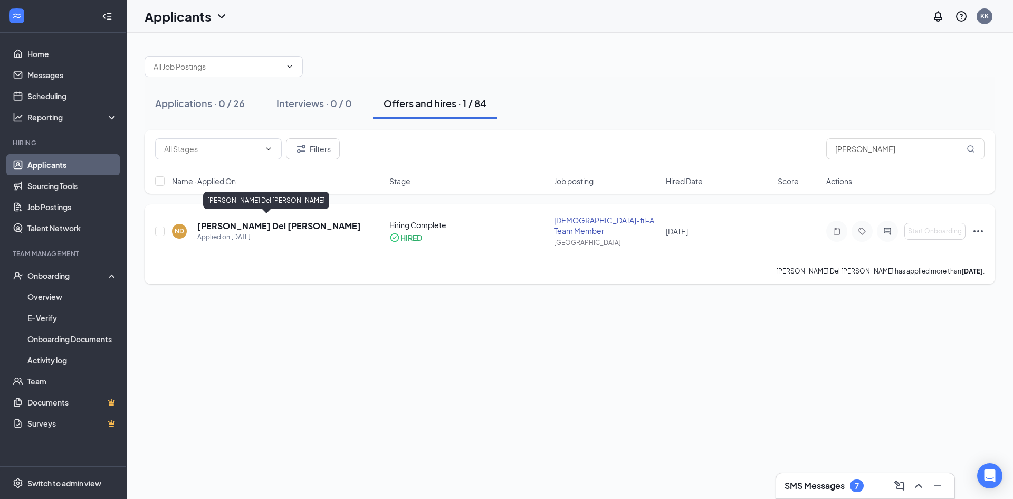
click at [258, 220] on h5 "[PERSON_NAME] Del [PERSON_NAME]" at bounding box center [279, 226] width 164 height 12
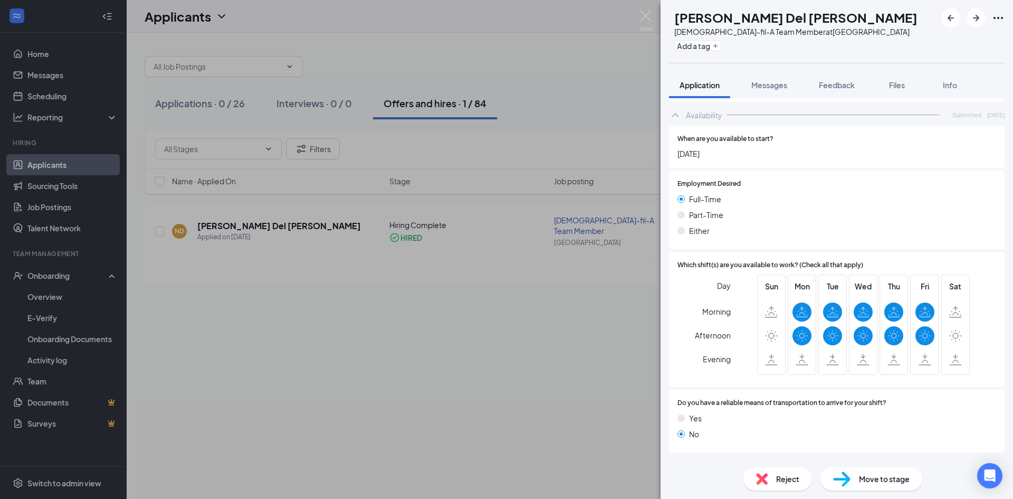
scroll to position [877, 0]
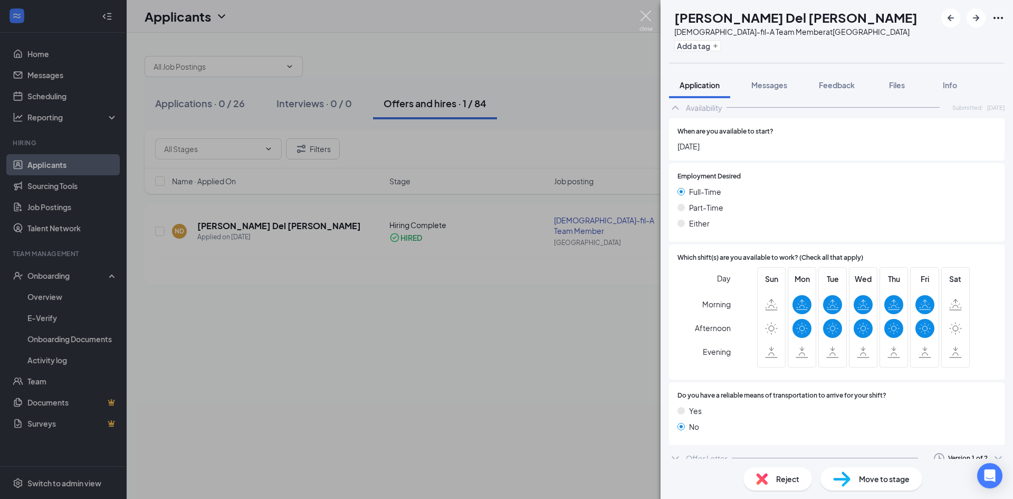
click at [647, 16] on img at bounding box center [645, 21] width 13 height 21
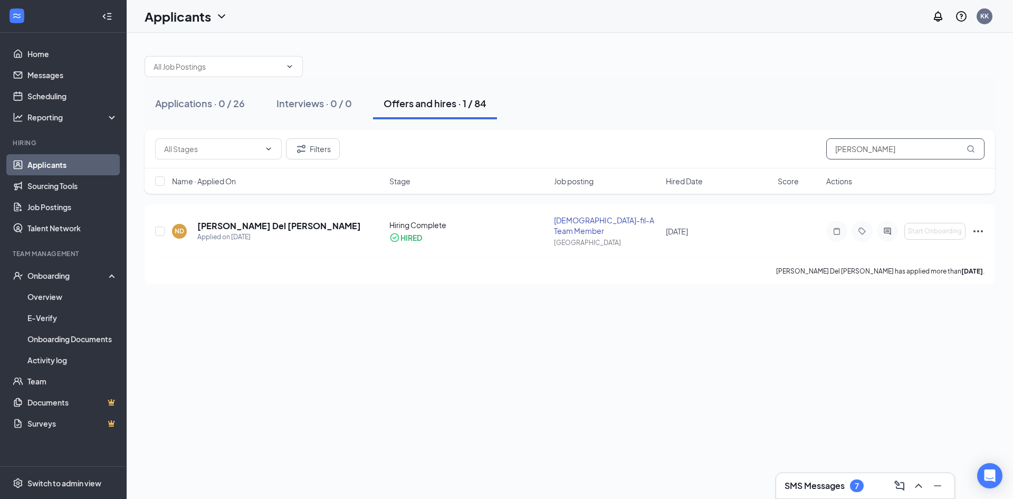
drag, startPoint x: 839, startPoint y: 148, endPoint x: 756, endPoint y: 128, distance: 85.6
click at [789, 144] on div "Filters naomi" at bounding box center [569, 148] width 829 height 21
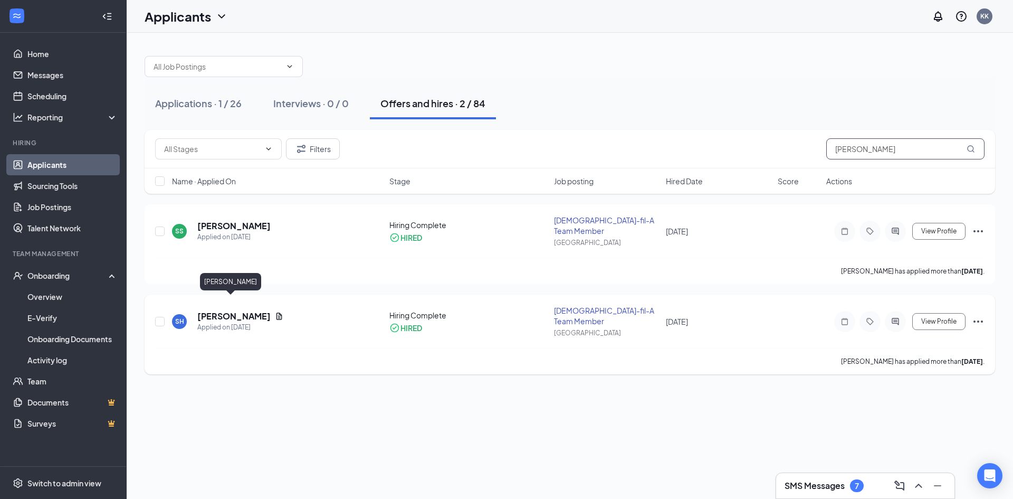
type input "sara"
click at [230, 310] on h5 "Sara Hanson" at bounding box center [233, 316] width 73 height 12
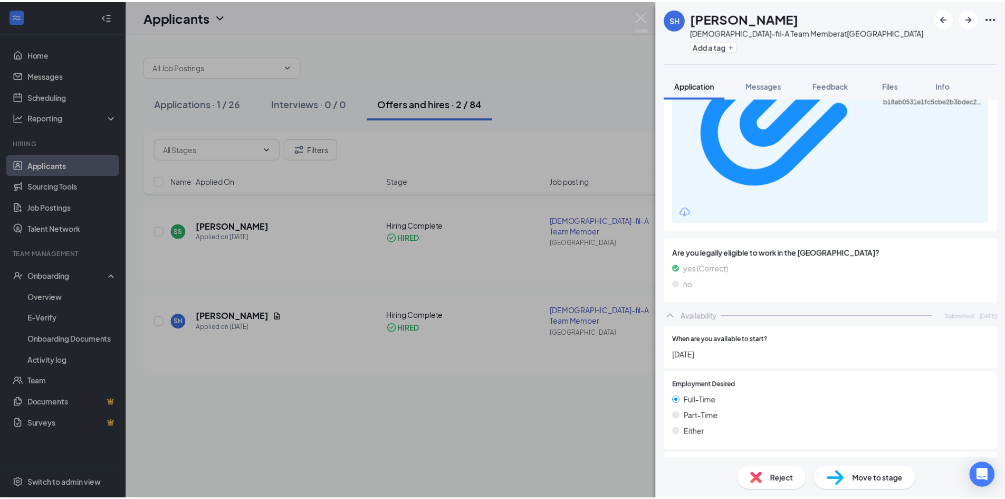
scroll to position [626, 0]
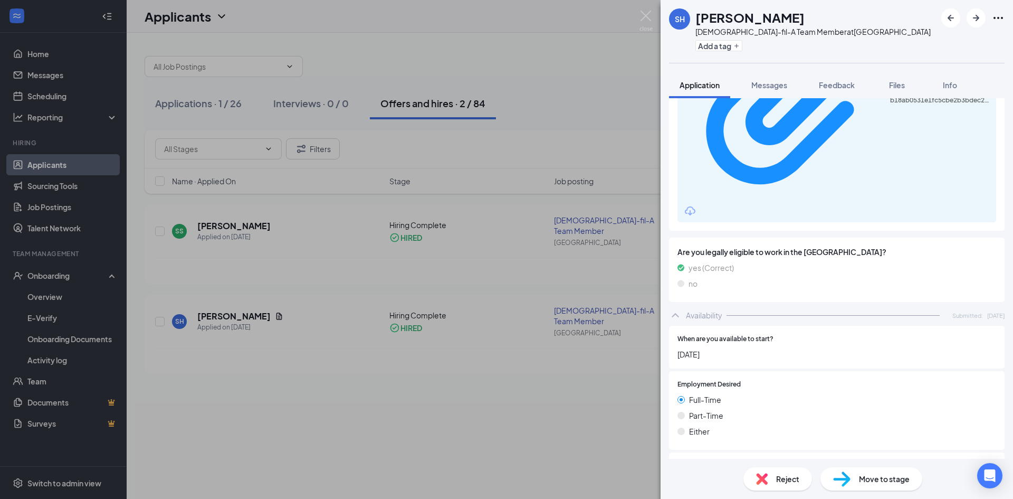
click at [639, 18] on img at bounding box center [645, 21] width 13 height 21
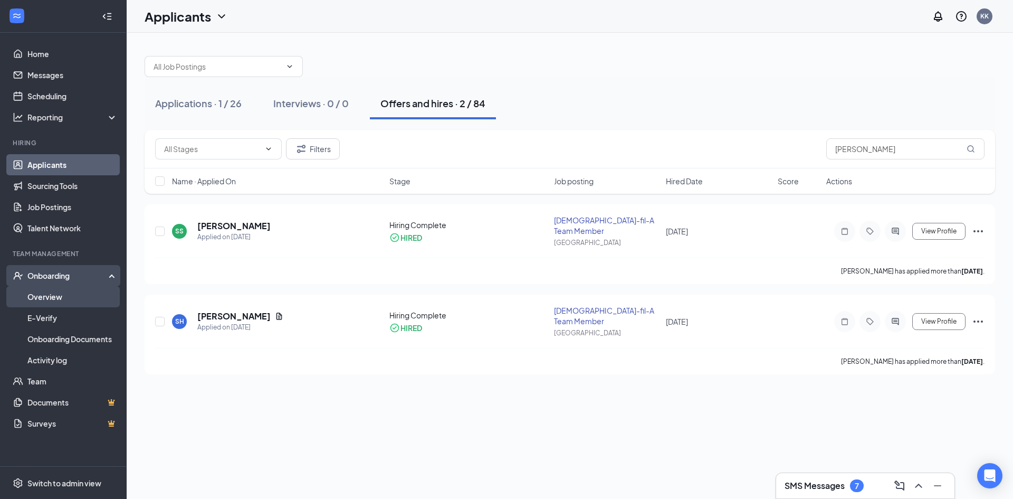
click at [40, 300] on link "Overview" at bounding box center [72, 296] width 90 height 21
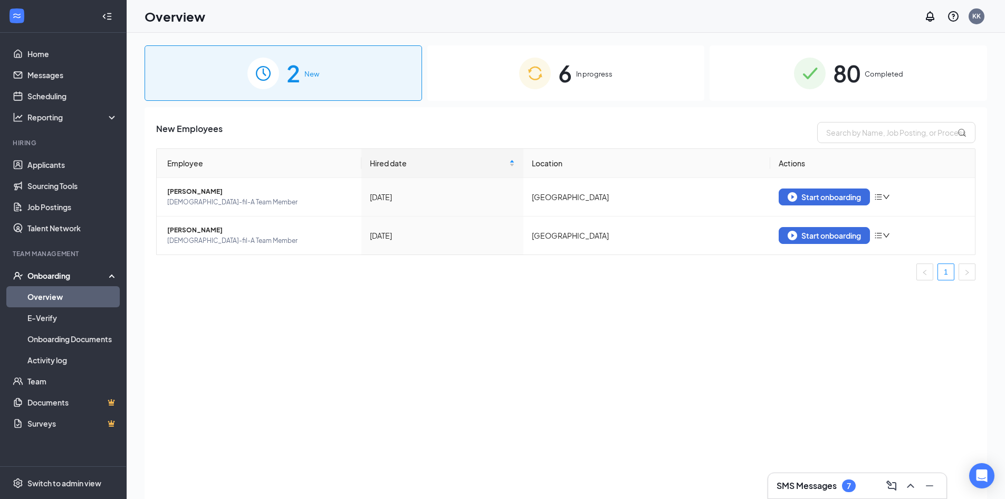
click at [556, 76] on div "6 In progress" at bounding box center [566, 72] width 278 height 55
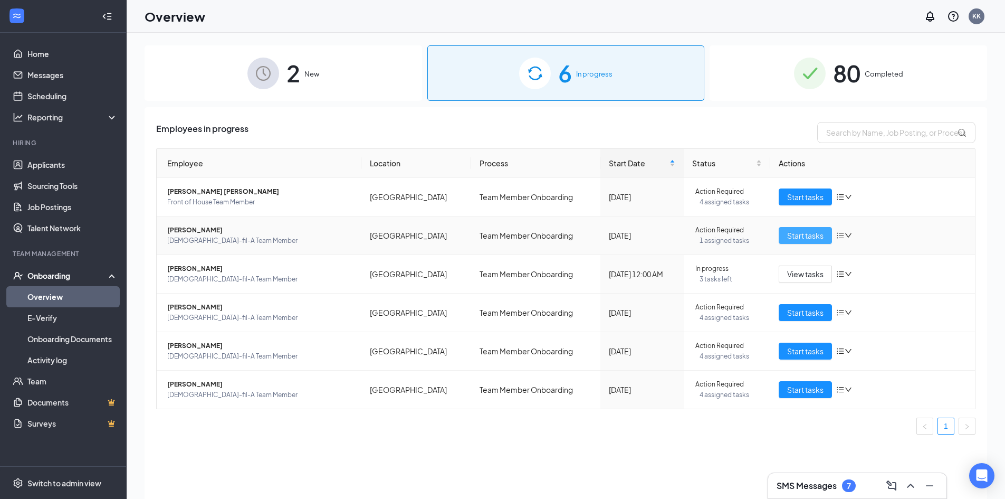
click at [795, 236] on span "Start tasks" at bounding box center [805, 236] width 36 height 12
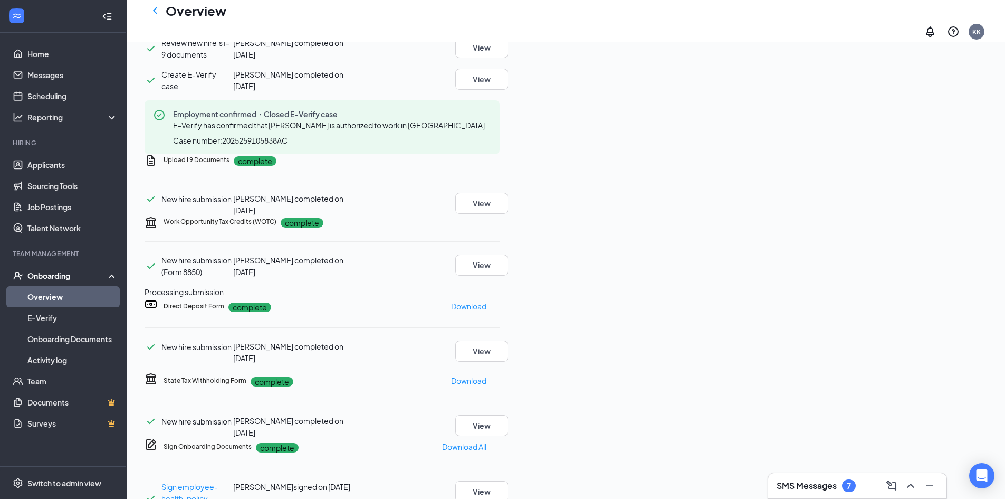
scroll to position [264, 0]
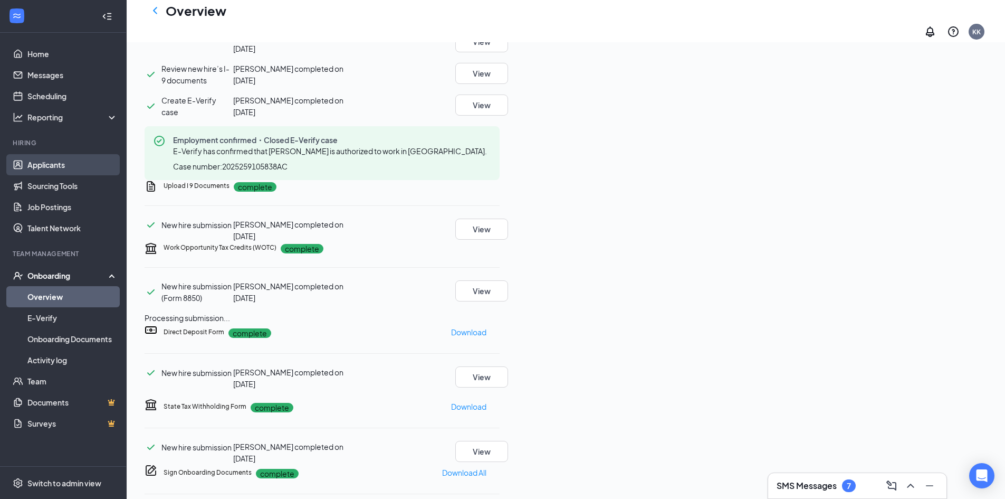
click at [40, 165] on link "Applicants" at bounding box center [72, 164] width 90 height 21
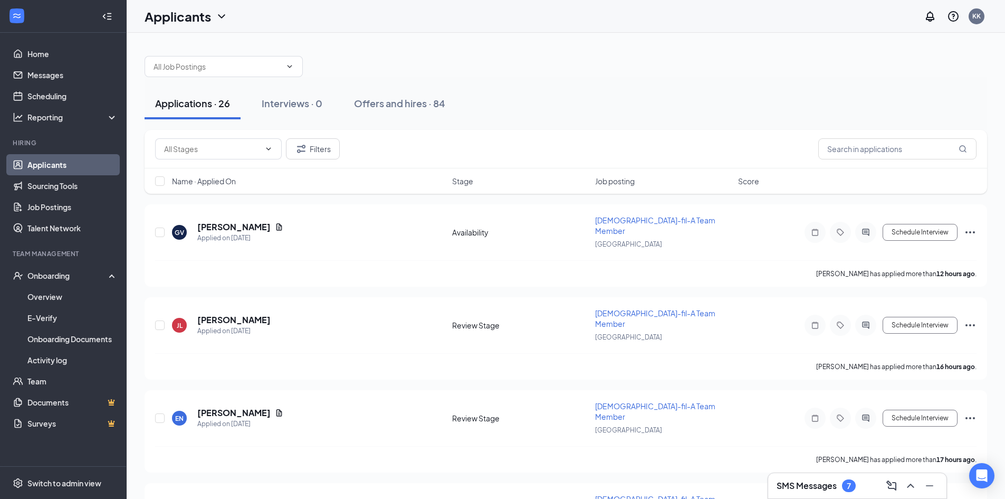
click at [43, 166] on link "Applicants" at bounding box center [72, 164] width 90 height 21
click at [845, 150] on input "text" at bounding box center [897, 148] width 158 height 21
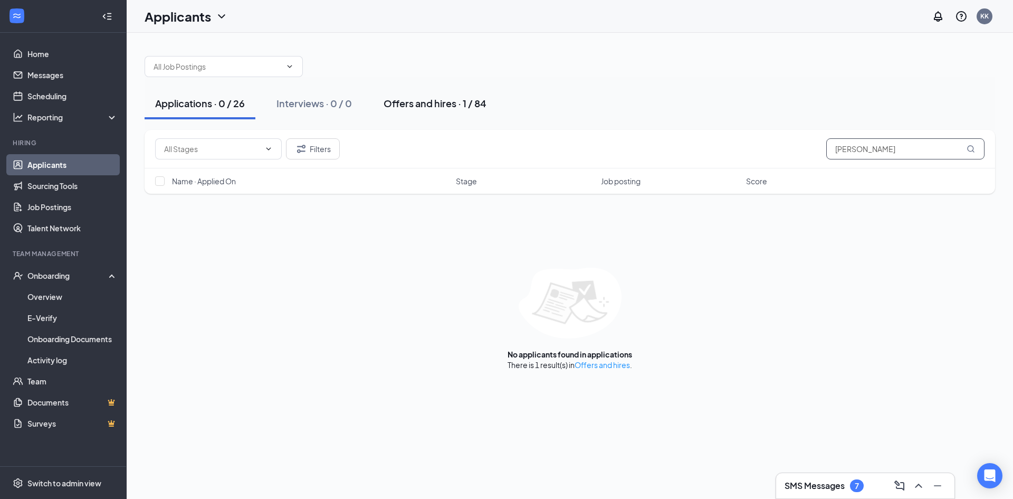
type input "john"
click at [454, 104] on div "Offers and hires · 1 / 84" at bounding box center [435, 103] width 103 height 13
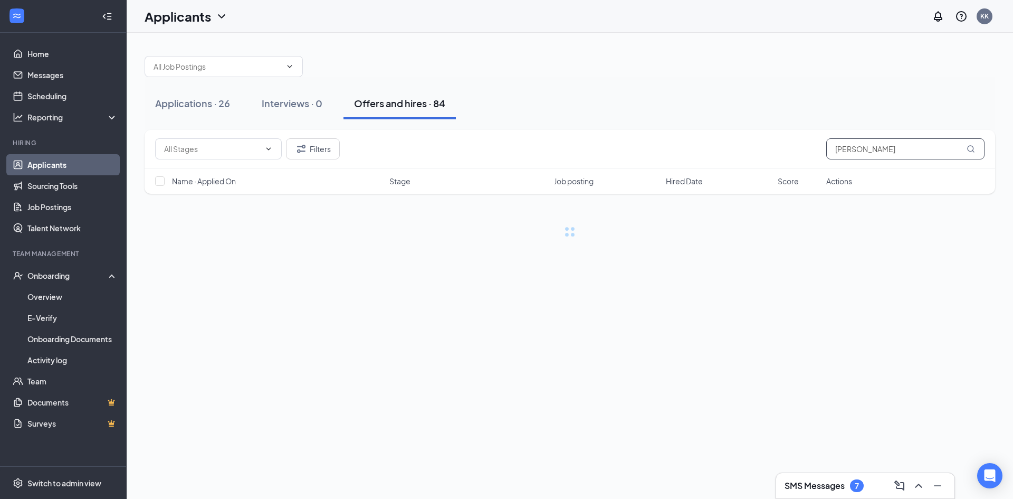
click at [862, 149] on input "john" at bounding box center [905, 148] width 158 height 21
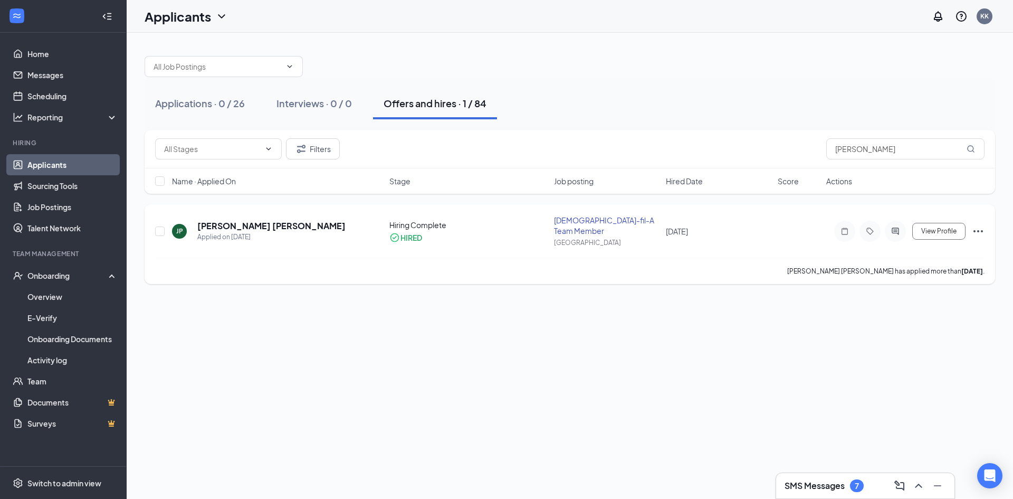
click at [259, 221] on h5 "[PERSON_NAME] [PERSON_NAME]" at bounding box center [271, 226] width 148 height 12
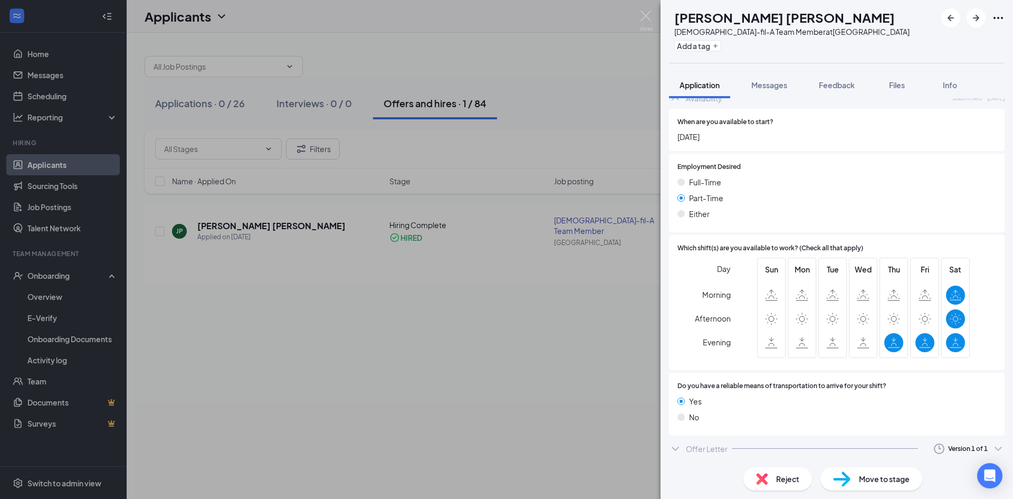
scroll to position [912, 0]
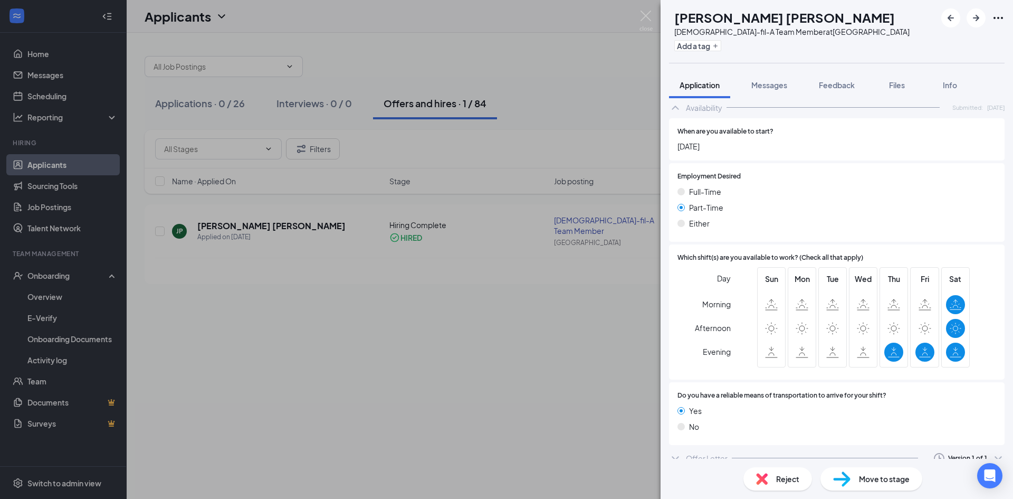
click at [677, 456] on icon "ChevronDown" at bounding box center [675, 458] width 7 height 4
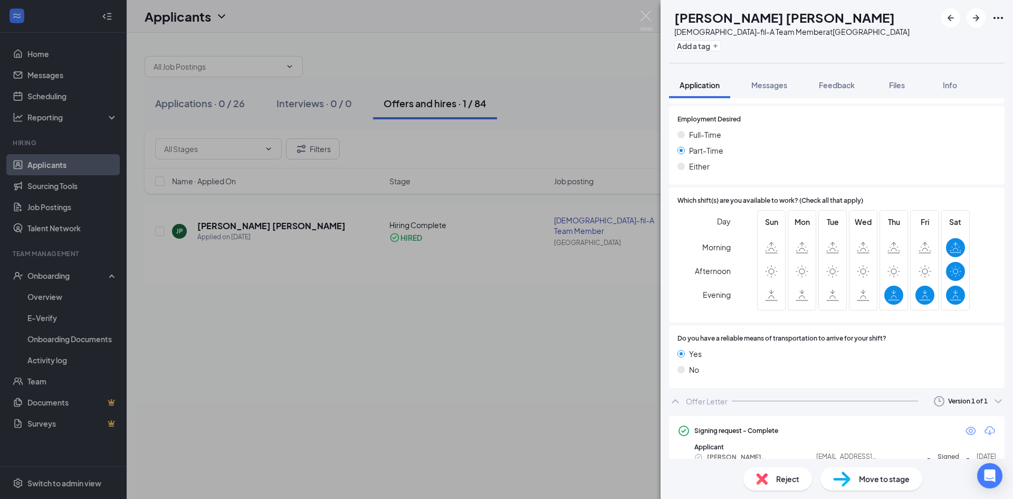
scroll to position [973, 0]
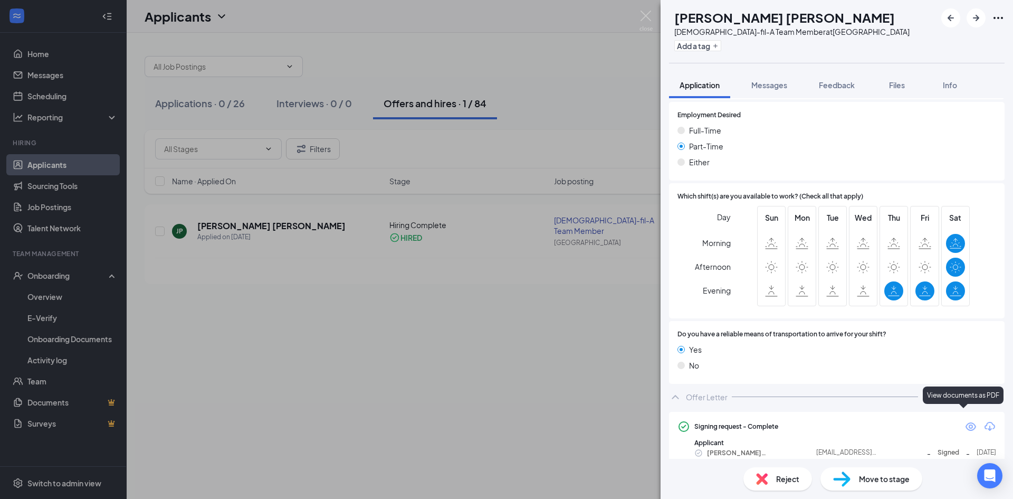
click at [965, 420] on icon "Eye" at bounding box center [970, 426] width 13 height 13
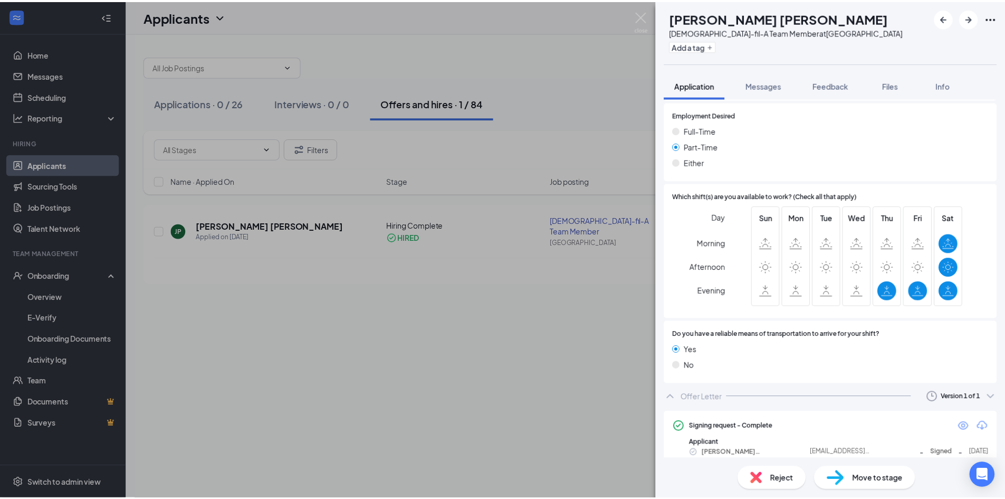
scroll to position [971, 0]
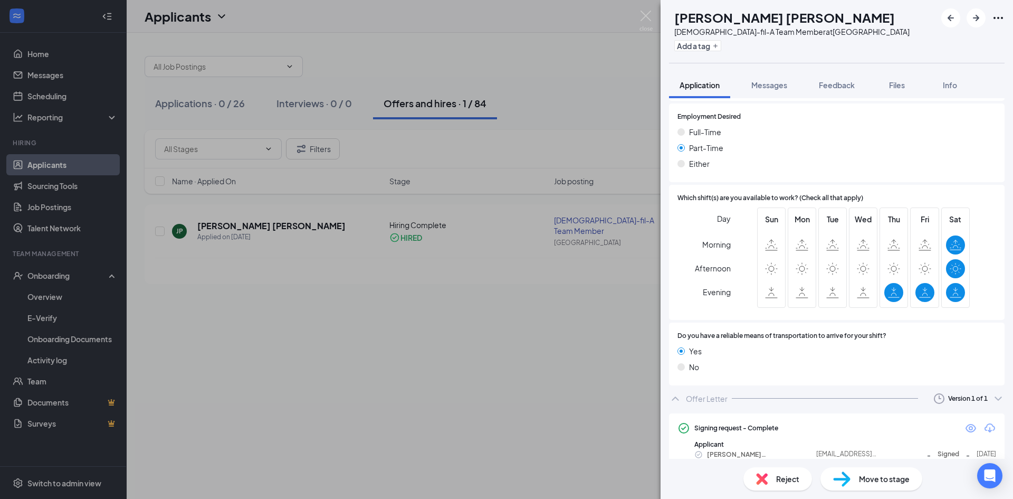
click at [33, 310] on div "JP John David Powell Chick-fil-A Team Member at Kedron Village Add a tag Applic…" at bounding box center [506, 249] width 1013 height 499
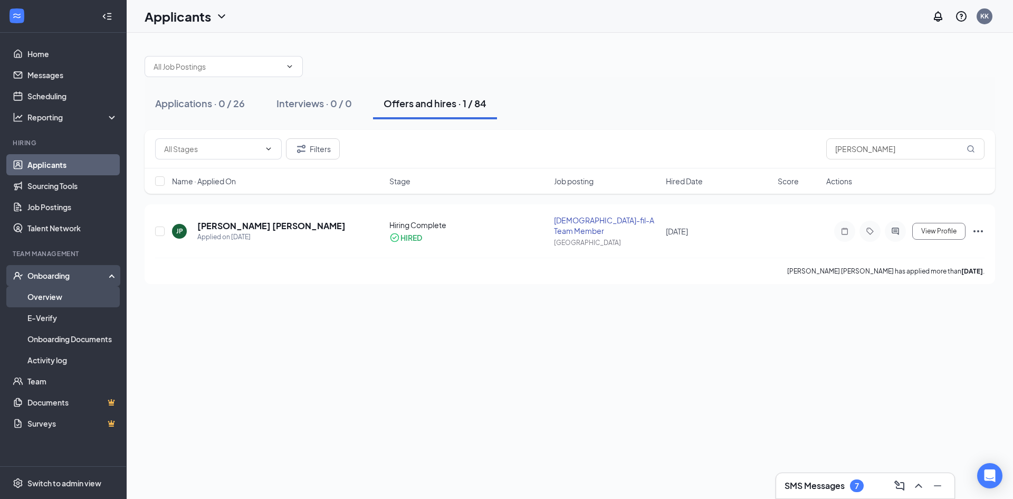
click at [36, 299] on link "Overview" at bounding box center [72, 296] width 90 height 21
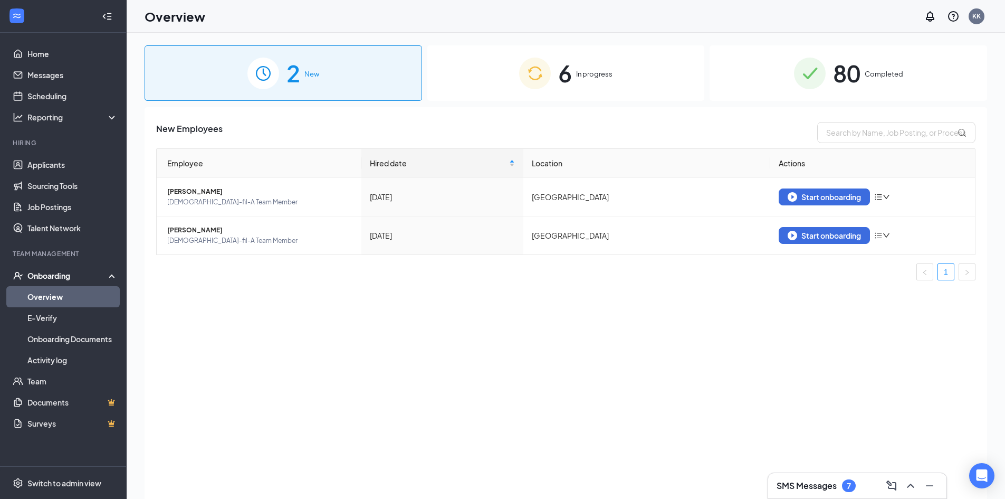
click at [593, 63] on div "6 In progress" at bounding box center [566, 72] width 278 height 55
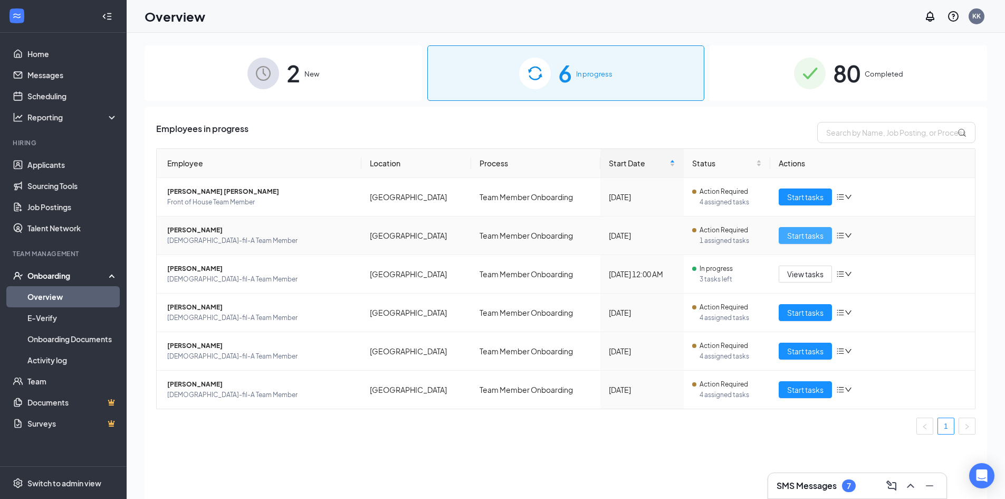
click at [828, 234] on button "Start tasks" at bounding box center [805, 235] width 53 height 17
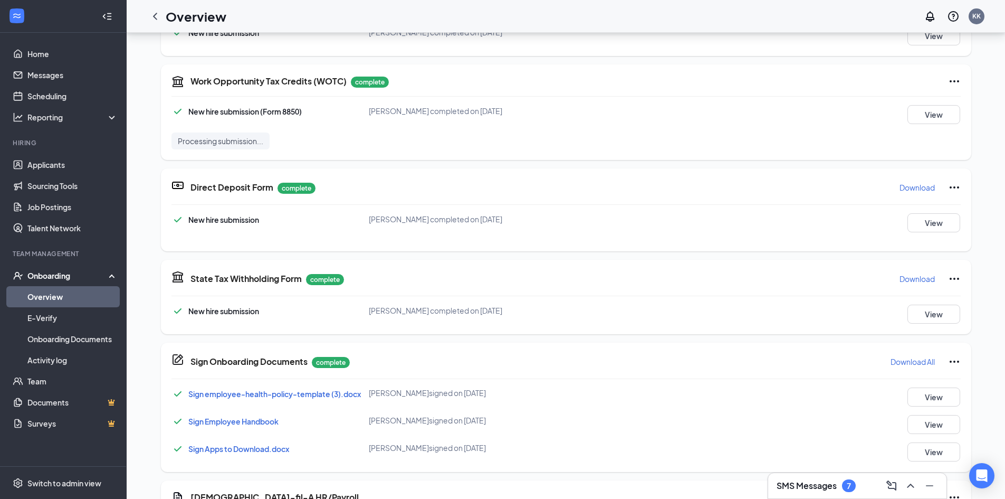
scroll to position [580, 0]
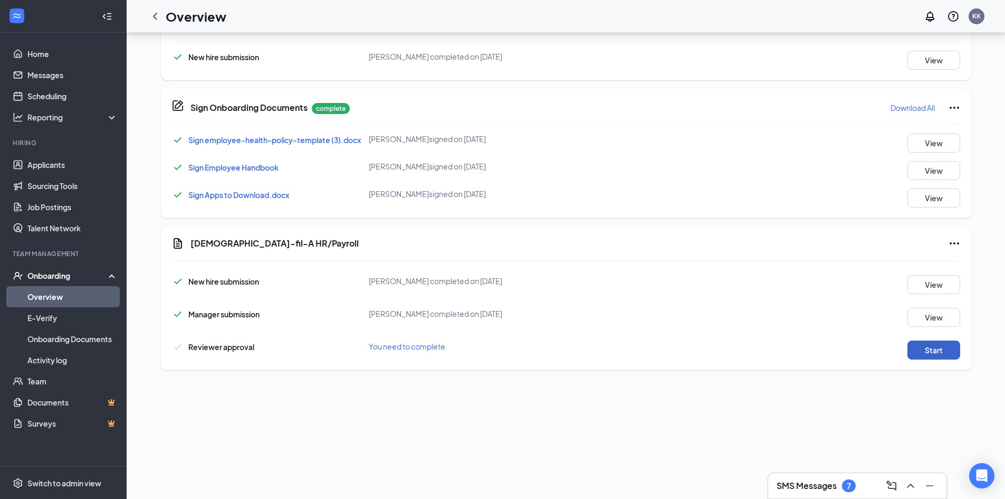
click at [930, 350] on button "Start" at bounding box center [933, 349] width 53 height 19
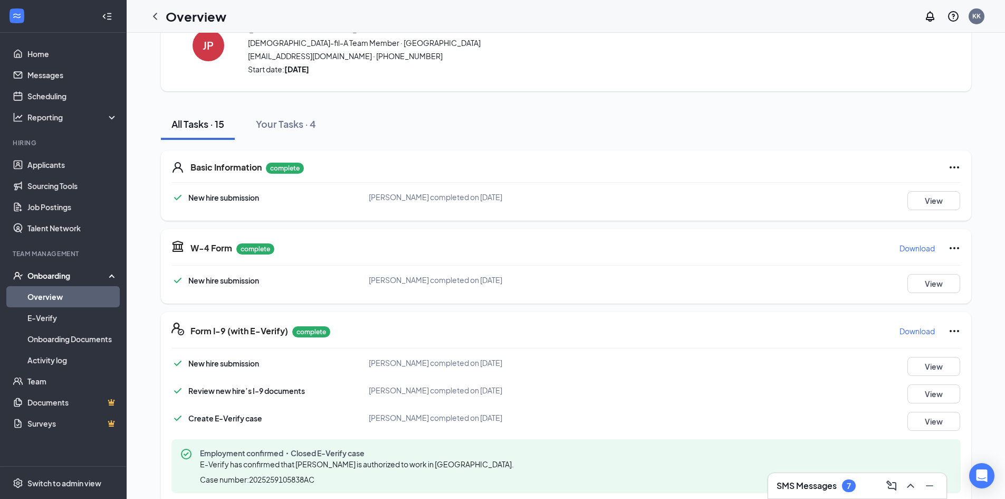
scroll to position [0, 0]
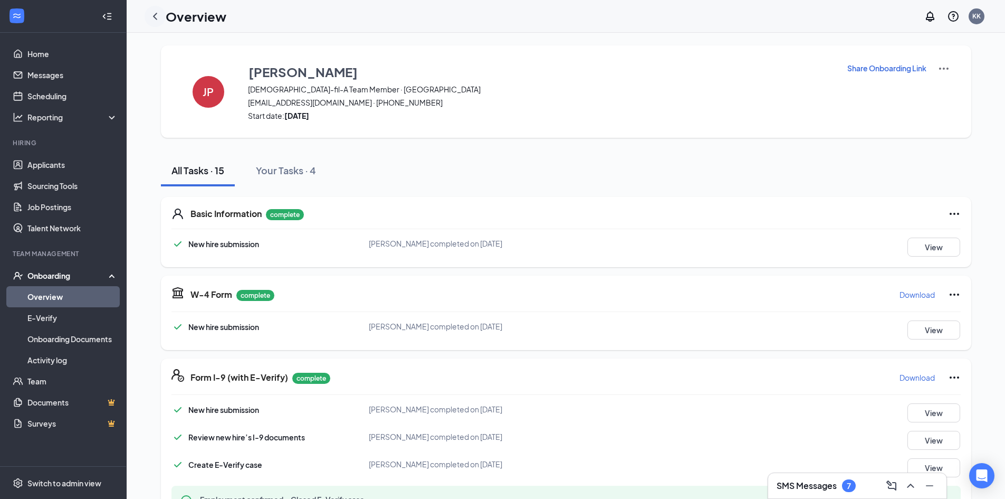
click at [156, 16] on icon "ChevronLeft" at bounding box center [155, 16] width 13 height 13
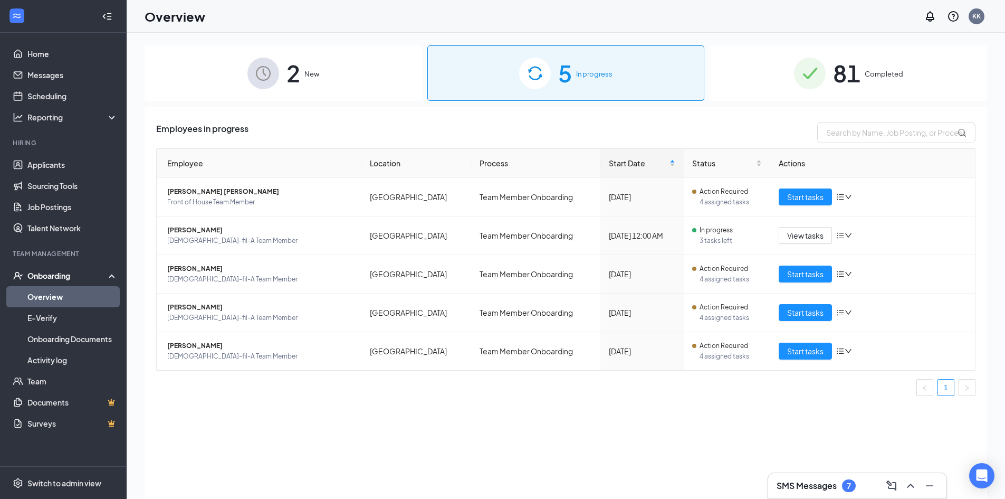
click at [848, 90] on span "81" at bounding box center [846, 73] width 27 height 36
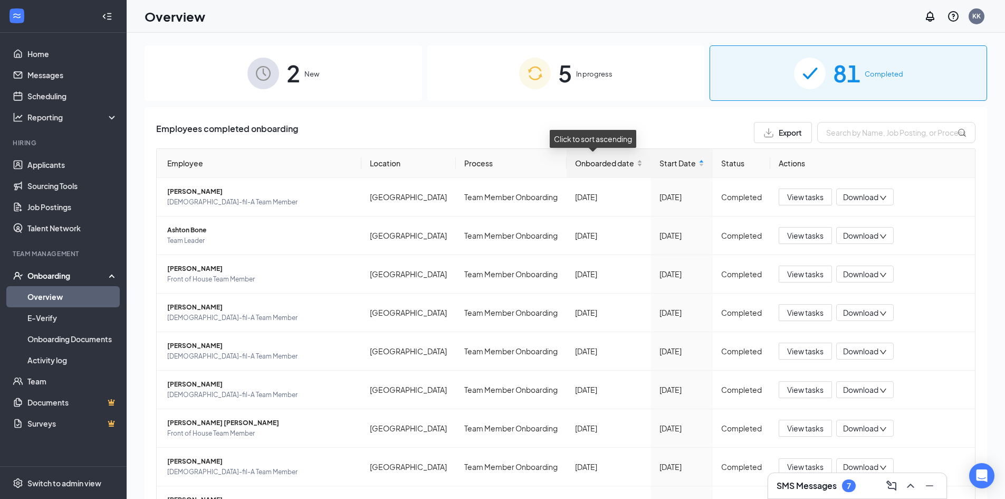
click at [599, 163] on span "Onboarded date" at bounding box center [605, 163] width 60 height 12
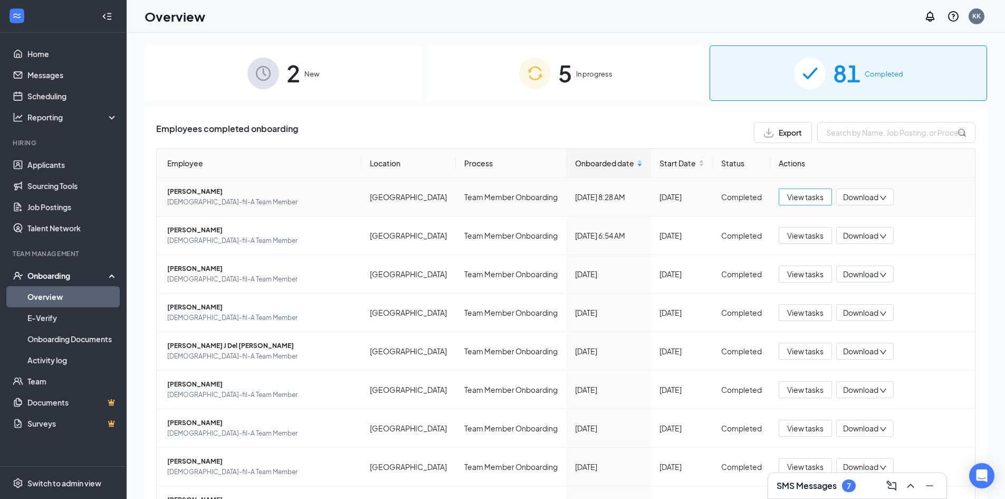
click at [805, 195] on span "View tasks" at bounding box center [805, 197] width 36 height 12
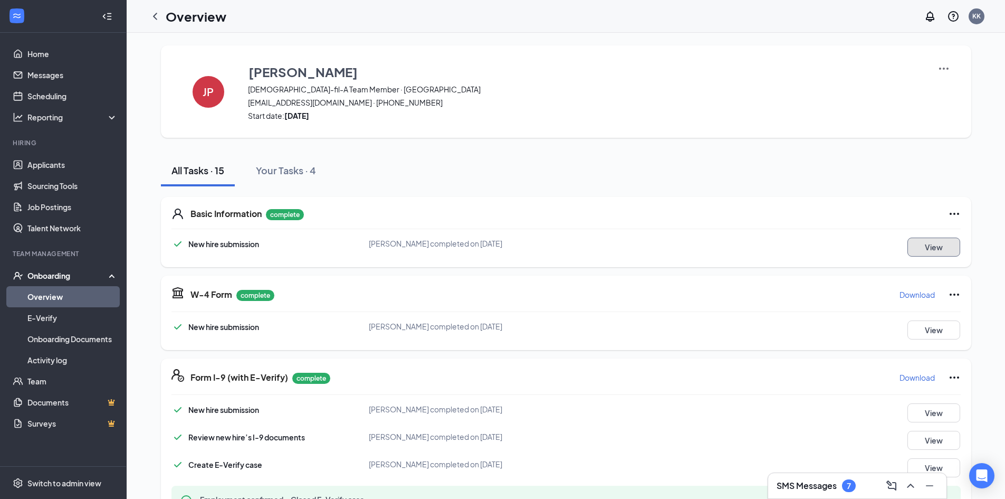
click at [927, 246] on button "View" at bounding box center [933, 246] width 53 height 19
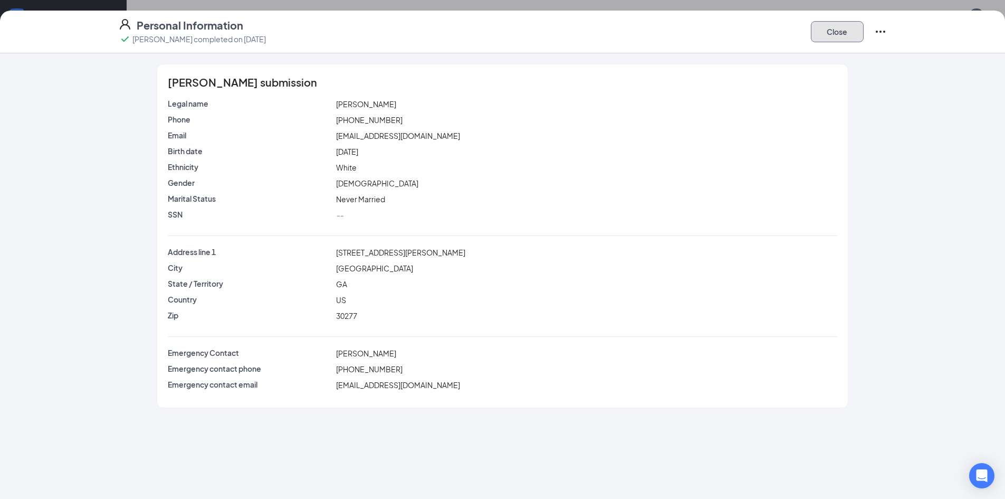
click at [833, 37] on button "Close" at bounding box center [837, 31] width 53 height 21
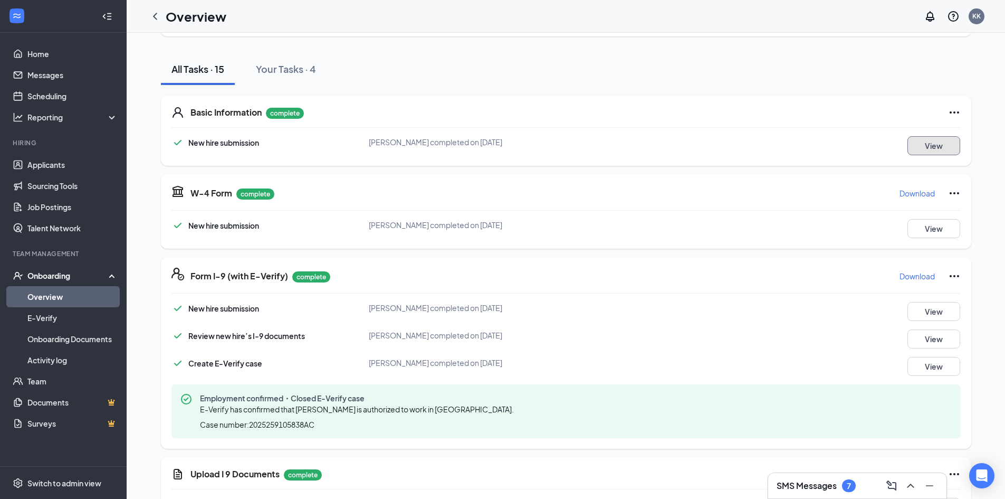
scroll to position [106, 0]
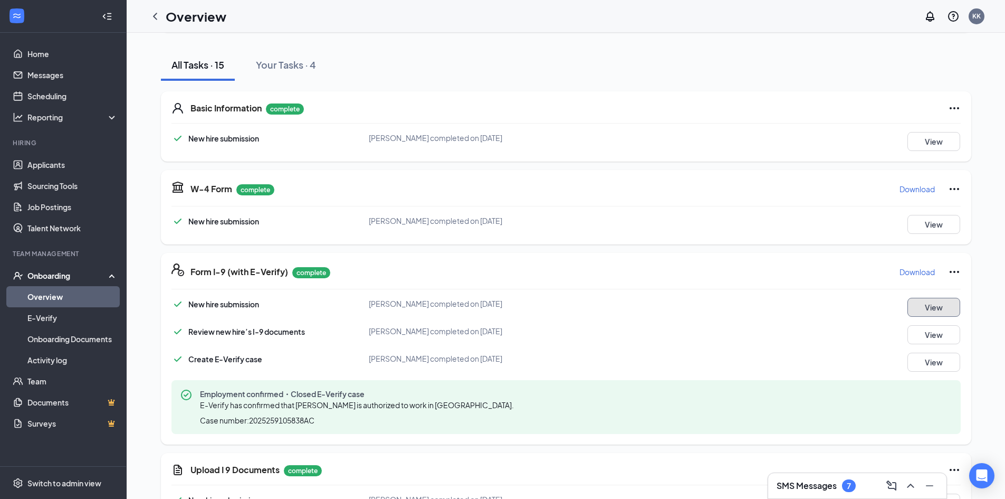
click at [922, 306] on button "View" at bounding box center [933, 307] width 53 height 19
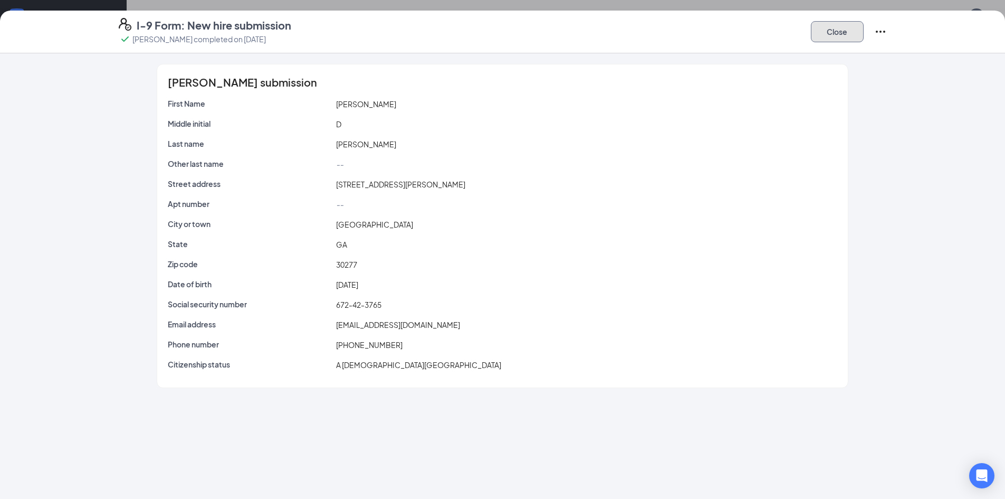
click at [837, 40] on button "Close" at bounding box center [837, 31] width 53 height 21
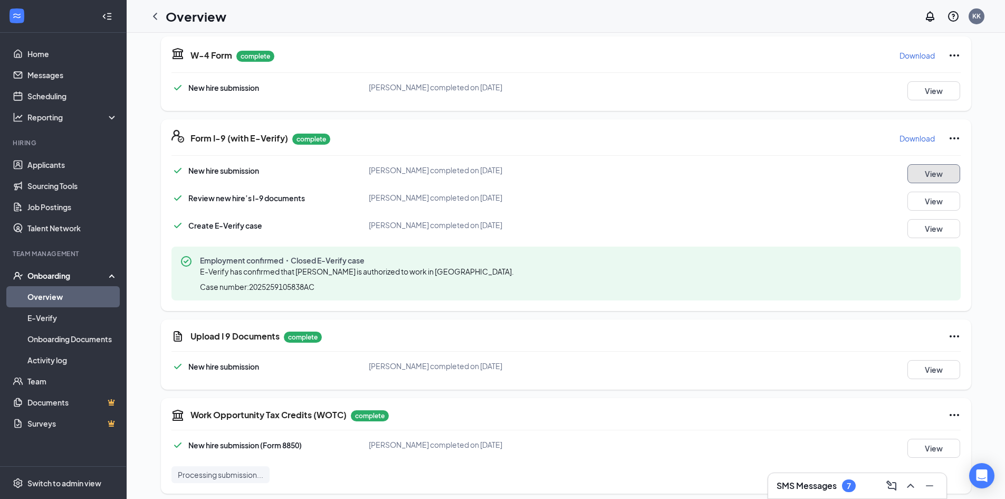
scroll to position [246, 0]
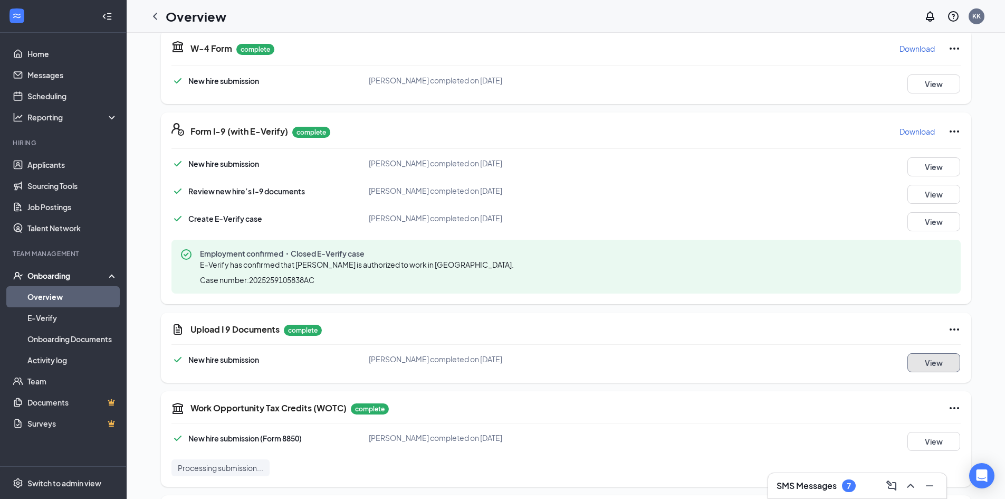
click at [936, 365] on button "View" at bounding box center [933, 362] width 53 height 19
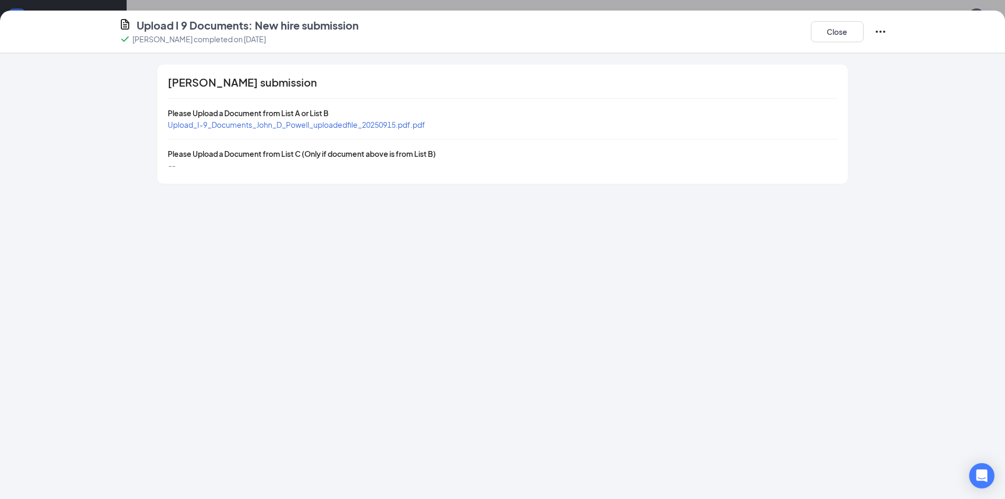
click at [274, 126] on span "Upload_I-9_Documents_John_D_Powell_uploadedfile_20250915.pdf.pdf" at bounding box center [296, 124] width 257 height 9
click at [820, 34] on button "Close" at bounding box center [837, 31] width 53 height 21
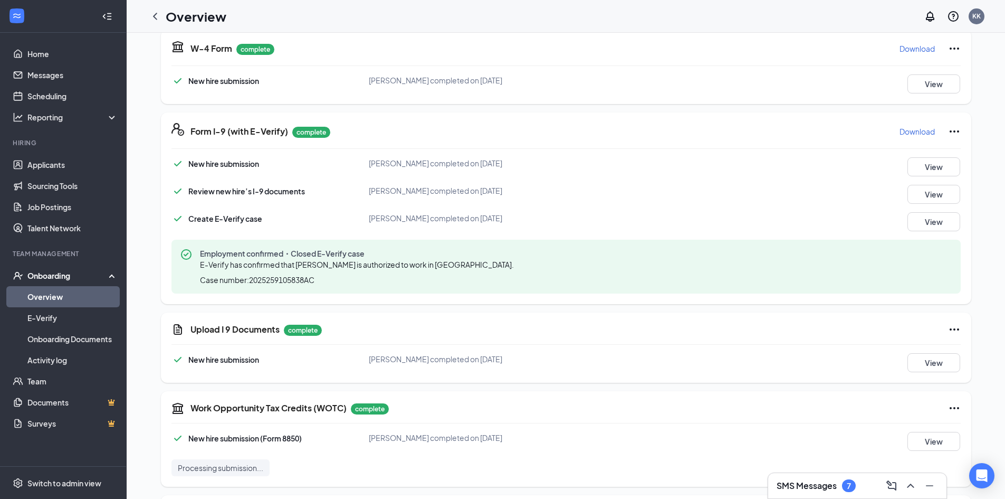
click at [154, 16] on icon "ChevronLeft" at bounding box center [155, 16] width 13 height 13
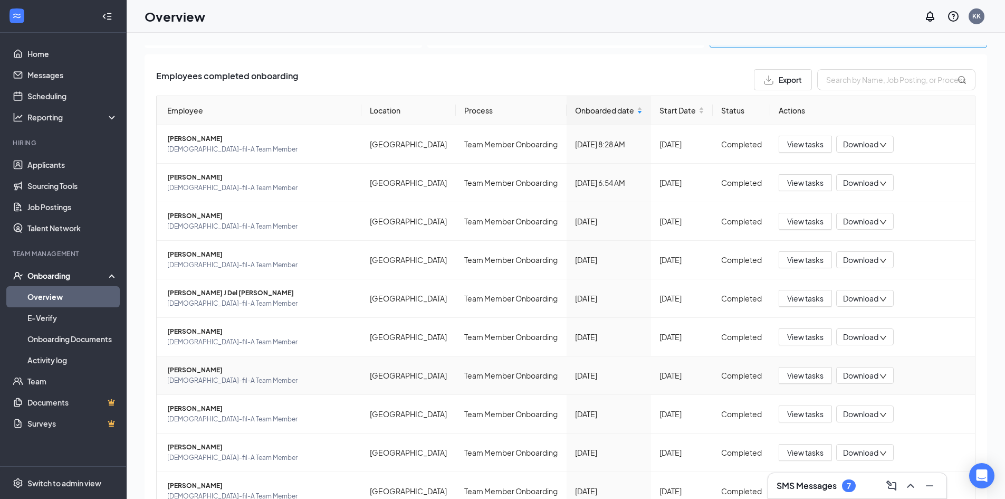
scroll to position [101, 0]
